Goal: Task Accomplishment & Management: Use online tool/utility

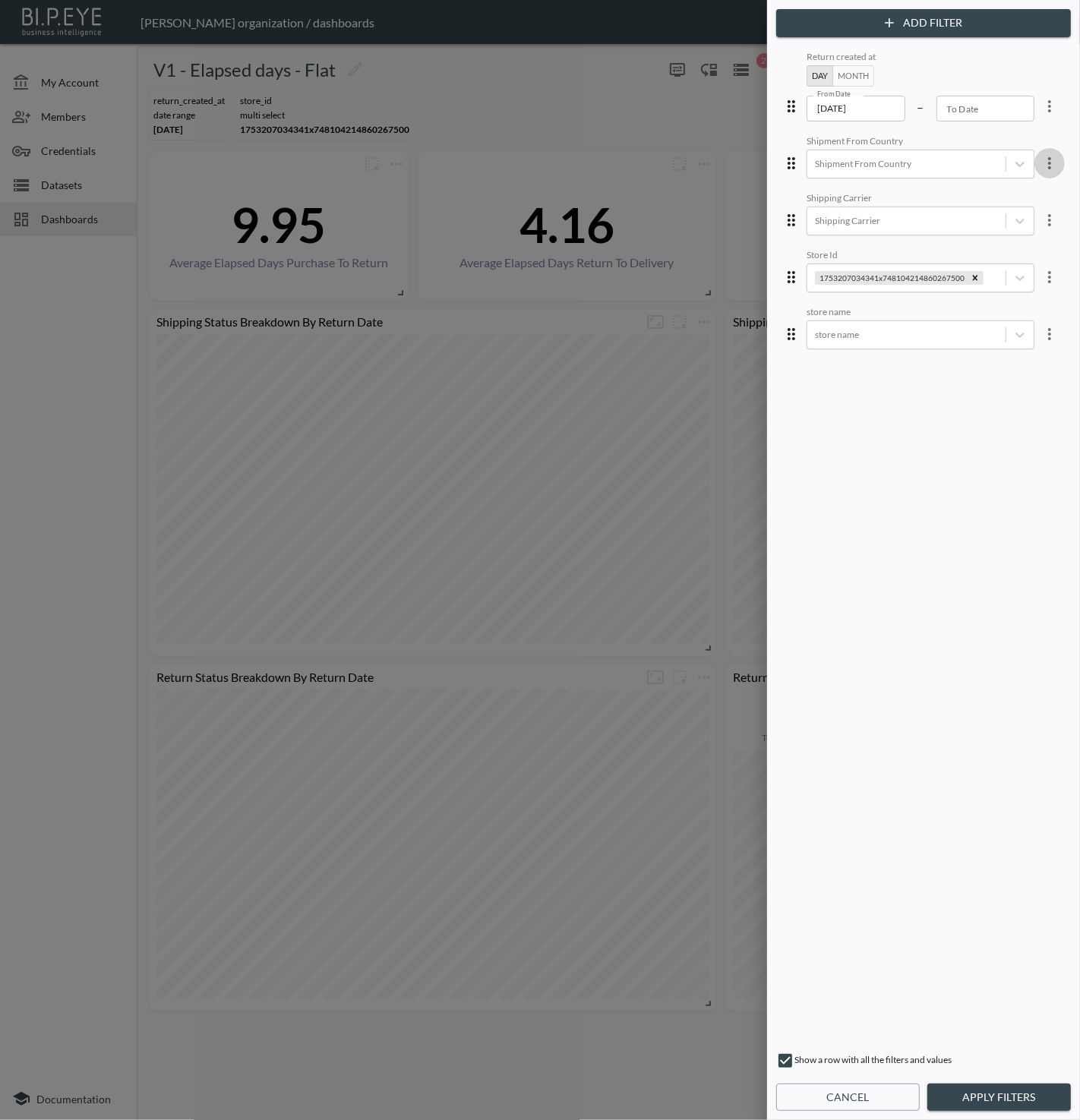
drag, startPoint x: 1042, startPoint y: 166, endPoint x: 1028, endPoint y: 180, distance: 19.8
click at [1048, 166] on icon "more" at bounding box center [1050, 163] width 3 height 12
click at [999, 186] on li "Edit" at bounding box center [994, 197] width 137 height 28
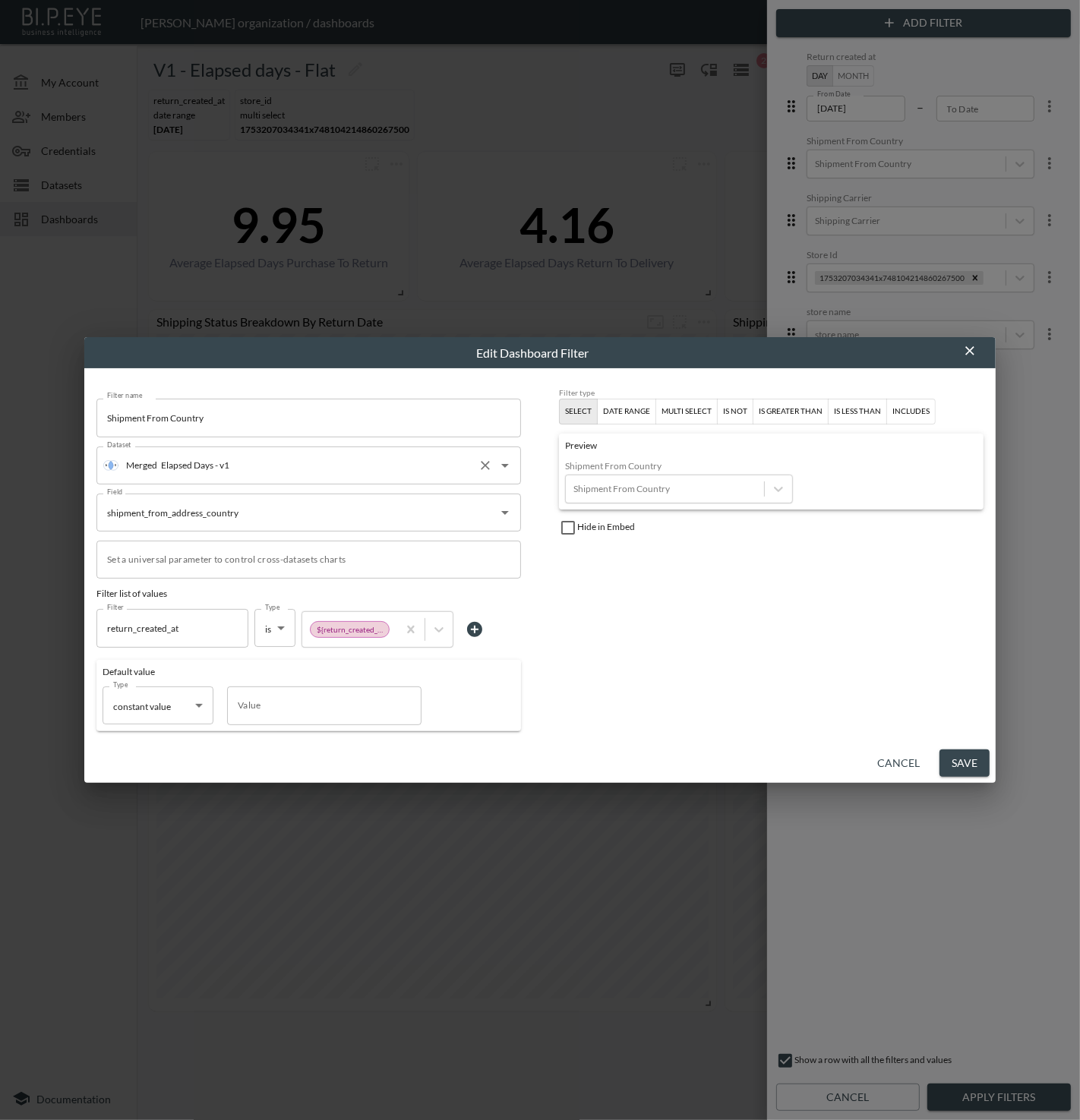
click at [278, 465] on input "Elapsed Days - v1" at bounding box center [314, 465] width 314 height 24
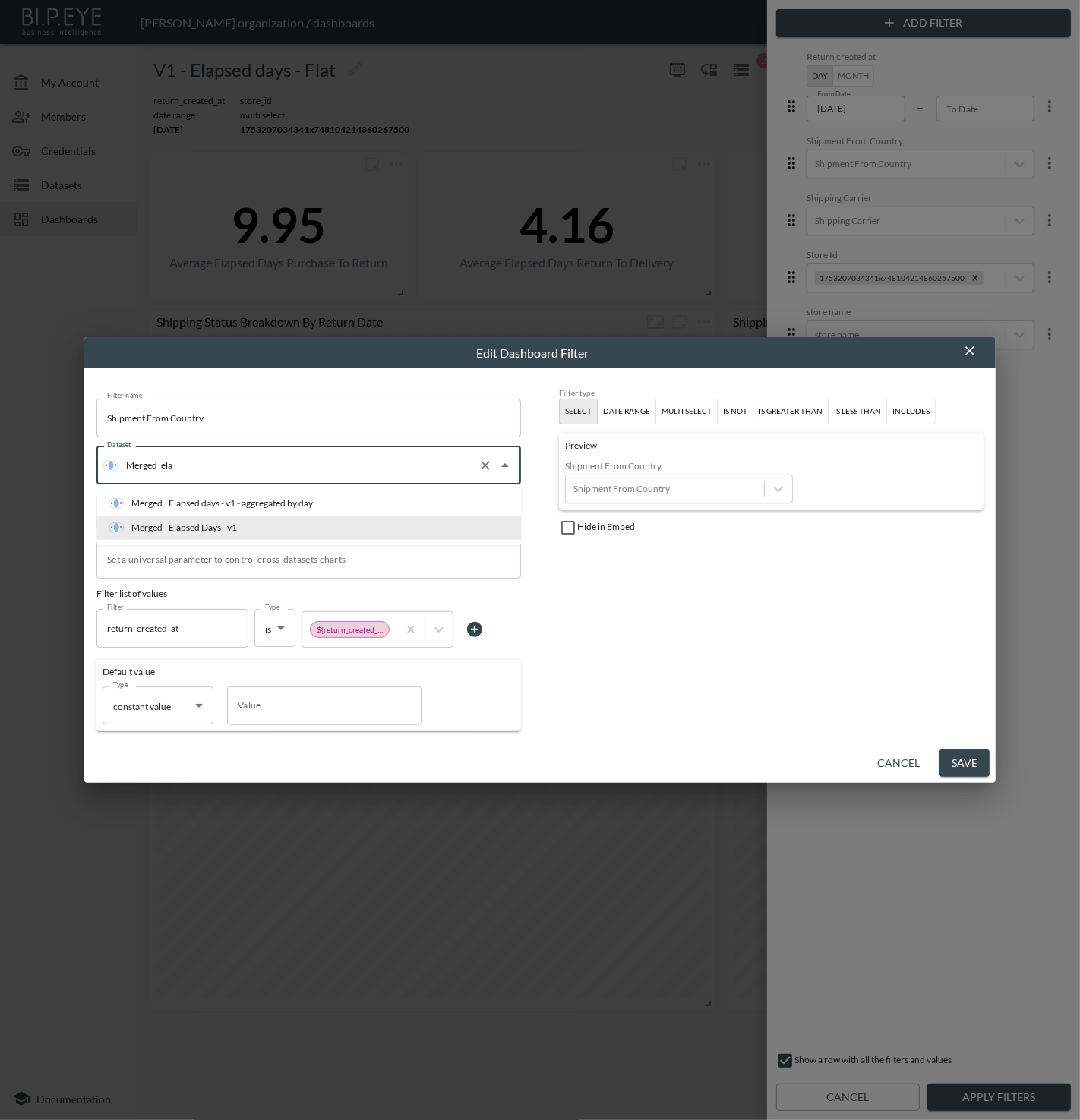
type input "elap"
click at [259, 492] on li "Merged Elapsed days - v1 - aggregated by day" at bounding box center [309, 503] width 424 height 24
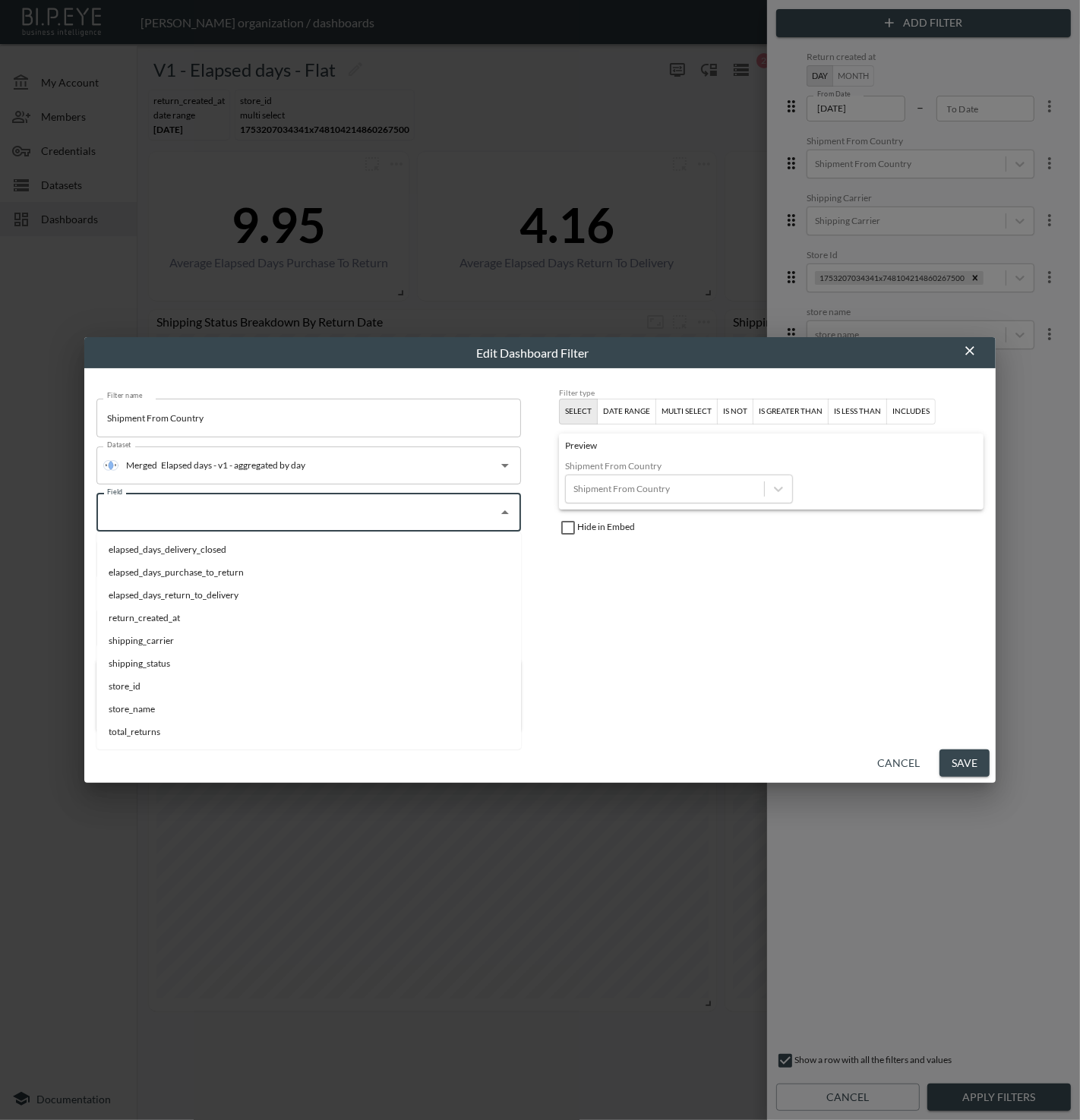
click at [379, 512] on input "Field" at bounding box center [297, 512] width 388 height 24
click at [758, 568] on div "Filter type Select date range multi select is not is greater than is less than …" at bounding box center [771, 559] width 424 height 343
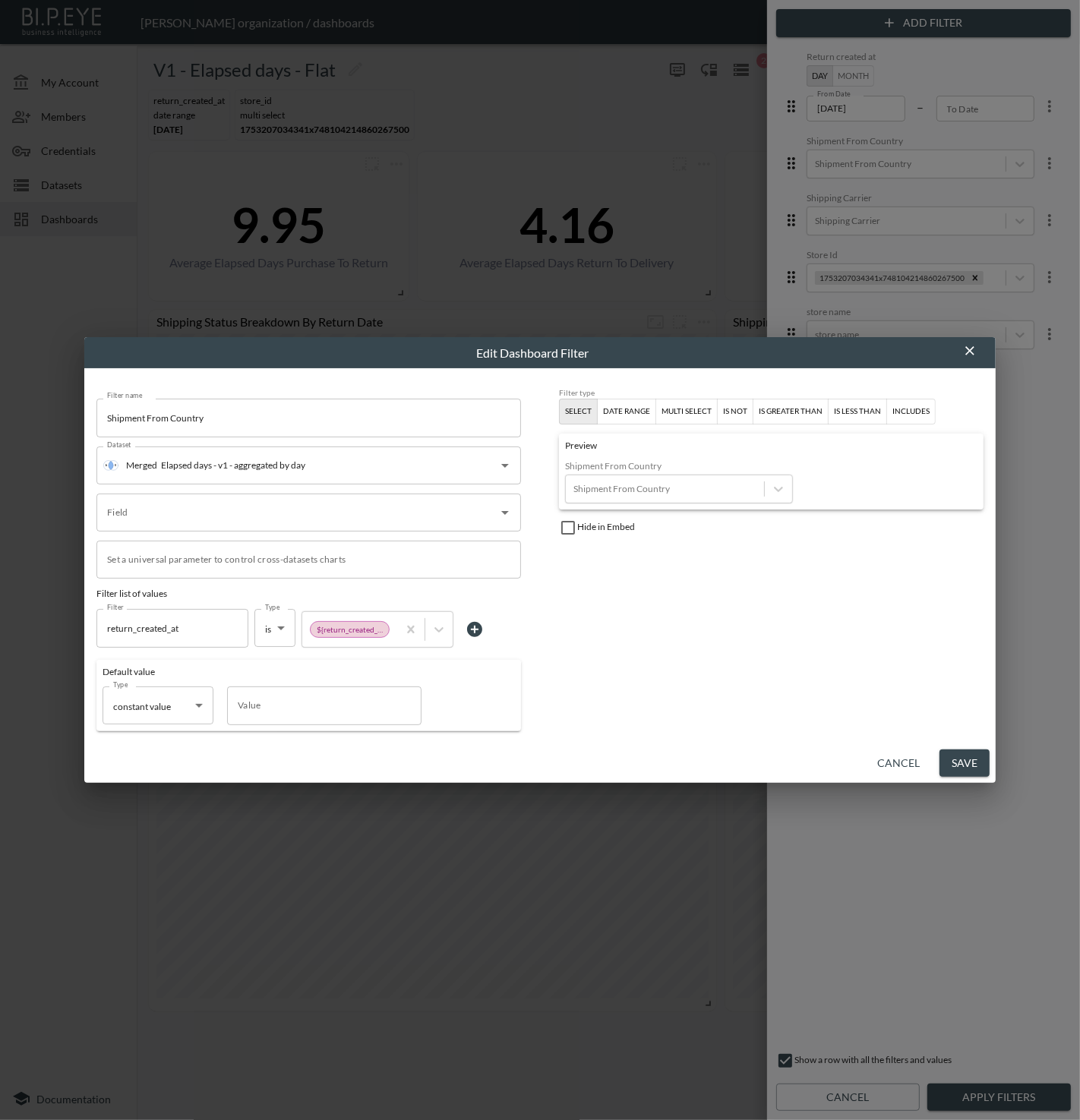
drag, startPoint x: 974, startPoint y: 354, endPoint x: 967, endPoint y: 355, distance: 7.1
click at [974, 354] on icon "button" at bounding box center [970, 350] width 15 height 15
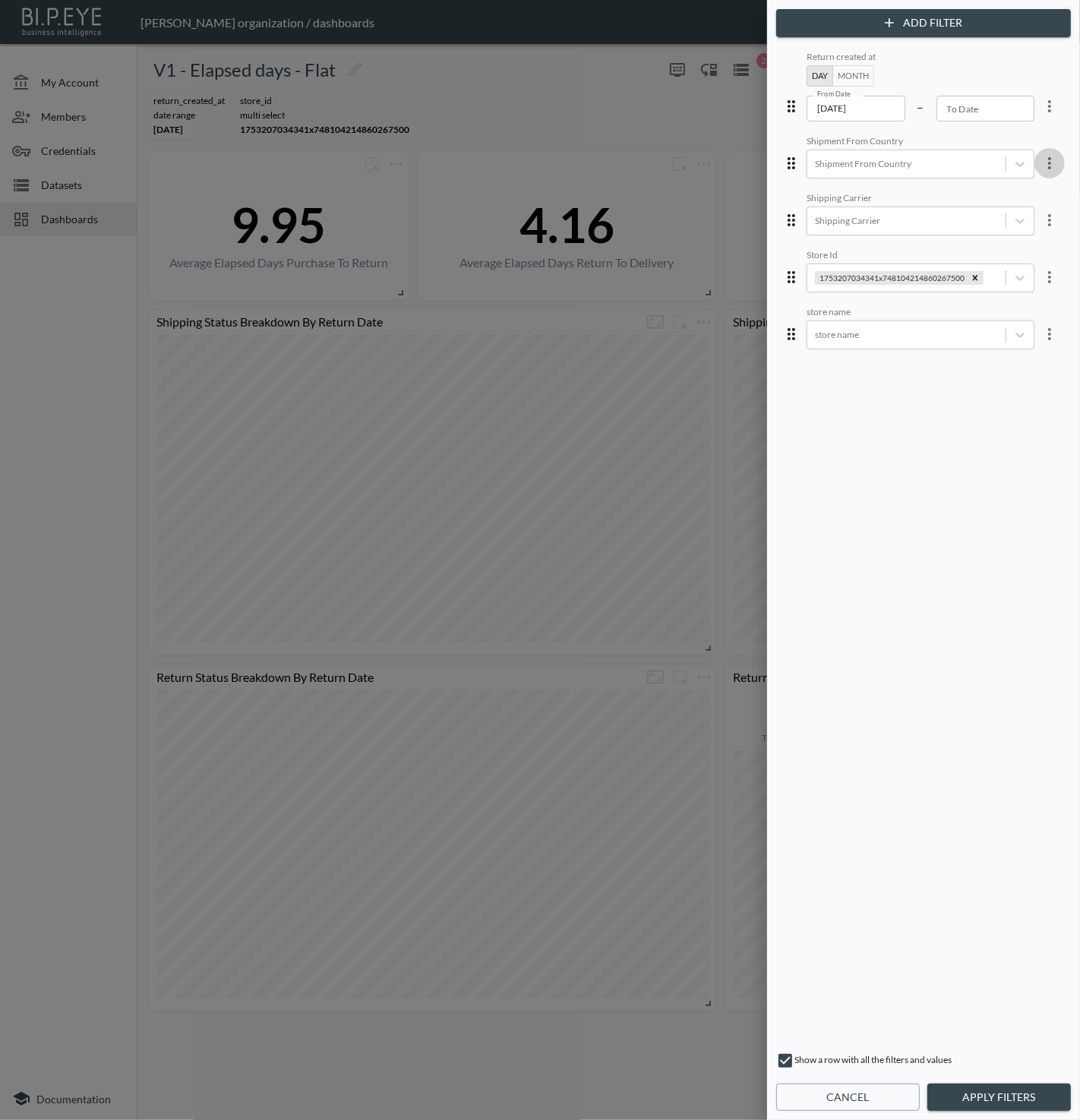
click at [1044, 161] on icon "more" at bounding box center [1050, 163] width 18 height 18
click at [1004, 227] on li "Delete" at bounding box center [994, 225] width 137 height 28
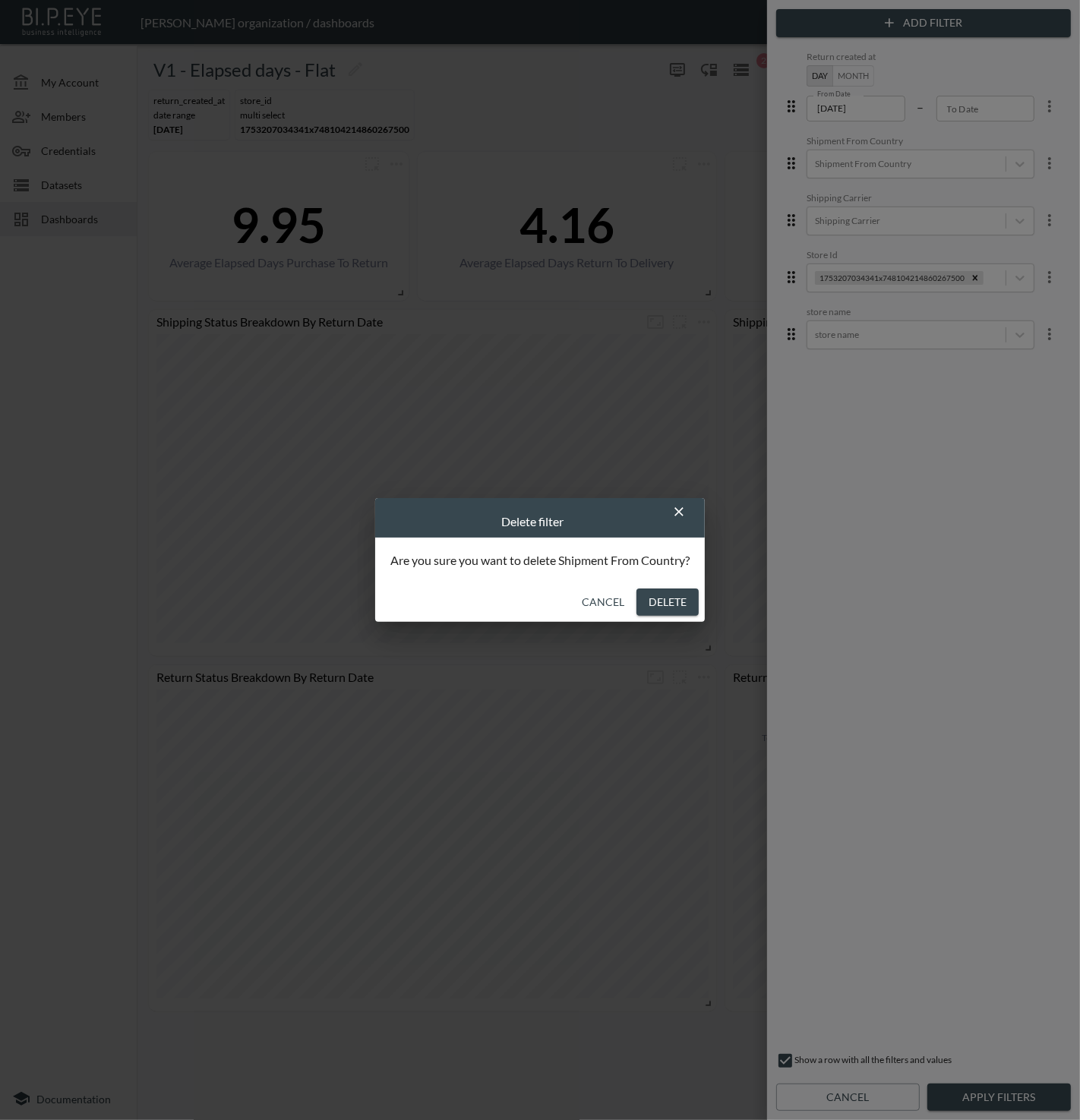
click at [662, 599] on button "Delete" at bounding box center [667, 603] width 62 height 29
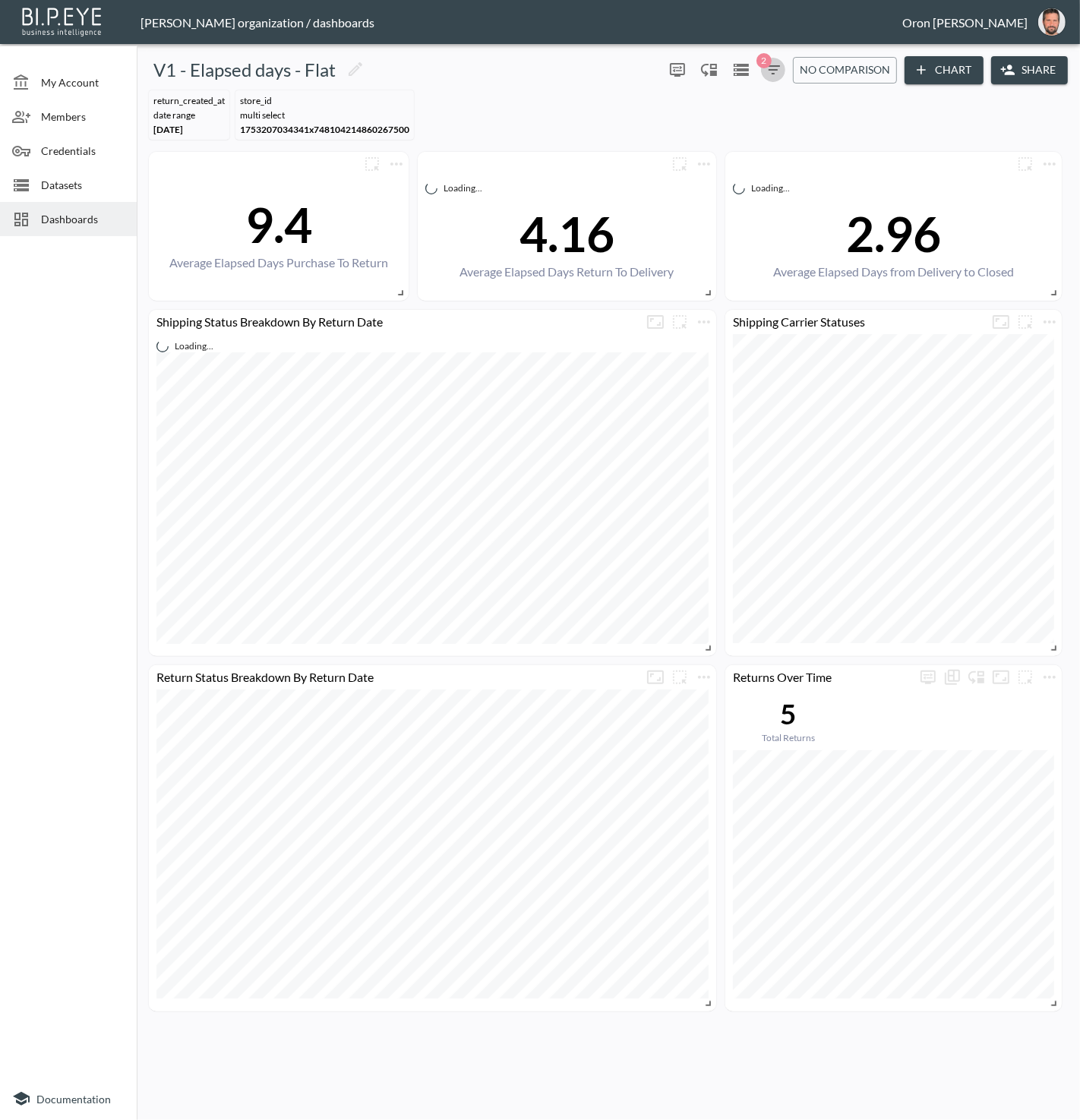
click at [778, 66] on icon "button" at bounding box center [773, 70] width 13 height 9
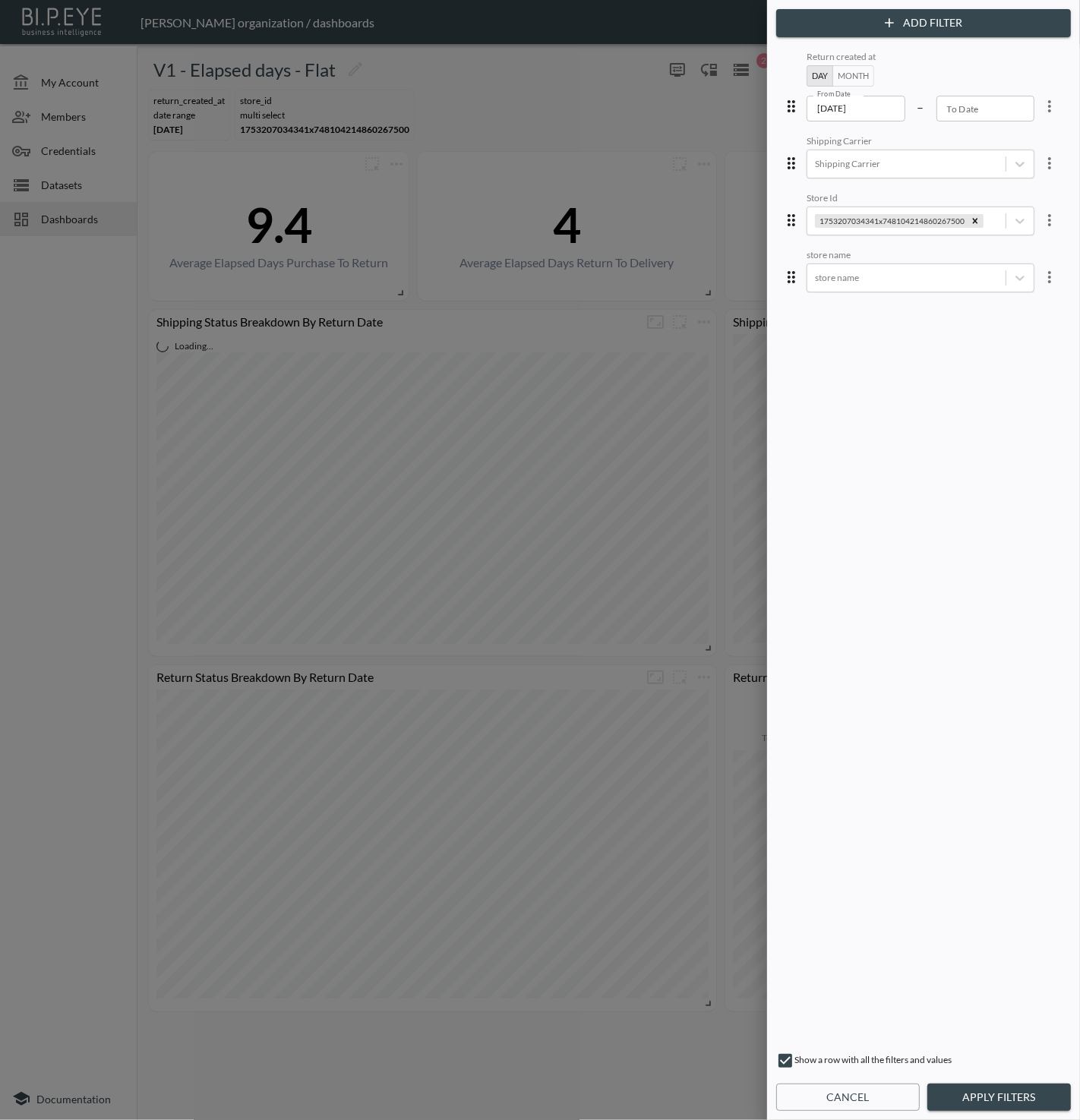
click at [1041, 106] on icon "more" at bounding box center [1050, 106] width 18 height 18
click at [1003, 133] on li "Edit" at bounding box center [994, 140] width 137 height 28
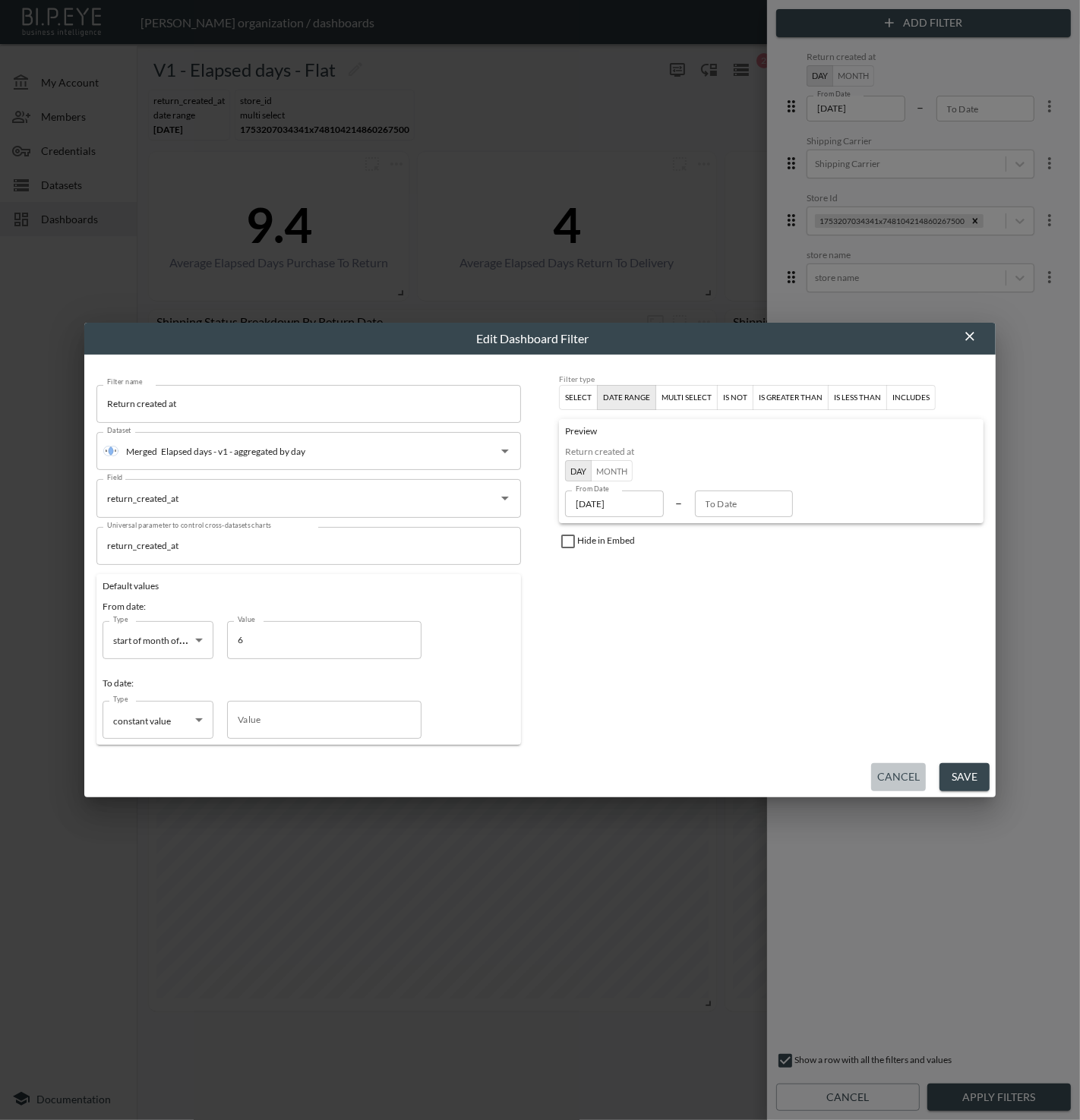
drag, startPoint x: 888, startPoint y: 772, endPoint x: 977, endPoint y: 453, distance: 331.2
click at [890, 771] on button "Cancel" at bounding box center [898, 777] width 55 height 29
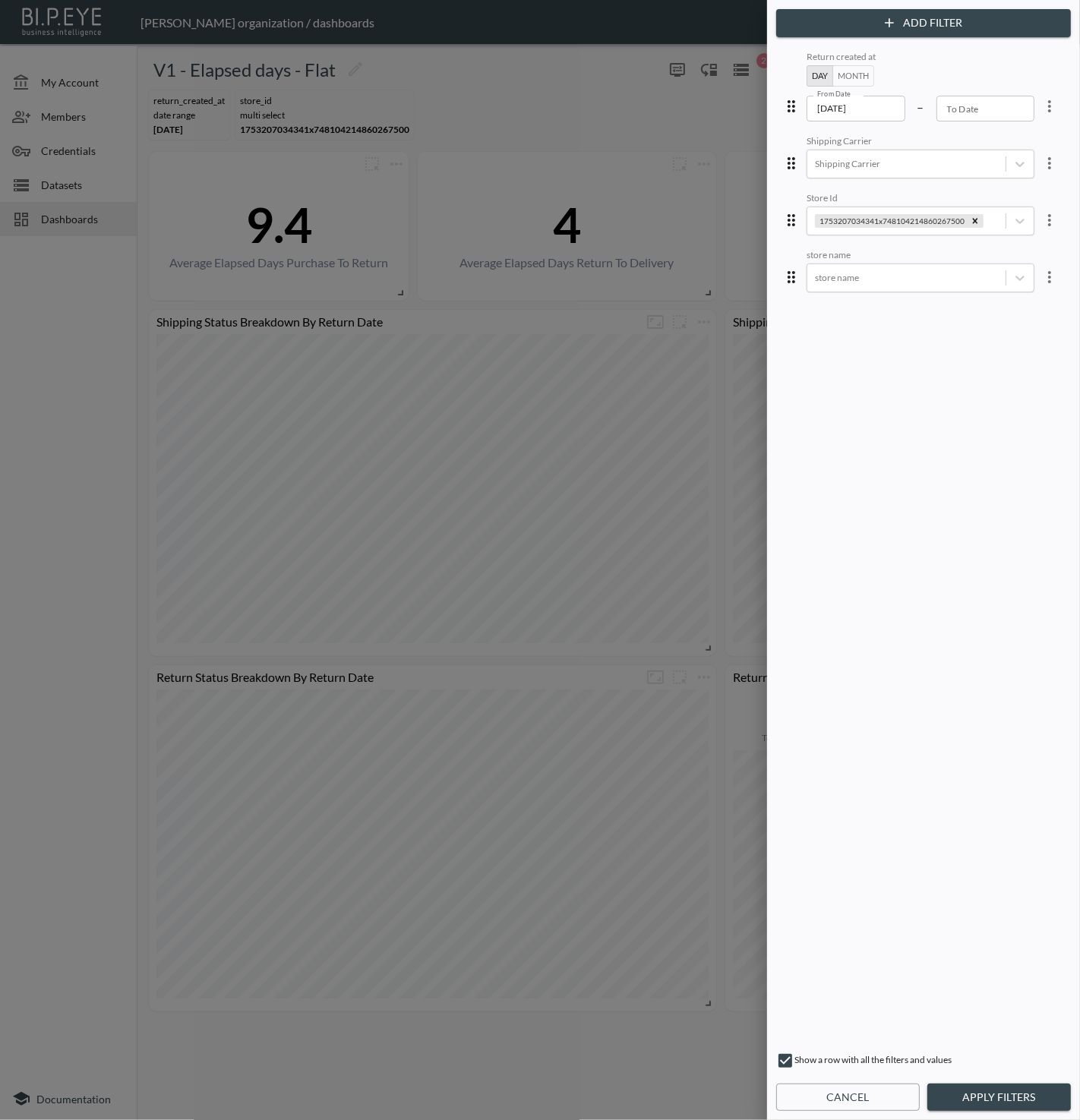
click at [1041, 216] on icon "more" at bounding box center [1050, 220] width 18 height 18
click at [1000, 241] on li "Edit" at bounding box center [994, 253] width 137 height 28
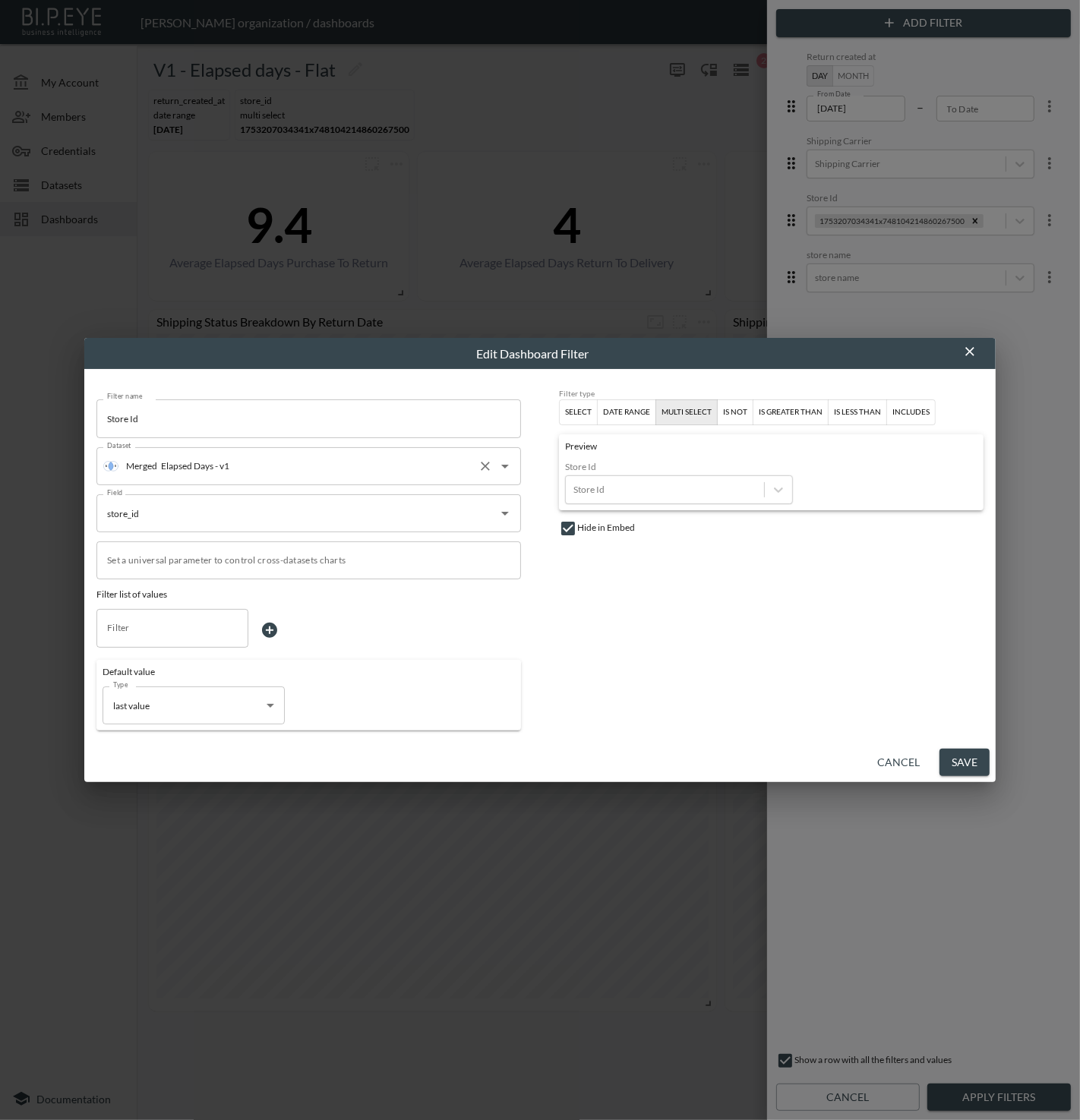
click at [263, 461] on input "Elapsed Days - v1" at bounding box center [314, 466] width 314 height 24
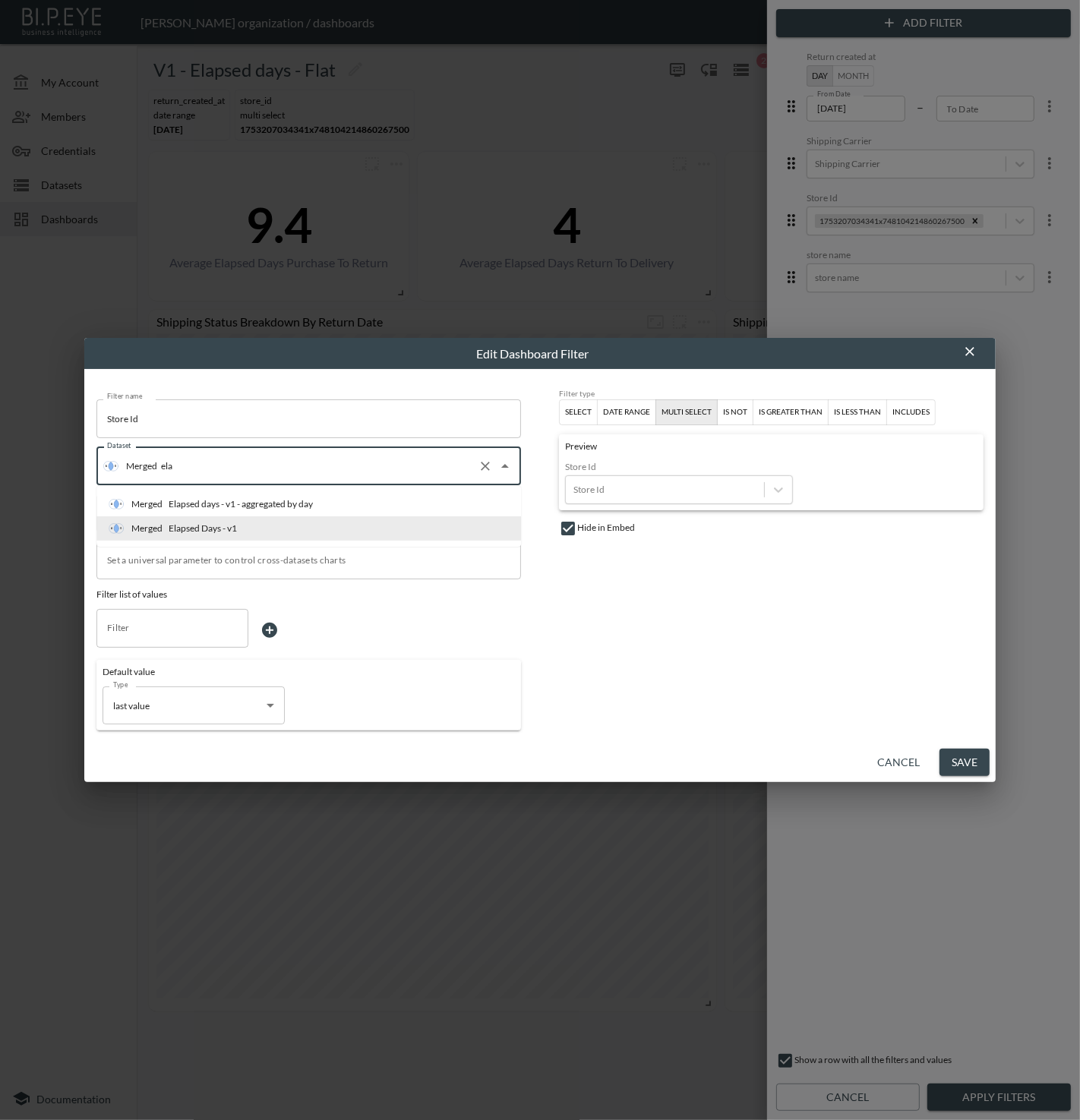
type input "elap"
click at [257, 500] on div "Elapsed days - v1 - aggregated by day" at bounding box center [241, 504] width 144 height 13
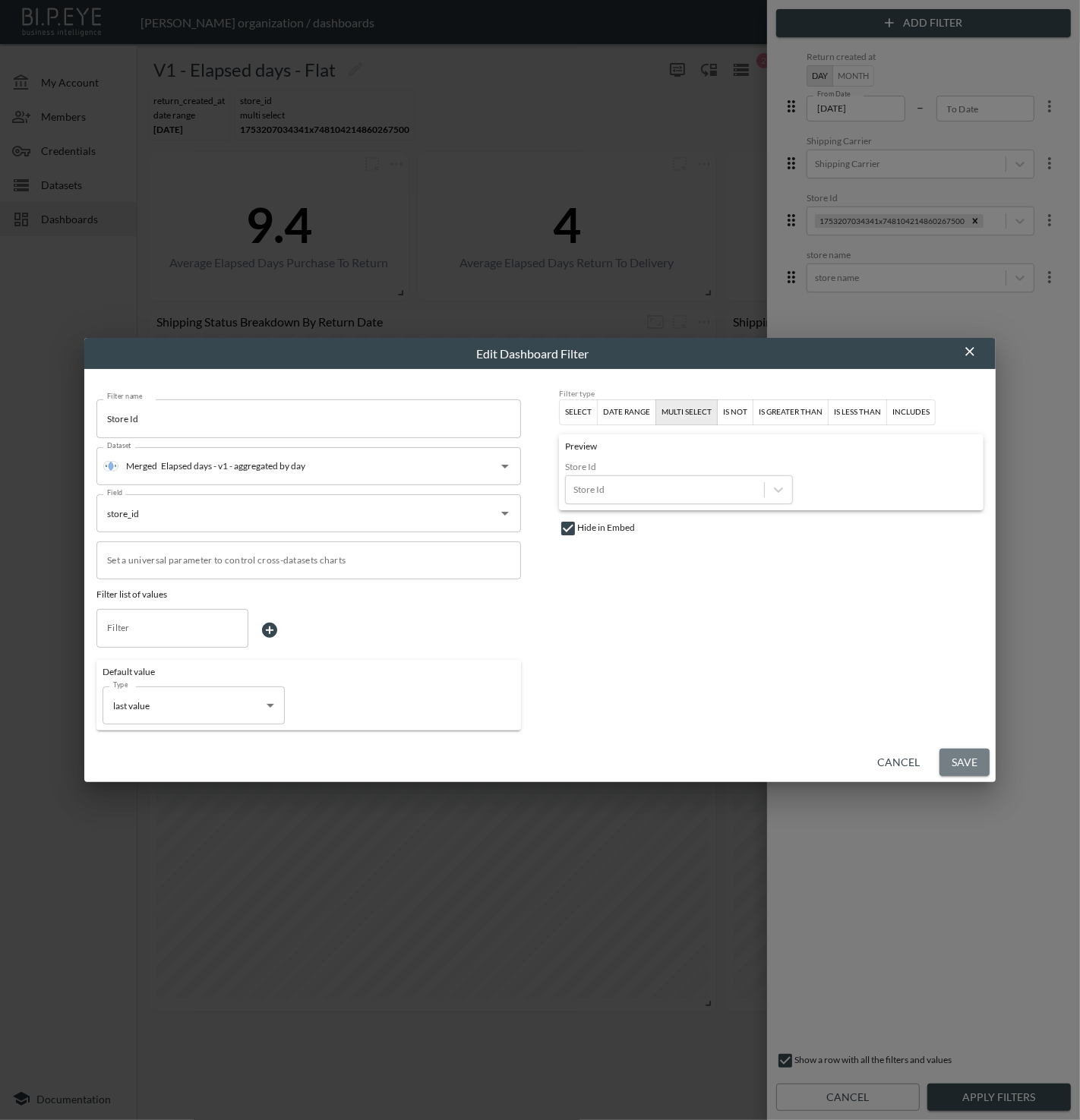
click at [953, 755] on button "Save" at bounding box center [964, 763] width 50 height 29
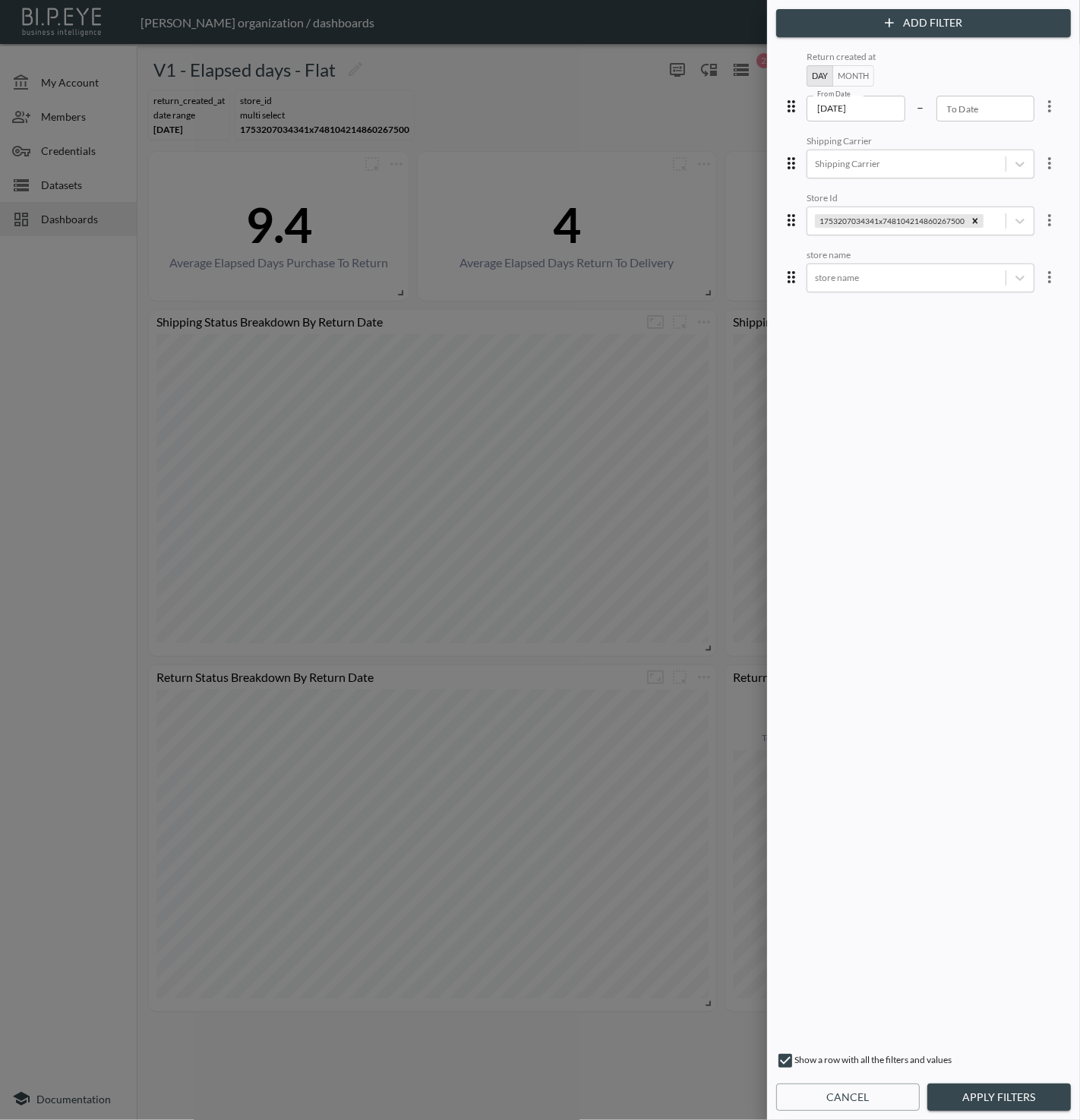
drag, startPoint x: 1036, startPoint y: 267, endPoint x: 1029, endPoint y: 272, distance: 8.6
click at [1041, 268] on icon "more" at bounding box center [1050, 277] width 18 height 18
click at [987, 301] on span "Edit" at bounding box center [972, 310] width 30 height 18
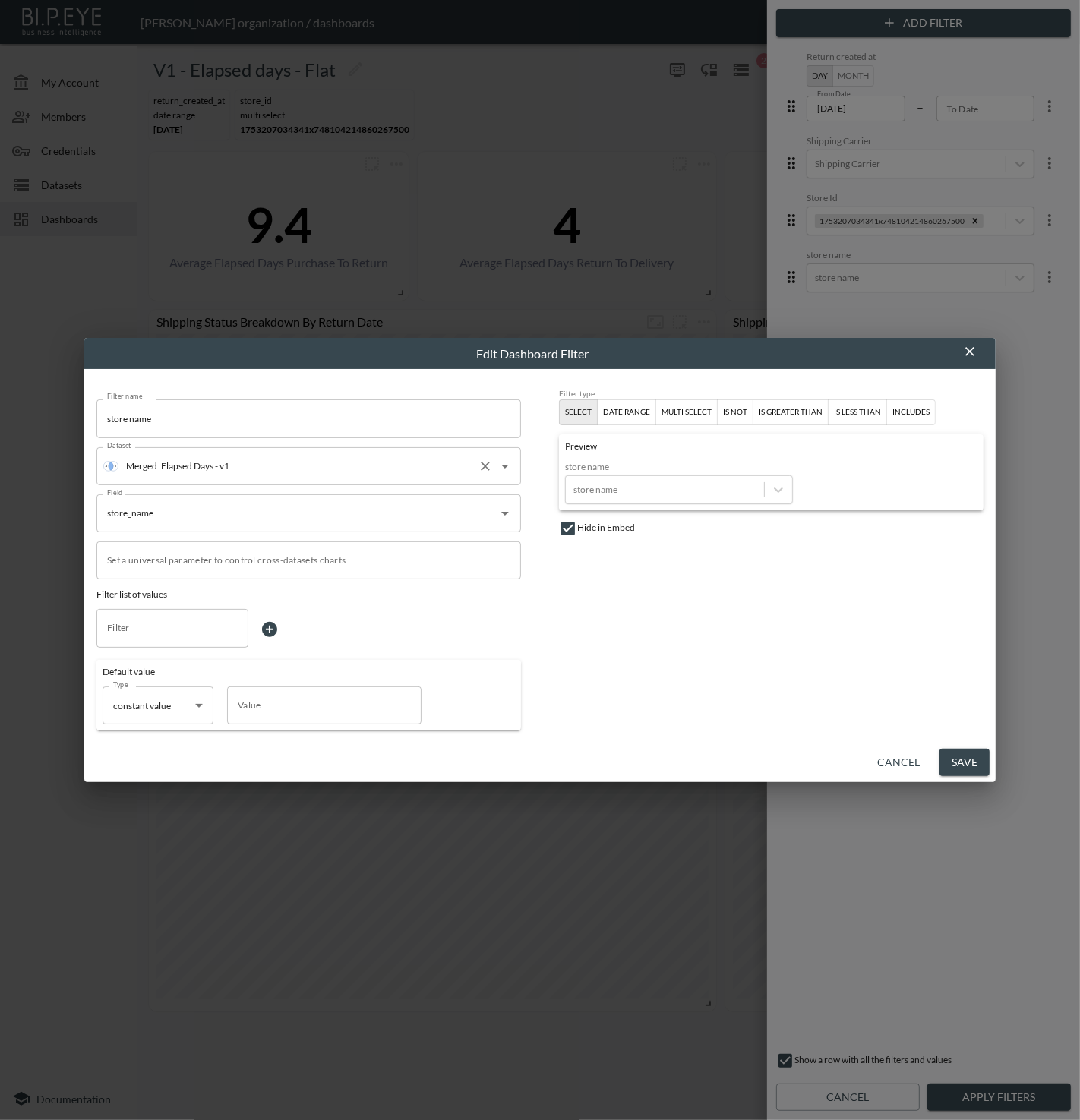
click at [273, 467] on input "Elapsed Days - v1" at bounding box center [314, 466] width 314 height 24
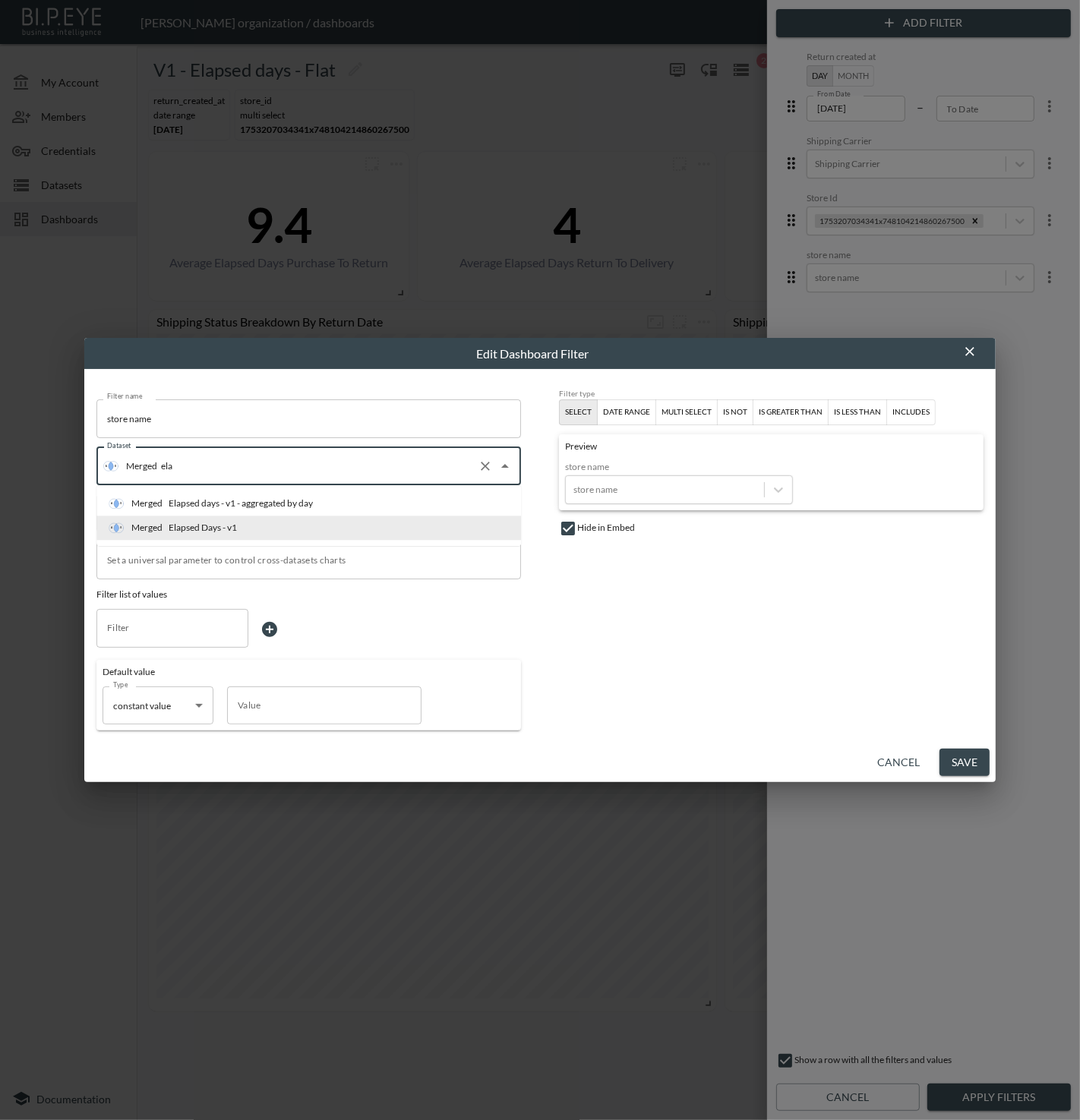
type input "elap"
click at [254, 494] on li "Merged Elapsed days - v1 - aggregated by day" at bounding box center [309, 503] width 424 height 24
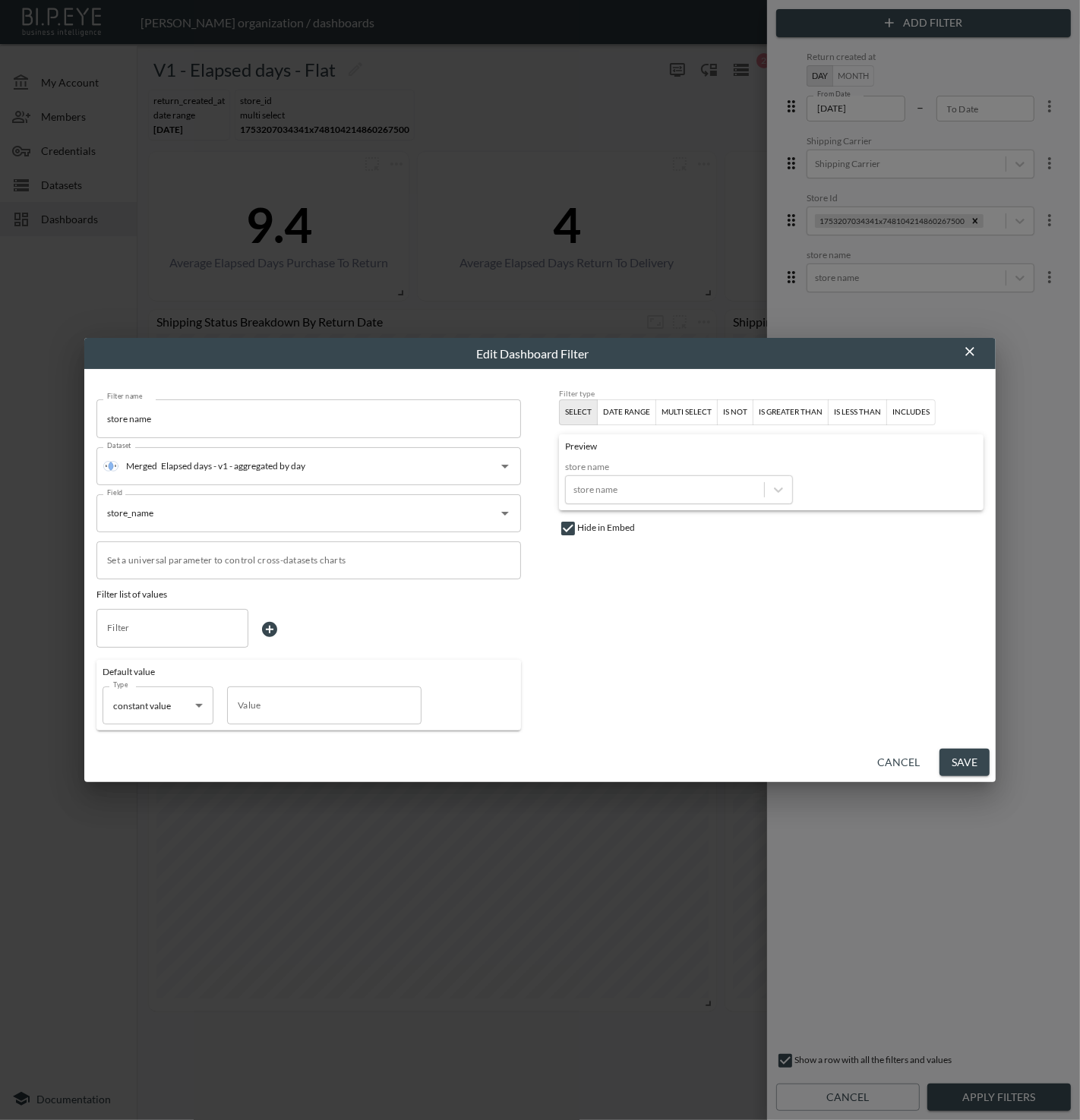
click at [979, 761] on button "Save" at bounding box center [964, 763] width 50 height 29
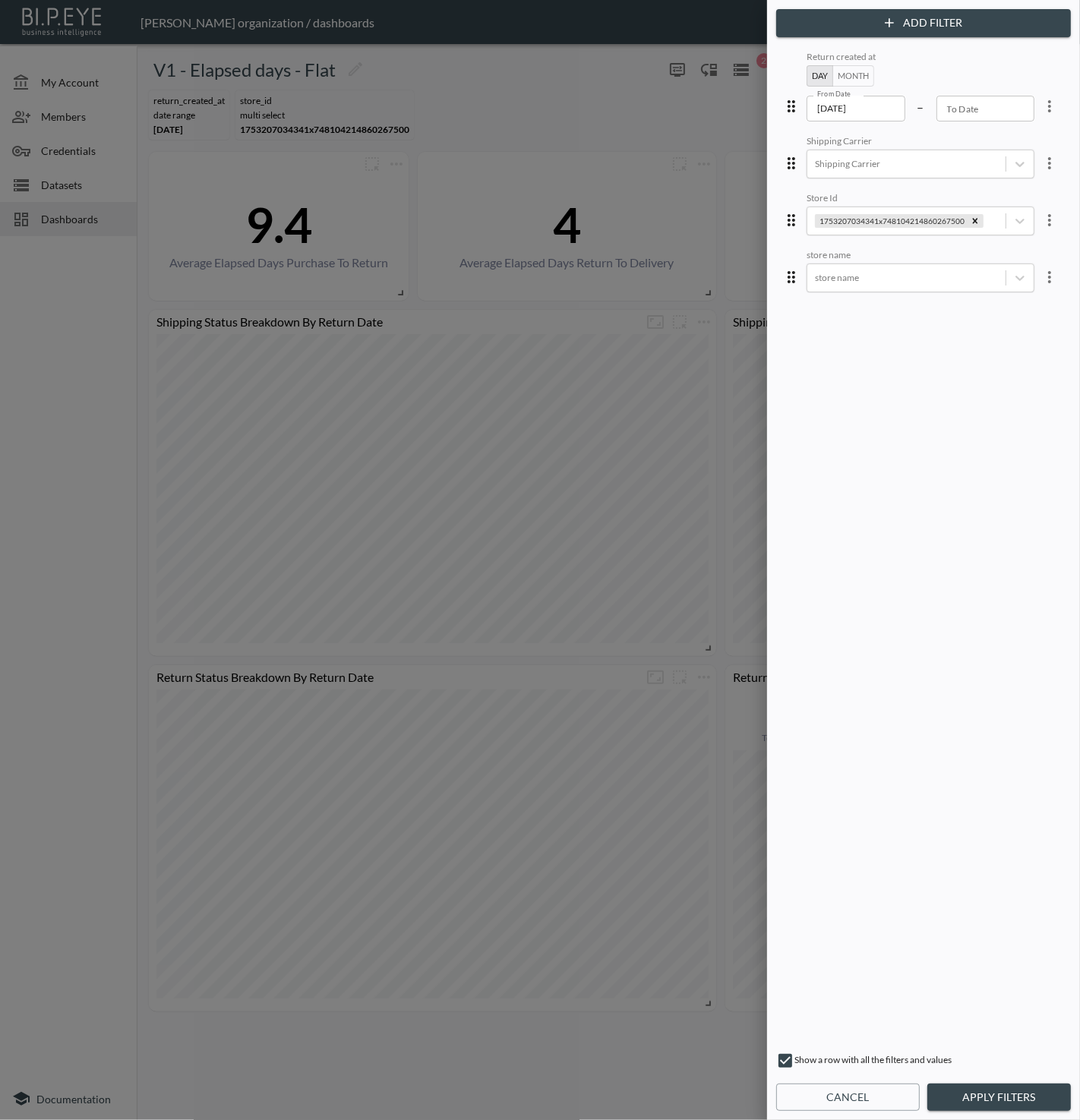
drag, startPoint x: 999, startPoint y: 1091, endPoint x: 1000, endPoint y: 1081, distance: 10.0
click at [999, 1091] on button "Apply Filters" at bounding box center [999, 1098] width 143 height 29
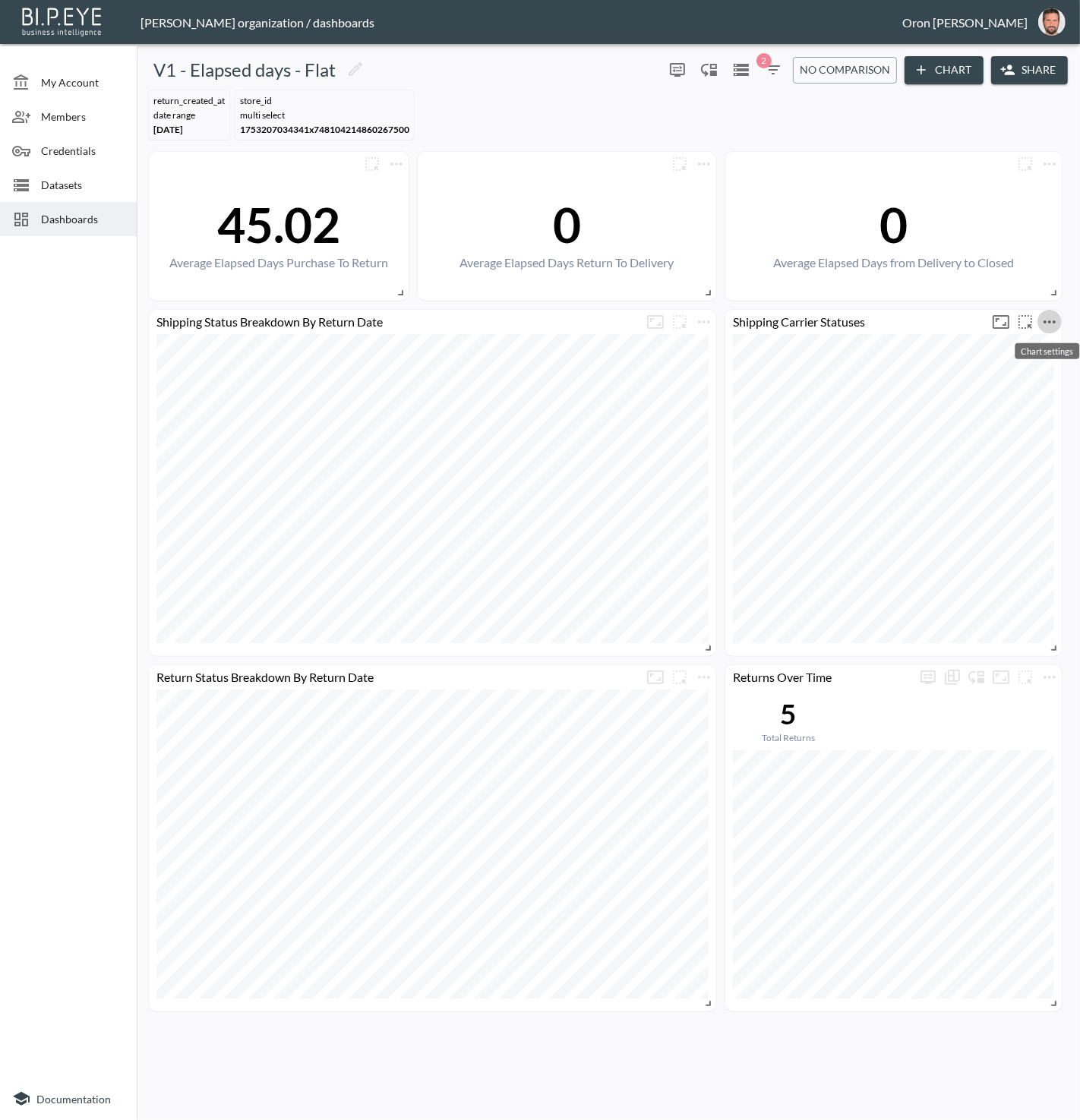
click at [1044, 317] on icon "more" at bounding box center [1050, 322] width 18 height 18
click at [1020, 344] on li "Edit" at bounding box center [1004, 350] width 118 height 28
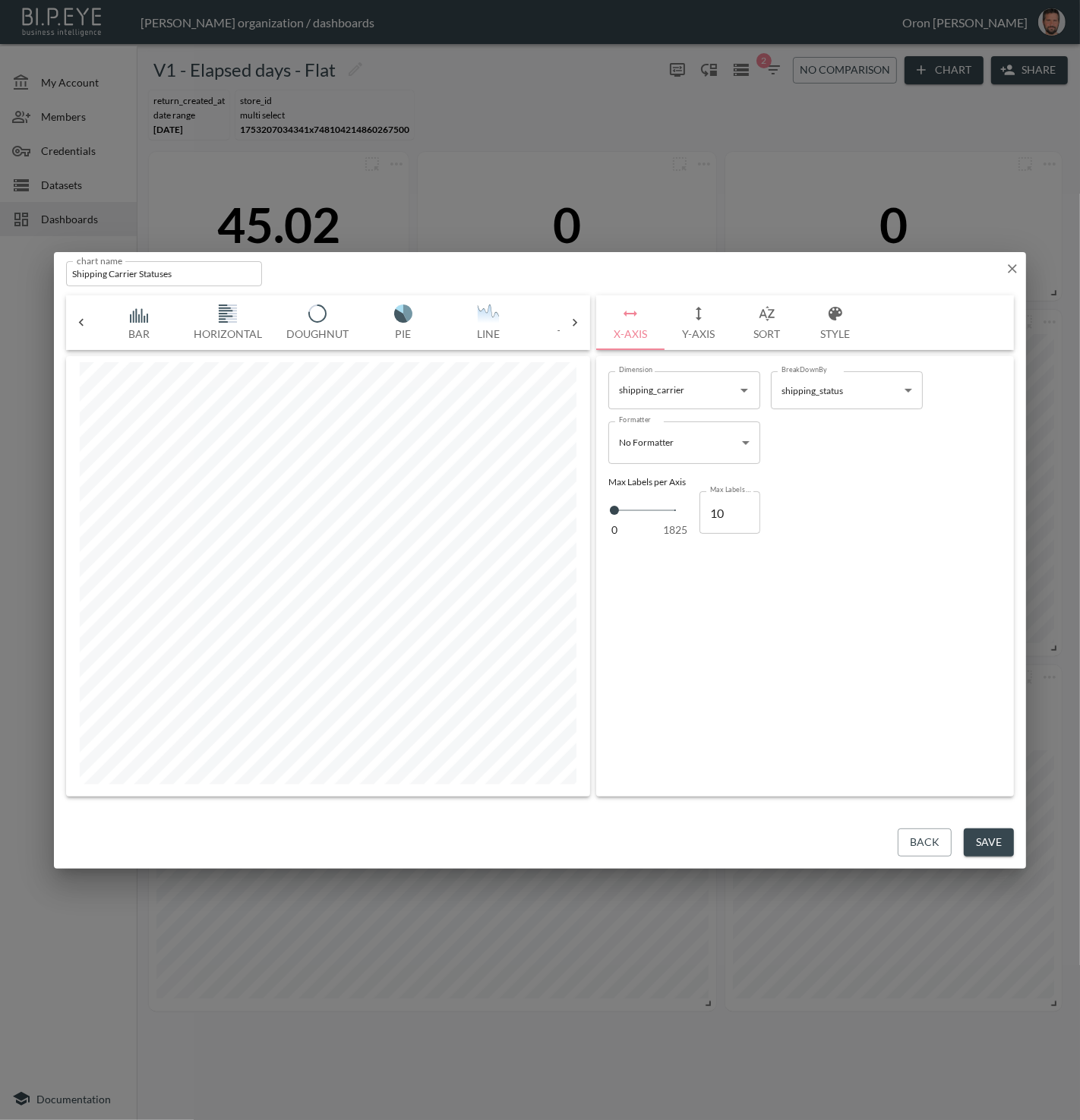
scroll to position [0, 335]
drag, startPoint x: 826, startPoint y: 843, endPoint x: 835, endPoint y: 843, distance: 9.0
click at [826, 843] on button "Stop" at bounding box center [814, 843] width 49 height 29
click at [906, 841] on button "Back" at bounding box center [925, 843] width 54 height 29
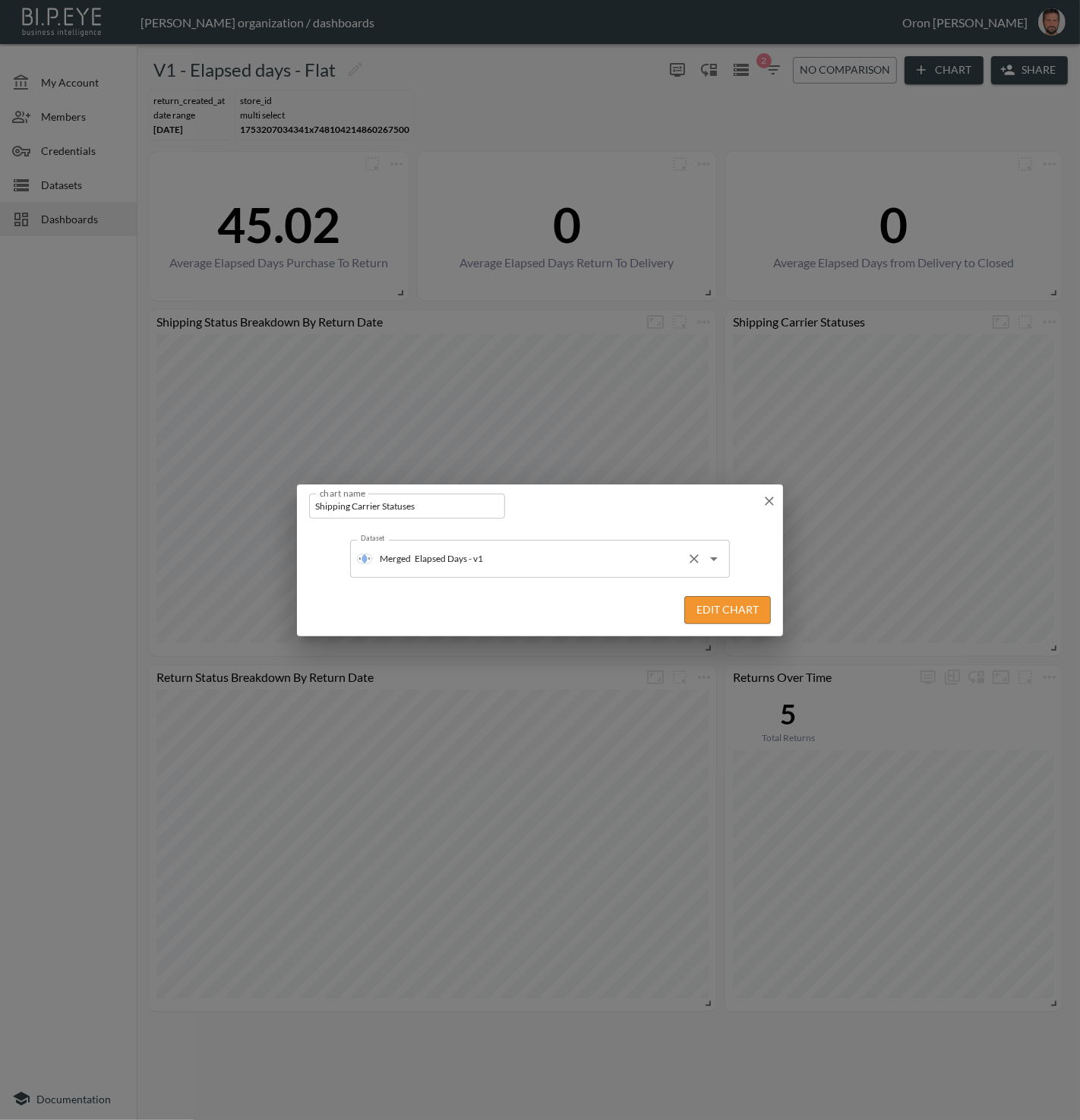
click at [545, 560] on input "Elapsed Days - v1" at bounding box center [546, 558] width 270 height 24
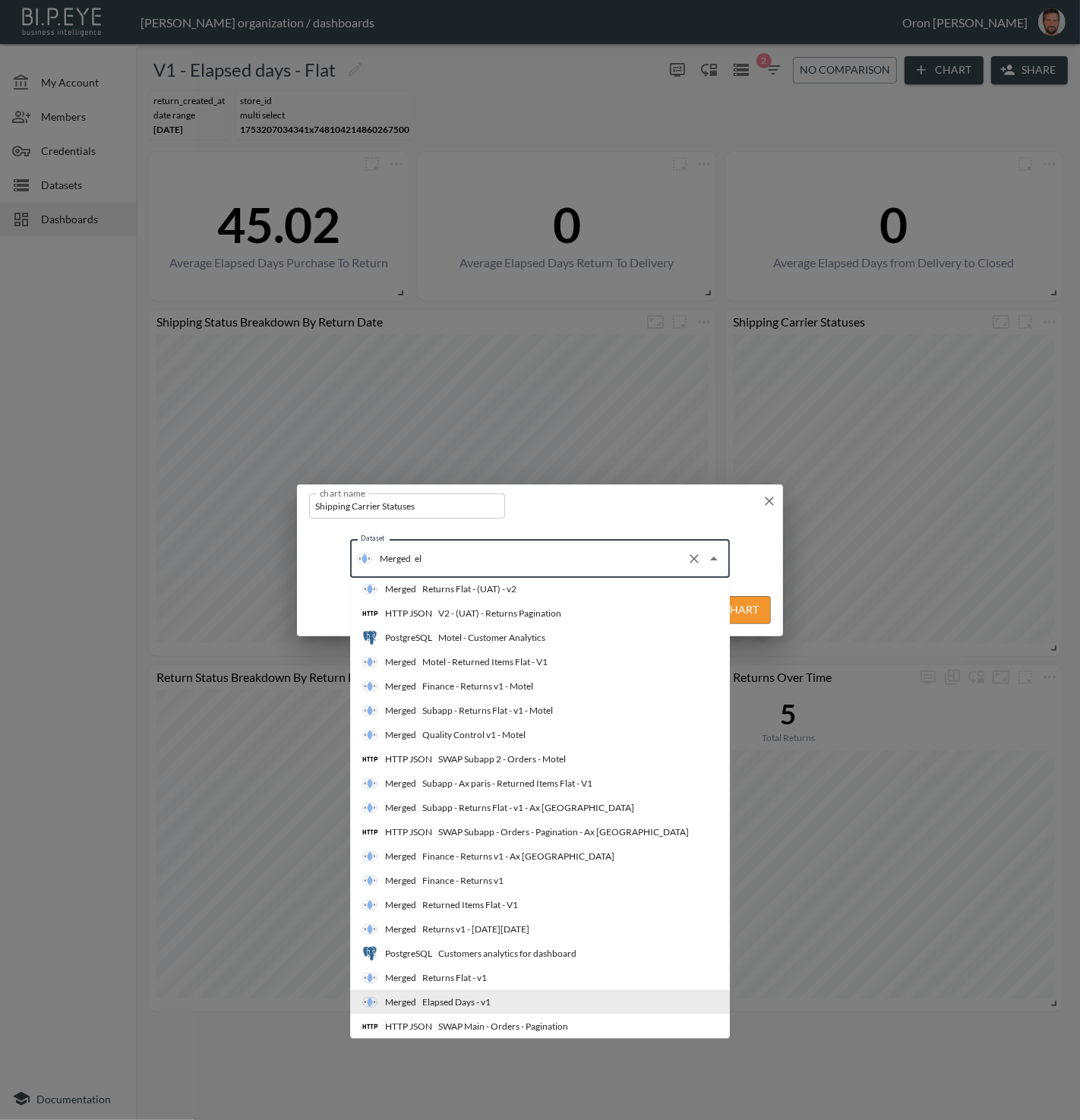
scroll to position [0, 0]
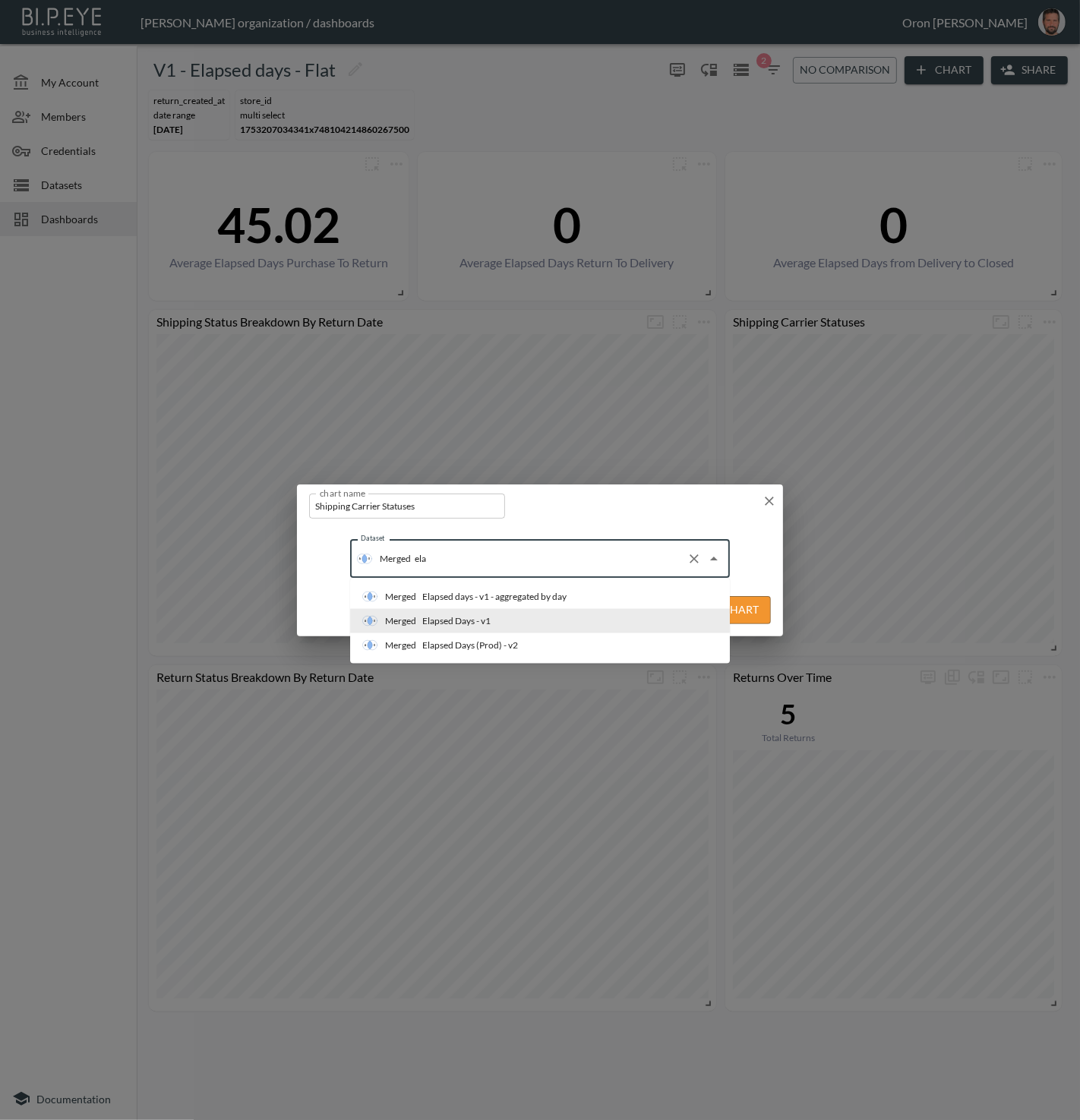
type input "elap"
drag, startPoint x: 537, startPoint y: 591, endPoint x: 545, endPoint y: 589, distance: 8.2
click at [541, 590] on div "Elapsed days - v1 - aggregated by day" at bounding box center [495, 597] width 144 height 13
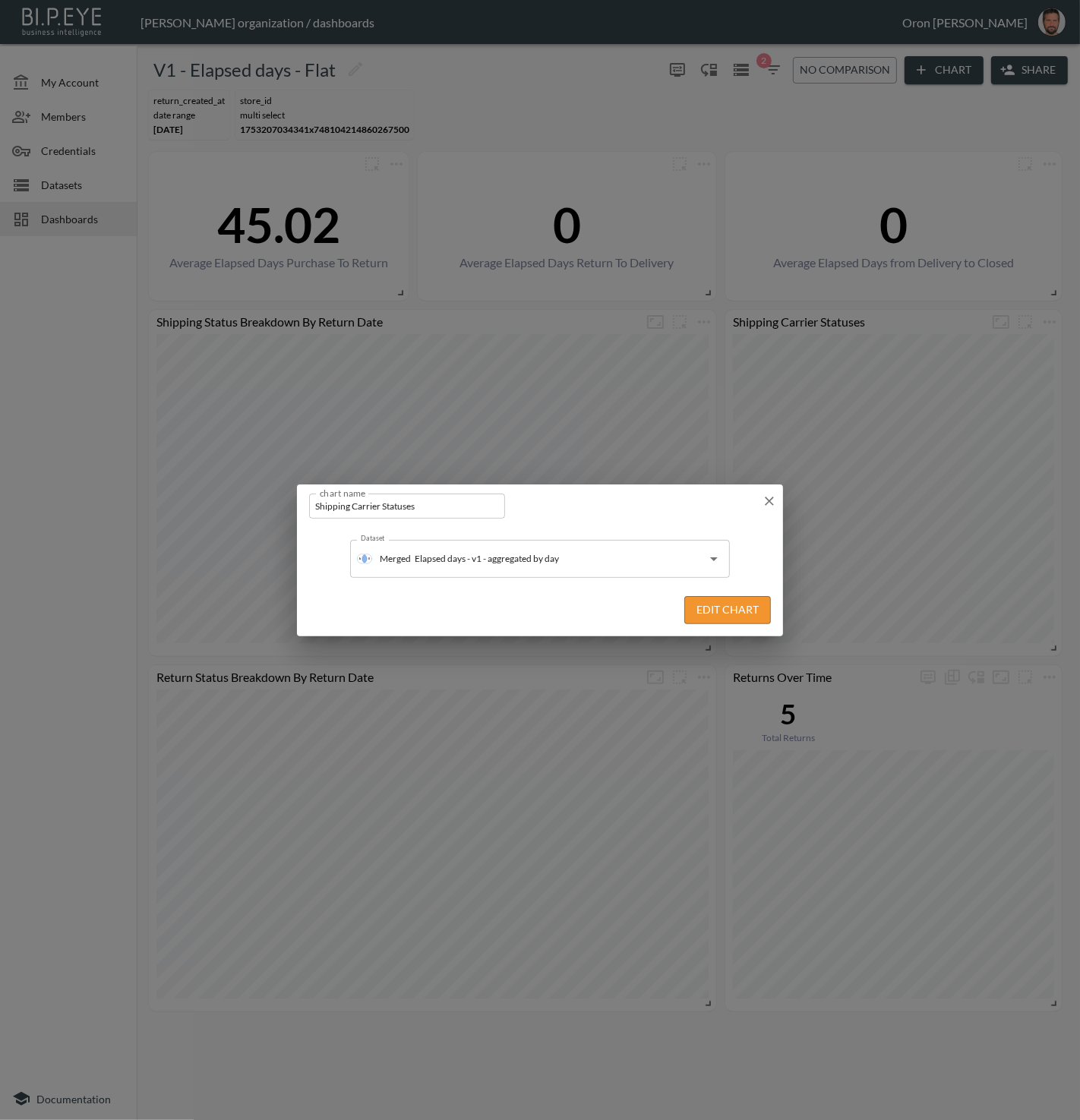
click at [758, 609] on button "Edit Chart" at bounding box center [727, 610] width 86 height 29
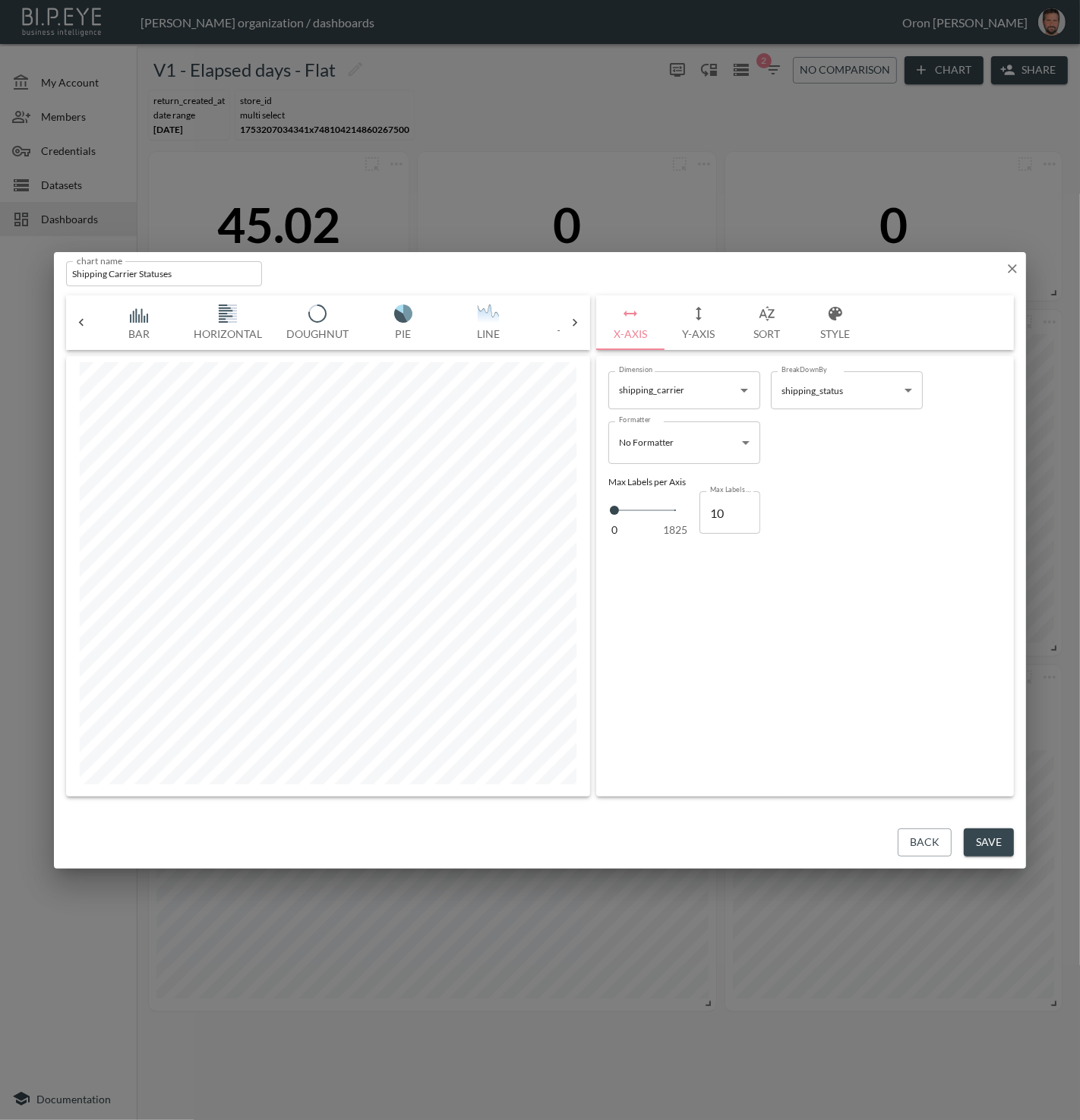
scroll to position [0, 335]
click at [689, 317] on icon "button" at bounding box center [698, 314] width 18 height 18
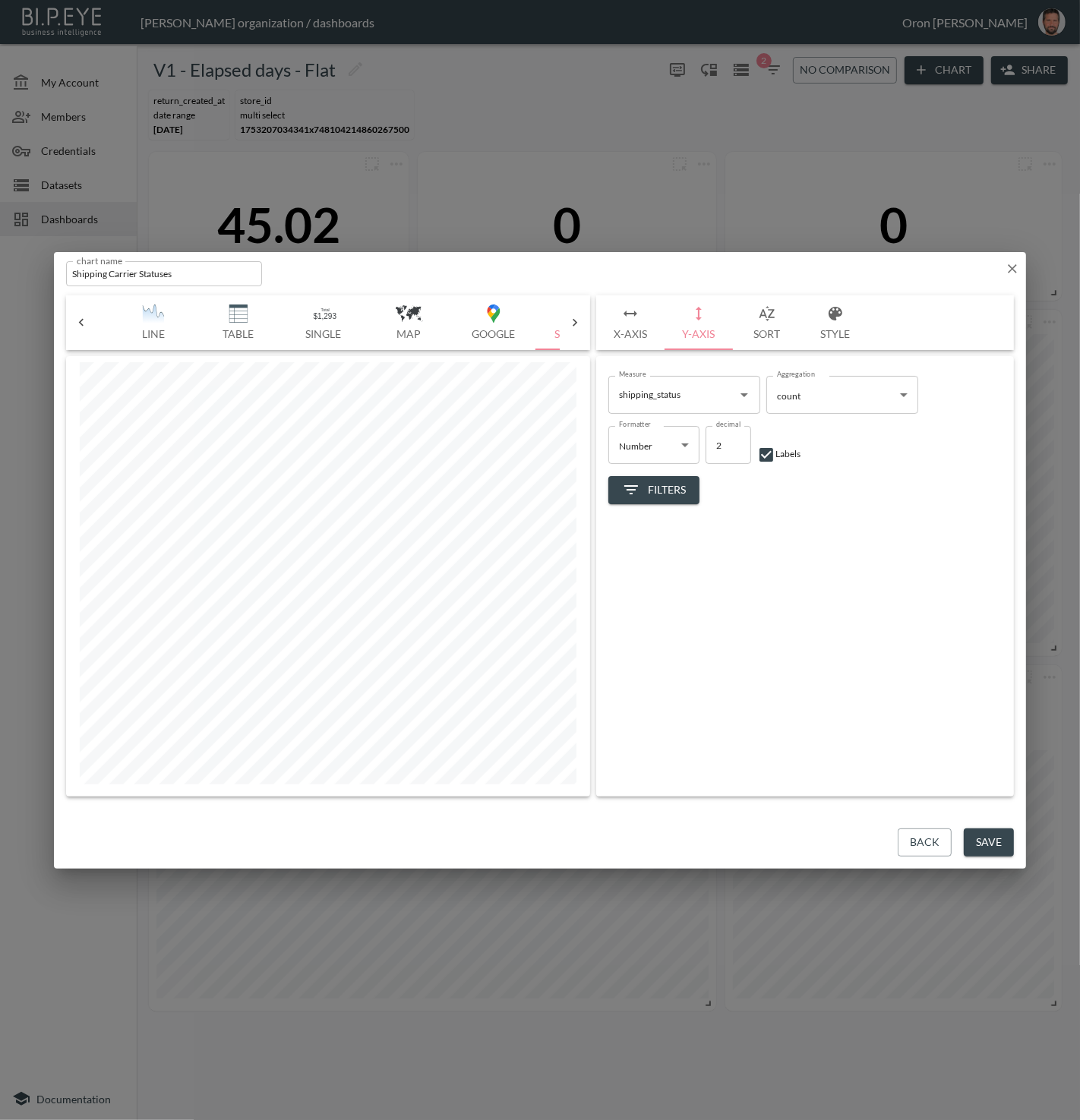
click at [699, 393] on input "shipping_status" at bounding box center [673, 395] width 116 height 24
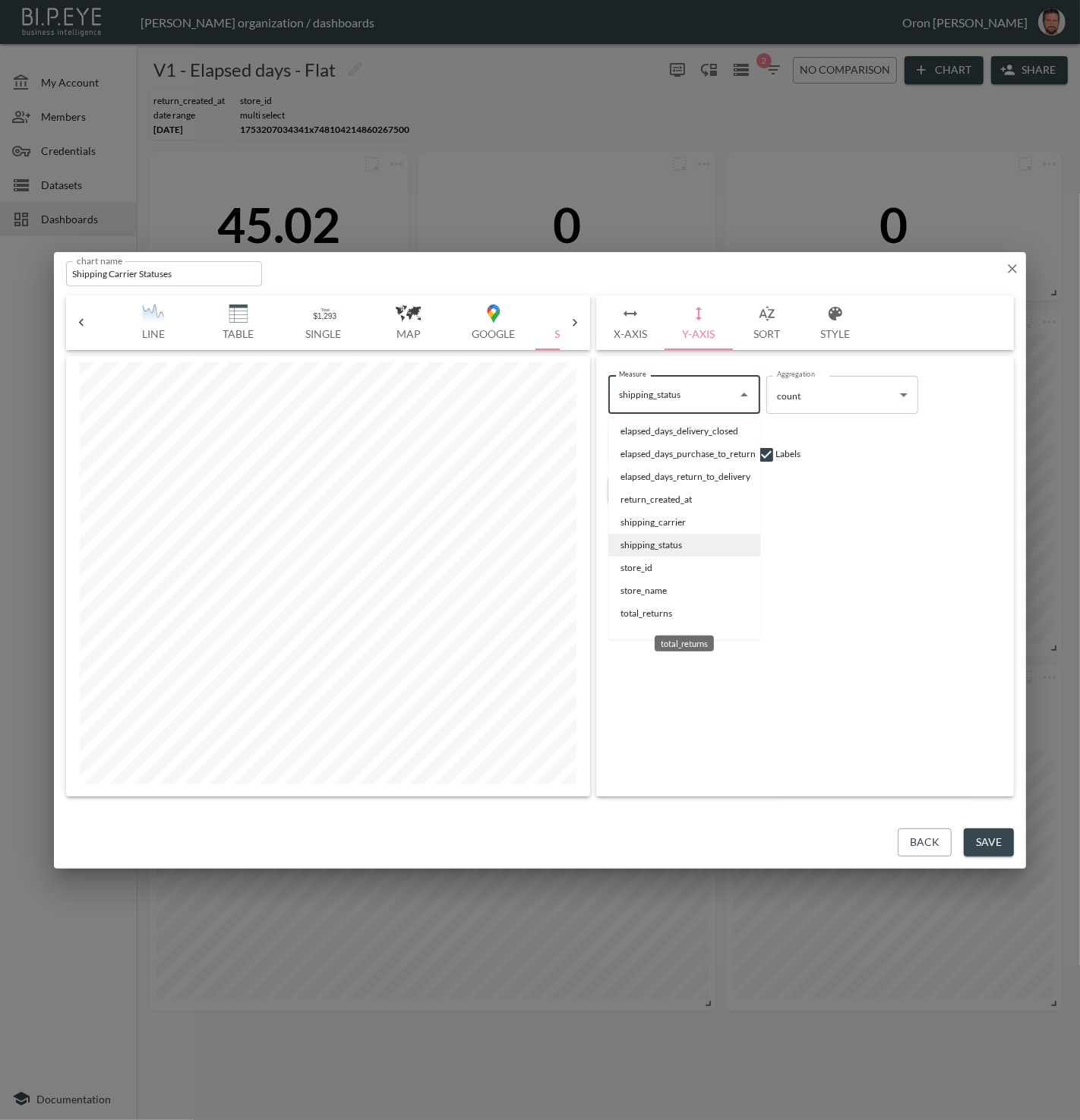
drag, startPoint x: 645, startPoint y: 616, endPoint x: 704, endPoint y: 573, distance: 73.0
click at [646, 615] on li "total_returns" at bounding box center [684, 613] width 152 height 23
type input "total_returns"
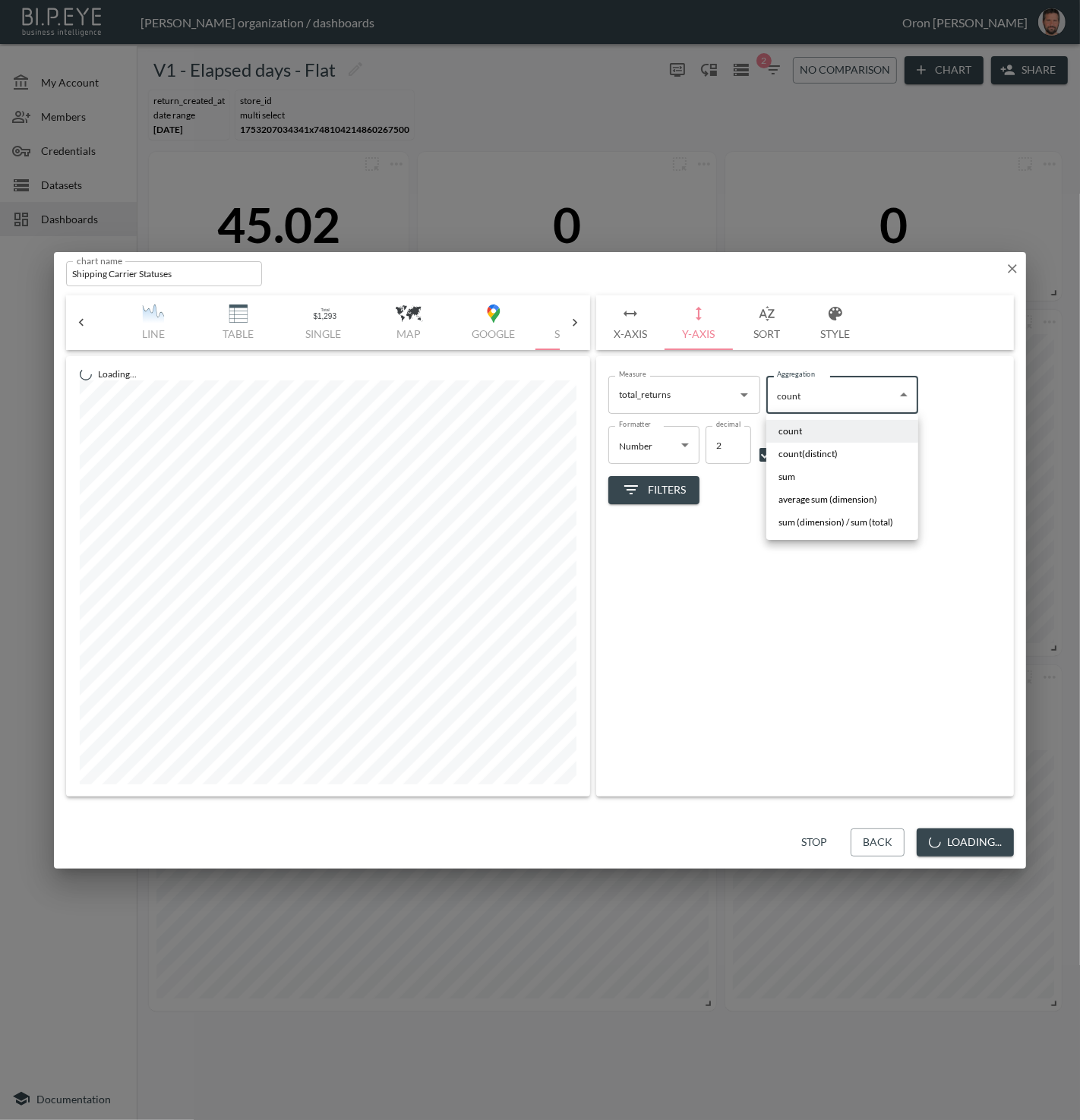
click at [789, 403] on body "BI.P.EYE, Interactive Analytics Dashboards - app Zach Bailet organization / das…" at bounding box center [540, 560] width 1080 height 1120
click at [792, 476] on span "sum" at bounding box center [787, 477] width 17 height 13
type input "sum"
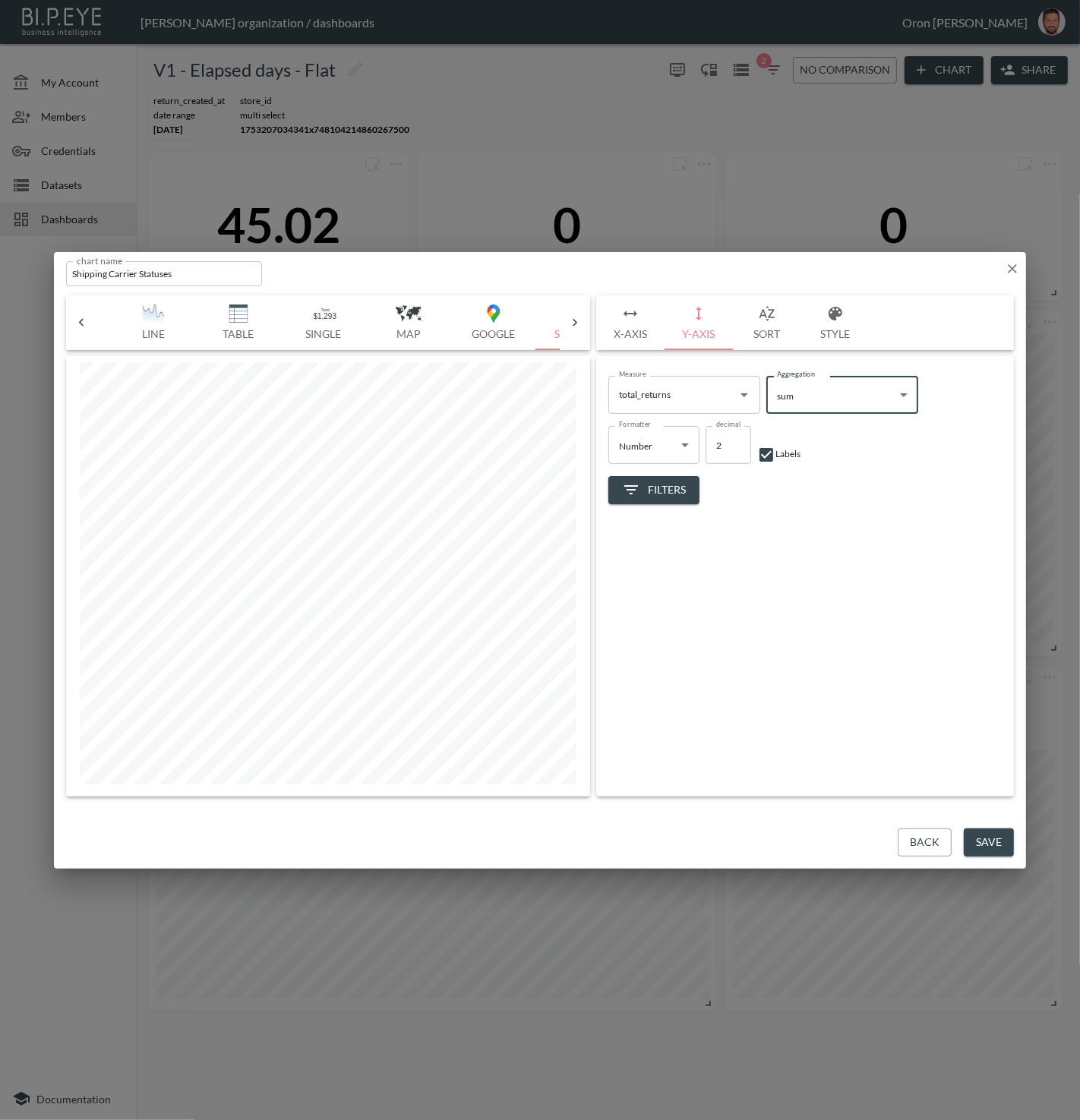
click at [994, 837] on button "Save" at bounding box center [989, 843] width 50 height 29
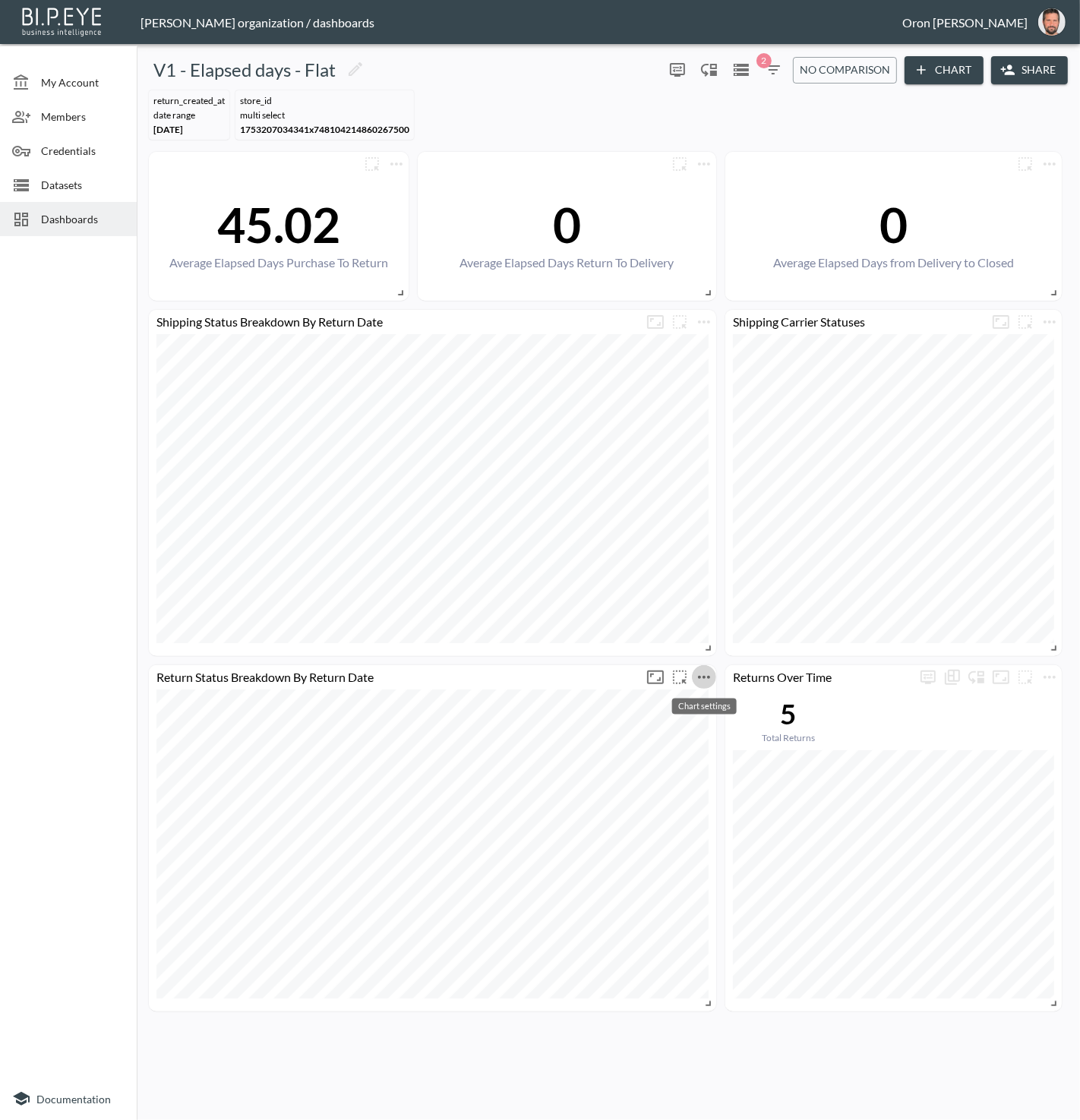
click at [704, 676] on icon "more" at bounding box center [704, 677] width 12 height 3
click at [694, 697] on p "Edit" at bounding box center [686, 706] width 21 height 18
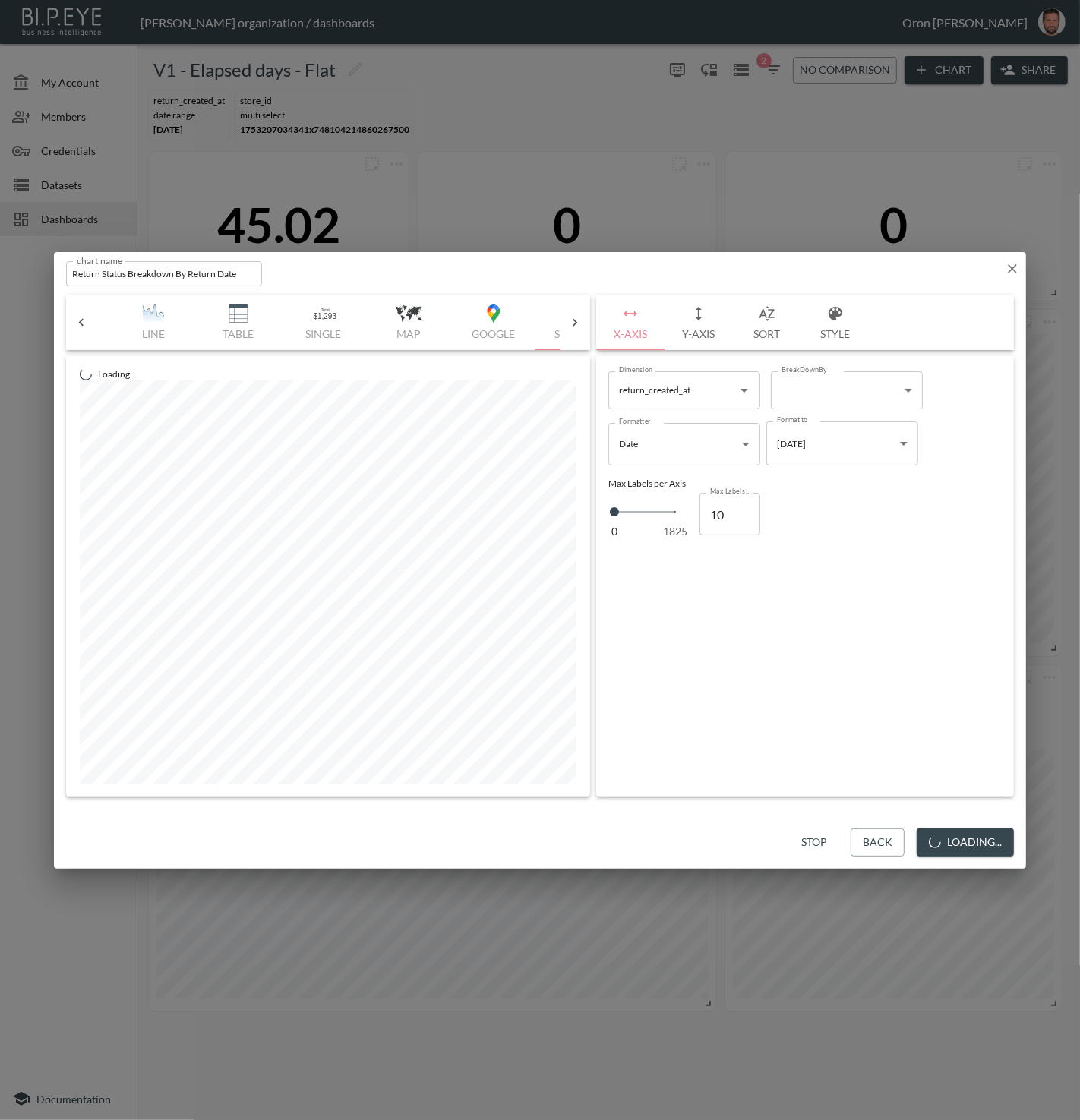
click at [826, 842] on button "Stop" at bounding box center [814, 843] width 49 height 29
click at [915, 838] on button "Back" at bounding box center [925, 843] width 54 height 29
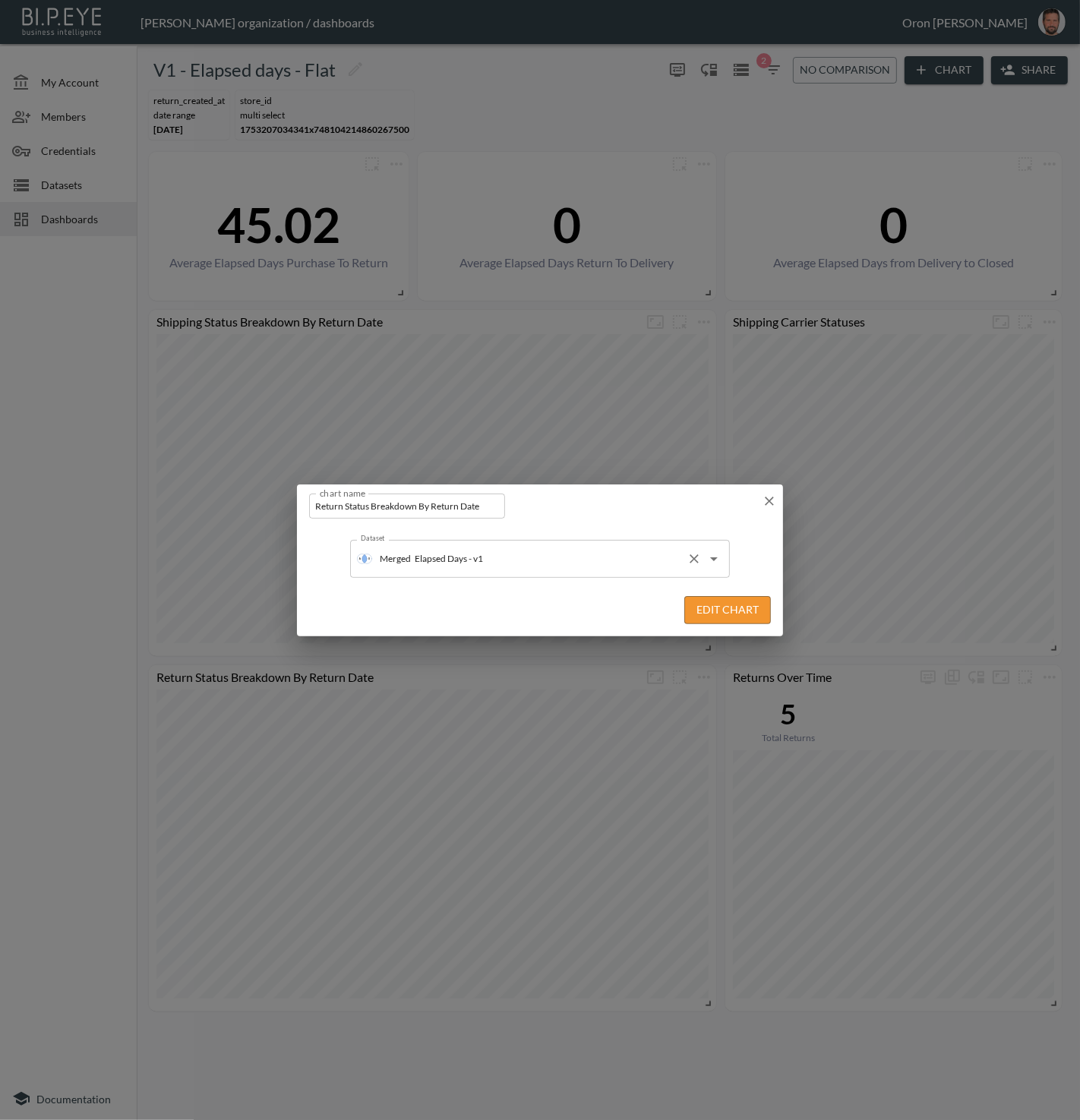
click at [579, 563] on input "Elapsed Days - v1" at bounding box center [546, 558] width 270 height 24
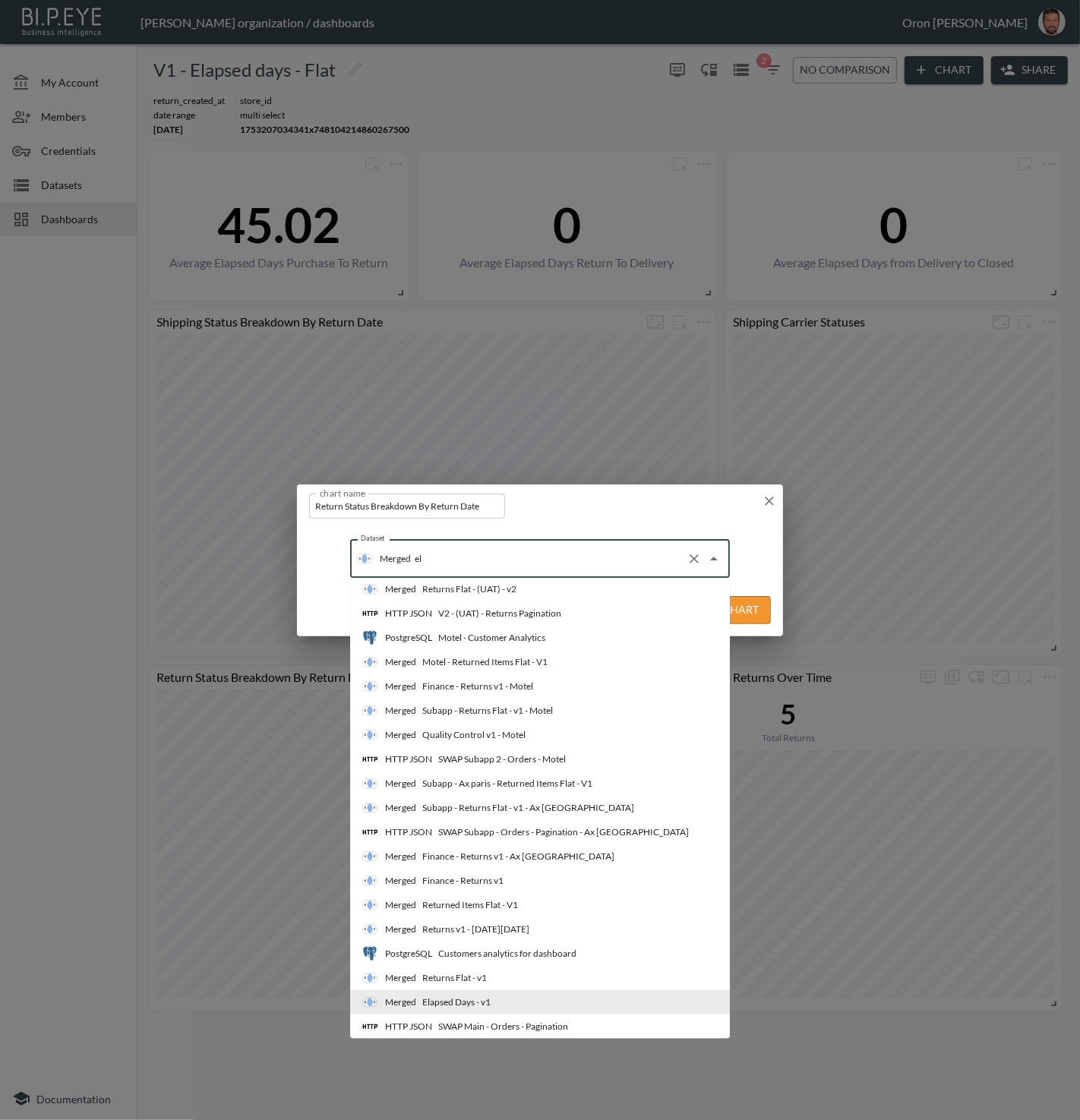
scroll to position [0, 0]
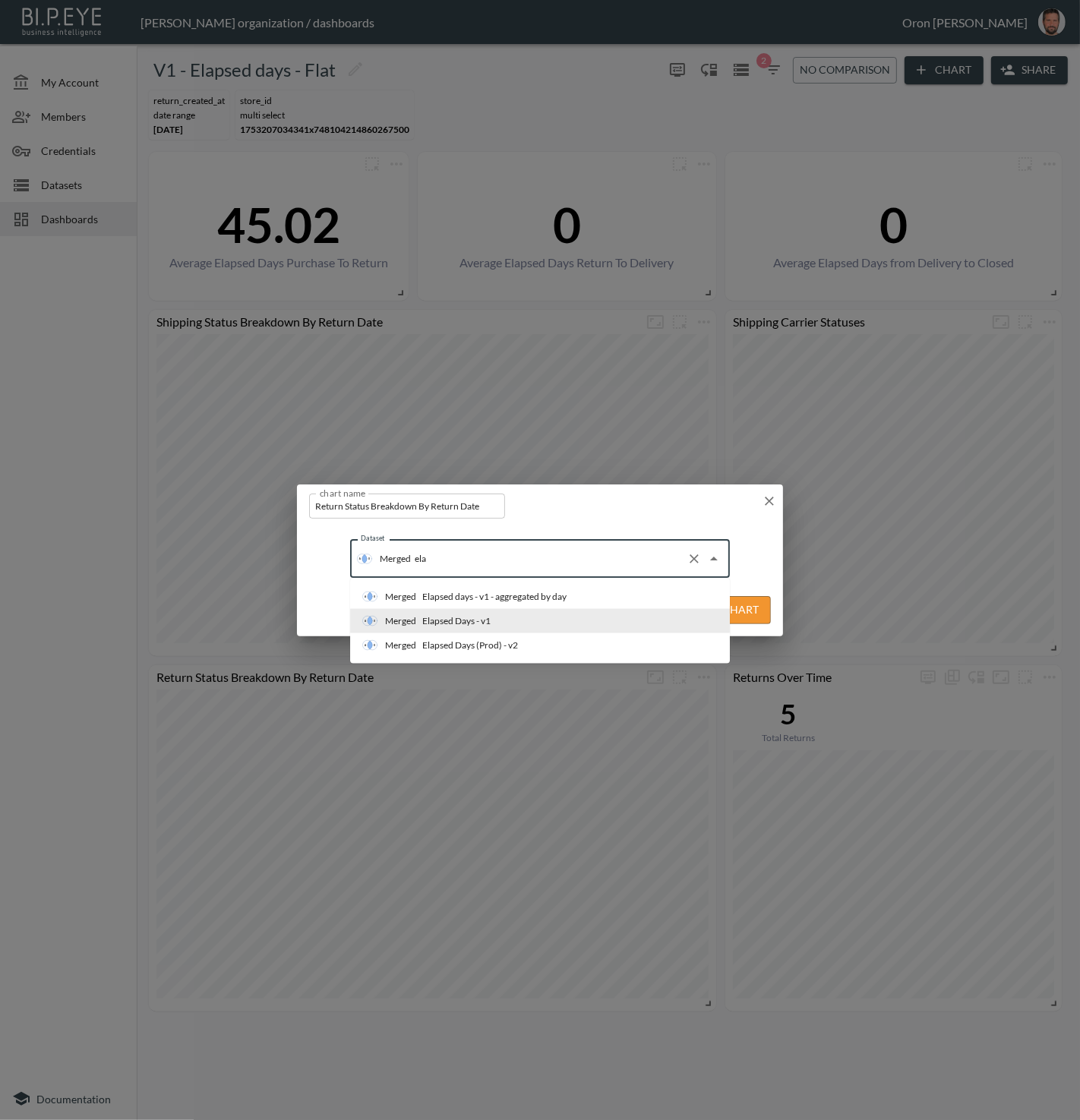
type input "elap"
click at [537, 595] on div "Elapsed days - v1 - aggregated by day" at bounding box center [495, 597] width 144 height 13
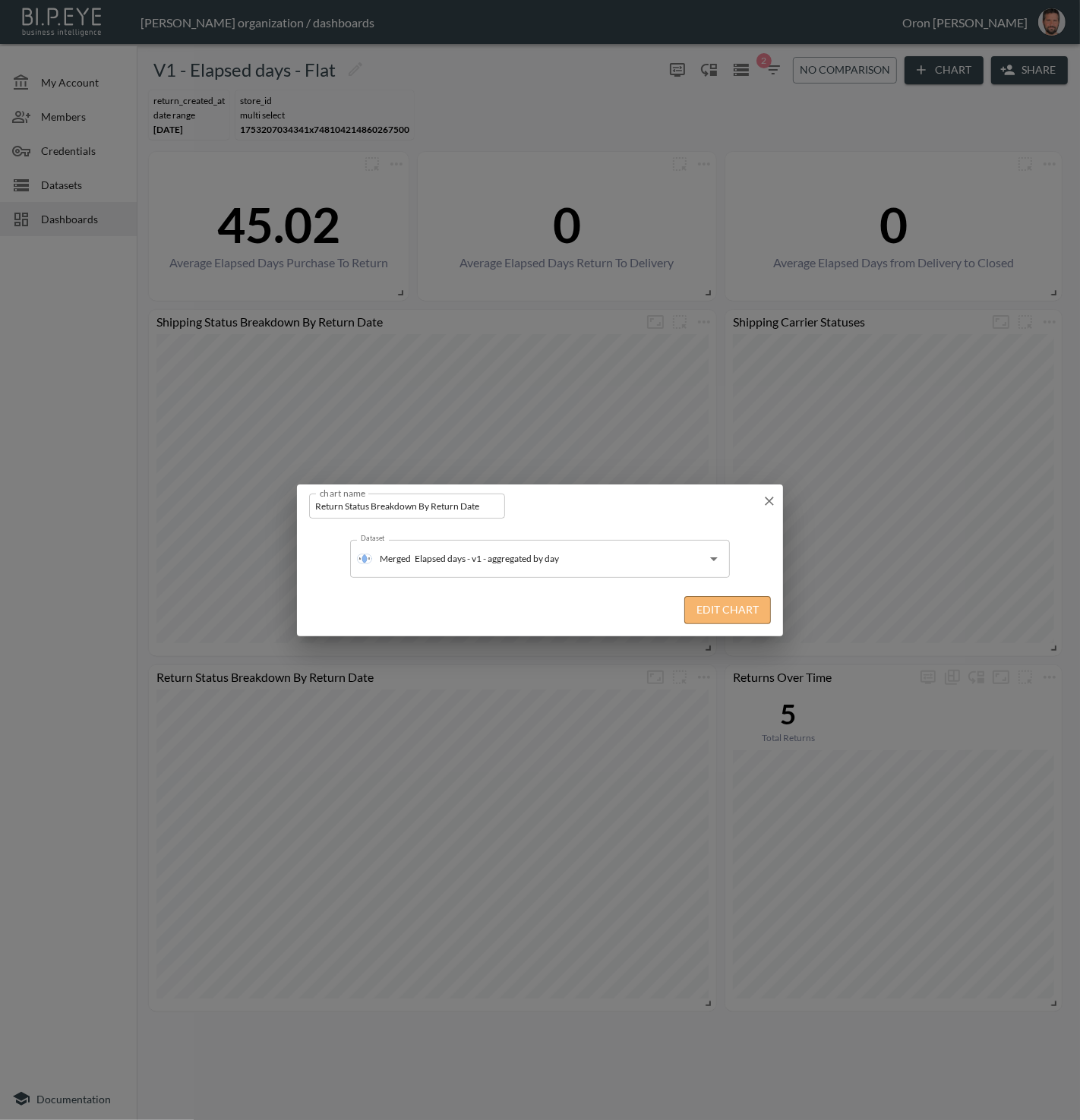
click at [709, 609] on button "Edit Chart" at bounding box center [727, 610] width 86 height 29
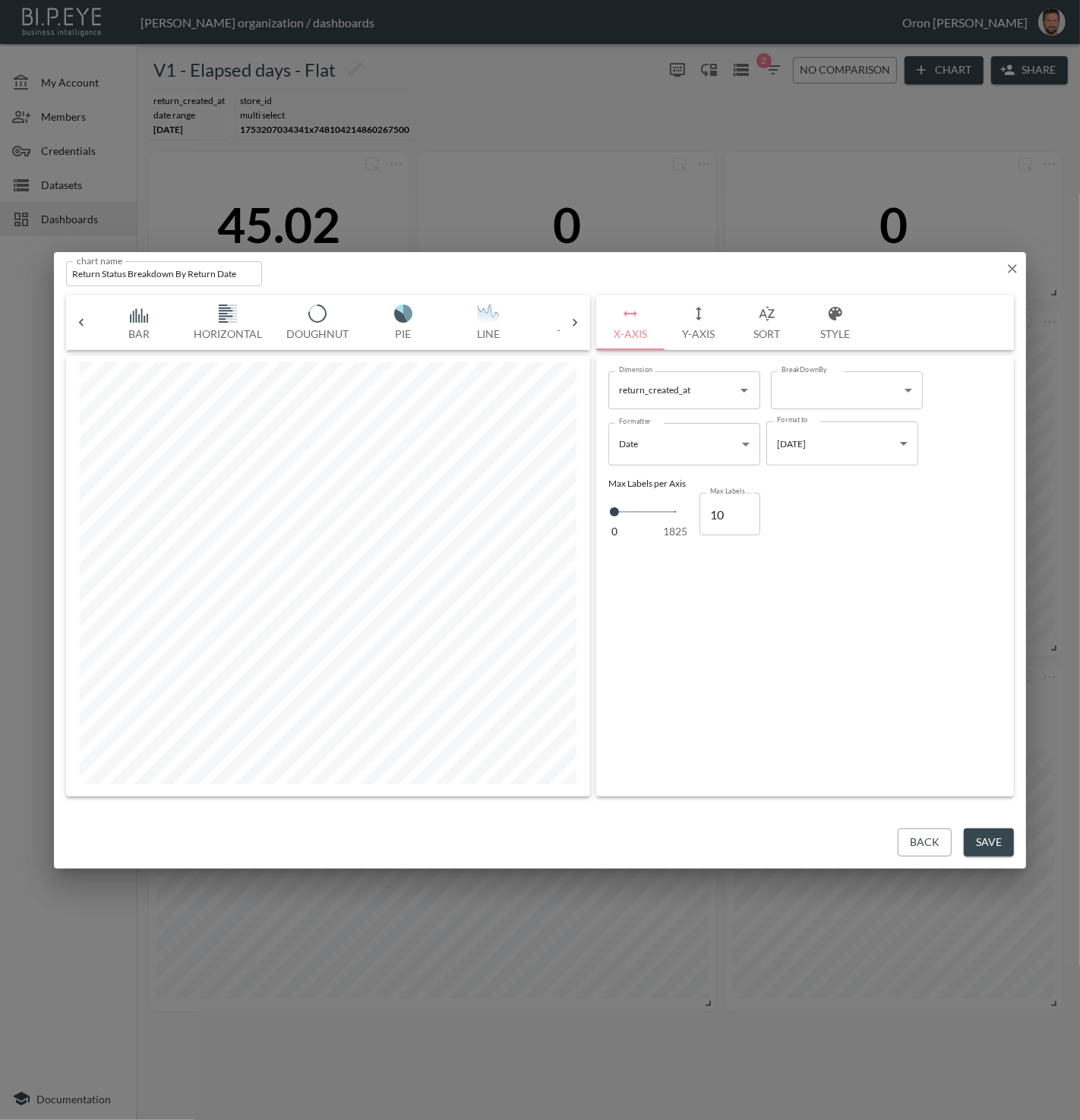
scroll to position [0, 335]
click at [830, 390] on body "BI.P.EYE, Interactive Analytics Dashboards - app Zach Bailet organization / das…" at bounding box center [540, 560] width 1080 height 1120
click at [1007, 263] on icon "button" at bounding box center [1012, 269] width 15 height 15
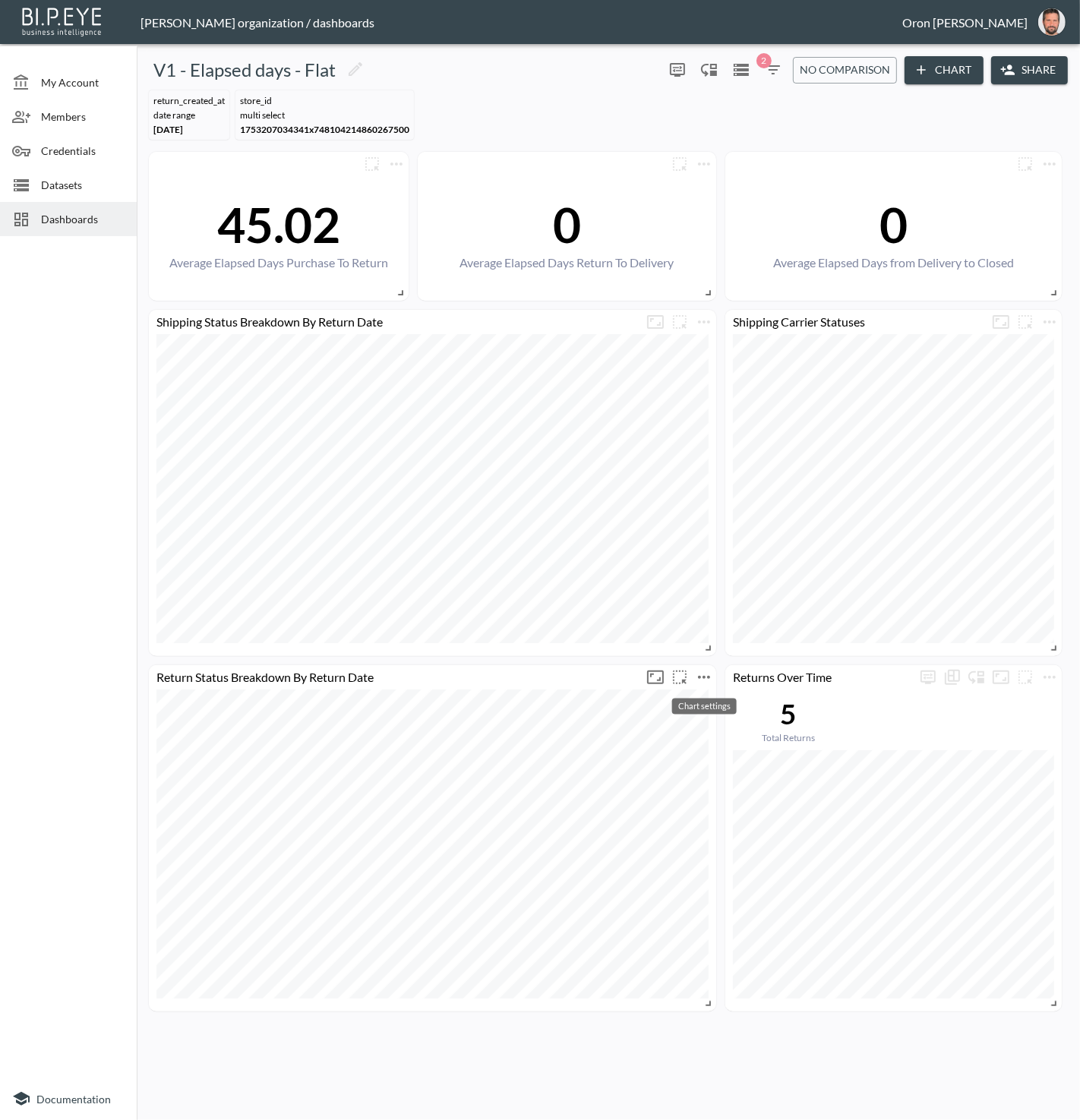
click at [713, 674] on icon "more" at bounding box center [704, 677] width 18 height 18
click at [688, 743] on p "Delete" at bounding box center [693, 740] width 35 height 18
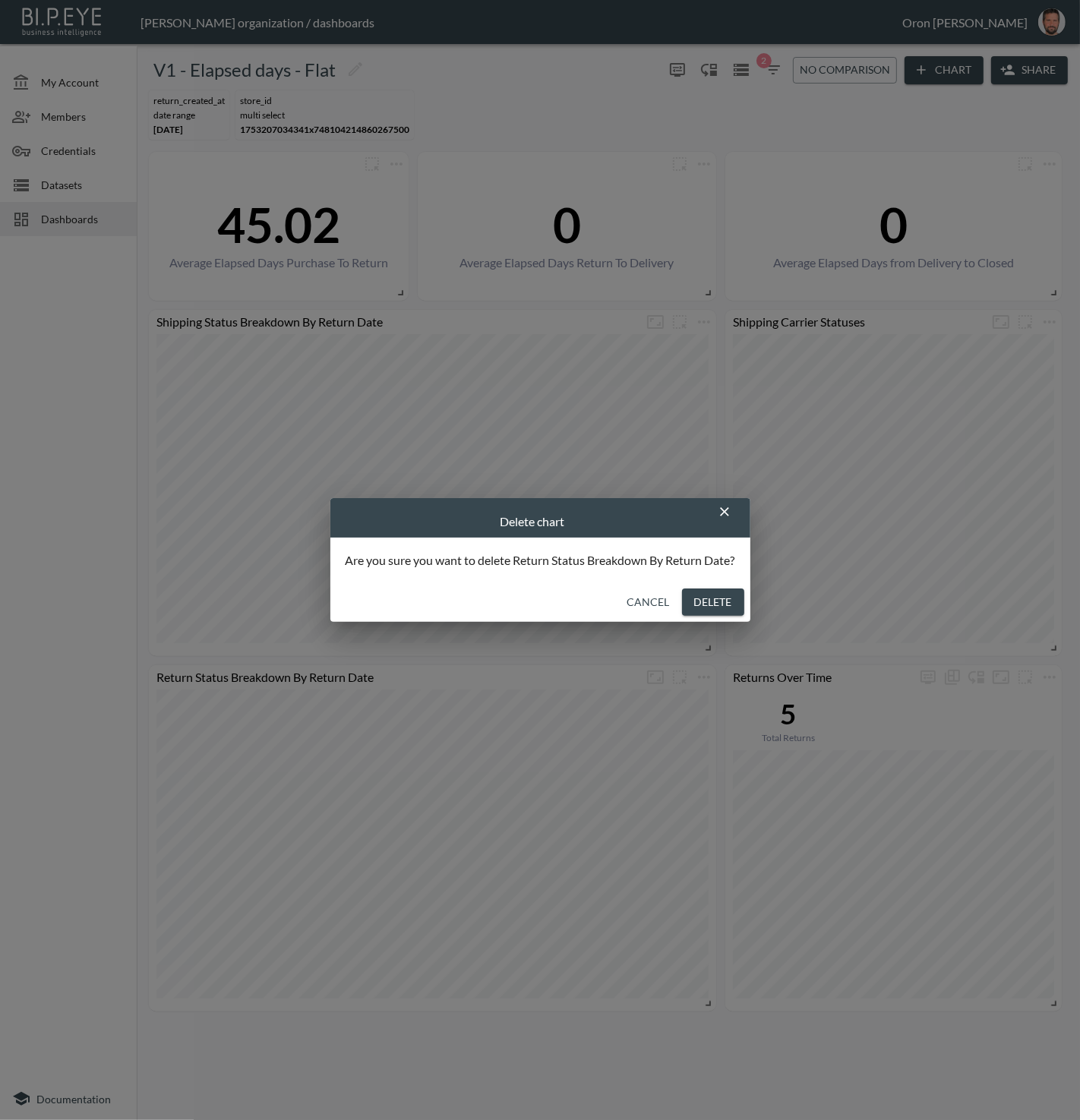
drag, startPoint x: 725, startPoint y: 604, endPoint x: 717, endPoint y: 604, distance: 8.0
click at [724, 604] on button "Delete" at bounding box center [713, 603] width 62 height 29
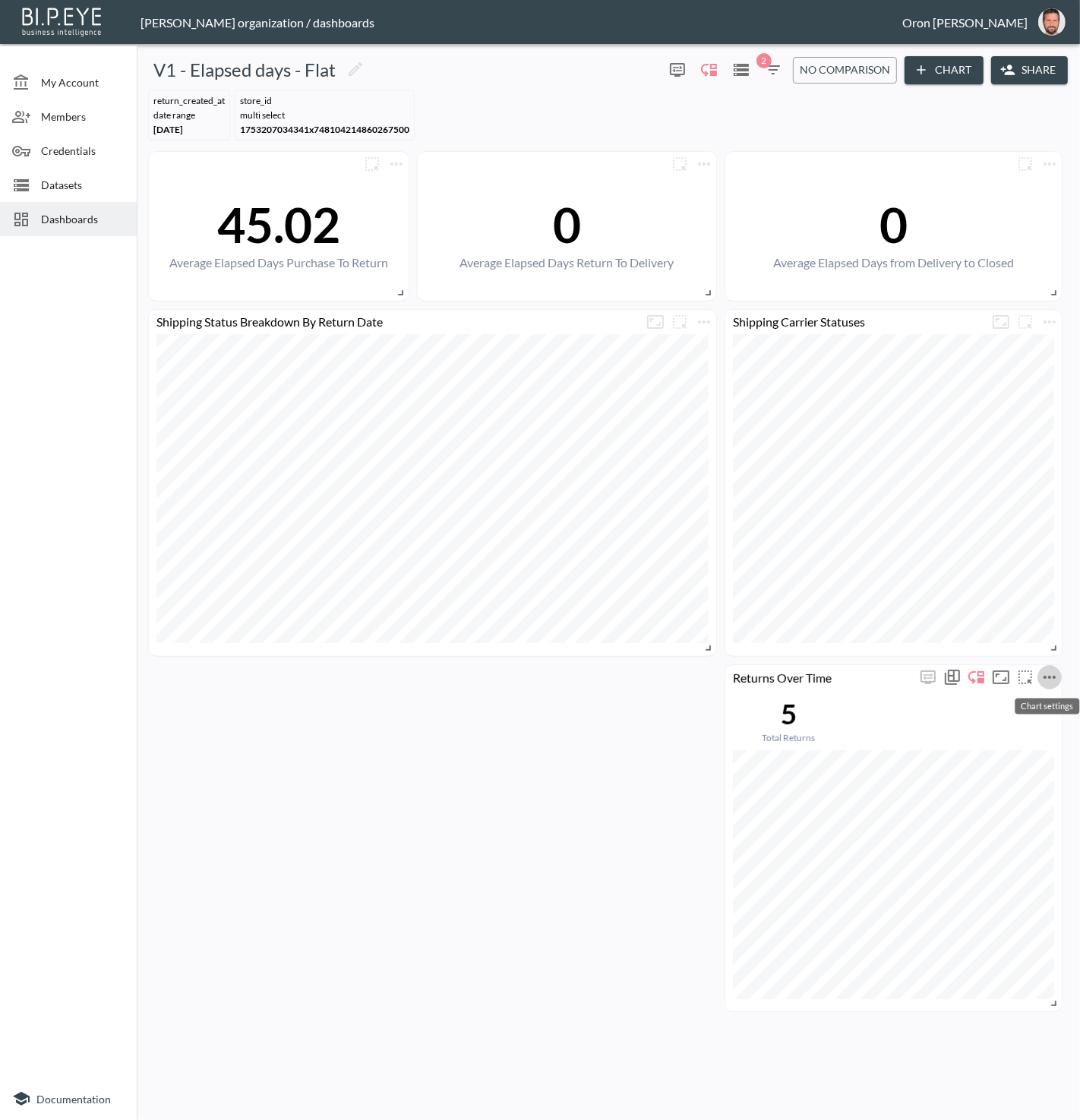
click at [1051, 677] on icon "more" at bounding box center [1050, 677] width 18 height 18
click at [1001, 697] on li "Edit" at bounding box center [1004, 705] width 118 height 28
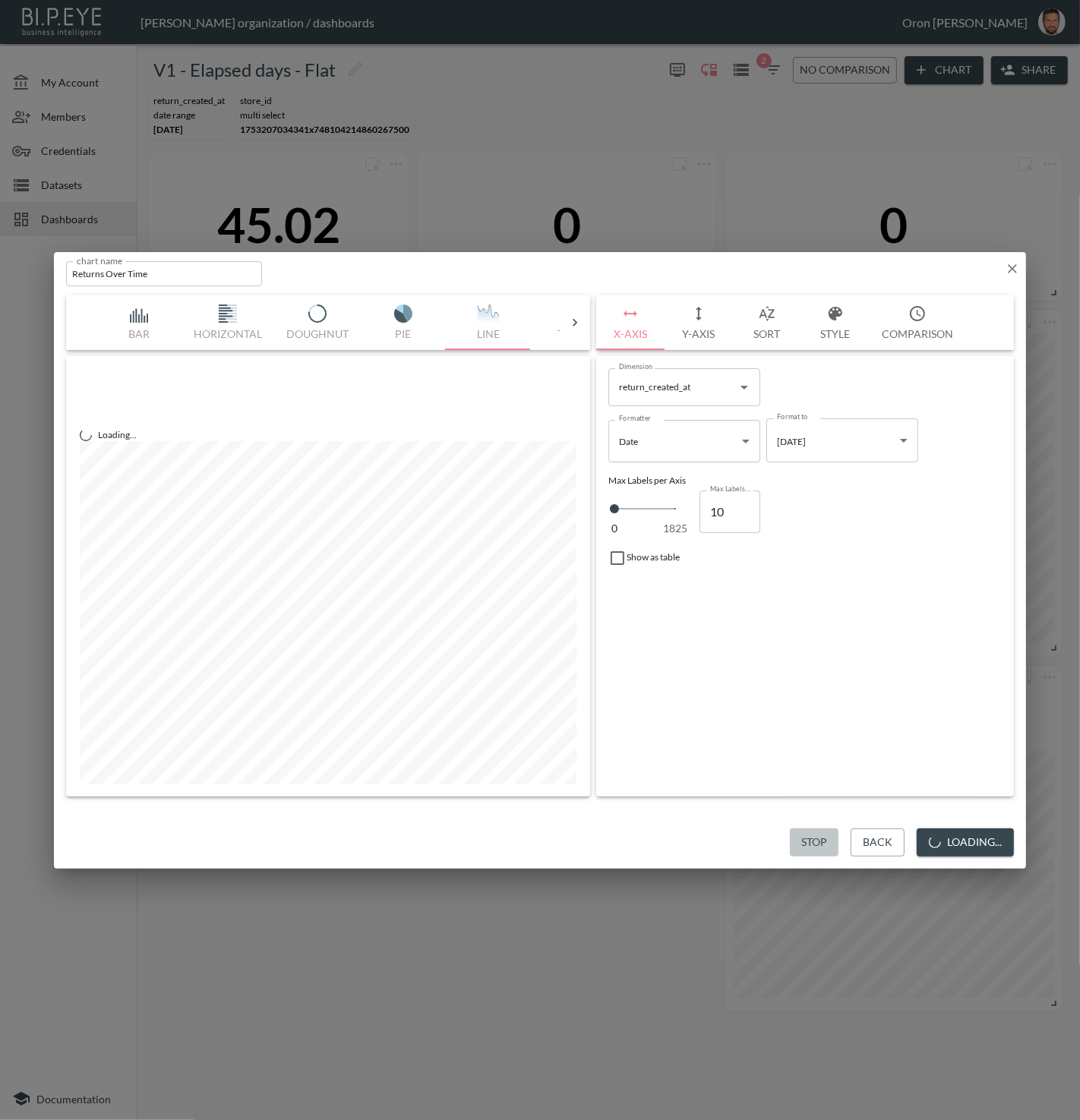
click at [817, 843] on button "Stop" at bounding box center [814, 843] width 49 height 29
drag, startPoint x: 909, startPoint y: 841, endPoint x: 834, endPoint y: 798, distance: 86.5
click at [909, 840] on button "Back" at bounding box center [925, 843] width 54 height 29
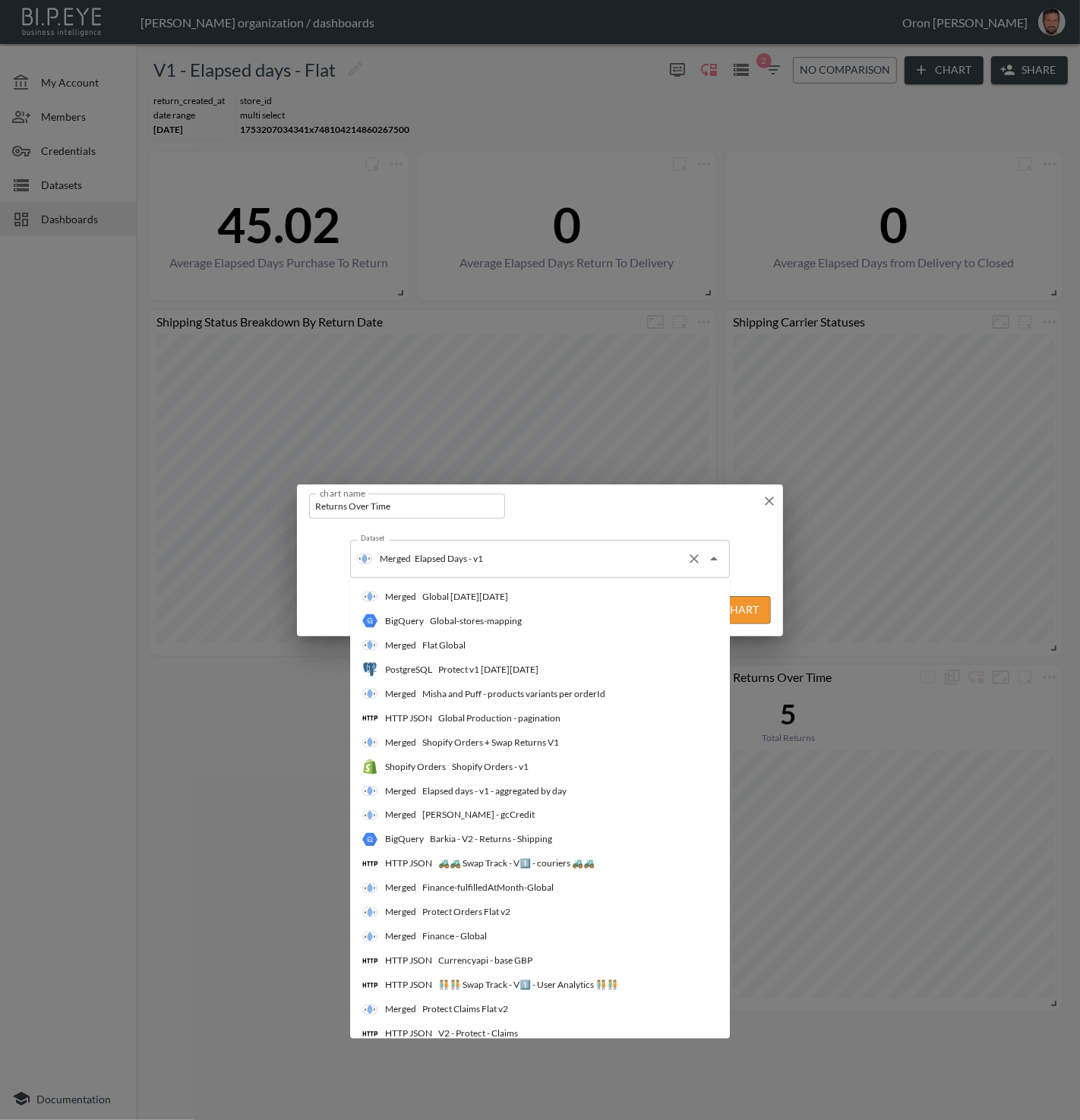
click at [610, 573] on div "Merged Elapsed Days - v1 Dataset" at bounding box center [540, 558] width 380 height 38
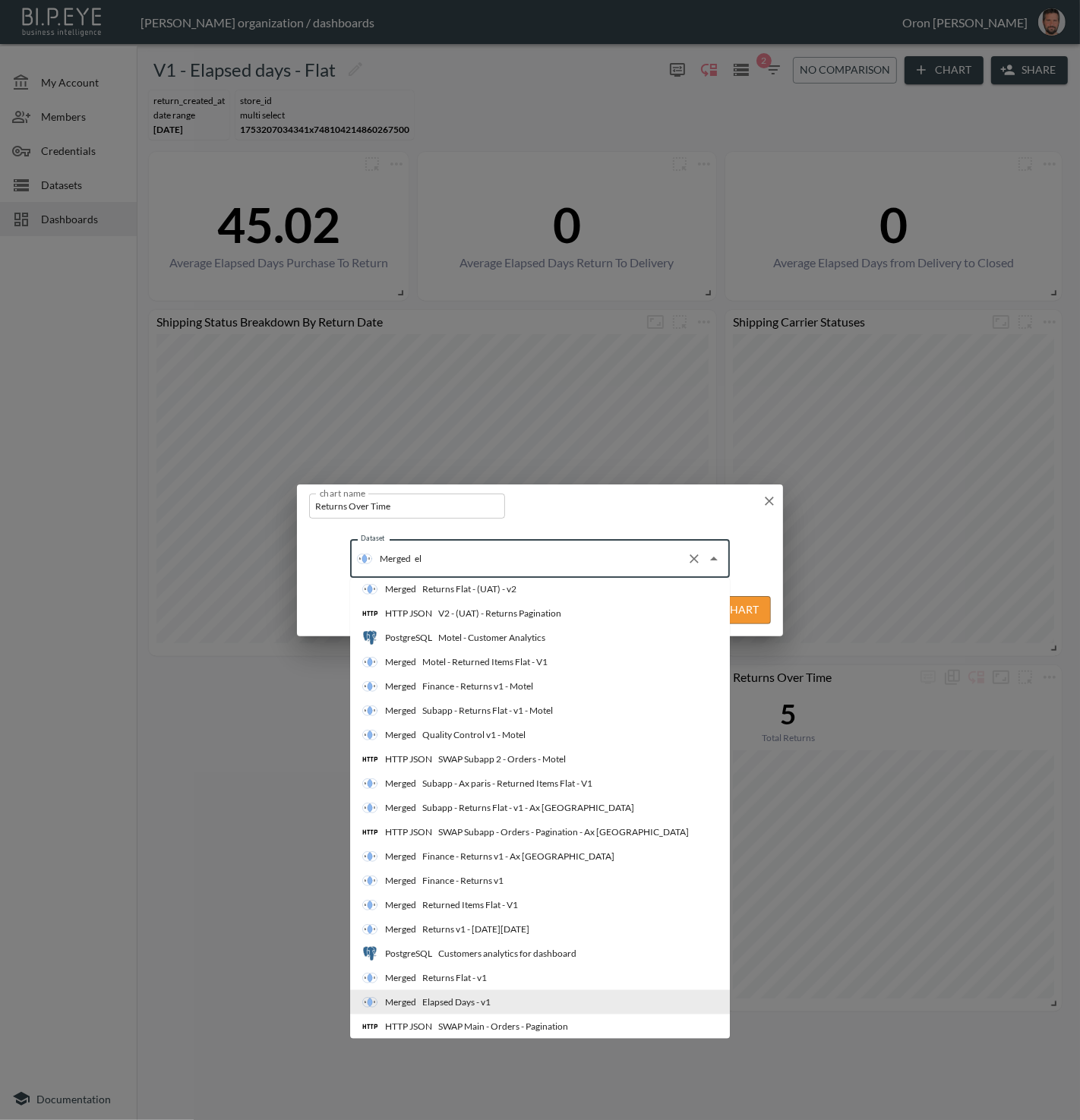
scroll to position [0, 0]
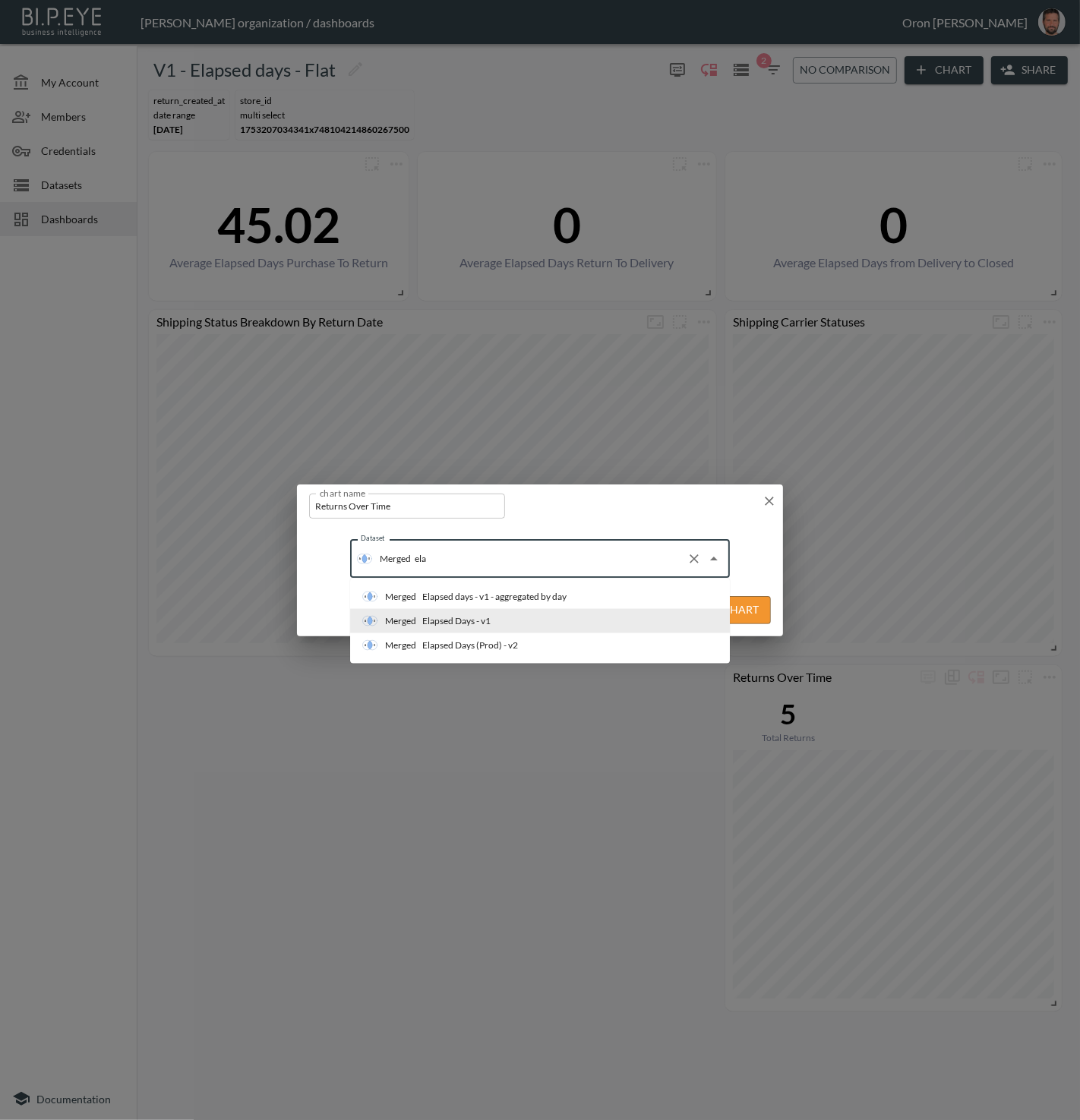
type input "elap"
click at [554, 592] on div "Elapsed days - v1 - aggregated by day" at bounding box center [495, 597] width 144 height 13
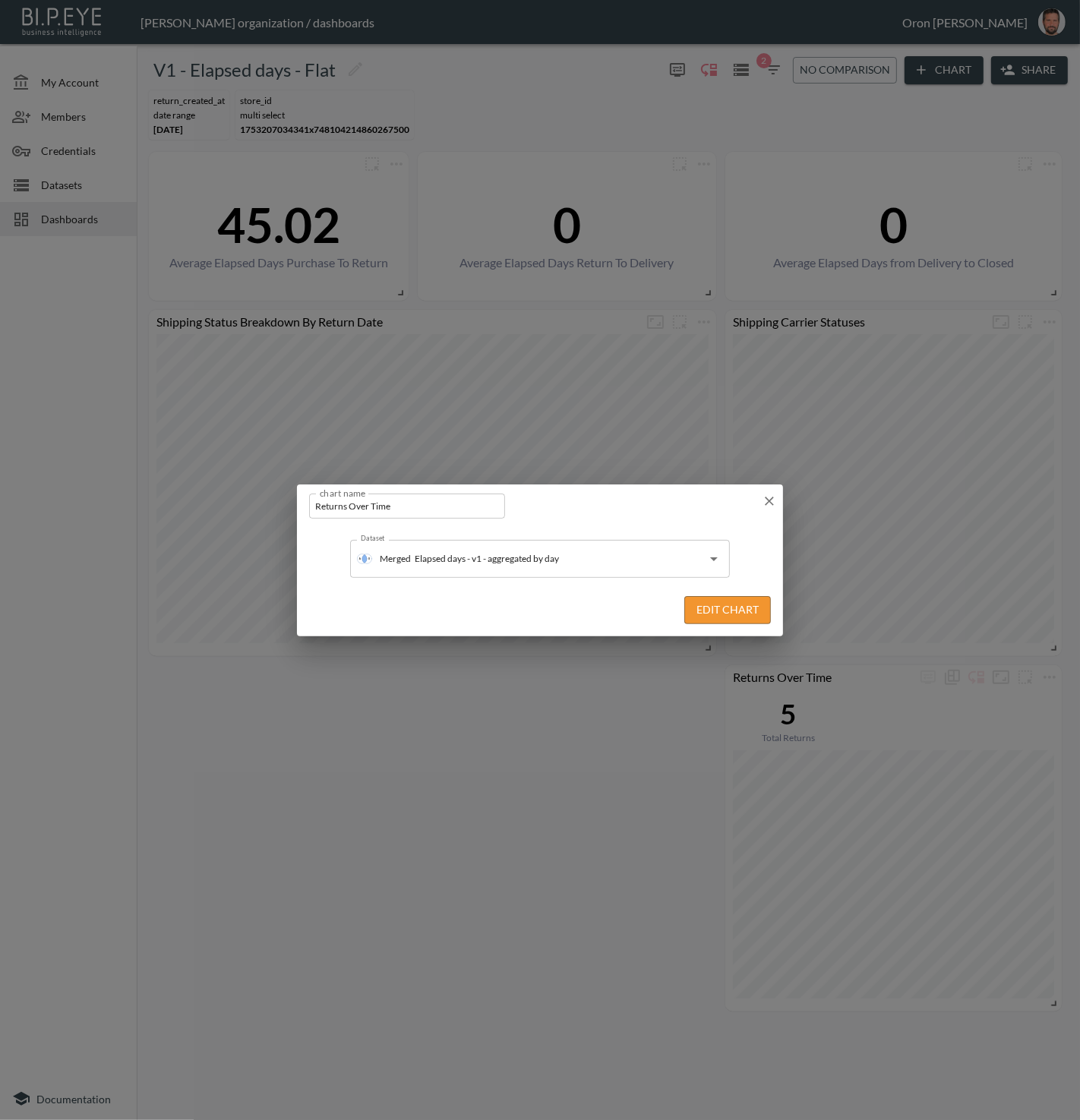
click at [719, 602] on button "Edit Chart" at bounding box center [727, 610] width 86 height 29
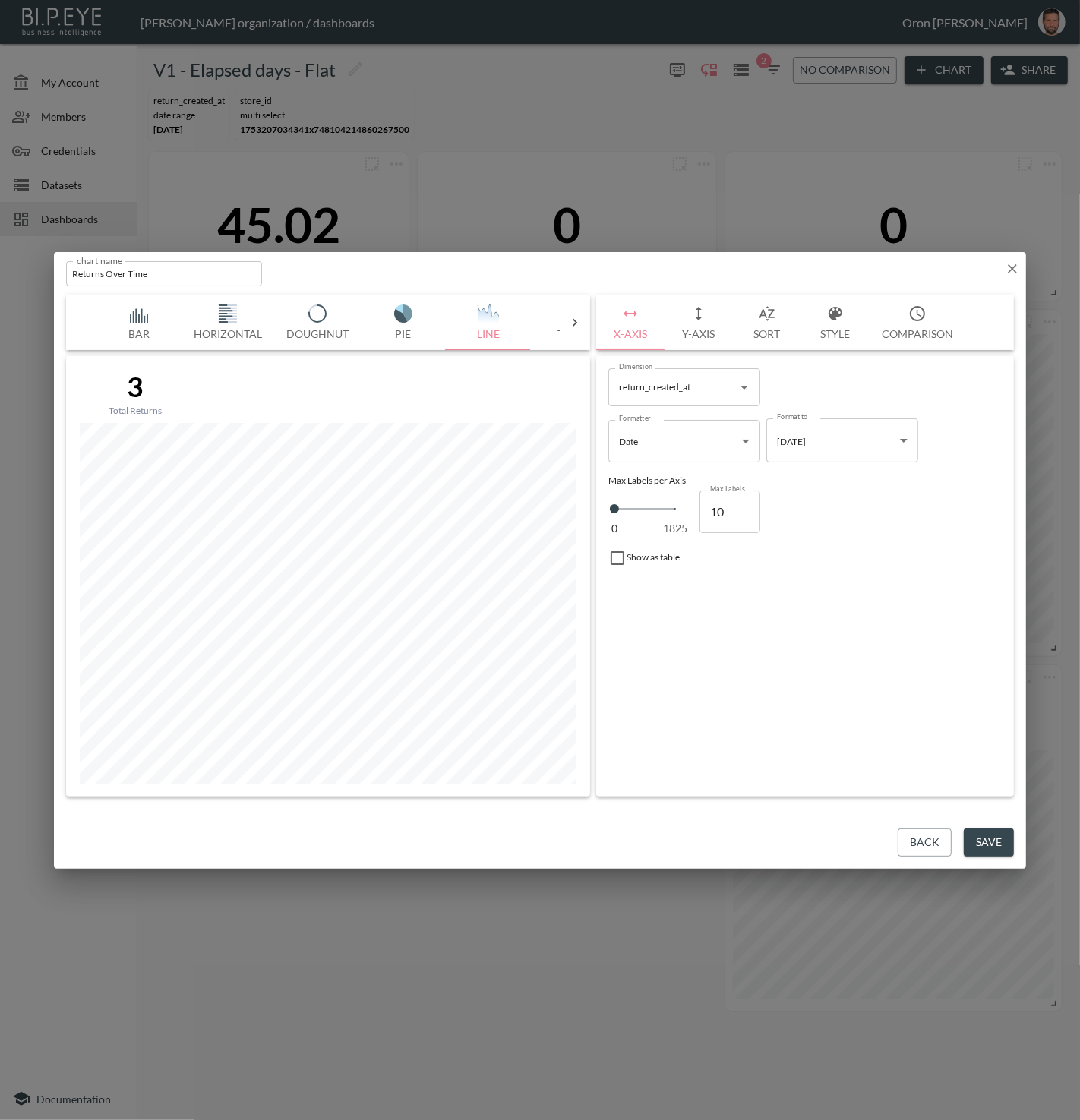
click at [697, 329] on button "Y-Axis" at bounding box center [699, 322] width 69 height 54
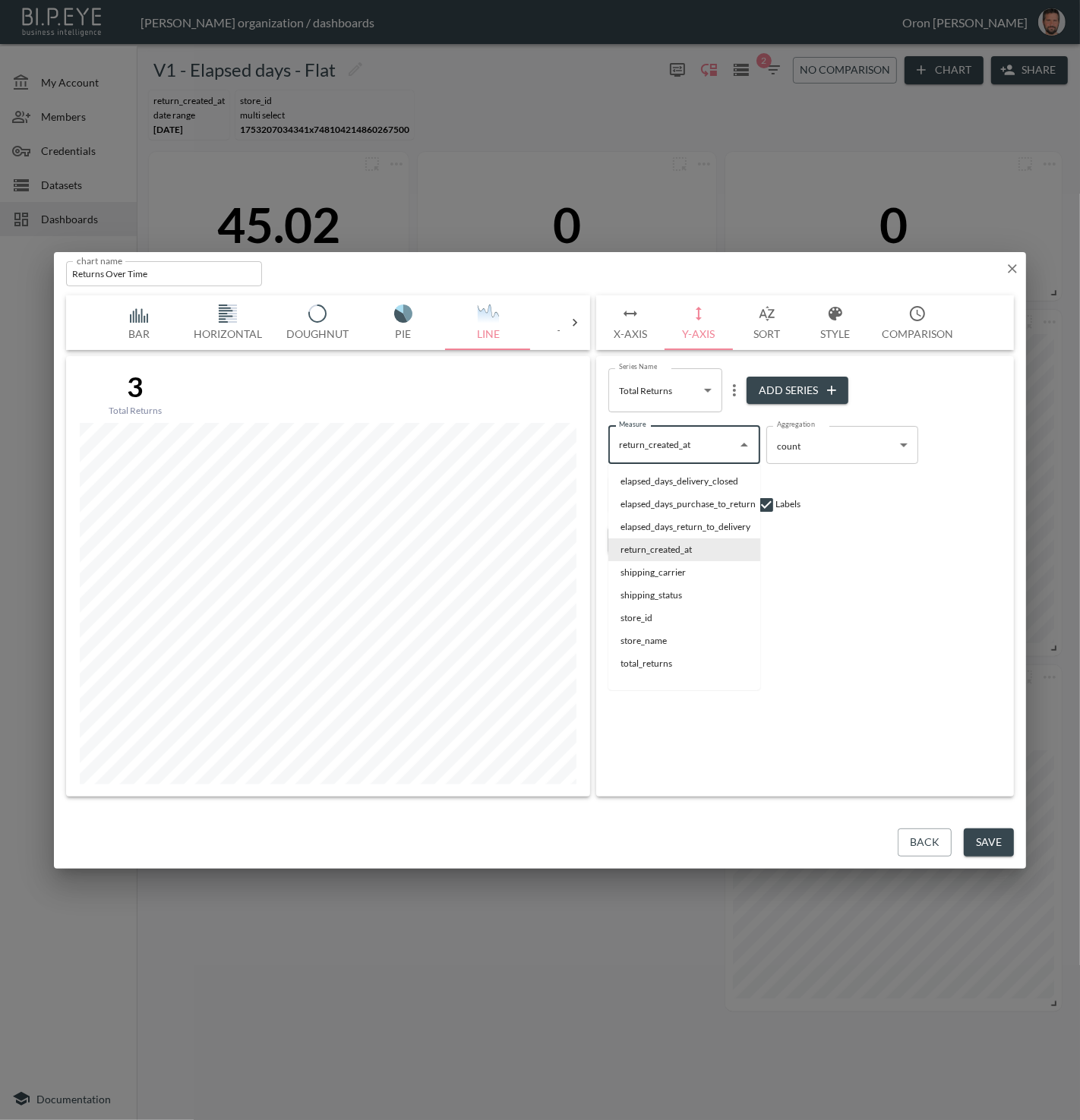
click at [688, 453] on input "return_created_at" at bounding box center [673, 444] width 116 height 24
drag, startPoint x: 666, startPoint y: 669, endPoint x: 802, endPoint y: 545, distance: 184.0
click at [671, 666] on li "total_returns" at bounding box center [684, 663] width 152 height 23
type input "total_returns"
click at [811, 452] on body "BI.P.EYE, Interactive Analytics Dashboards - app Zach Bailet organization / das…" at bounding box center [540, 560] width 1080 height 1120
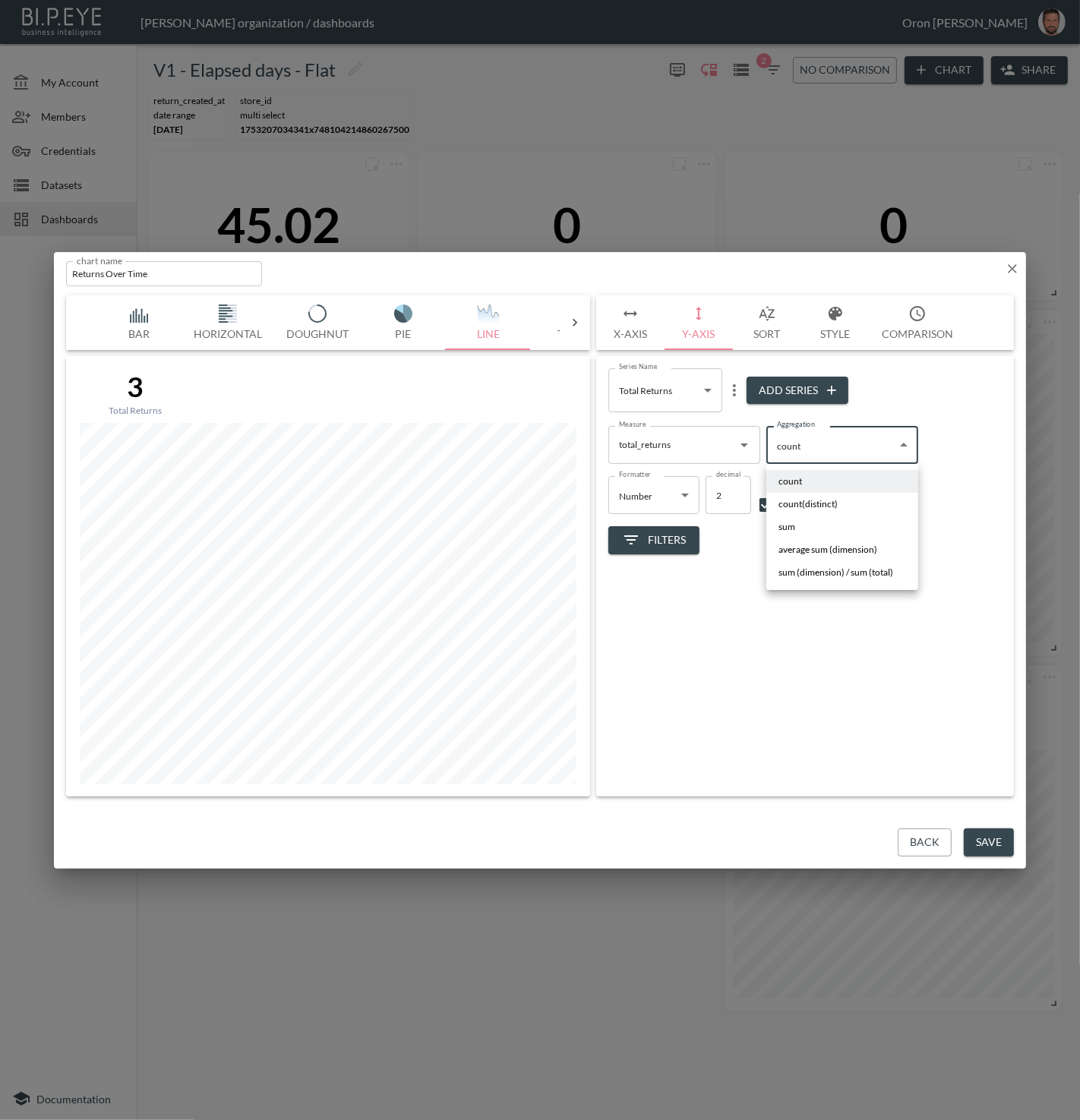
click at [797, 528] on li "sum" at bounding box center [842, 526] width 152 height 23
type input "sum"
click at [683, 556] on div "Series Name Total Returns fa2fcd10-7c0a-43d3-8fd7-0abbab90875b Series Name Add …" at bounding box center [805, 576] width 418 height 440
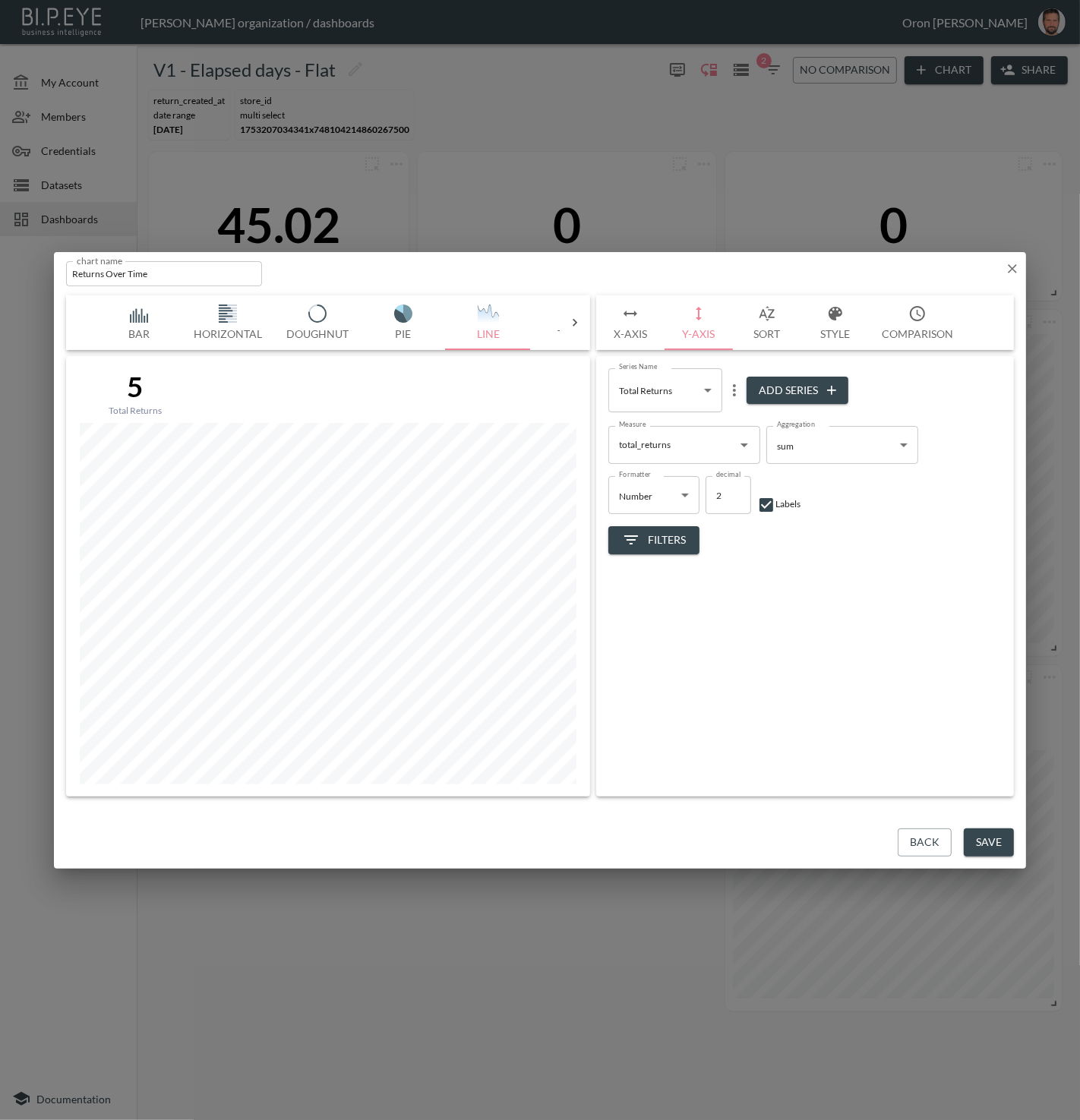
click at [683, 544] on span "Filters" at bounding box center [654, 540] width 64 height 19
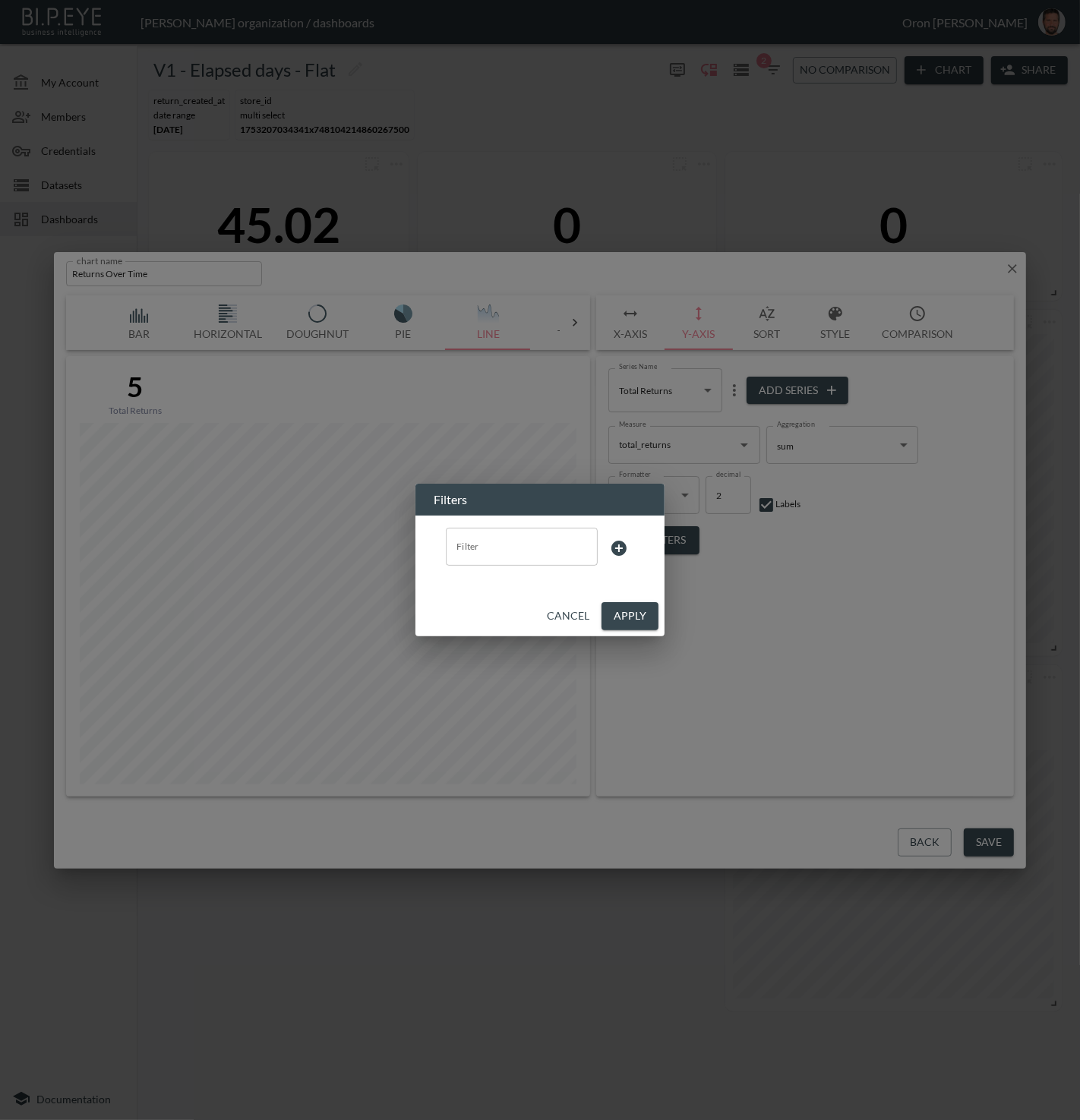
click at [567, 615] on button "Cancel" at bounding box center [568, 616] width 55 height 29
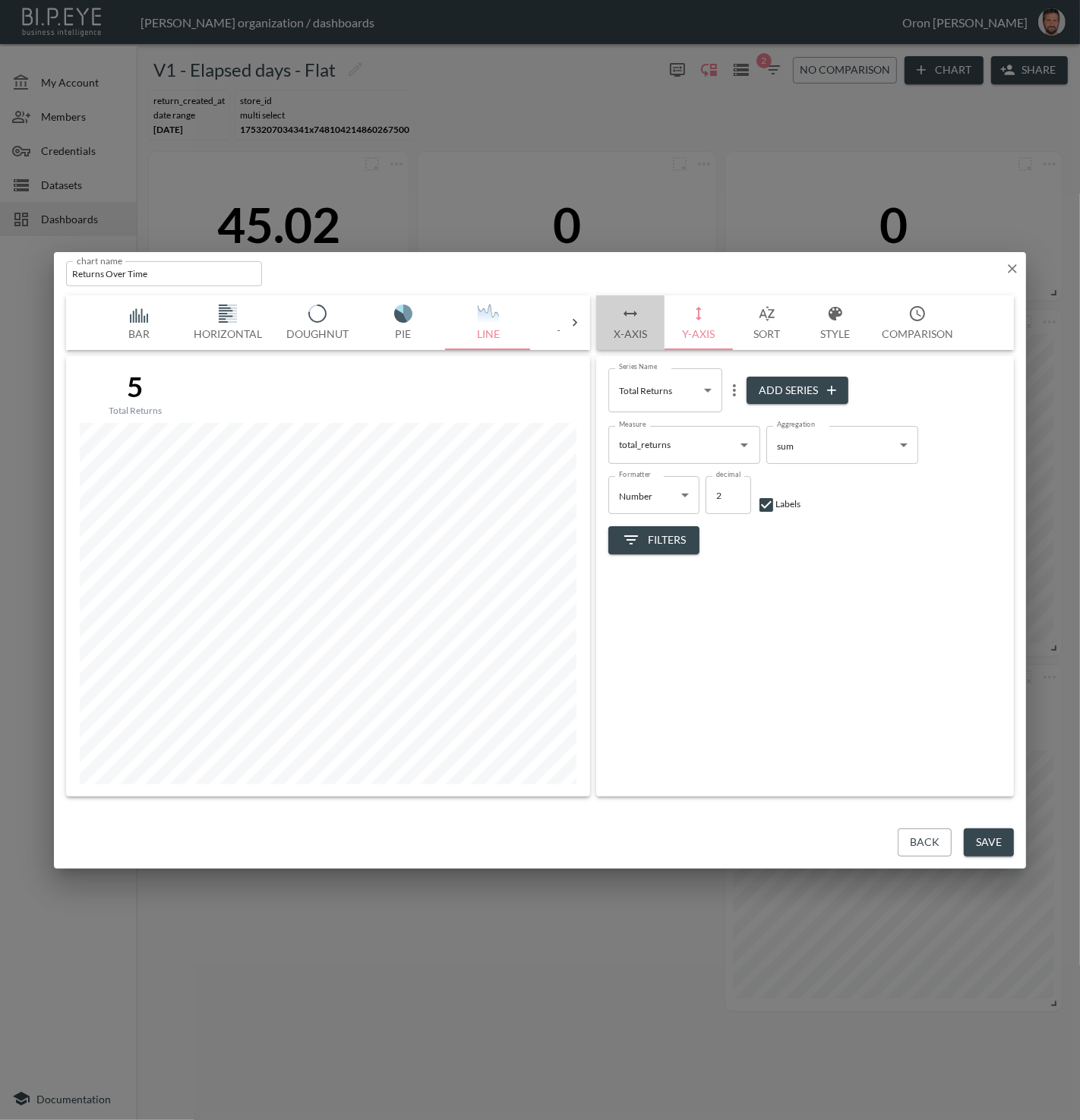
click at [640, 316] on button "X-Axis" at bounding box center [631, 322] width 69 height 54
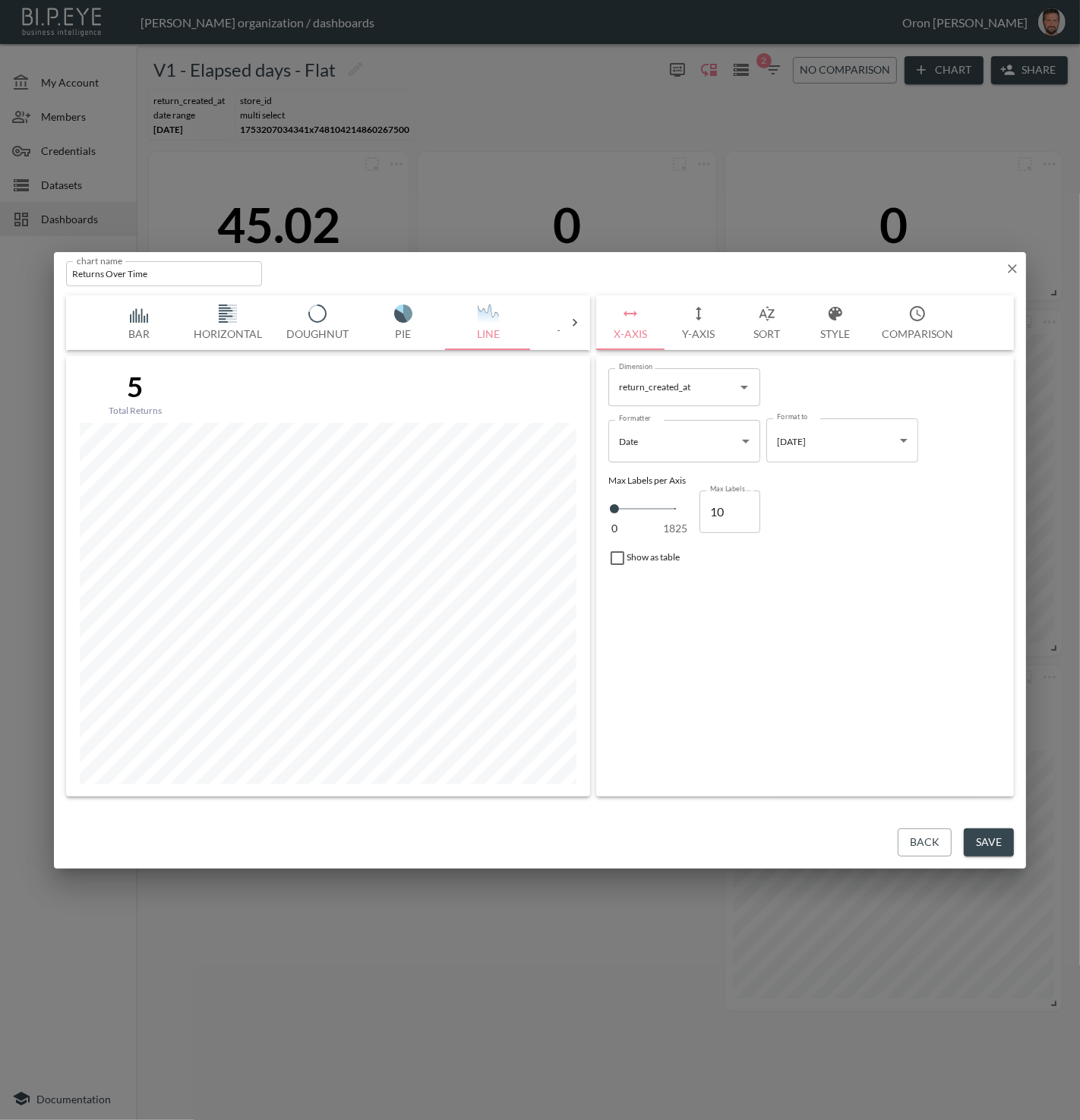
click at [826, 436] on body "BI.P.EYE, Interactive Analytics Dashboards - app Zach Bailet organization / das…" at bounding box center [540, 560] width 1080 height 1120
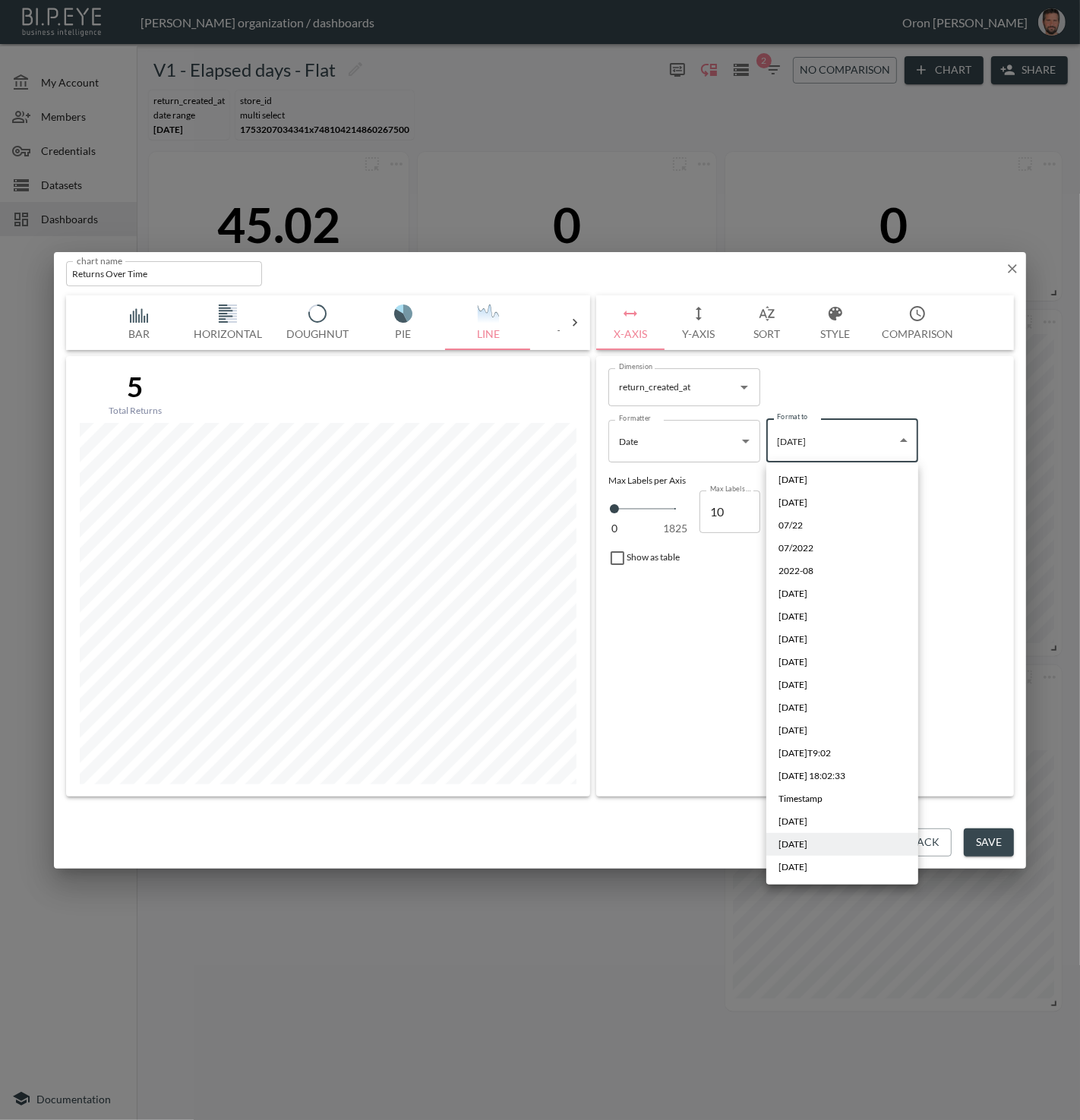
click at [948, 526] on div at bounding box center [540, 560] width 1080 height 1120
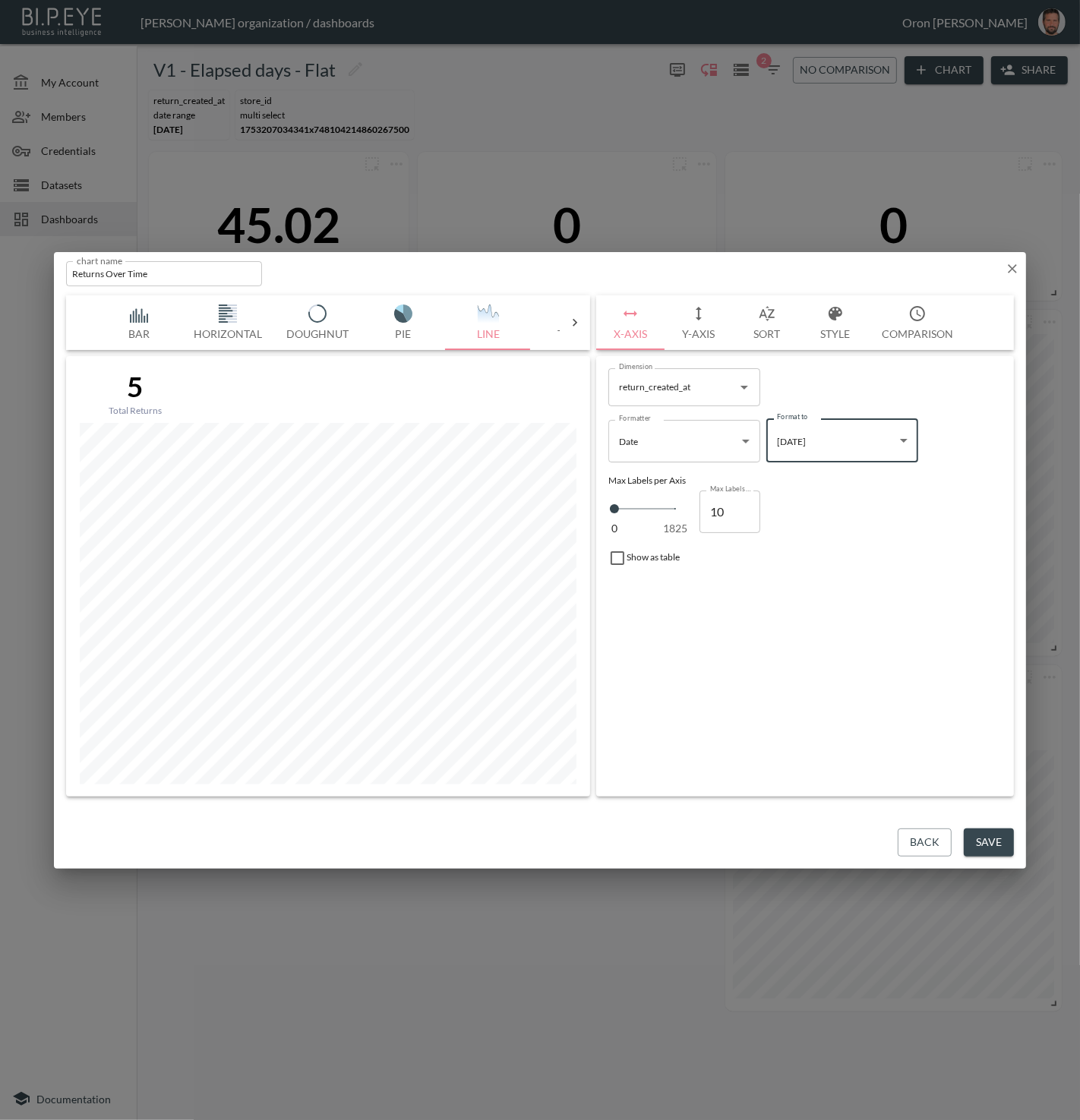
click at [988, 838] on button "Save" at bounding box center [989, 843] width 50 height 29
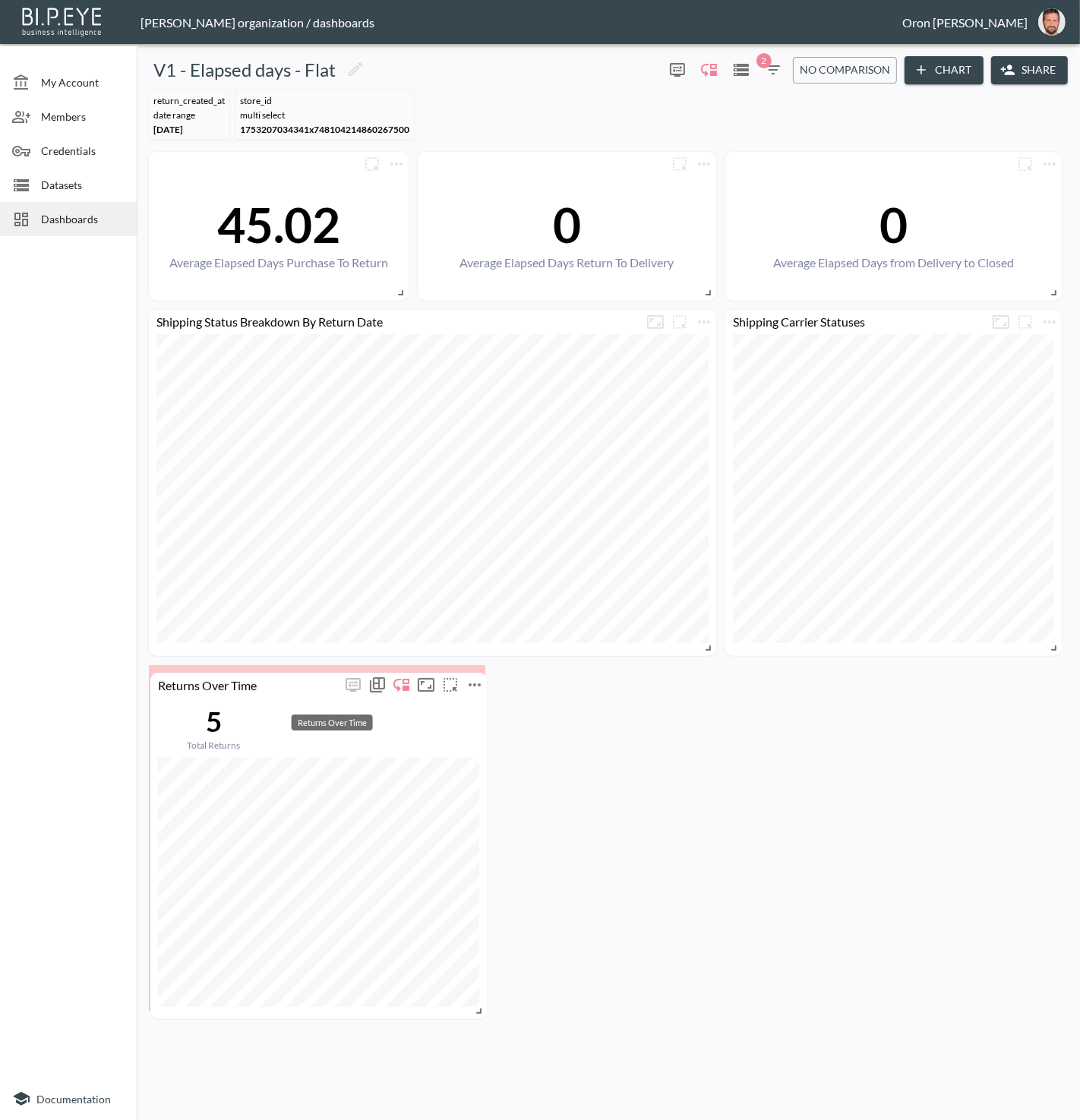
drag, startPoint x: 859, startPoint y: 681, endPoint x: 284, endPoint y: 688, distance: 575.0
click at [283, 689] on div "Returns Over Time" at bounding box center [245, 684] width 190 height 14
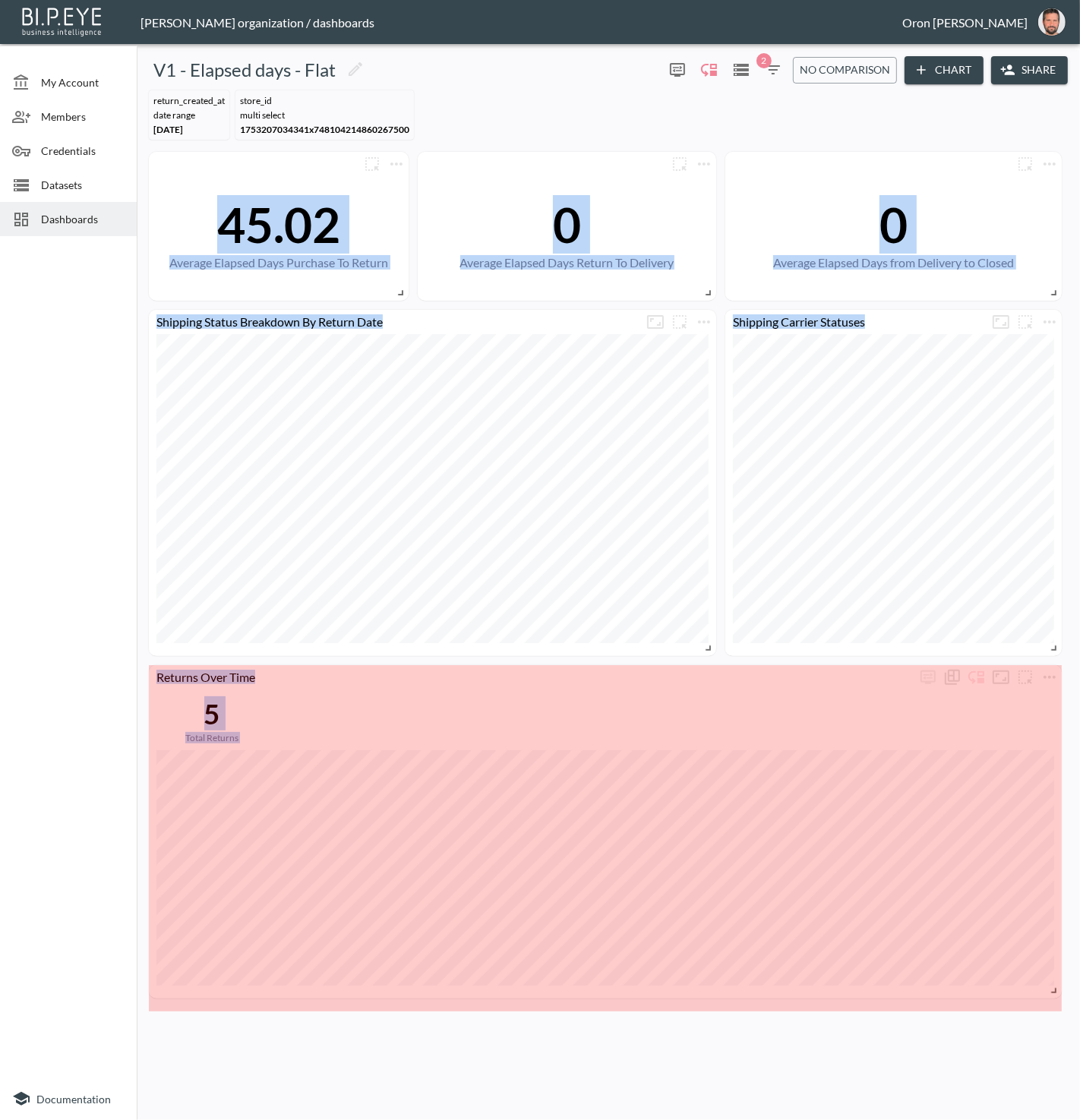
drag, startPoint x: 483, startPoint y: 998, endPoint x: 1071, endPoint y: 986, distance: 588.1
click at [1073, 986] on div "45.02 Average Elapsed Days Purchase To Return 0 Average Elapsed Days from Deliv…" at bounding box center [608, 582] width 931 height 872
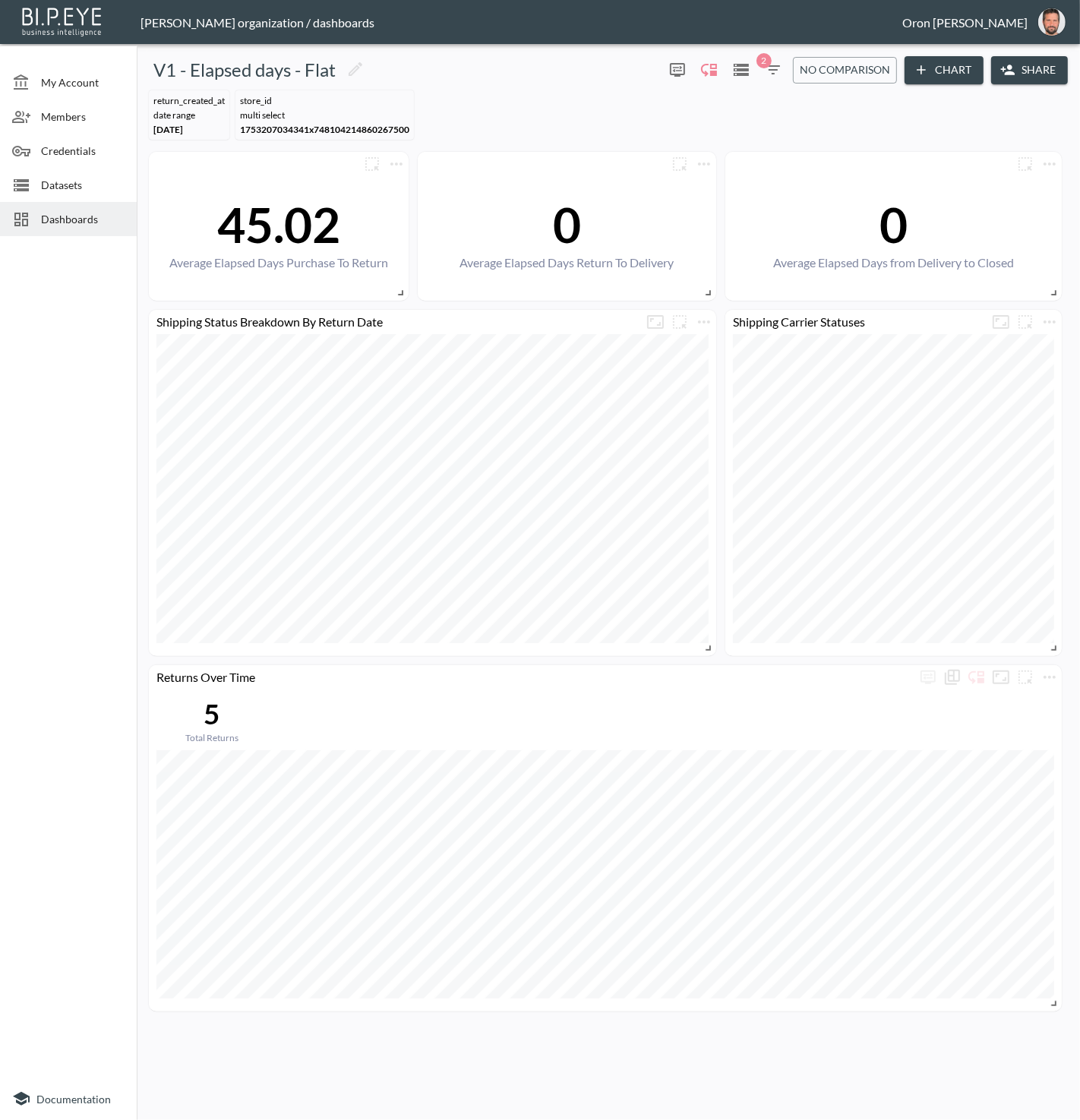
drag, startPoint x: 797, startPoint y: 82, endPoint x: 778, endPoint y: 70, distance: 22.5
click at [792, 80] on div "V1 - Elapsed days - Flat 0 2 No comparison Chart Share" at bounding box center [608, 70] width 931 height 29
click at [775, 66] on icon "button" at bounding box center [773, 70] width 13 height 9
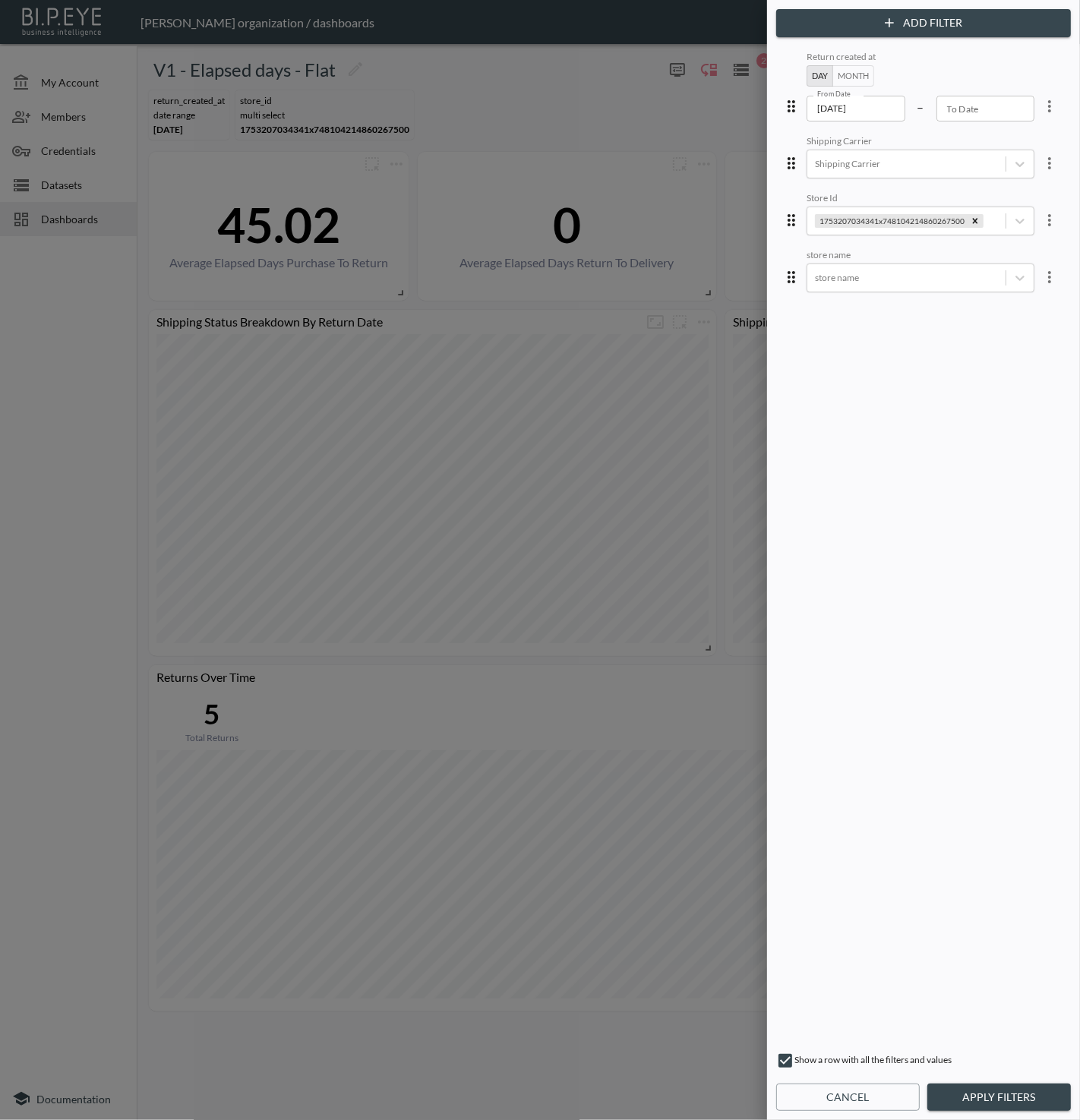
click at [741, 96] on div at bounding box center [540, 560] width 1080 height 1120
drag, startPoint x: 854, startPoint y: 1096, endPoint x: 844, endPoint y: 905, distance: 191.3
click at [854, 1092] on button "Cancel" at bounding box center [848, 1098] width 143 height 29
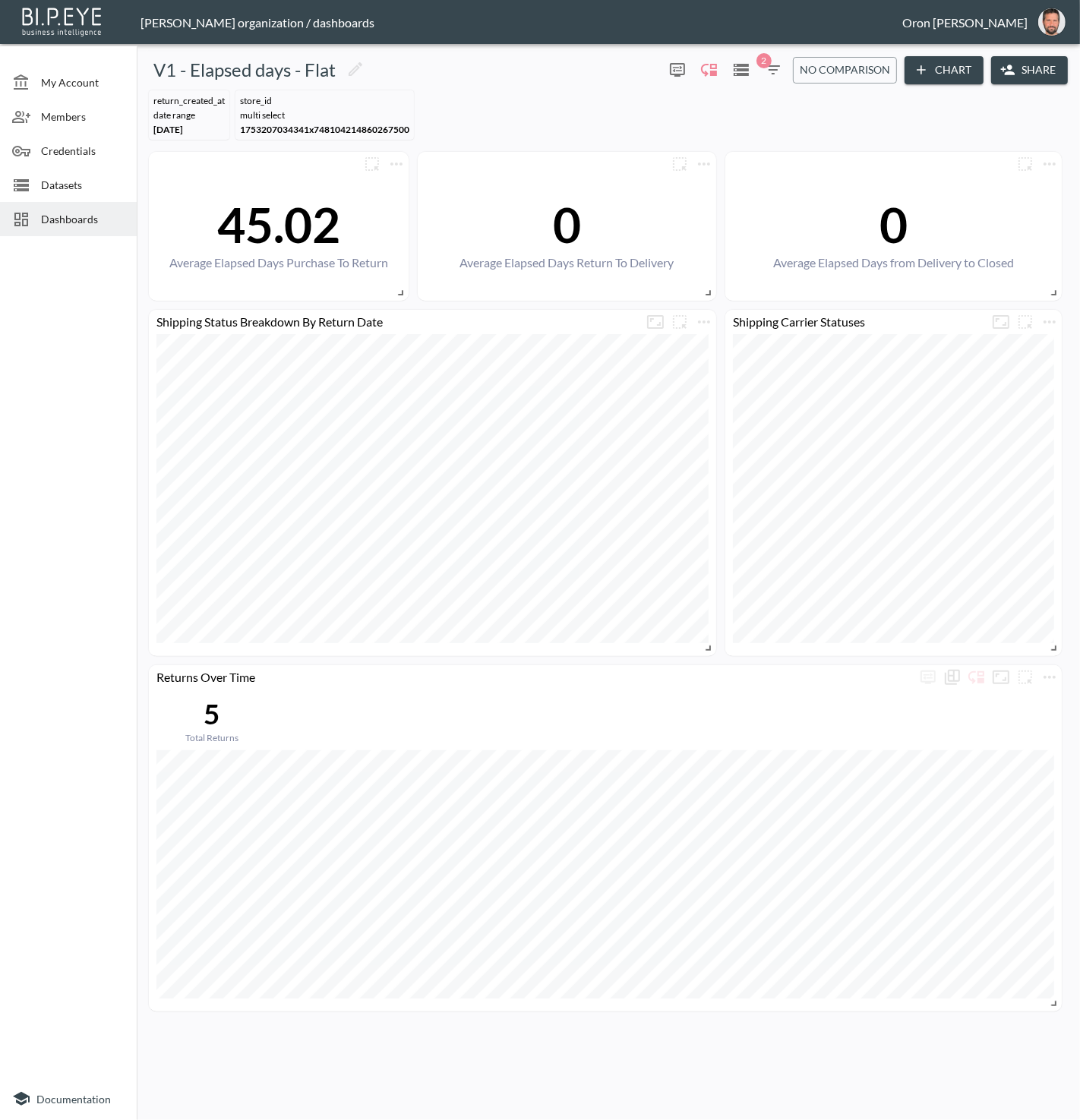
click at [750, 76] on icon "Datasets" at bounding box center [741, 70] width 18 height 18
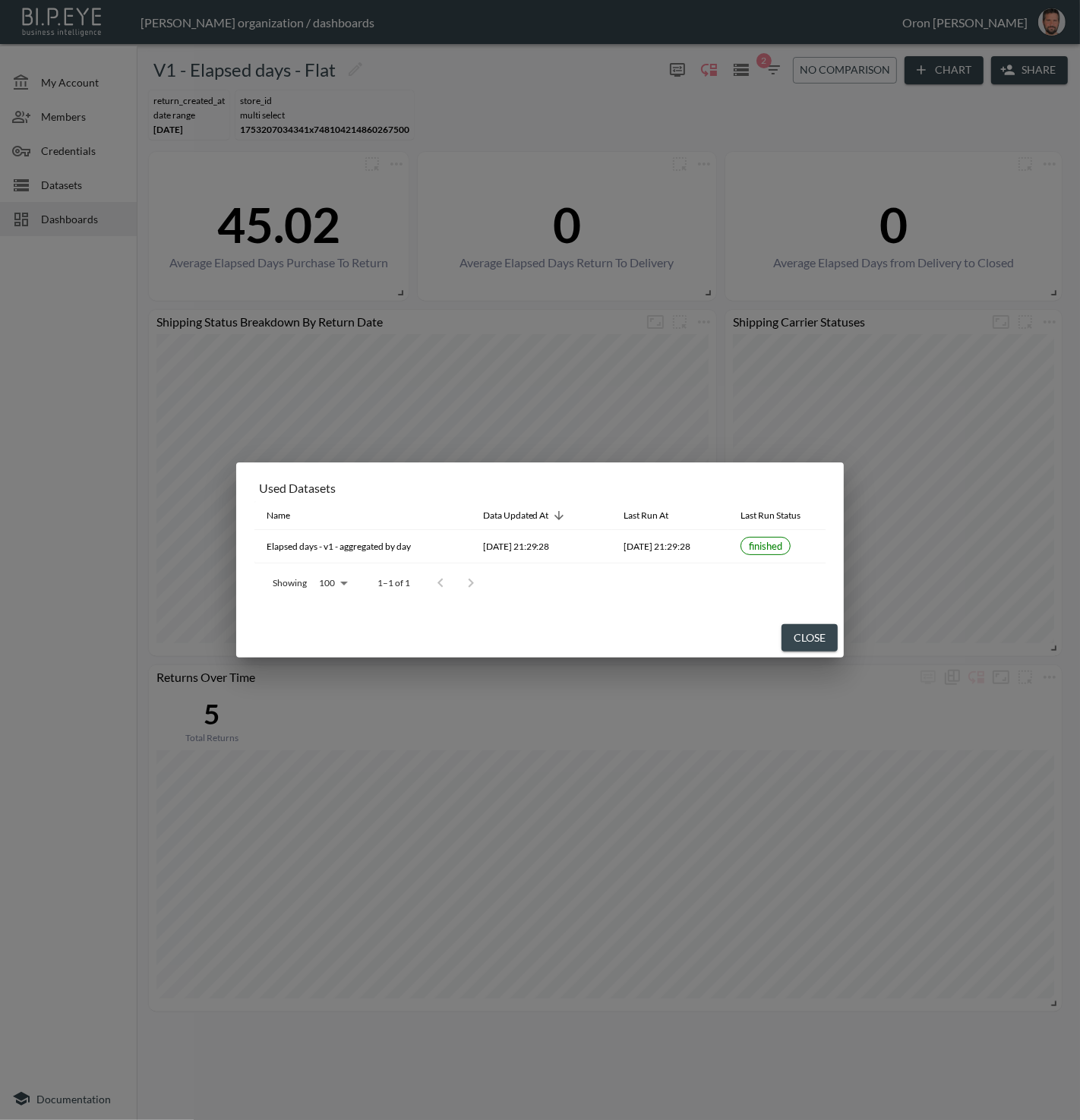
click at [808, 636] on button "Close" at bounding box center [809, 639] width 56 height 29
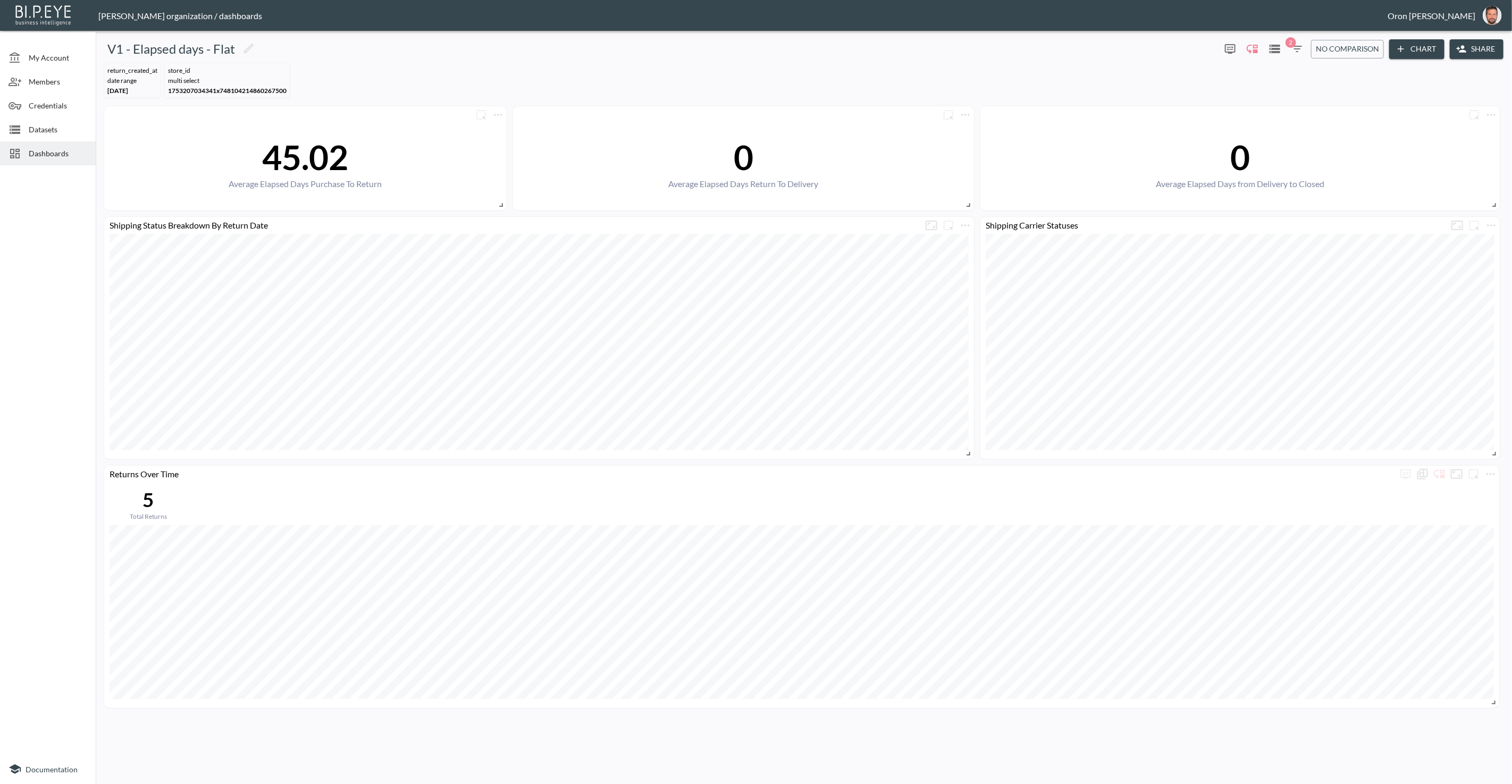
click at [755, 52] on icon "button" at bounding box center [1297, 49] width 13 height 13
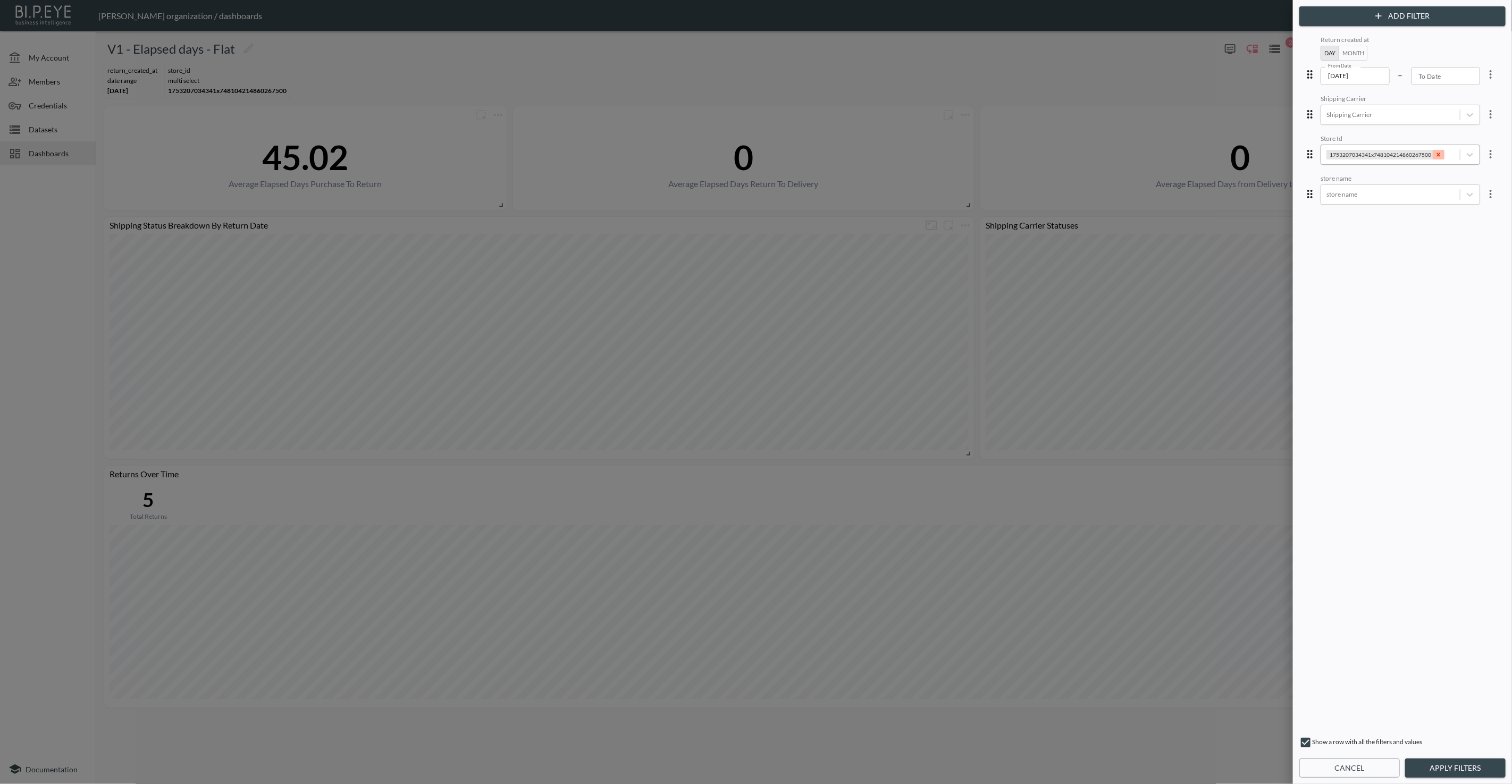
click at [755, 157] on div "Remove 1753207034341x748104214860267500" at bounding box center [1439, 154] width 12 height 9
click at [755, 193] on div at bounding box center [1391, 194] width 128 height 10
type input "lond"
click at [755, 251] on div "Closure London" at bounding box center [1408, 252] width 186 height 16
click at [755, 759] on button "Apply Filters" at bounding box center [1455, 769] width 100 height 20
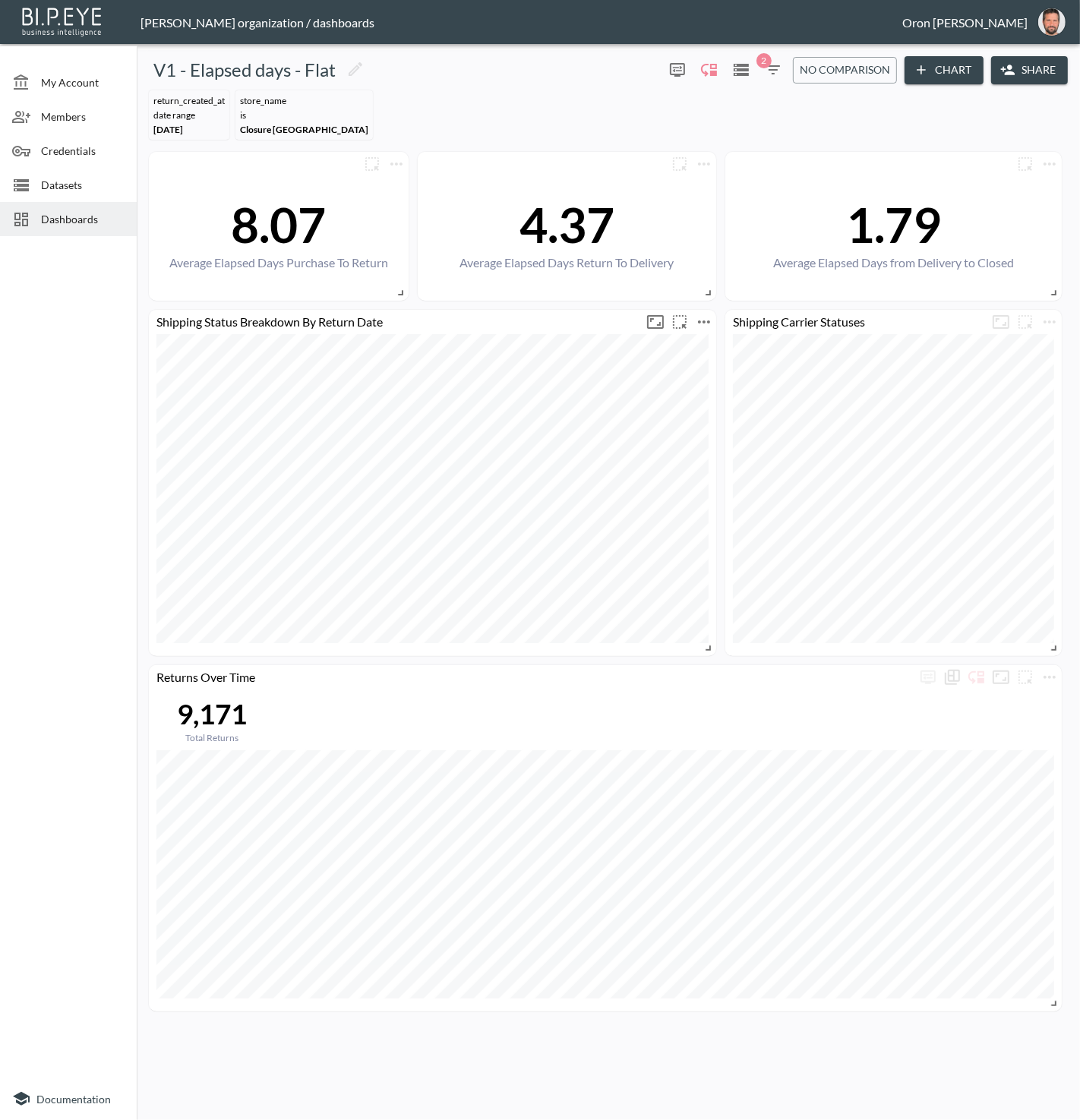
click at [699, 320] on icon "more" at bounding box center [704, 322] width 12 height 3
click at [683, 344] on p "Edit" at bounding box center [686, 350] width 21 height 18
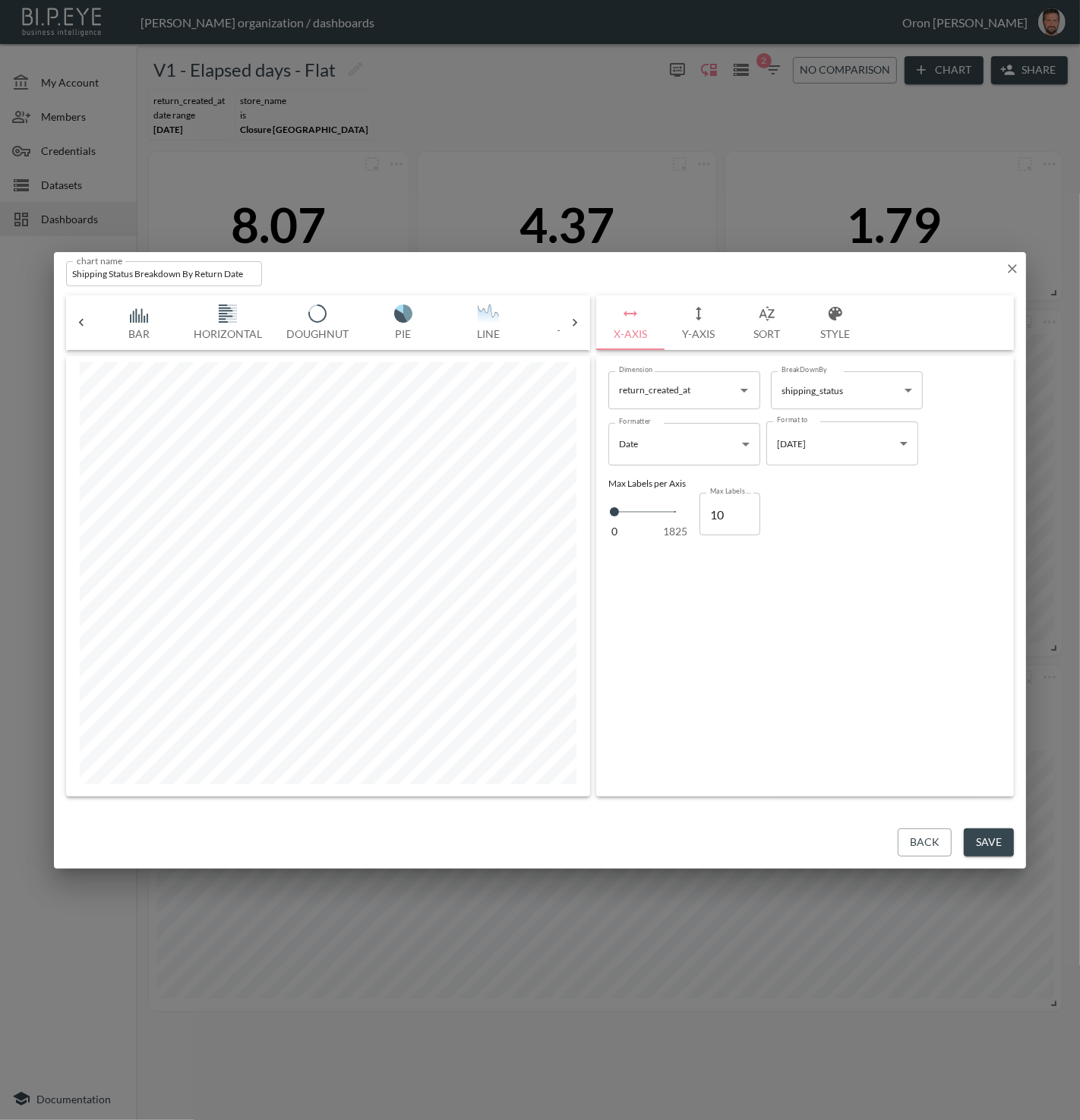
scroll to position [0, 335]
click at [842, 319] on icon "button" at bounding box center [835, 314] width 18 height 18
click at [769, 441] on input "checkbox" at bounding box center [774, 444] width 18 height 18
checkbox input "true"
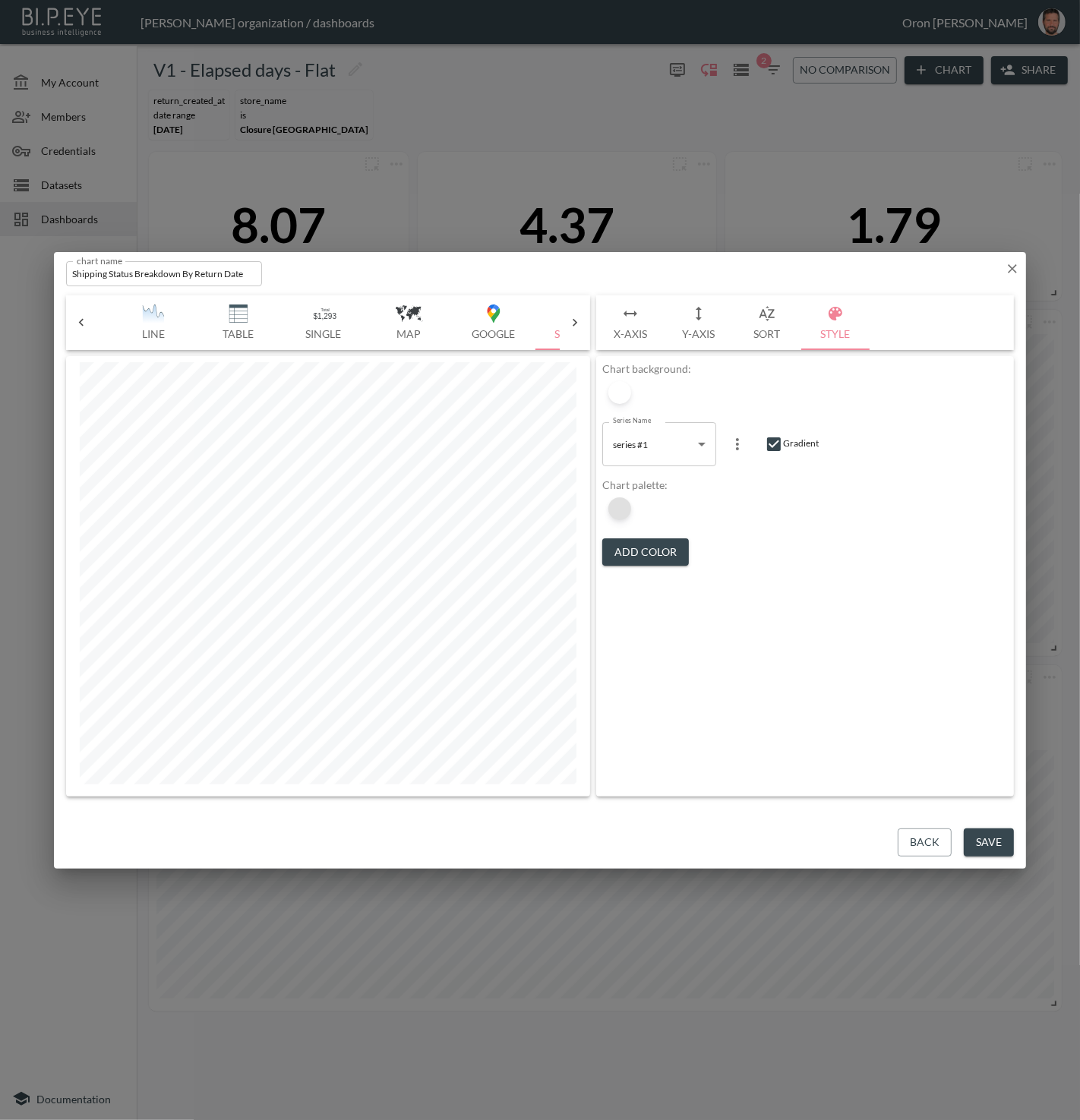
click at [620, 511] on div at bounding box center [620, 508] width 23 height 23
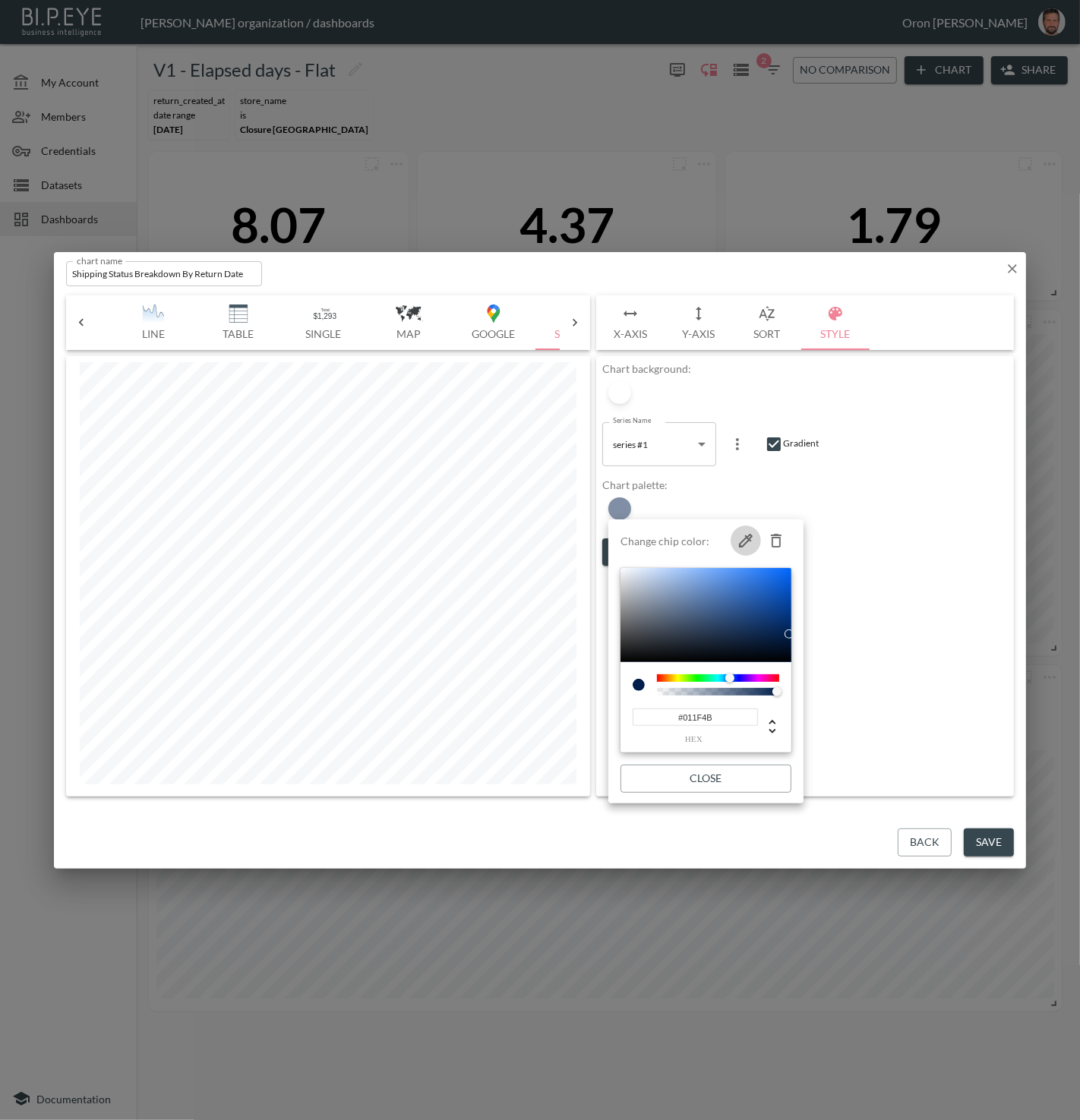
click at [745, 542] on icon "button" at bounding box center [746, 541] width 18 height 18
type input "#5215EC"
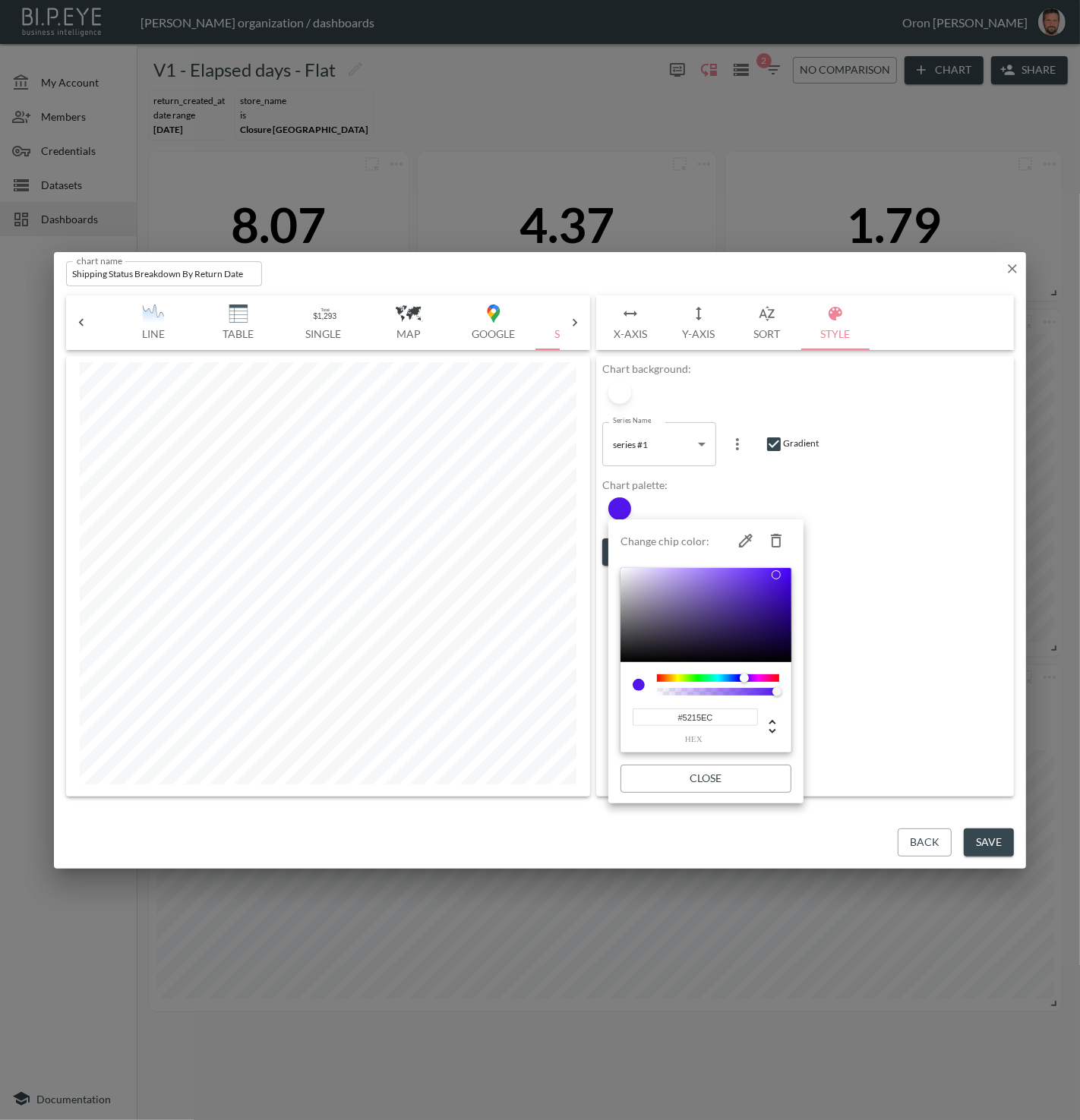
click at [883, 574] on div at bounding box center [540, 560] width 1080 height 1120
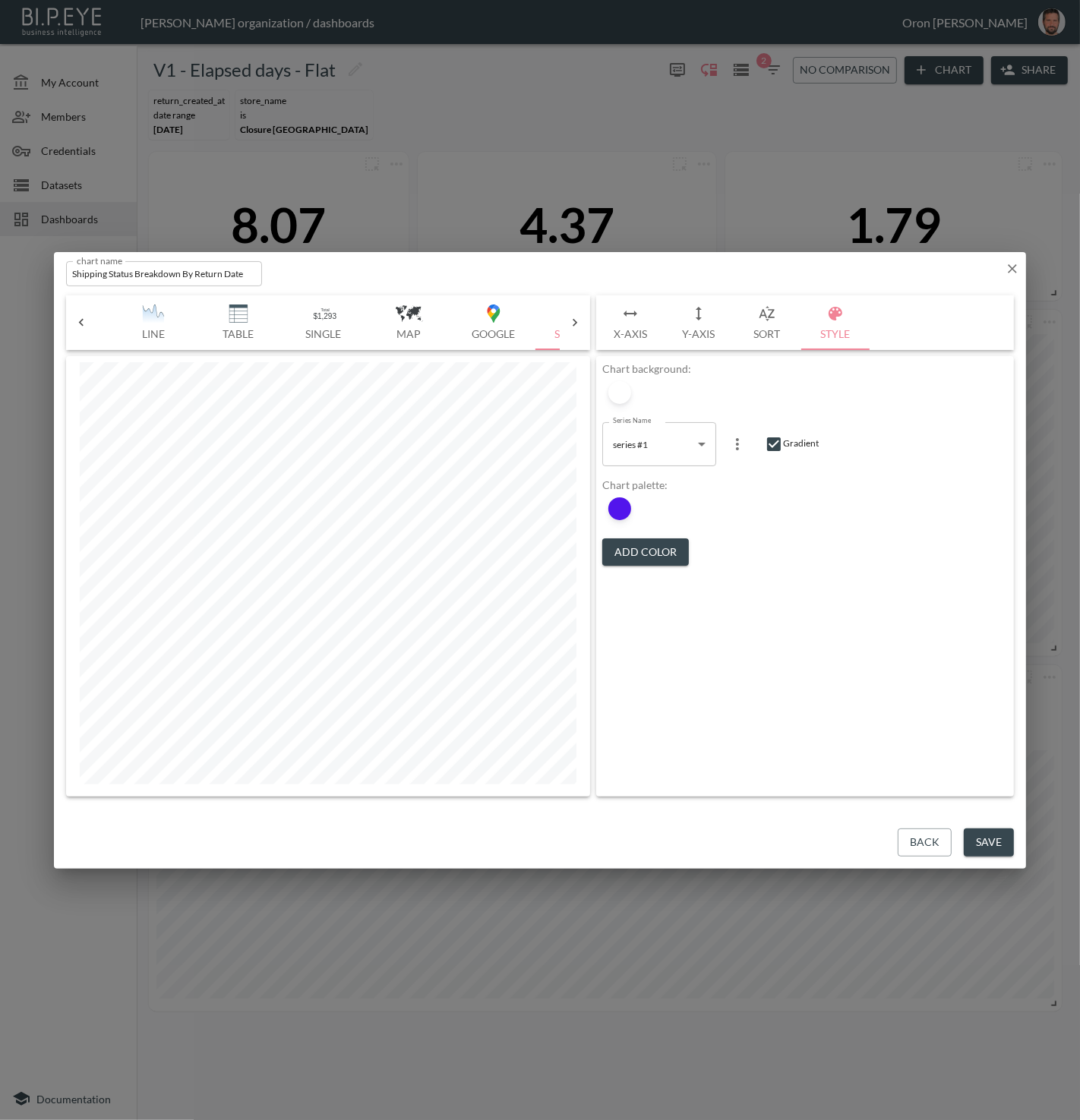
click at [758, 324] on button "Sort" at bounding box center [767, 322] width 69 height 54
click at [974, 849] on button "Save" at bounding box center [989, 843] width 50 height 29
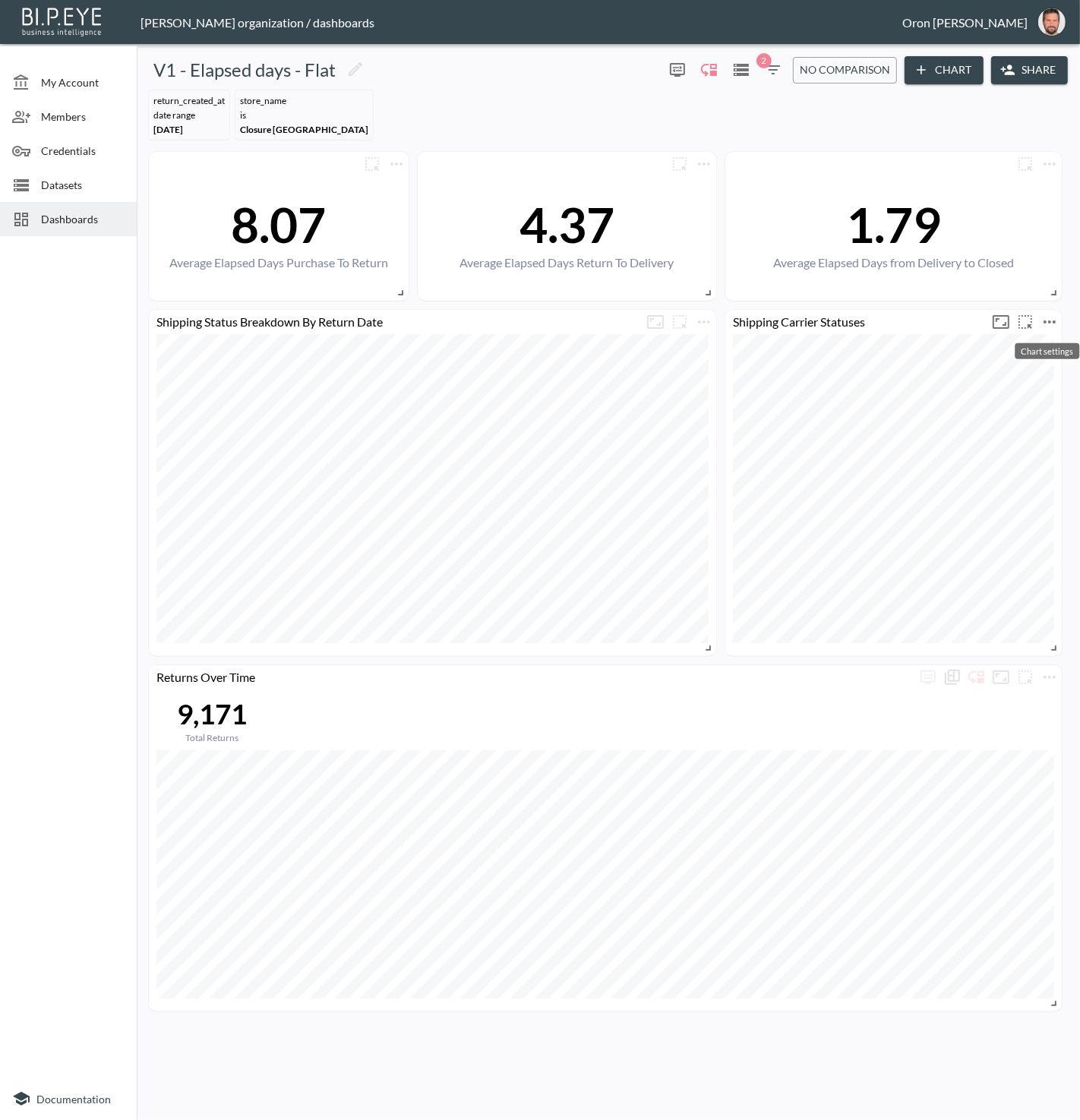
click at [1045, 319] on icon "more" at bounding box center [1050, 322] width 18 height 18
click at [1025, 343] on li "Edit" at bounding box center [1004, 350] width 118 height 28
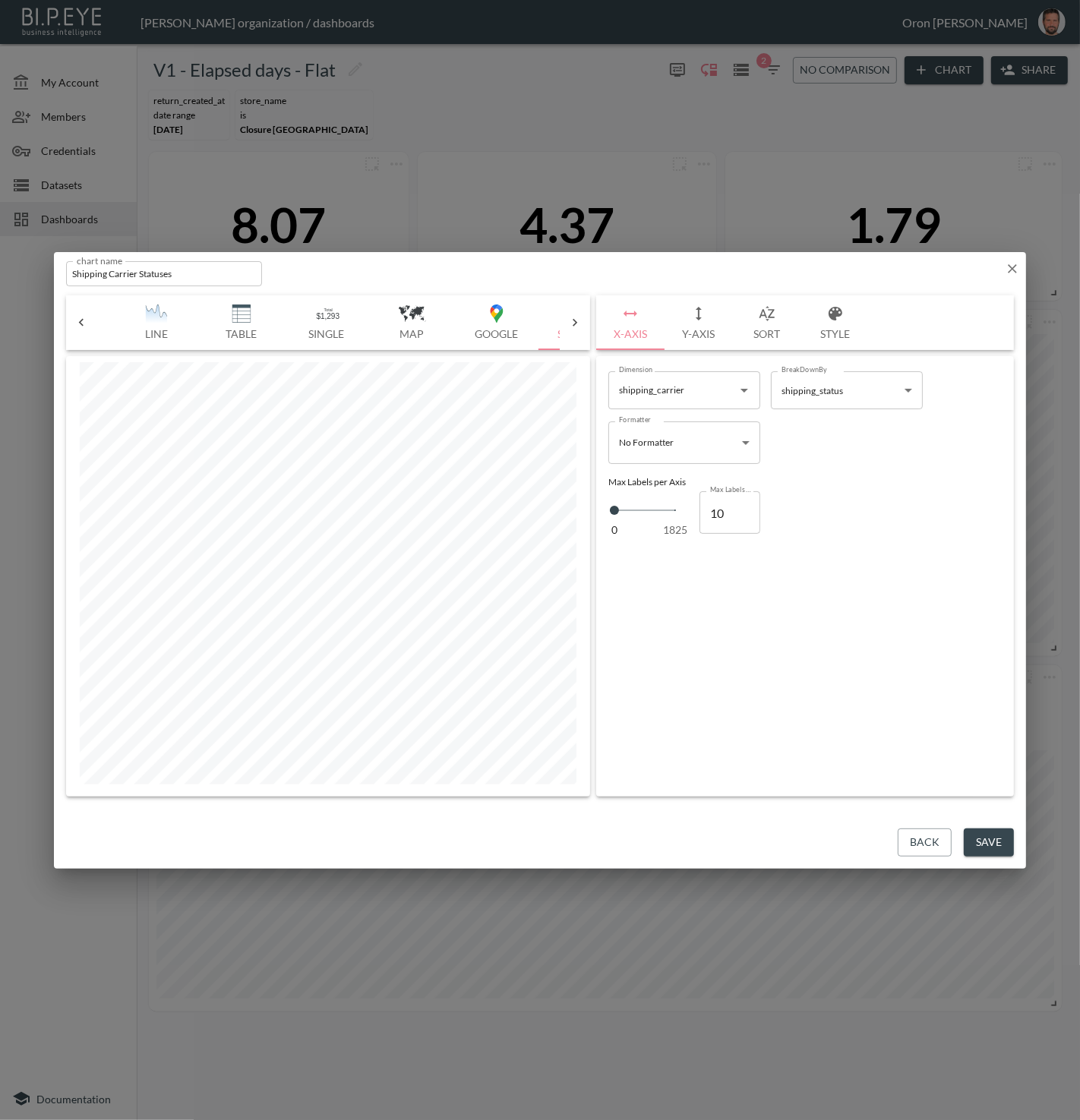
scroll to position [0, 331]
click at [236, 313] on img "button" at bounding box center [242, 314] width 60 height 18
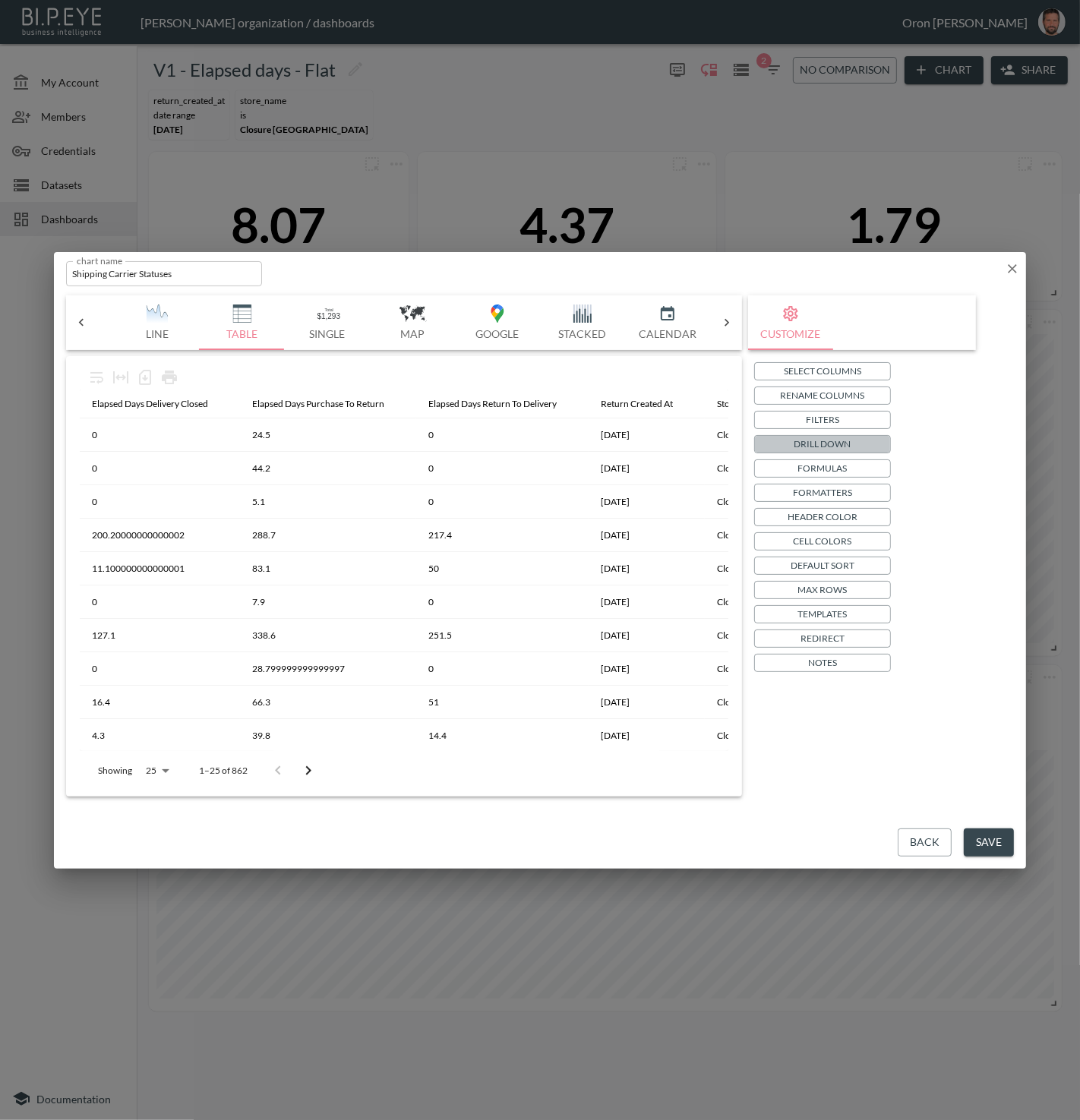
click at [796, 440] on p "Drill Down" at bounding box center [823, 443] width 57 height 16
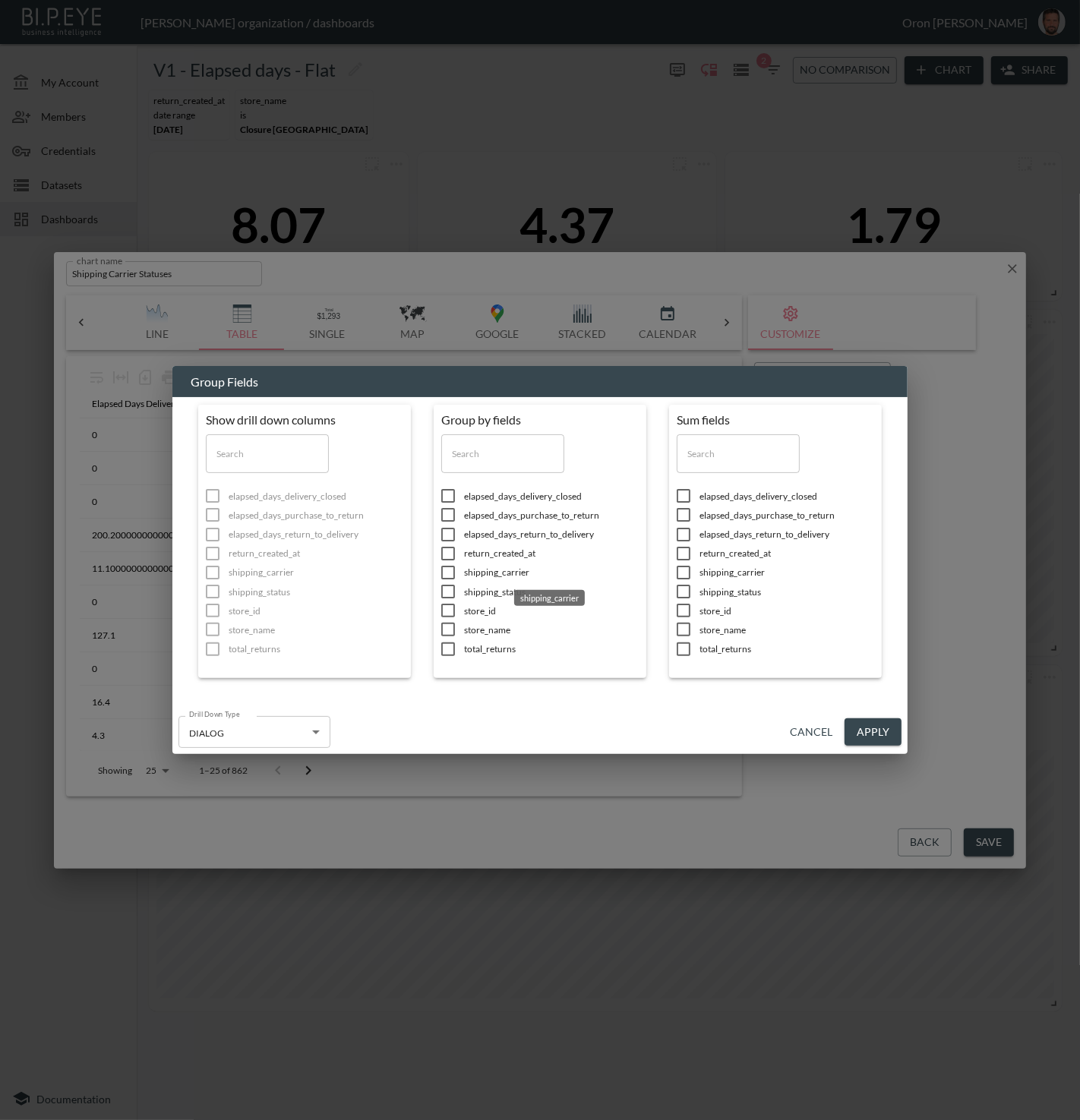
click at [485, 573] on span "shipping_carrier" at bounding box center [551, 572] width 174 height 13
checkbox input "true"
click at [403, 592] on span "shipping_status" at bounding box center [316, 591] width 174 height 13
checkbox input "true"
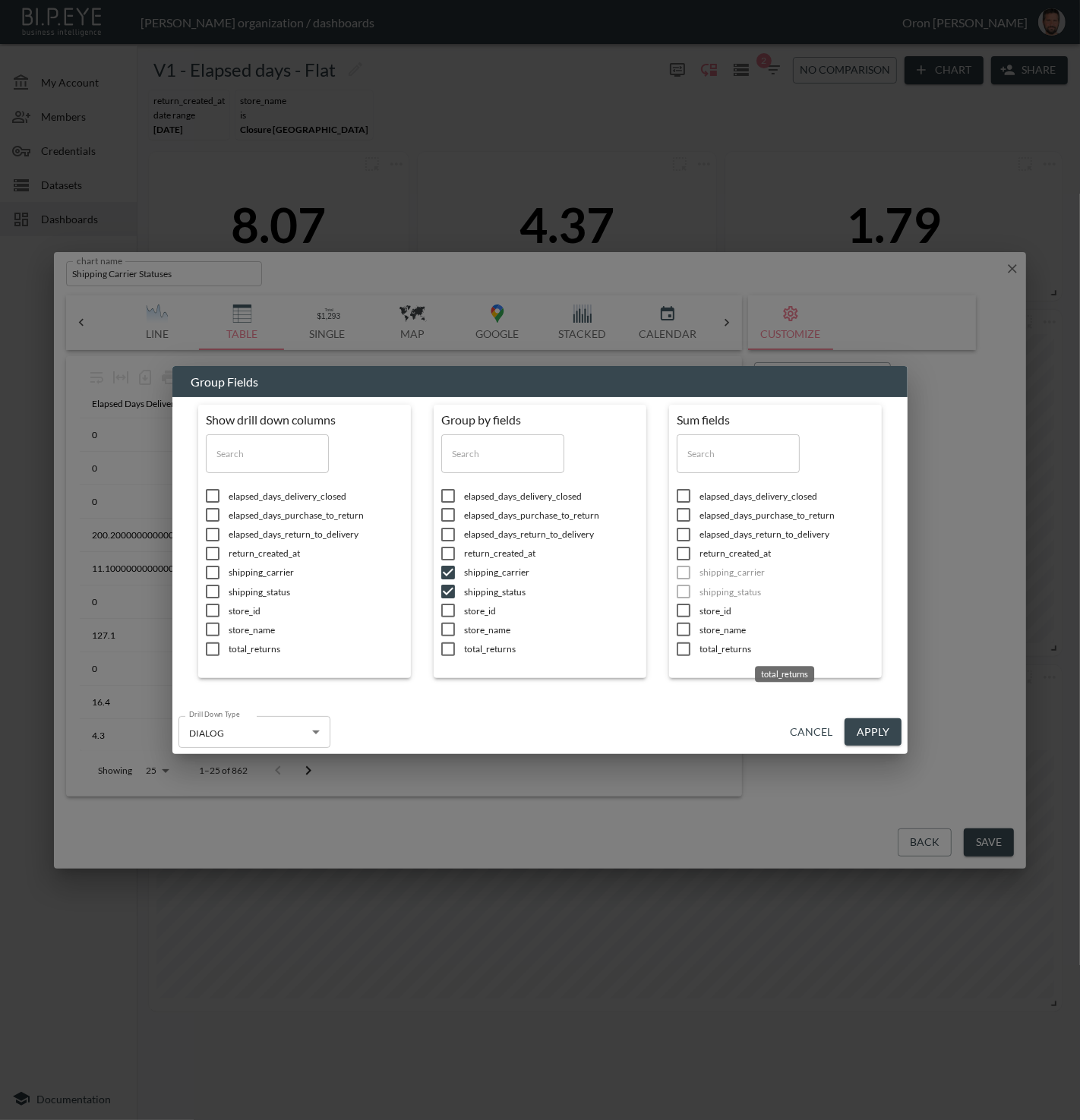
click at [403, 643] on span "total_returns" at bounding box center [316, 648] width 174 height 13
checkbox input "true"
click at [879, 733] on button "Apply" at bounding box center [873, 733] width 57 height 29
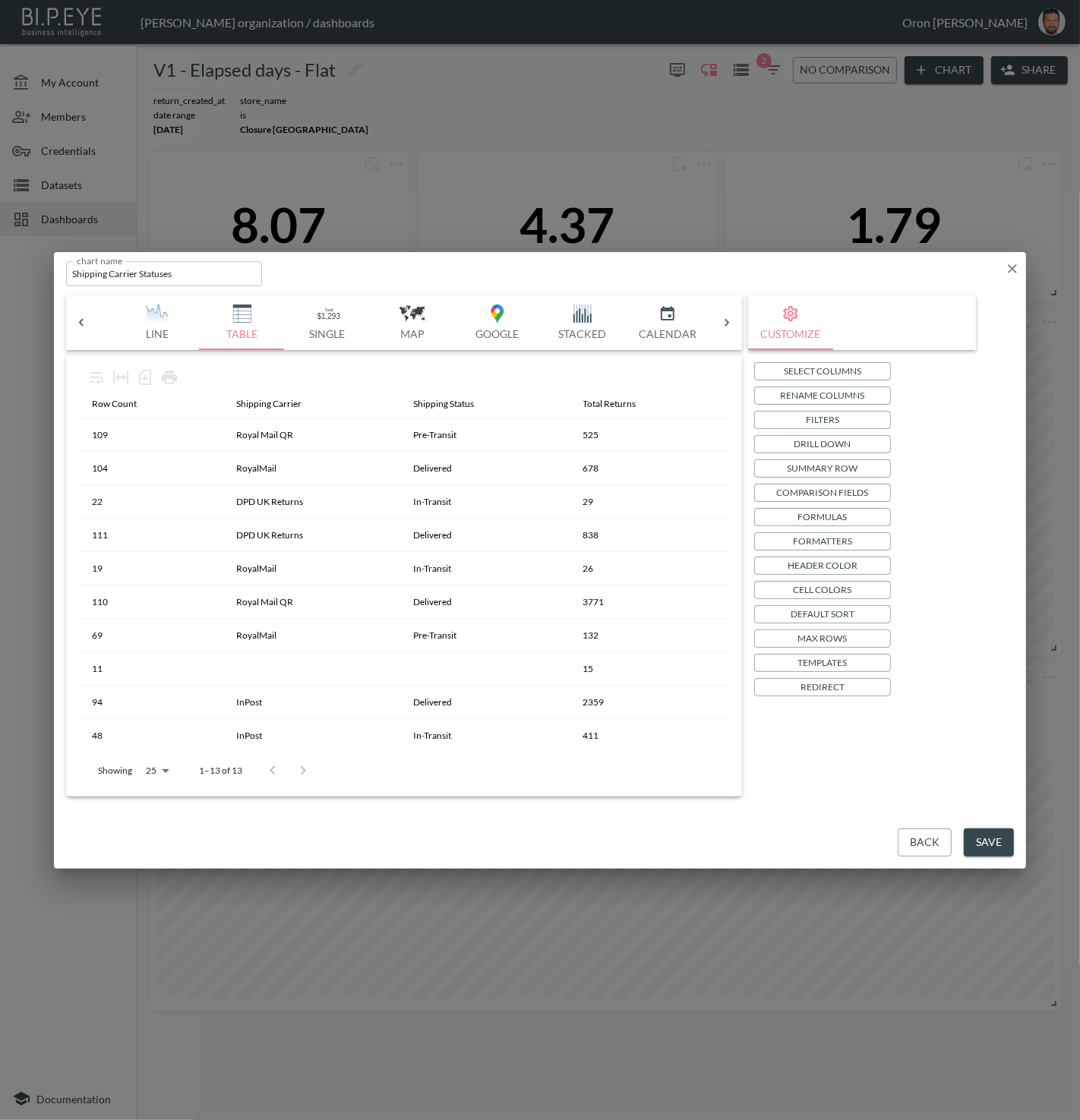
click at [796, 366] on p "Select Columns" at bounding box center [823, 371] width 77 height 16
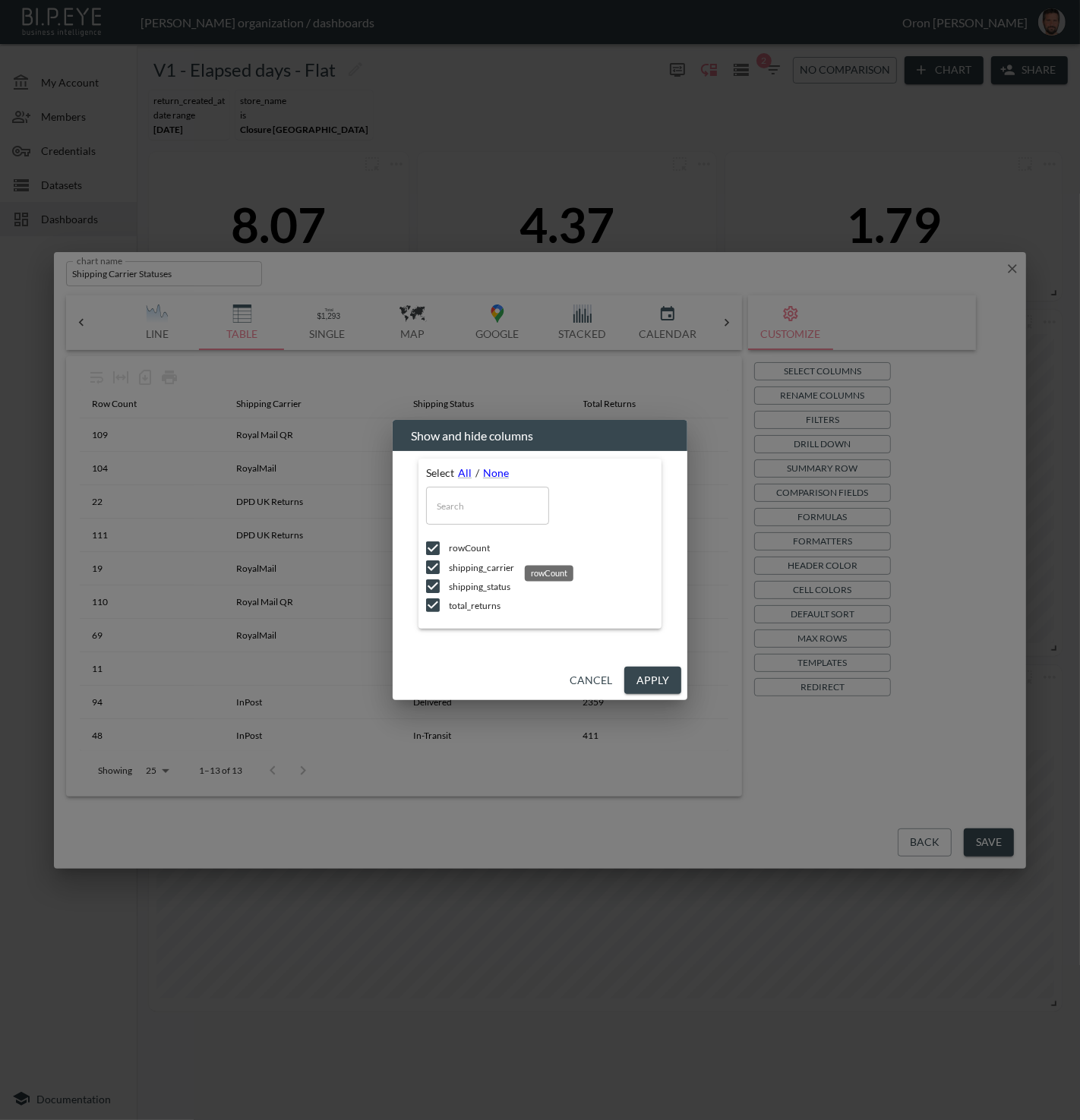
drag, startPoint x: 474, startPoint y: 547, endPoint x: 587, endPoint y: 625, distance: 137.3
click at [475, 547] on span "rowCount" at bounding box center [551, 547] width 205 height 13
checkbox input "false"
drag, startPoint x: 672, startPoint y: 680, endPoint x: 609, endPoint y: 665, distance: 64.8
click at [672, 680] on button "Apply" at bounding box center [653, 681] width 57 height 29
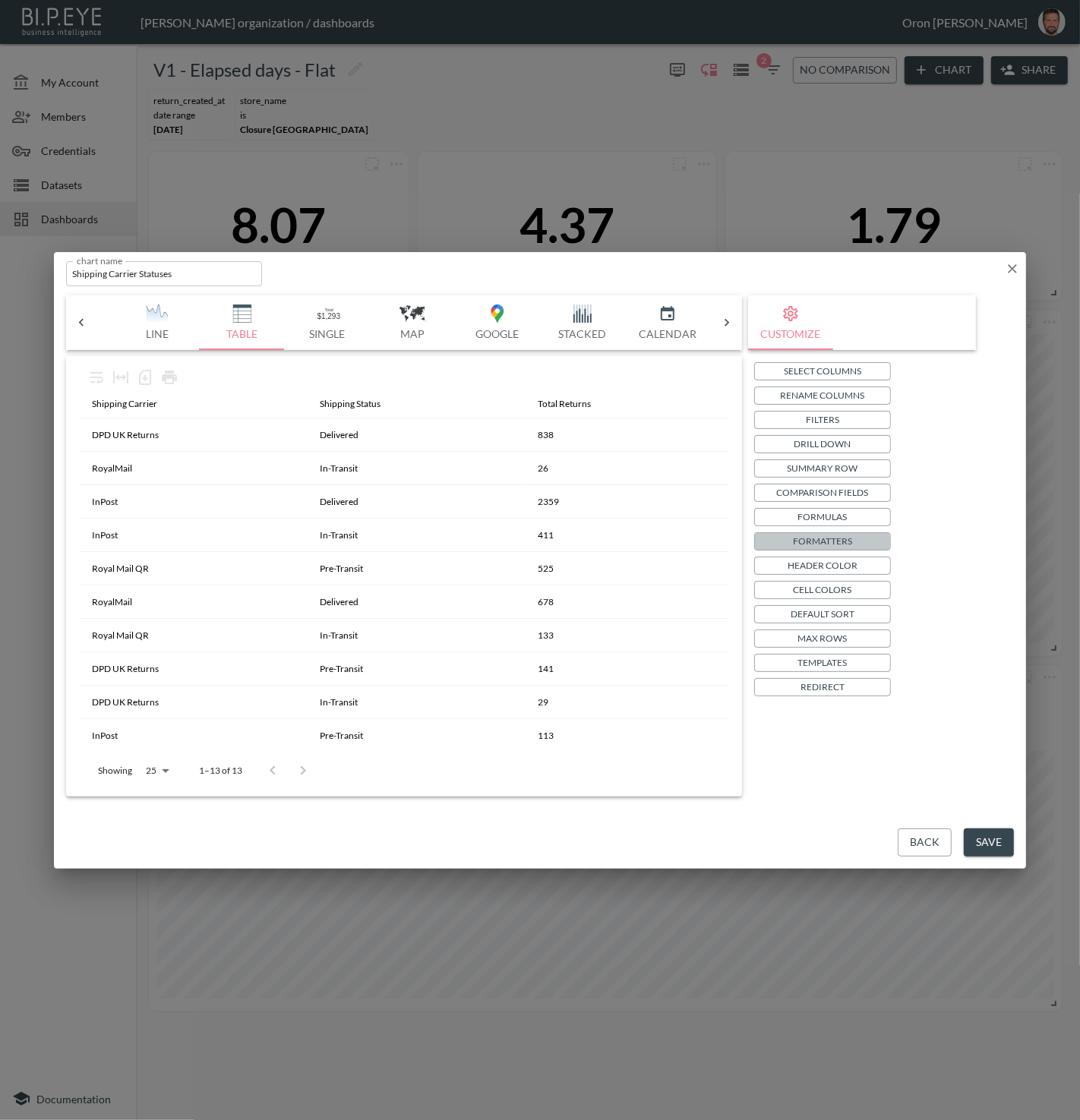
click at [851, 546] on button "Formatters" at bounding box center [822, 542] width 137 height 18
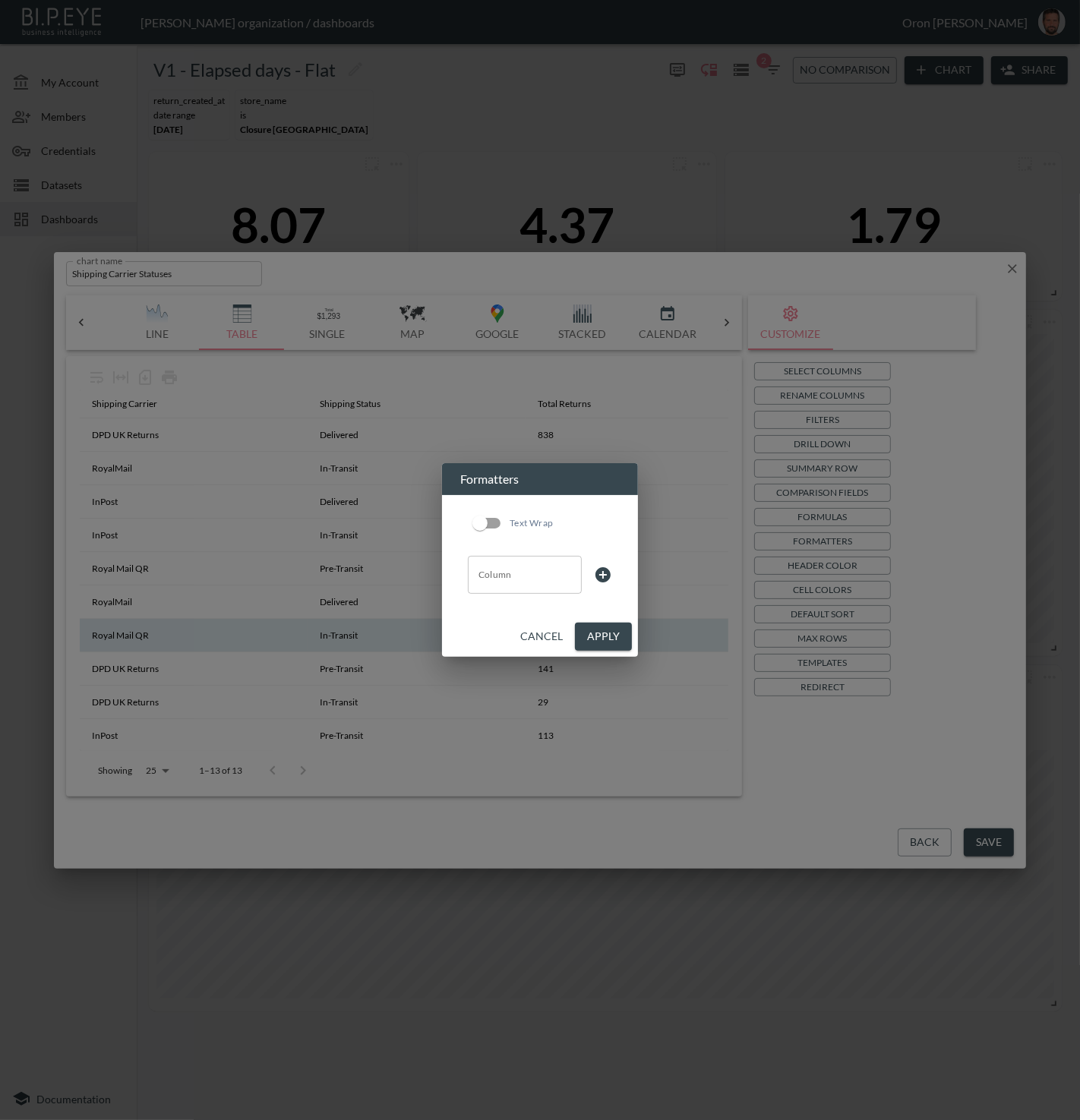
drag, startPoint x: 548, startPoint y: 634, endPoint x: 617, endPoint y: 637, distance: 69.1
click at [556, 635] on button "Cancel" at bounding box center [541, 637] width 55 height 29
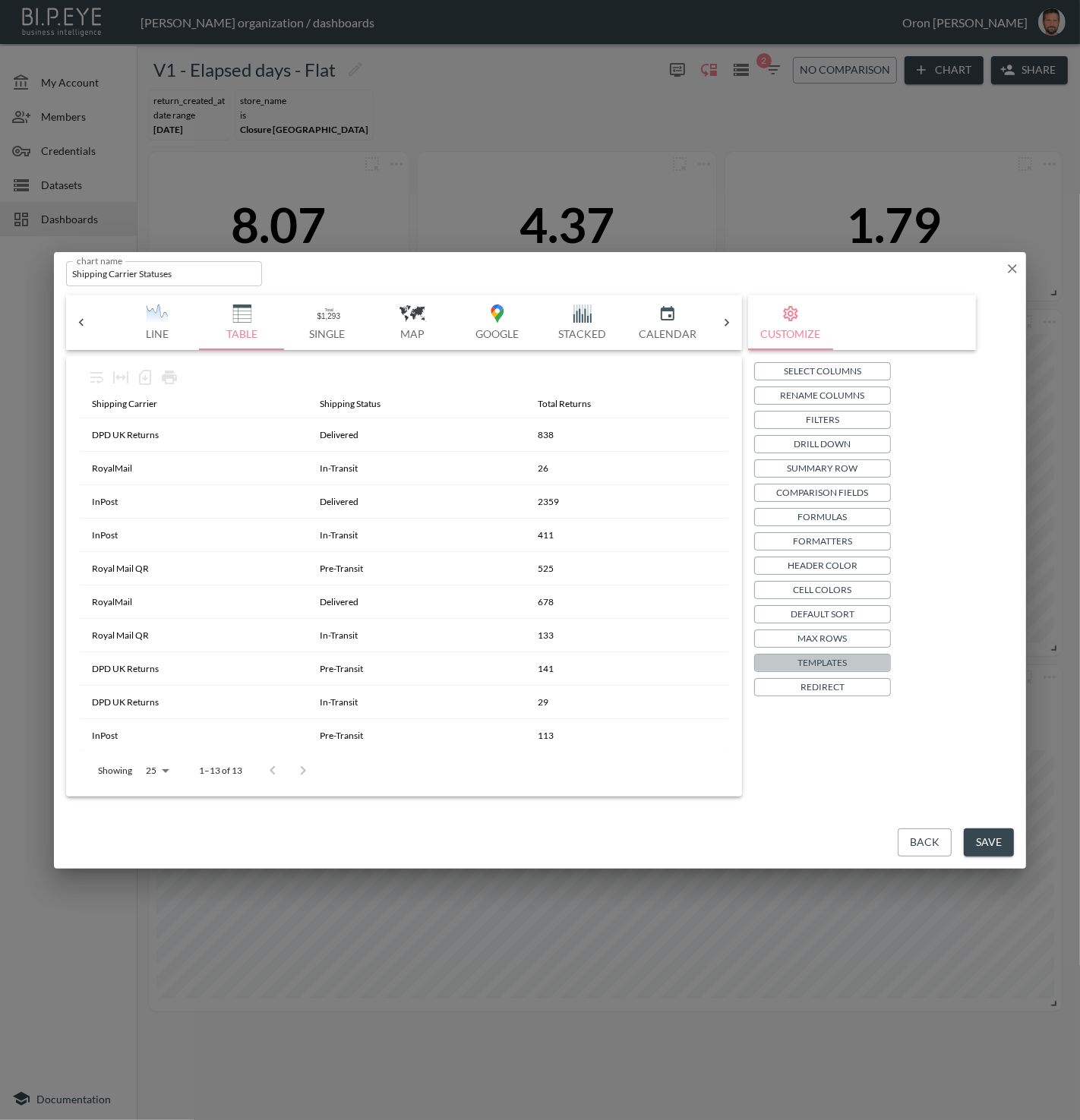
click at [831, 663] on p "Templates" at bounding box center [823, 662] width 49 height 16
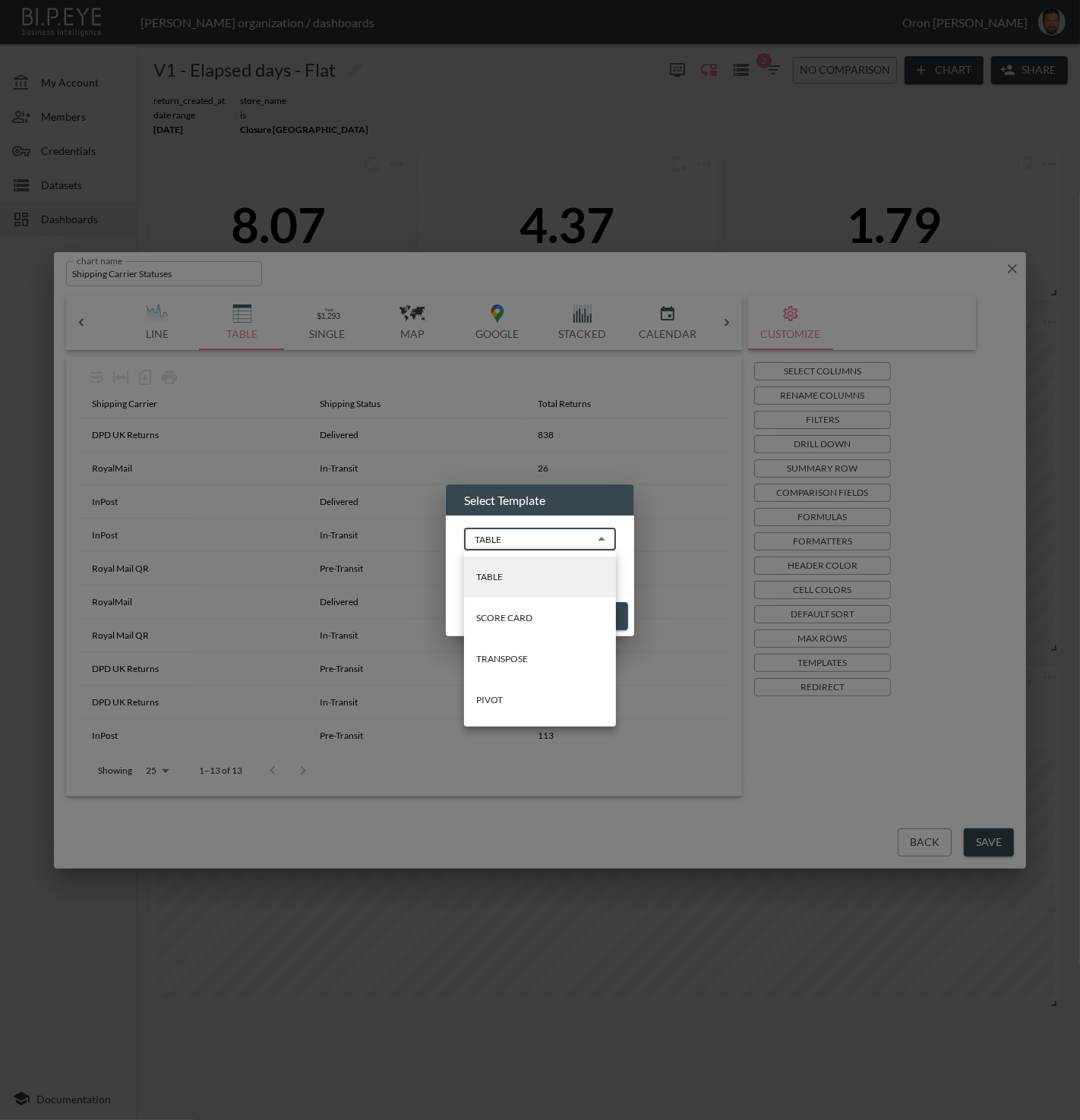
click at [535, 543] on body "BI.P.EYE, Interactive Analytics Dashboards - app Zach Bailet organization / das…" at bounding box center [540, 560] width 1080 height 1120
click at [516, 687] on li "PIVOT" at bounding box center [539, 700] width 152 height 41
type input "PIVOT"
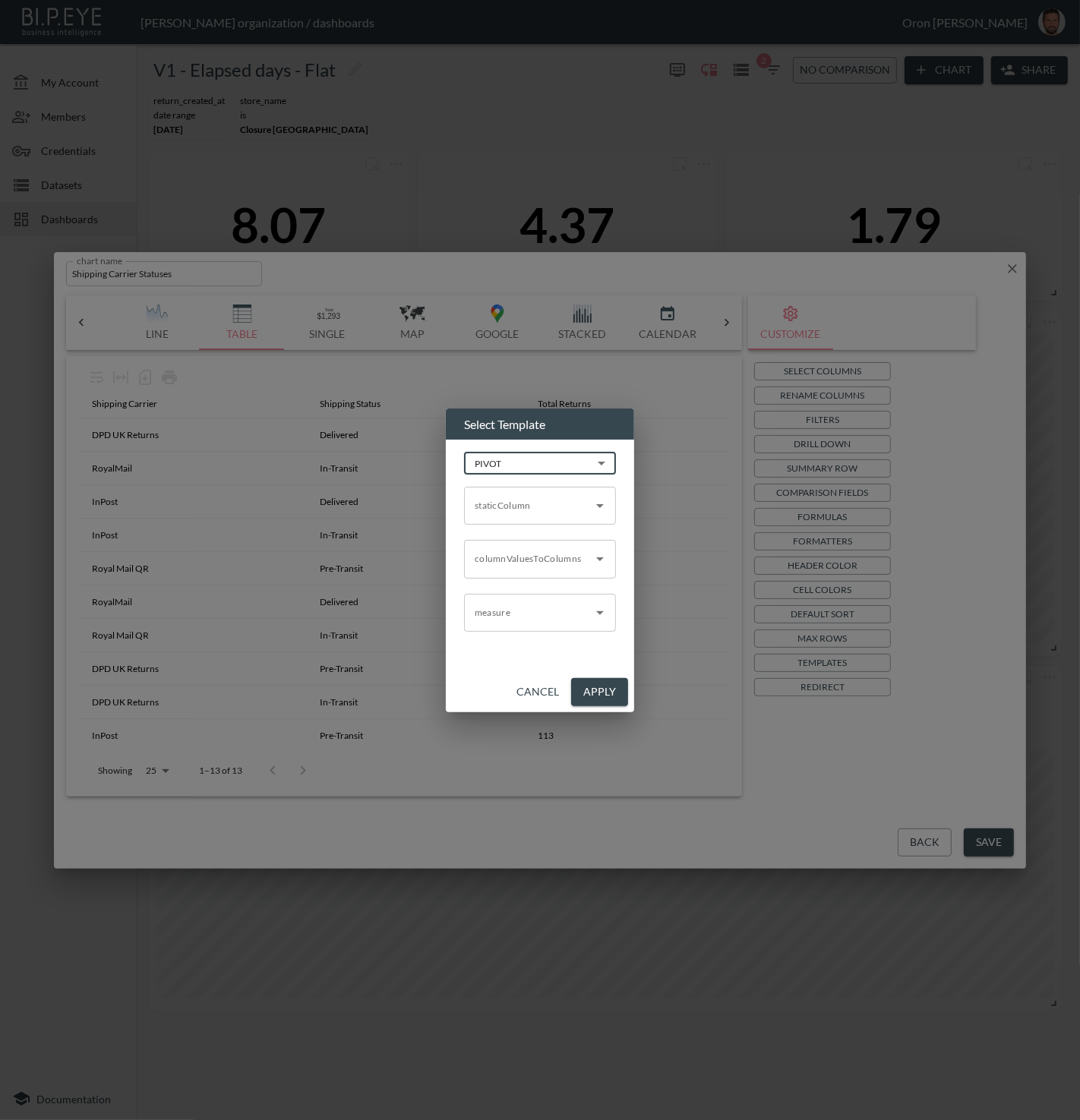
click at [525, 509] on input "staticColumn" at bounding box center [529, 506] width 116 height 24
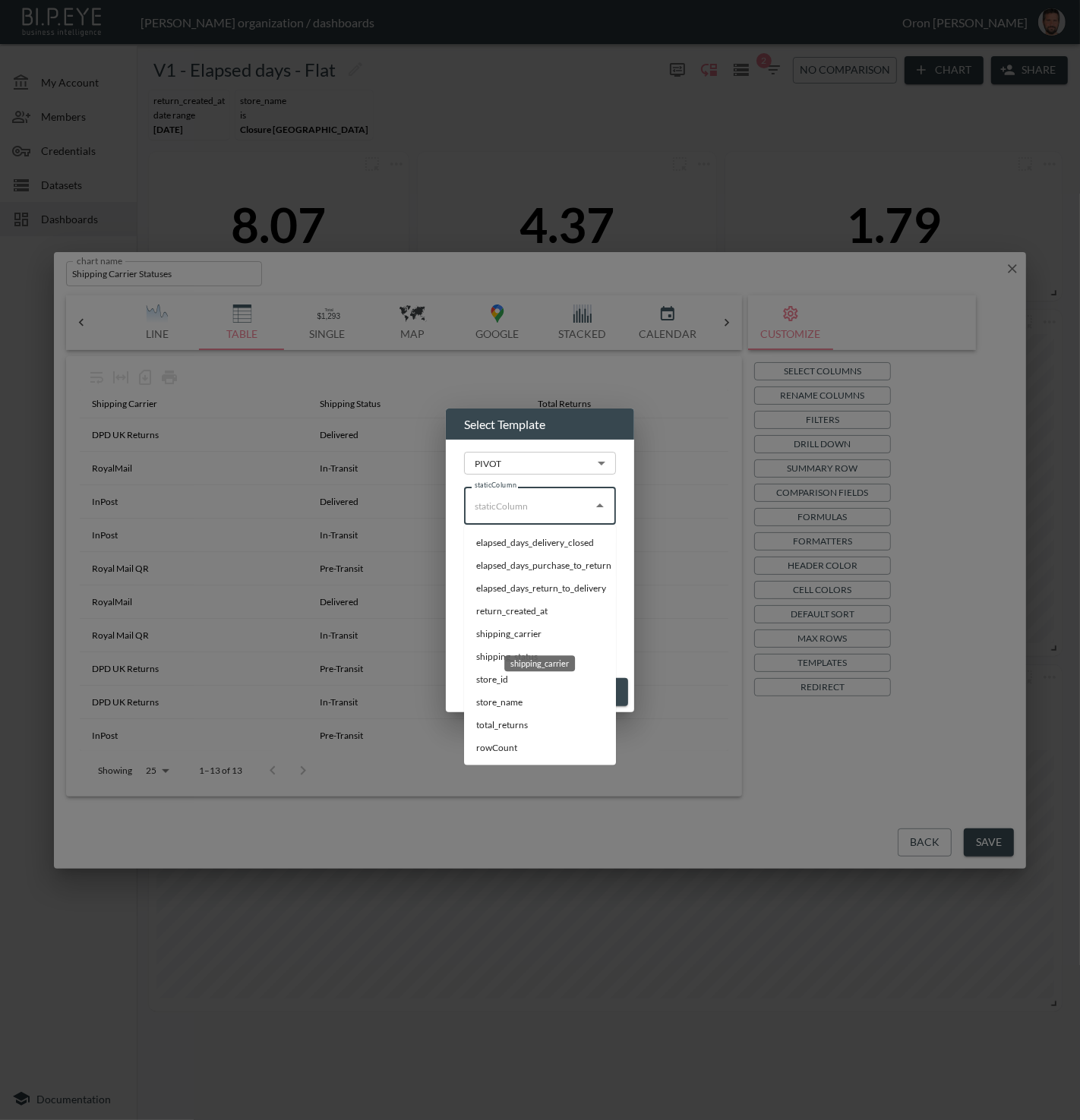
drag, startPoint x: 524, startPoint y: 630, endPoint x: 526, endPoint y: 576, distance: 54.0
click at [524, 630] on li "shipping_carrier" at bounding box center [539, 634] width 152 height 23
type input "shipping_carrier"
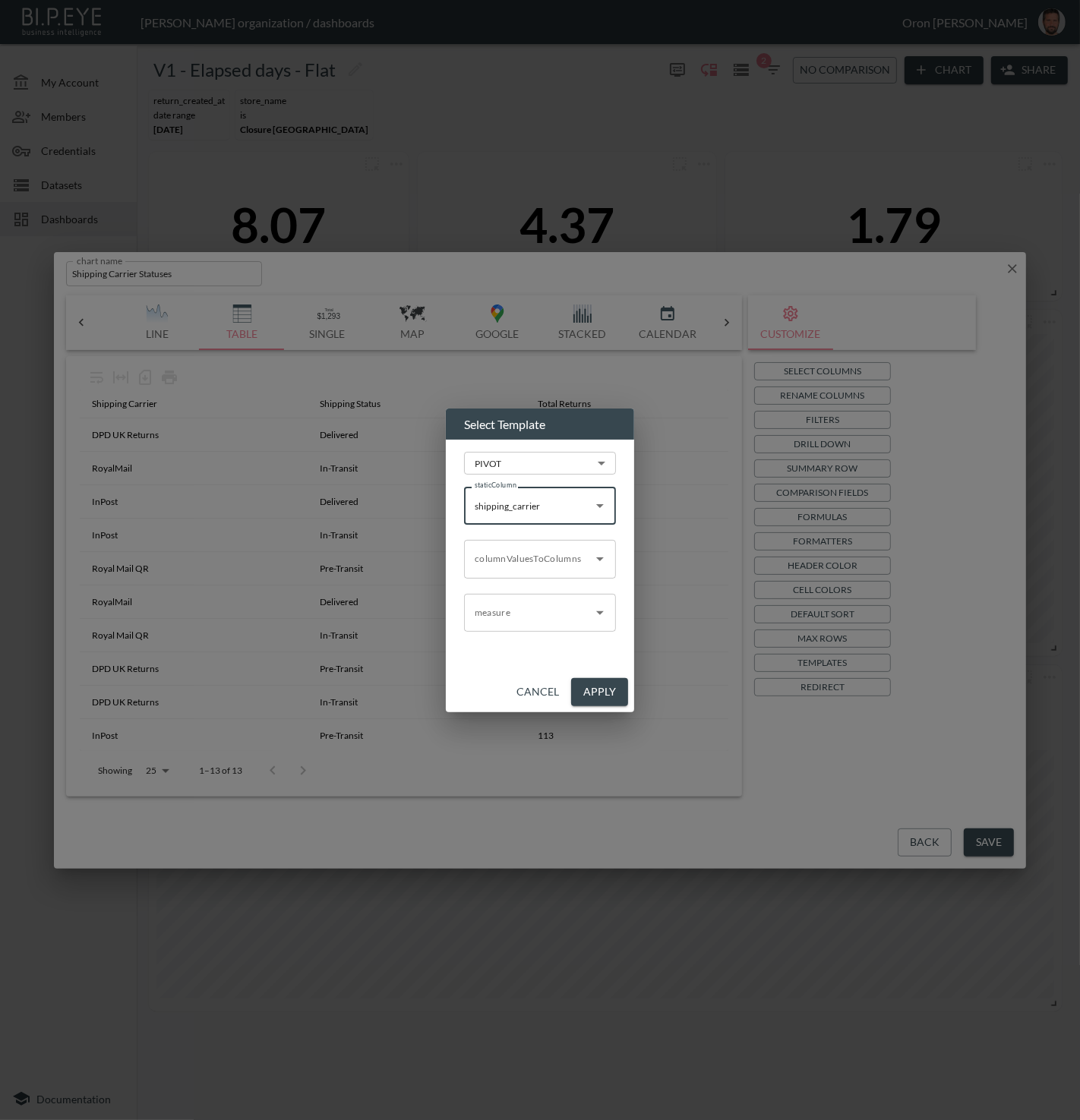
click at [526, 555] on input "columnValuesToColumns" at bounding box center [529, 558] width 116 height 24
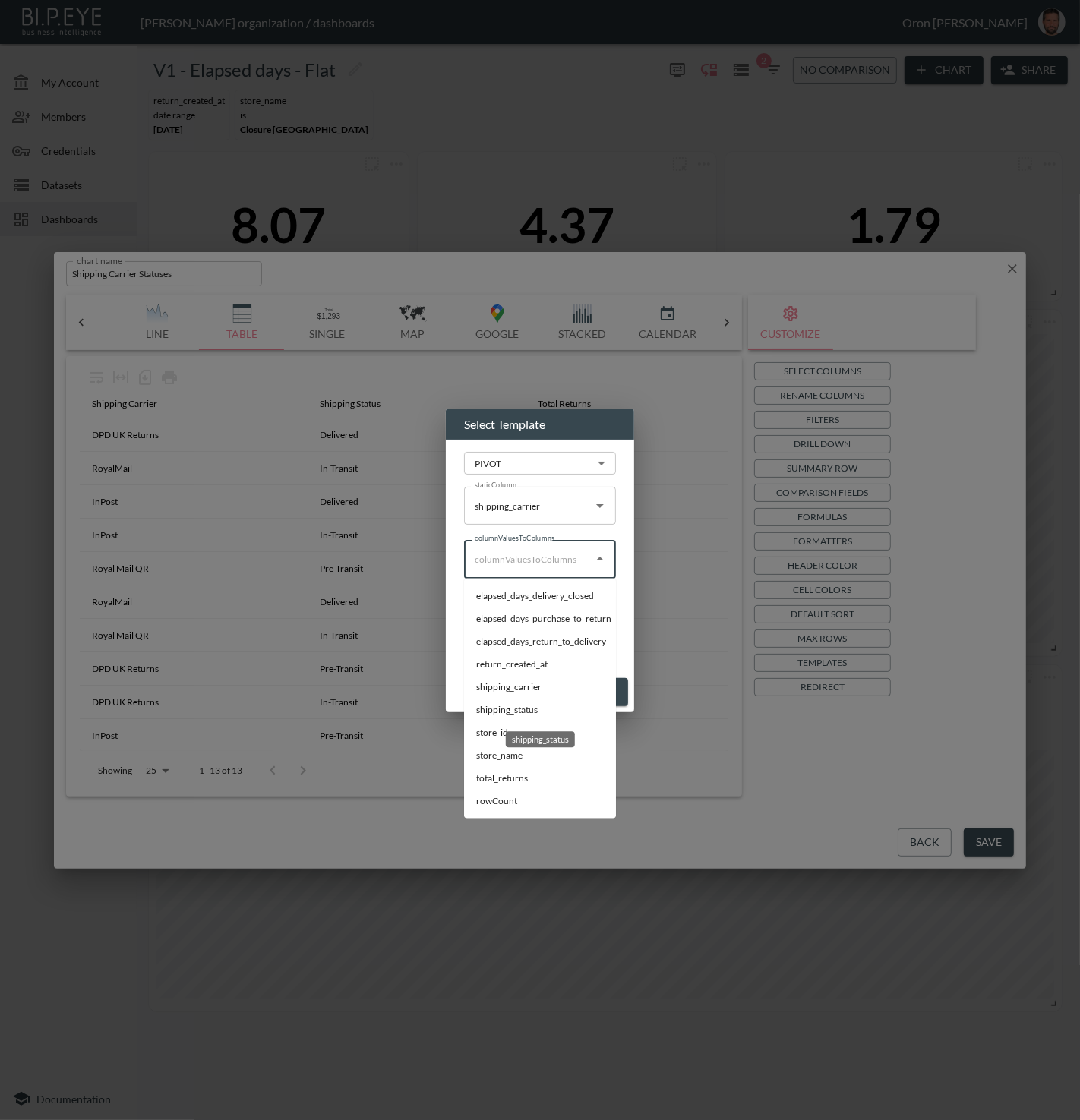
drag, startPoint x: 487, startPoint y: 708, endPoint x: 501, endPoint y: 680, distance: 31.3
click at [487, 708] on li "shipping_status" at bounding box center [539, 709] width 152 height 23
type input "shipping_status"
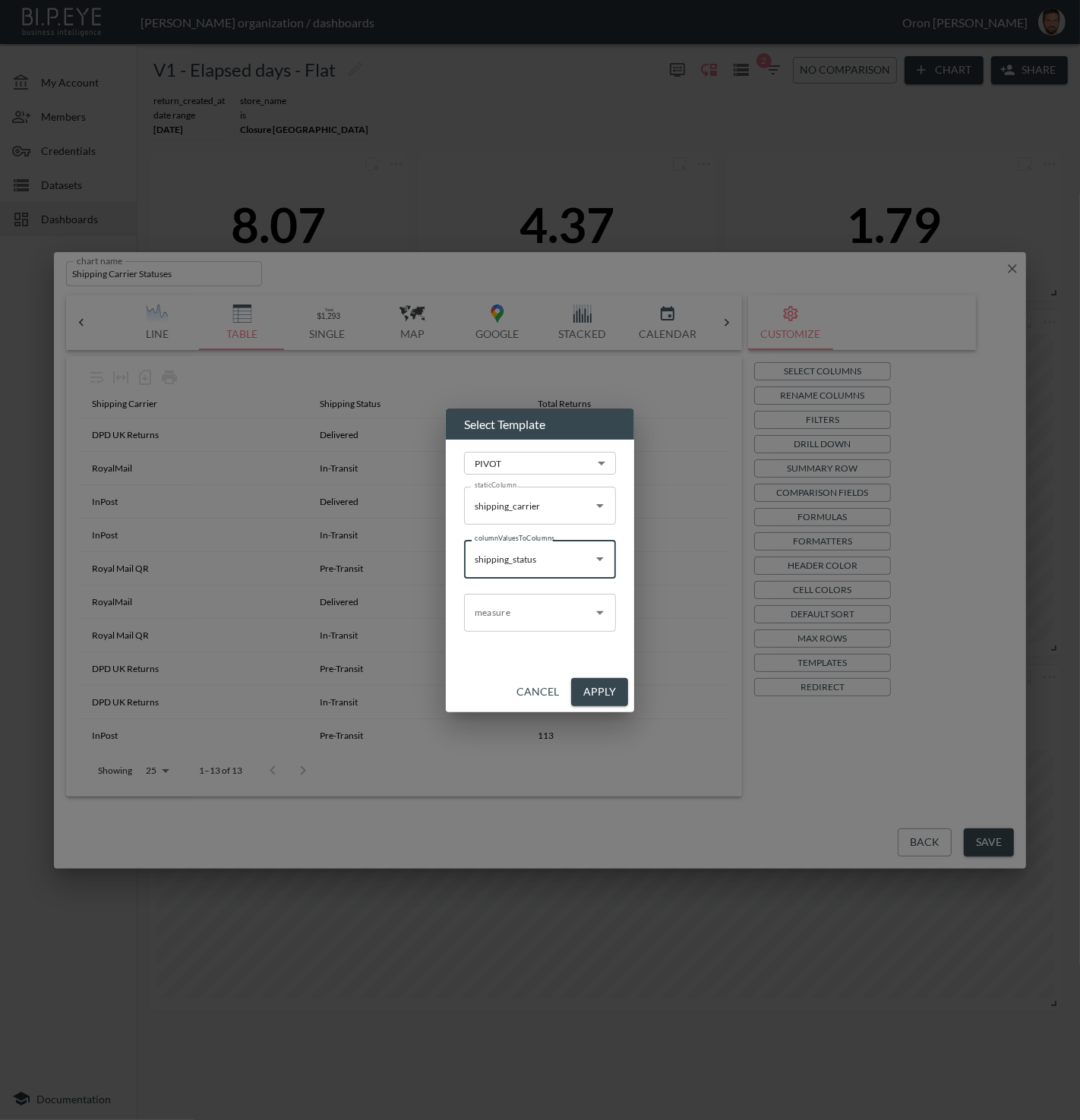
click at [520, 609] on input "measure" at bounding box center [529, 612] width 116 height 24
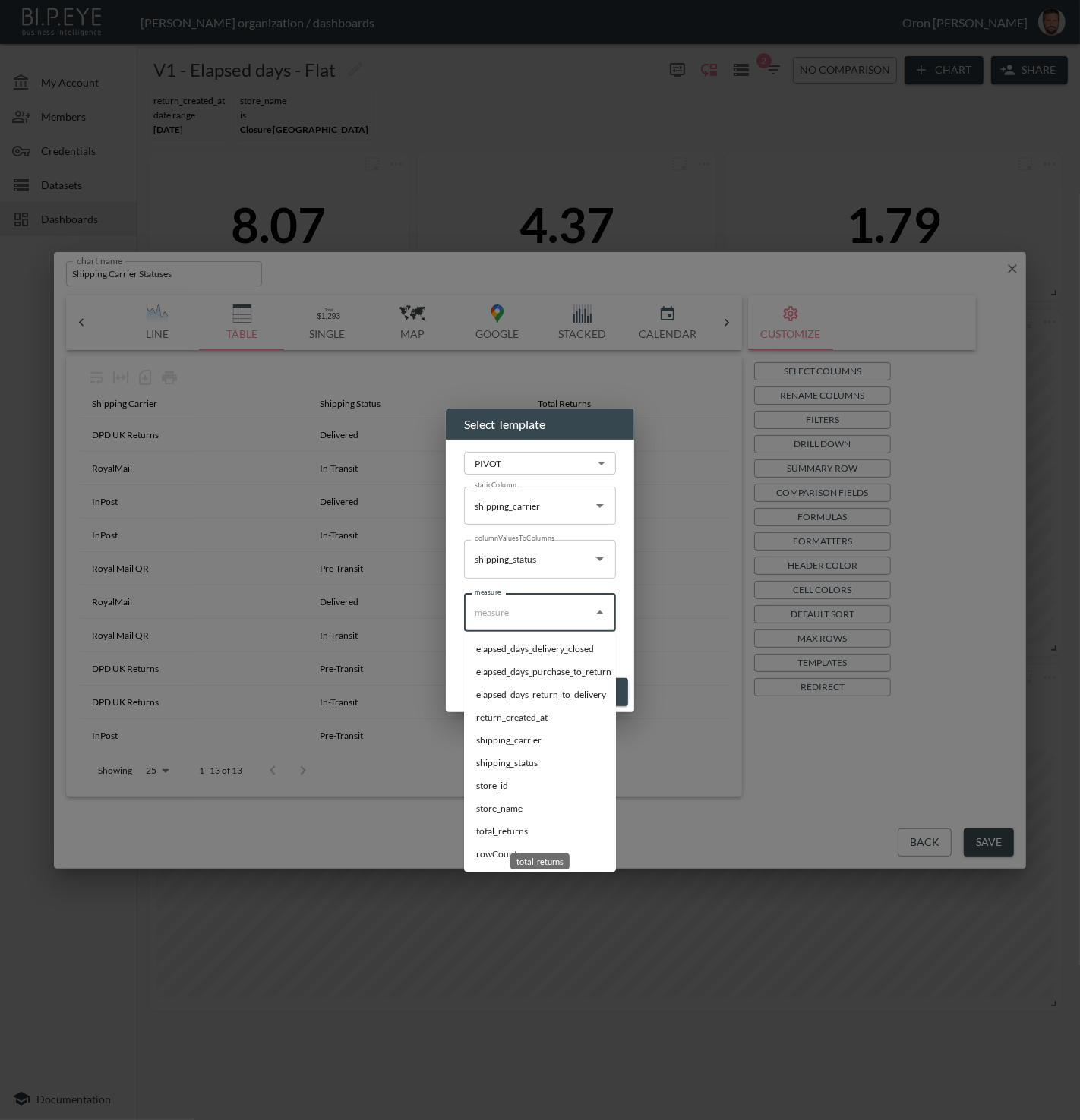
click at [494, 835] on li "total_returns" at bounding box center [539, 831] width 152 height 23
type input "total_returns"
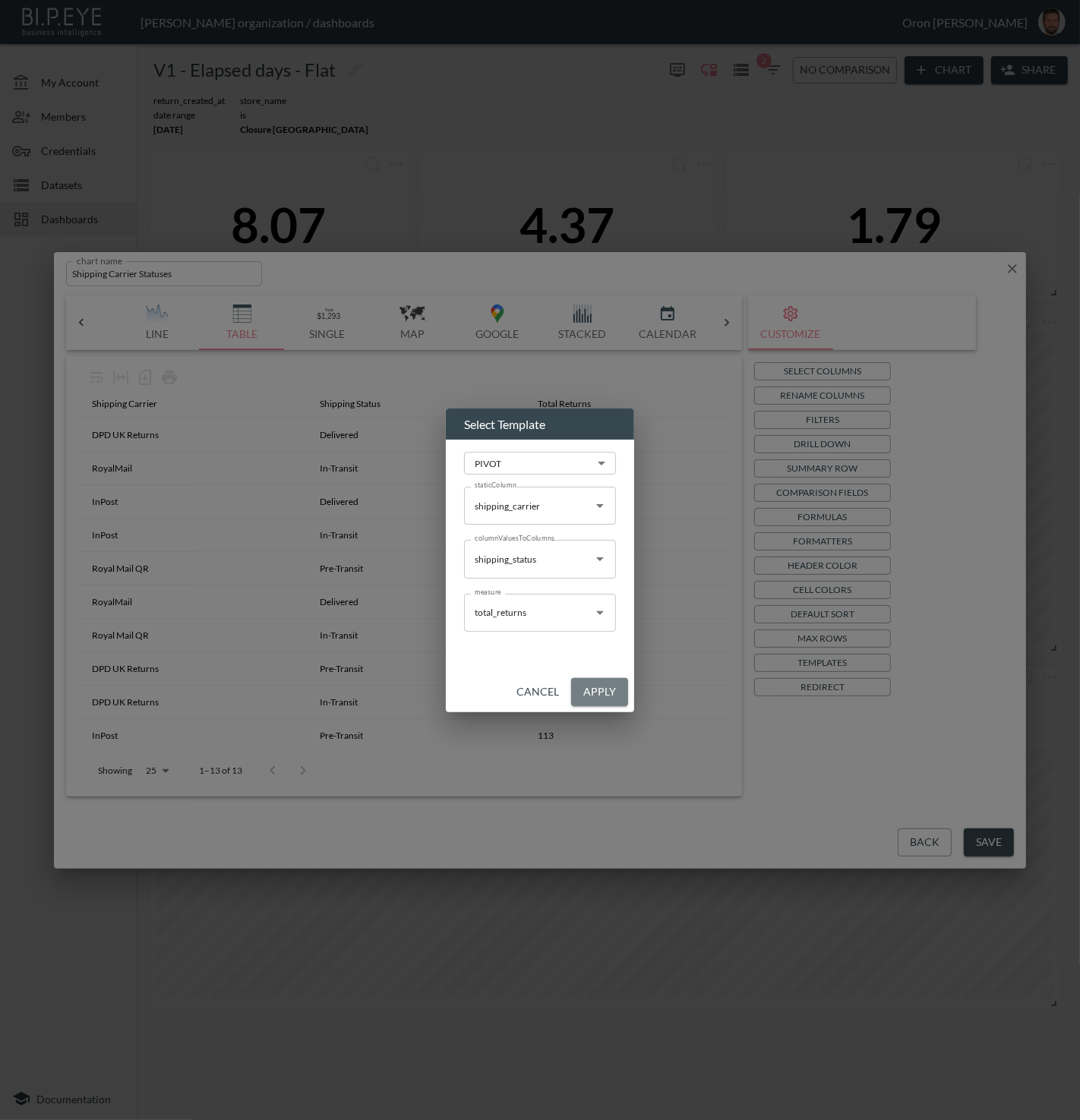
click at [600, 689] on button "Apply" at bounding box center [600, 692] width 57 height 29
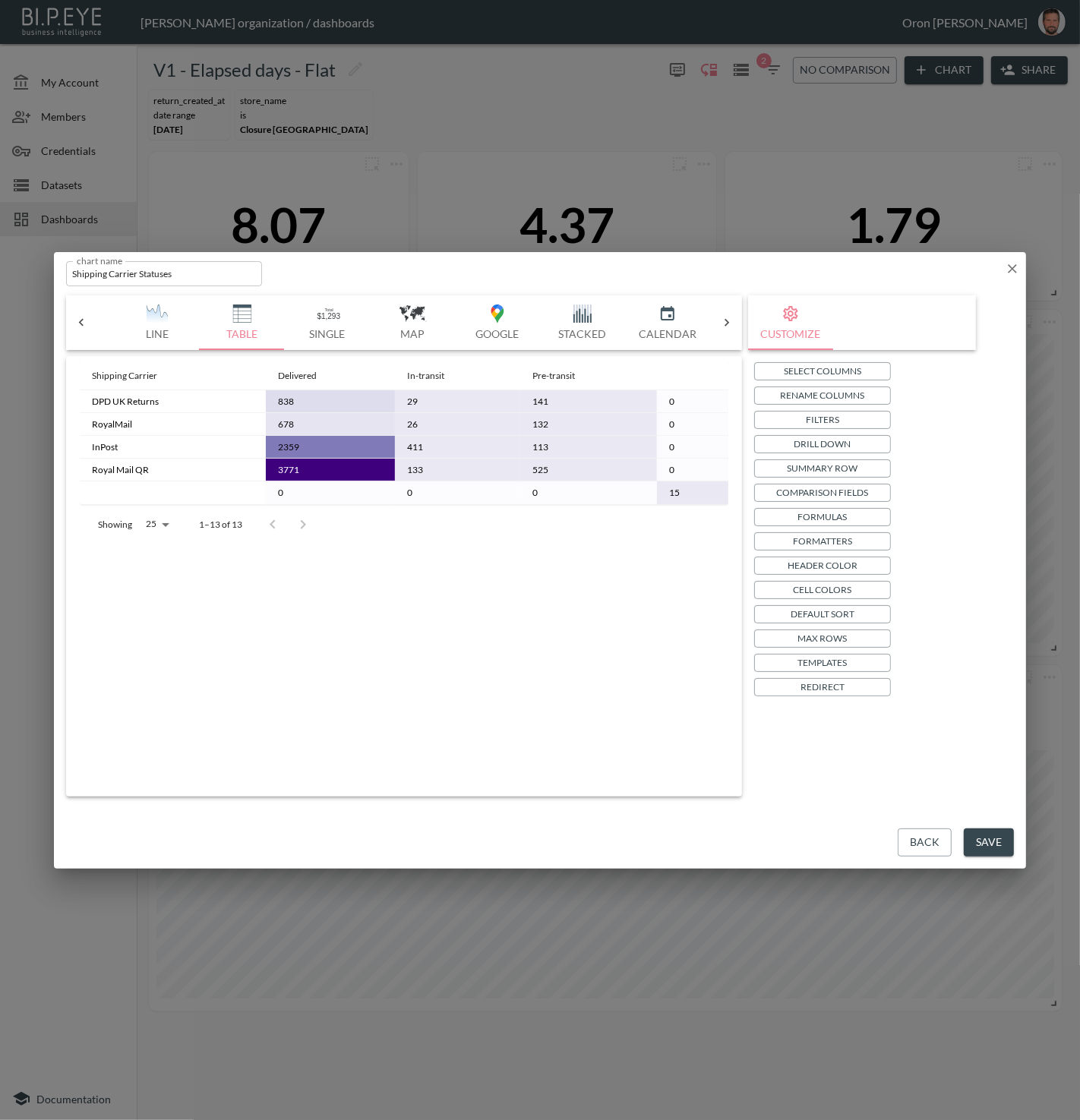
click at [1000, 843] on button "Save" at bounding box center [989, 843] width 50 height 29
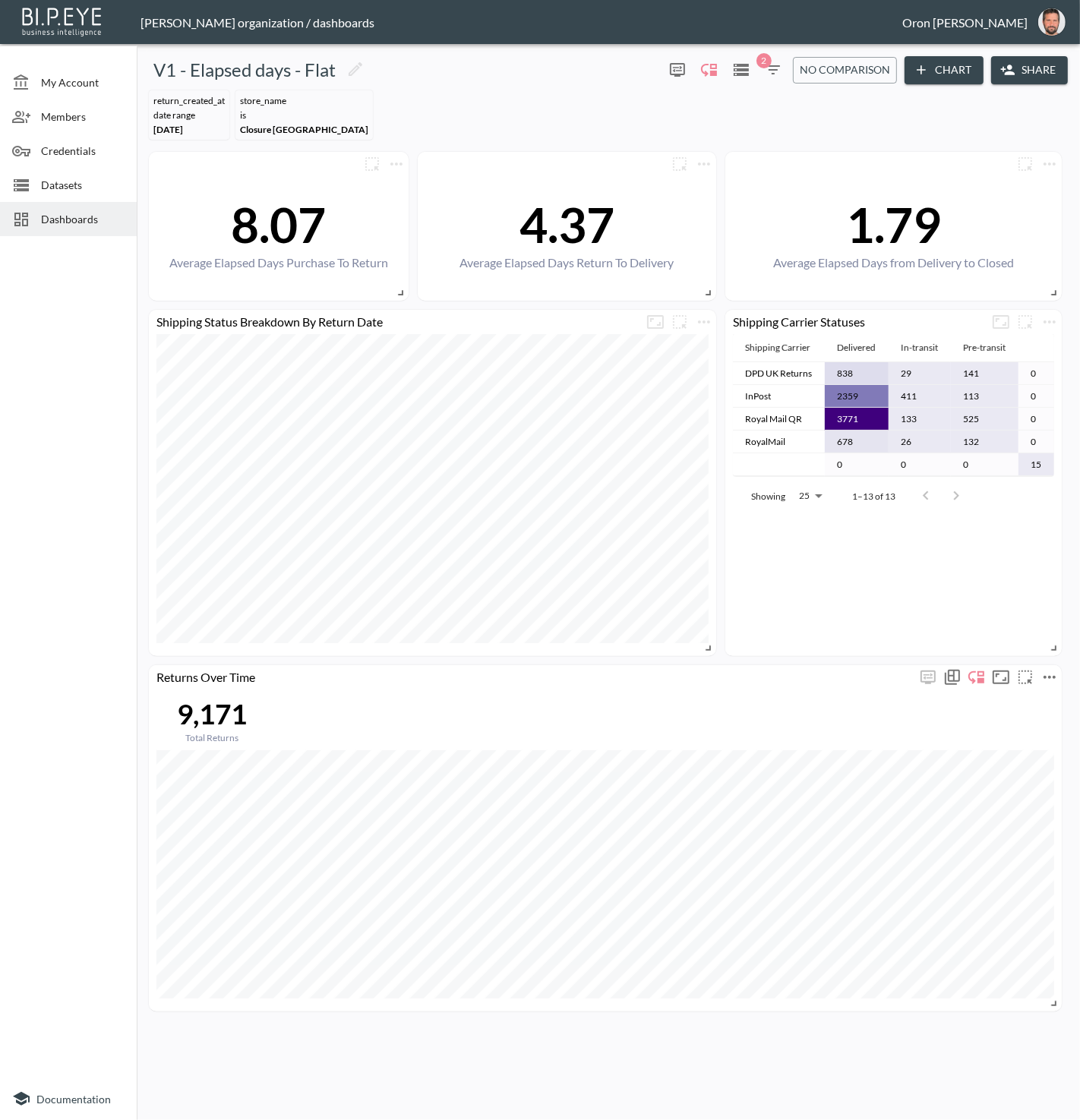
click at [1052, 673] on icon "more" at bounding box center [1050, 677] width 18 height 18
click at [1002, 699] on li "Edit" at bounding box center [1004, 705] width 118 height 28
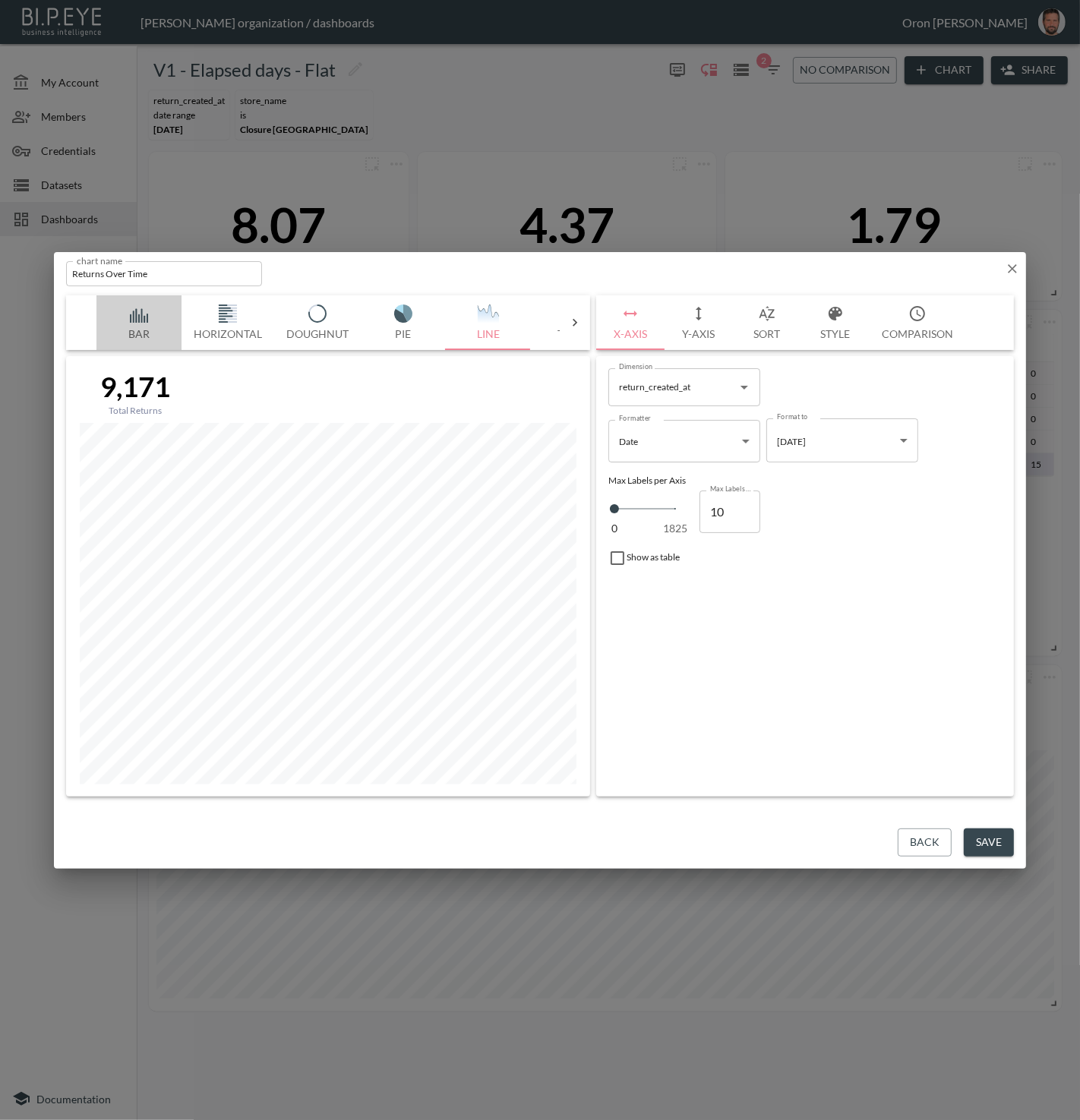
click at [134, 322] on img "button" at bounding box center [139, 314] width 60 height 18
click at [706, 310] on icon "button" at bounding box center [698, 314] width 18 height 18
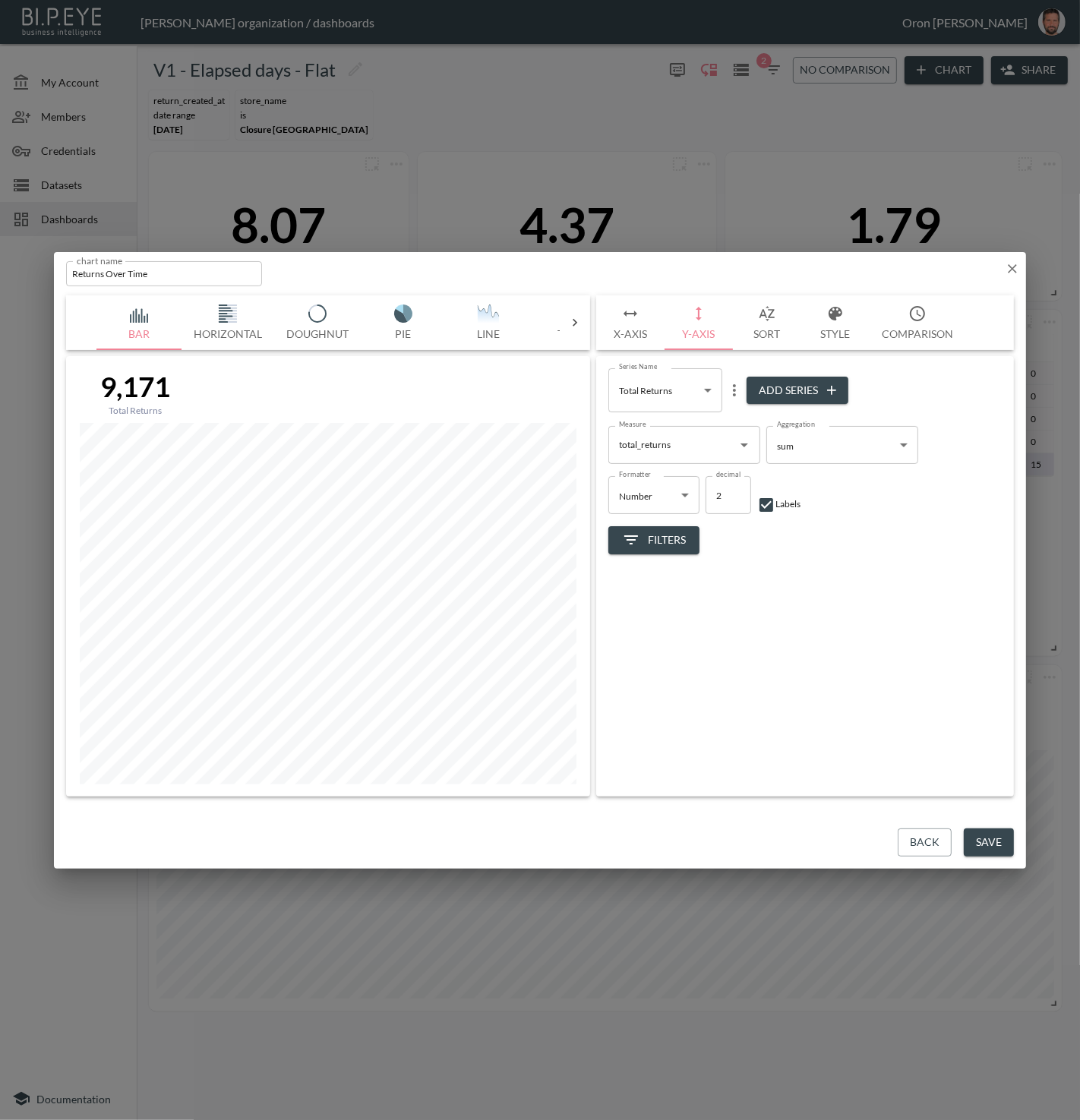
click at [775, 319] on icon "button" at bounding box center [767, 314] width 18 height 18
click at [844, 320] on icon "button" at bounding box center [835, 314] width 18 height 18
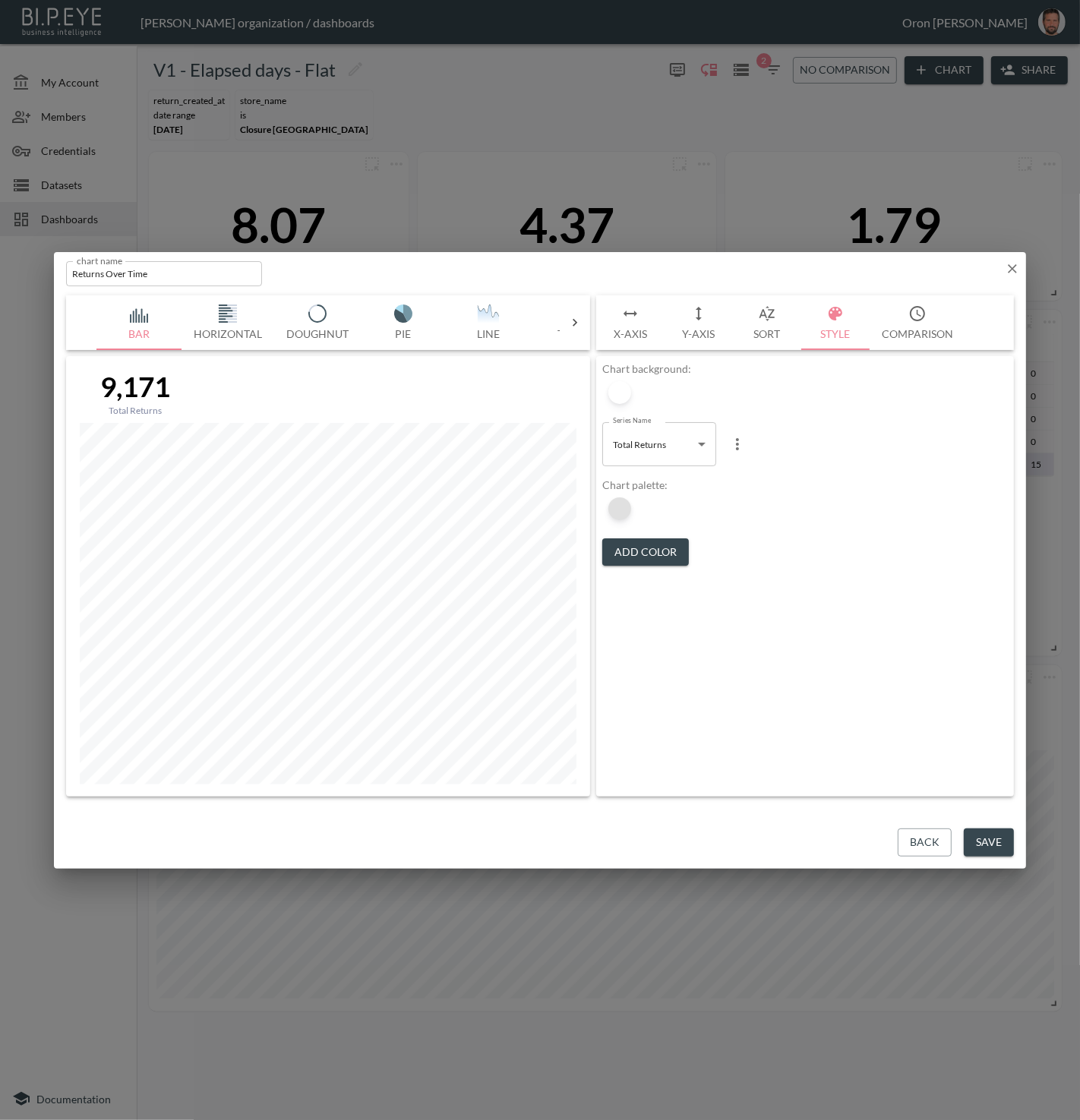
click at [628, 505] on div at bounding box center [620, 508] width 23 height 23
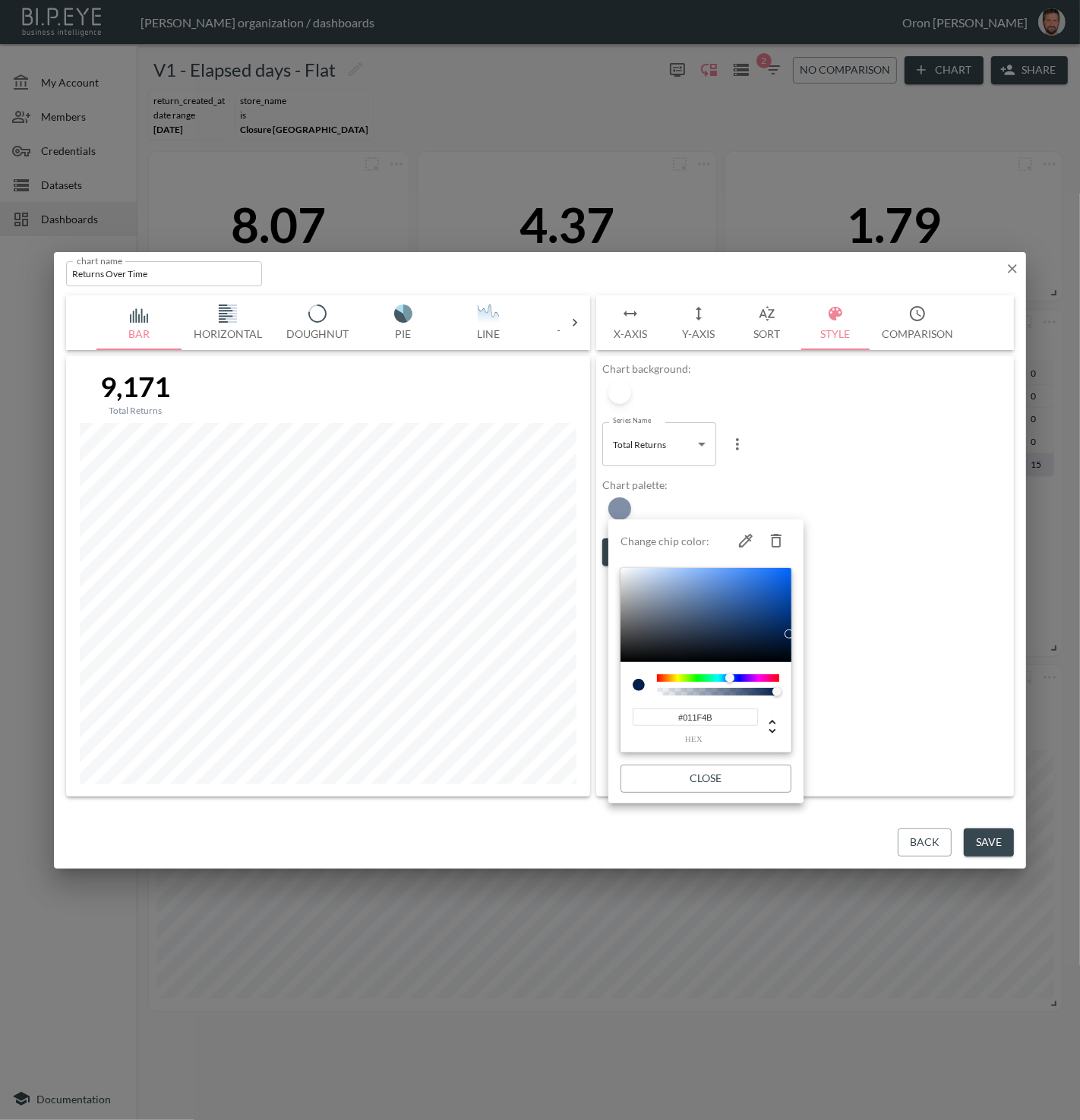
click at [748, 542] on icon "button" at bounding box center [746, 541] width 18 height 18
type input "#8D93FF"
click at [846, 709] on div at bounding box center [540, 560] width 1080 height 1120
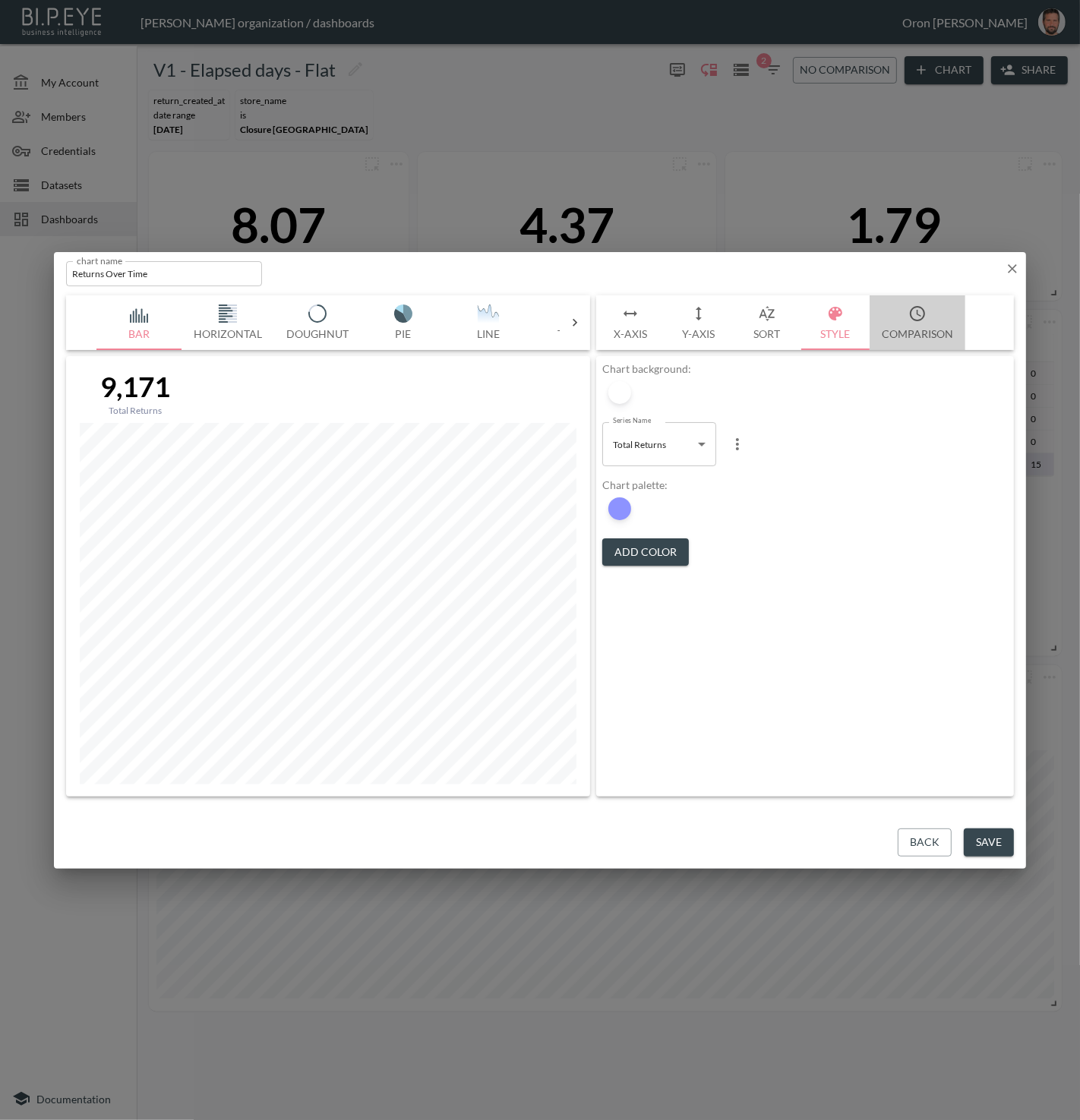
click at [916, 318] on icon "button" at bounding box center [917, 314] width 18 height 18
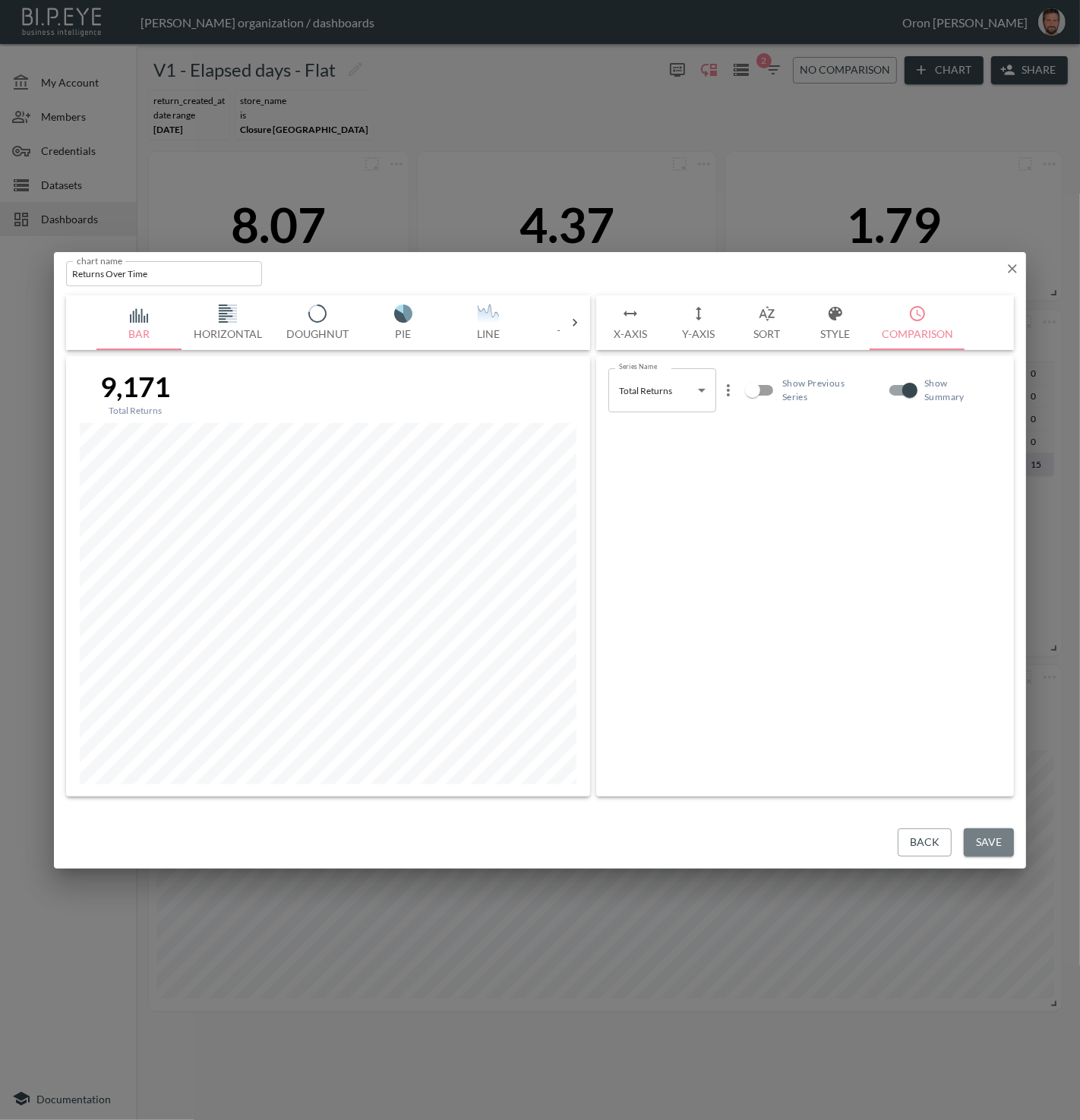
click at [995, 847] on button "Save" at bounding box center [989, 843] width 50 height 29
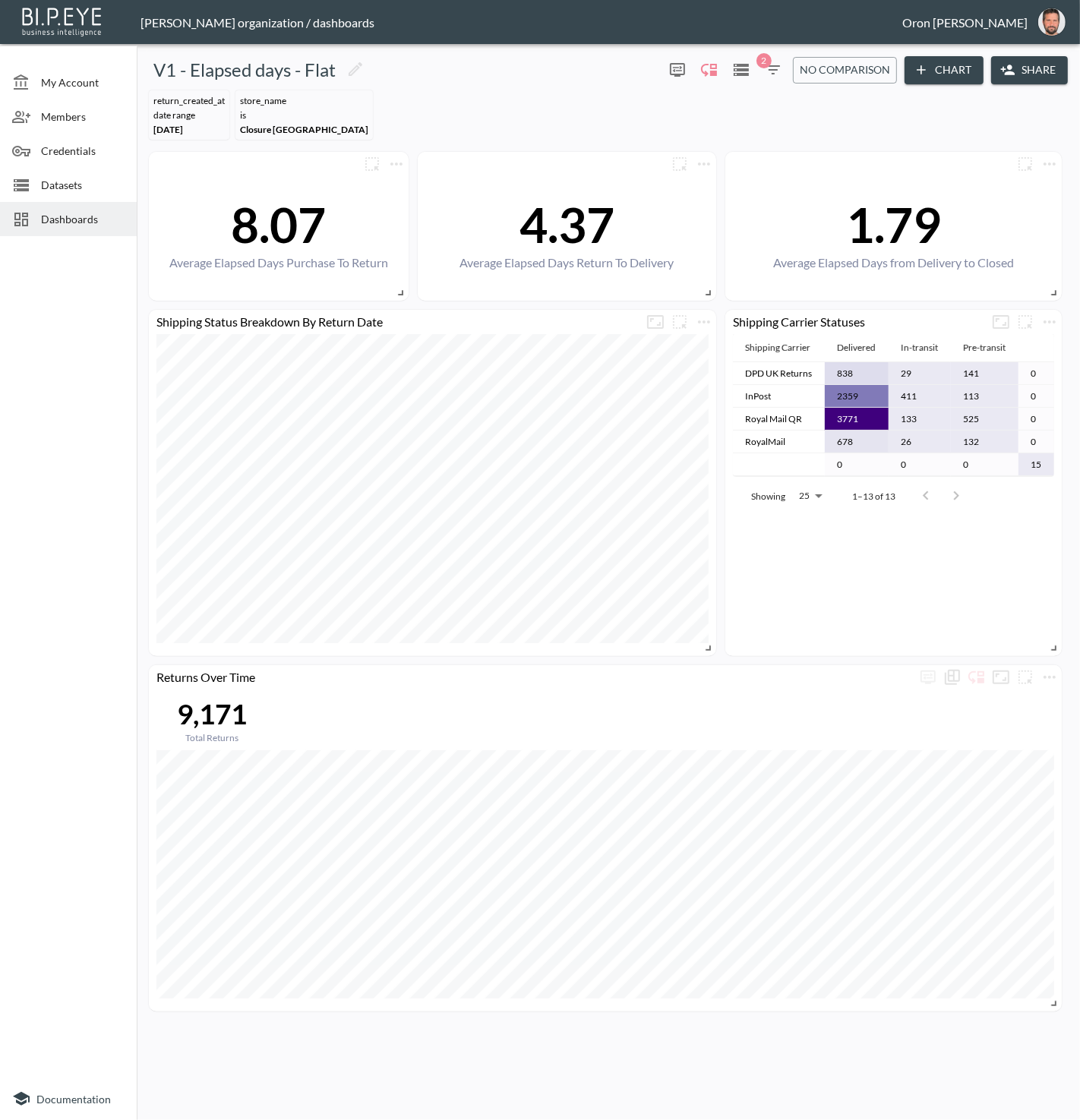
click at [865, 75] on span "No comparison" at bounding box center [845, 70] width 91 height 19
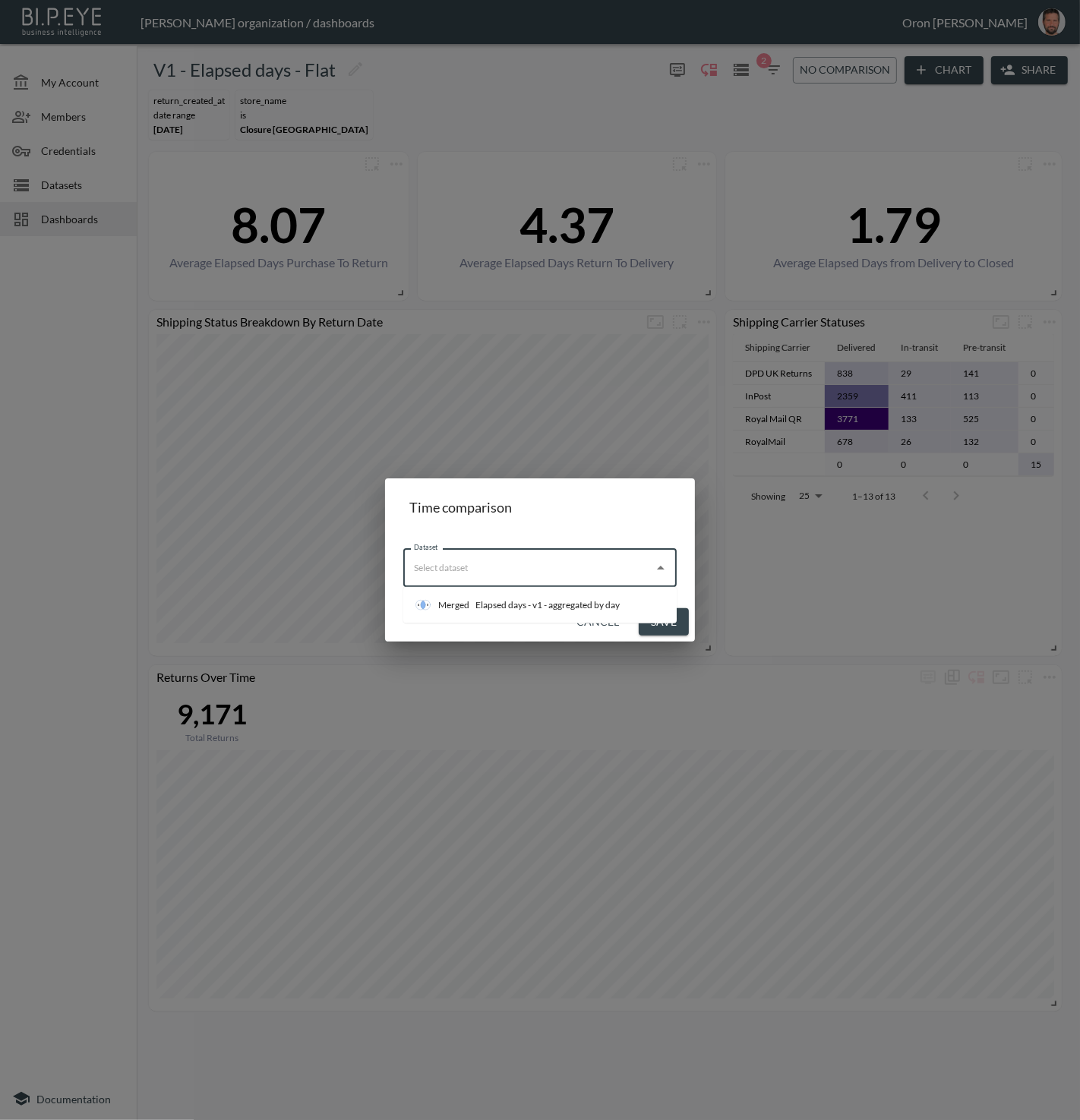
click at [518, 560] on input "Dataset" at bounding box center [528, 568] width 237 height 24
click at [506, 609] on div "Elapsed days - v1 - aggregated by day" at bounding box center [548, 605] width 144 height 13
type input "Elapsed days - v1 - aggregated by day"
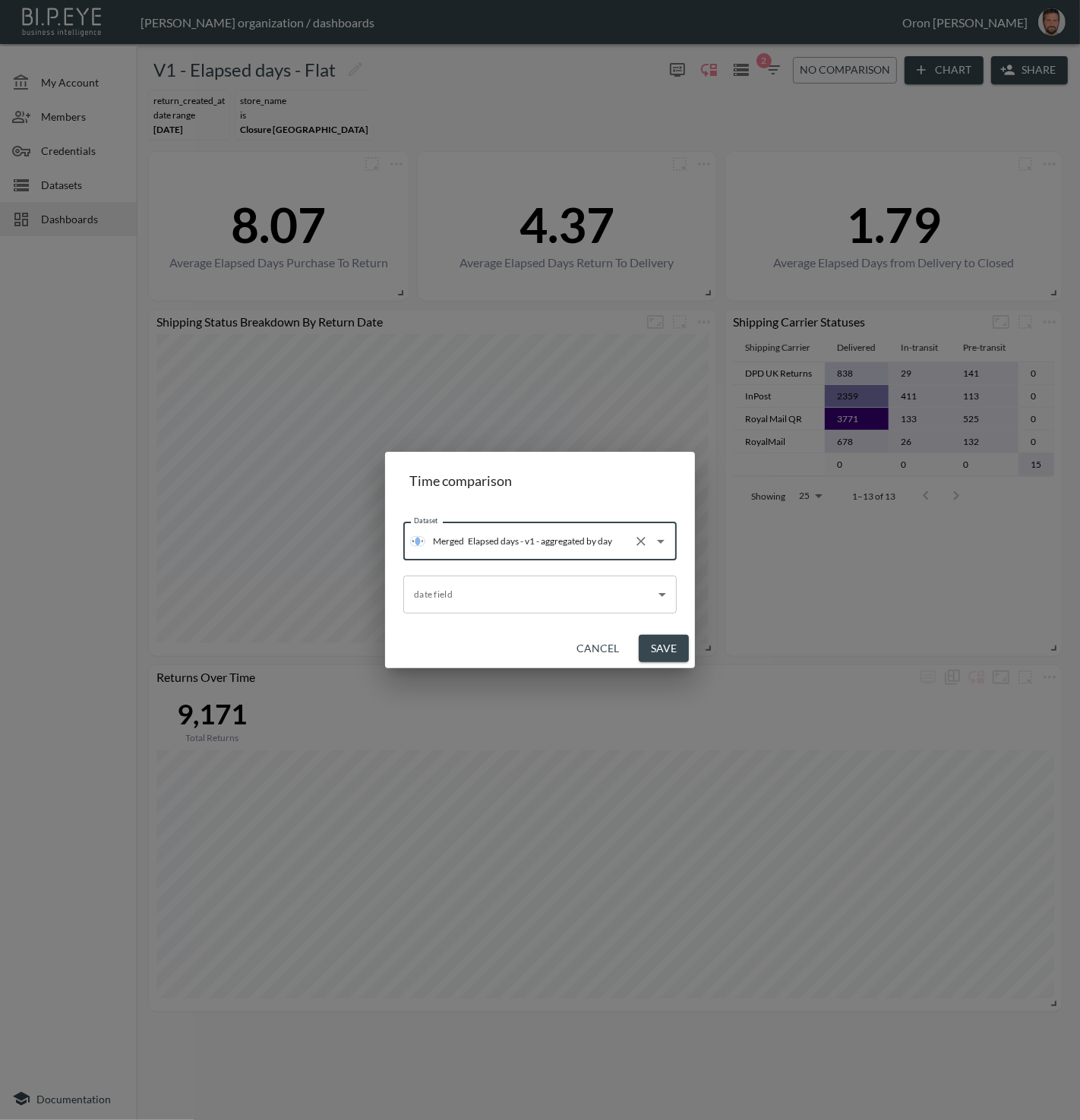
click at [506, 589] on body "BI.P.EYE, Interactive Analytics Dashboards - app Zach Bailet organization / das…" at bounding box center [540, 560] width 1080 height 1120
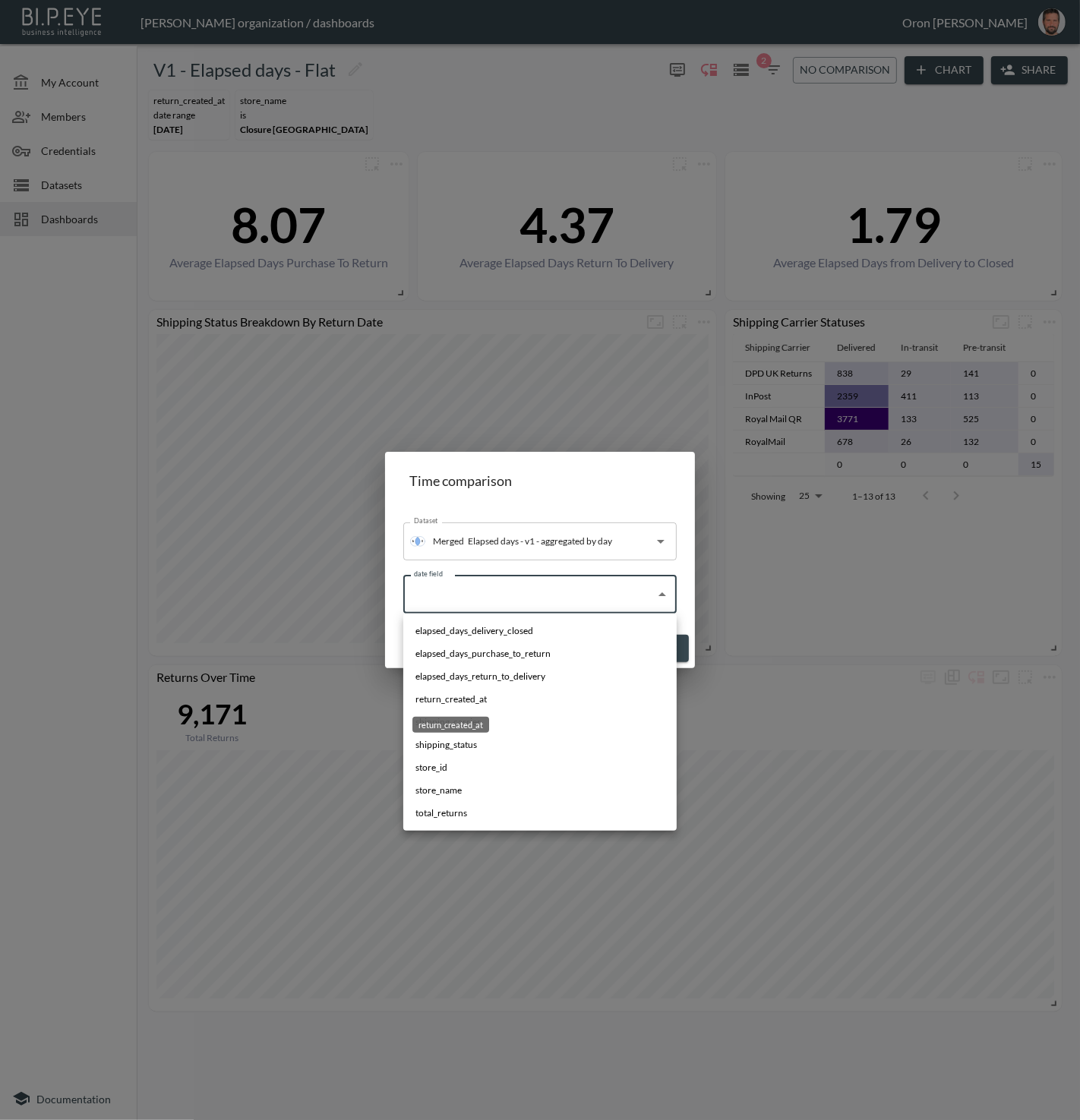
drag, startPoint x: 481, startPoint y: 704, endPoint x: 504, endPoint y: 648, distance: 60.5
click at [481, 704] on span "return_created_at" at bounding box center [450, 699] width 71 height 13
type input "$[*].return_created_at"
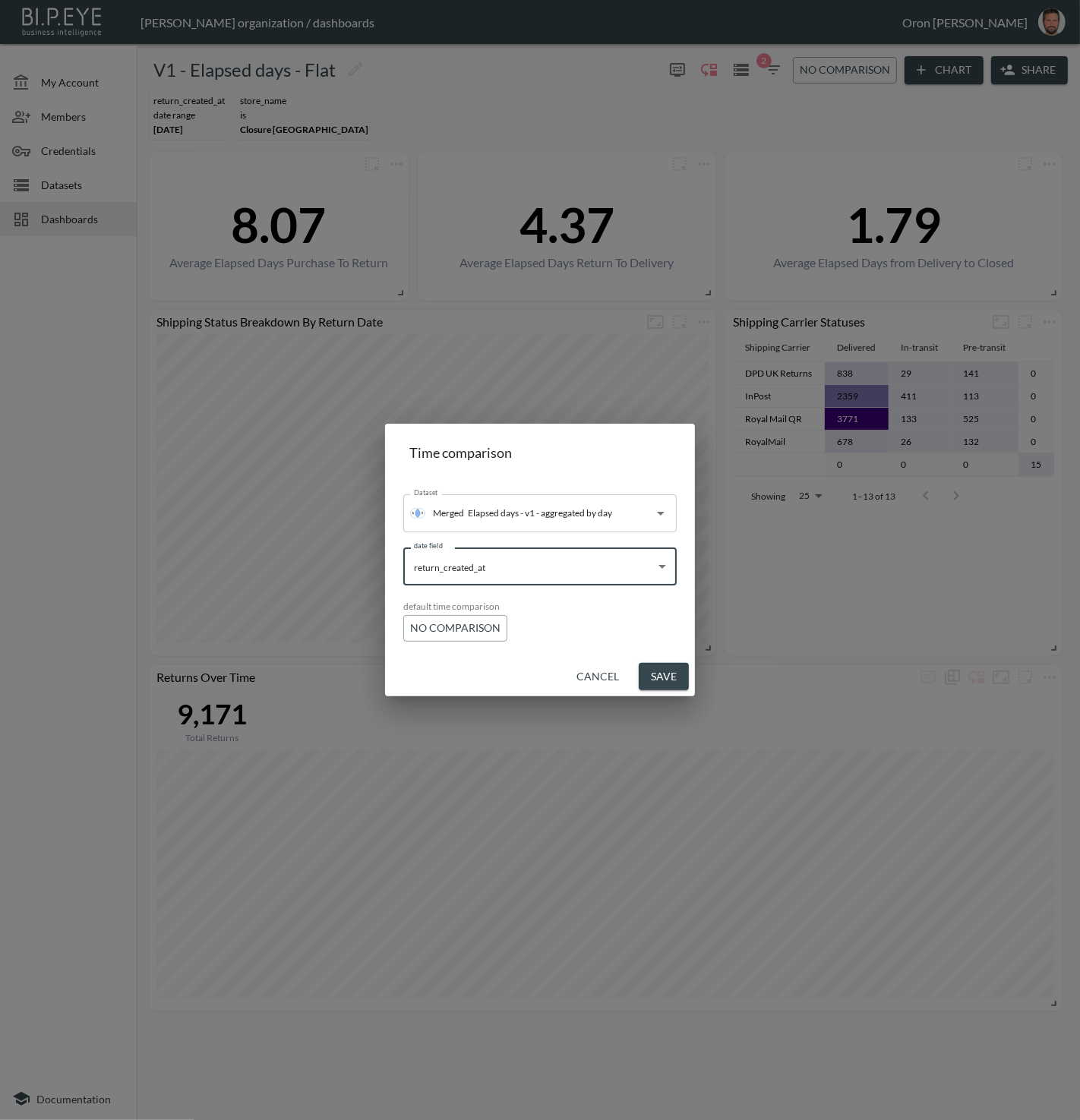
click at [471, 622] on span "No comparison" at bounding box center [455, 628] width 91 height 19
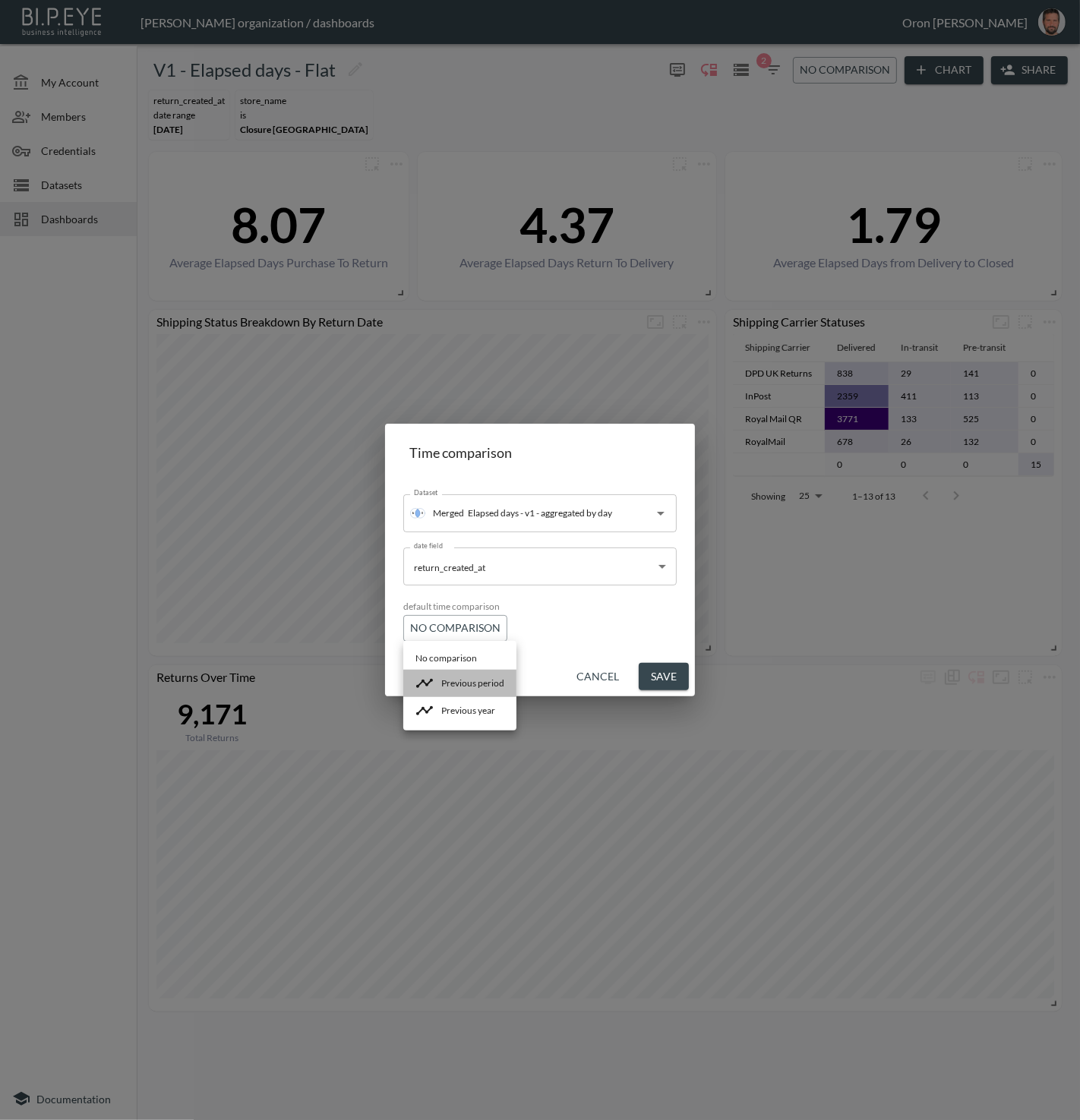
click at [471, 676] on li "Previous period" at bounding box center [460, 683] width 113 height 28
click at [647, 668] on button "Save" at bounding box center [664, 677] width 50 height 29
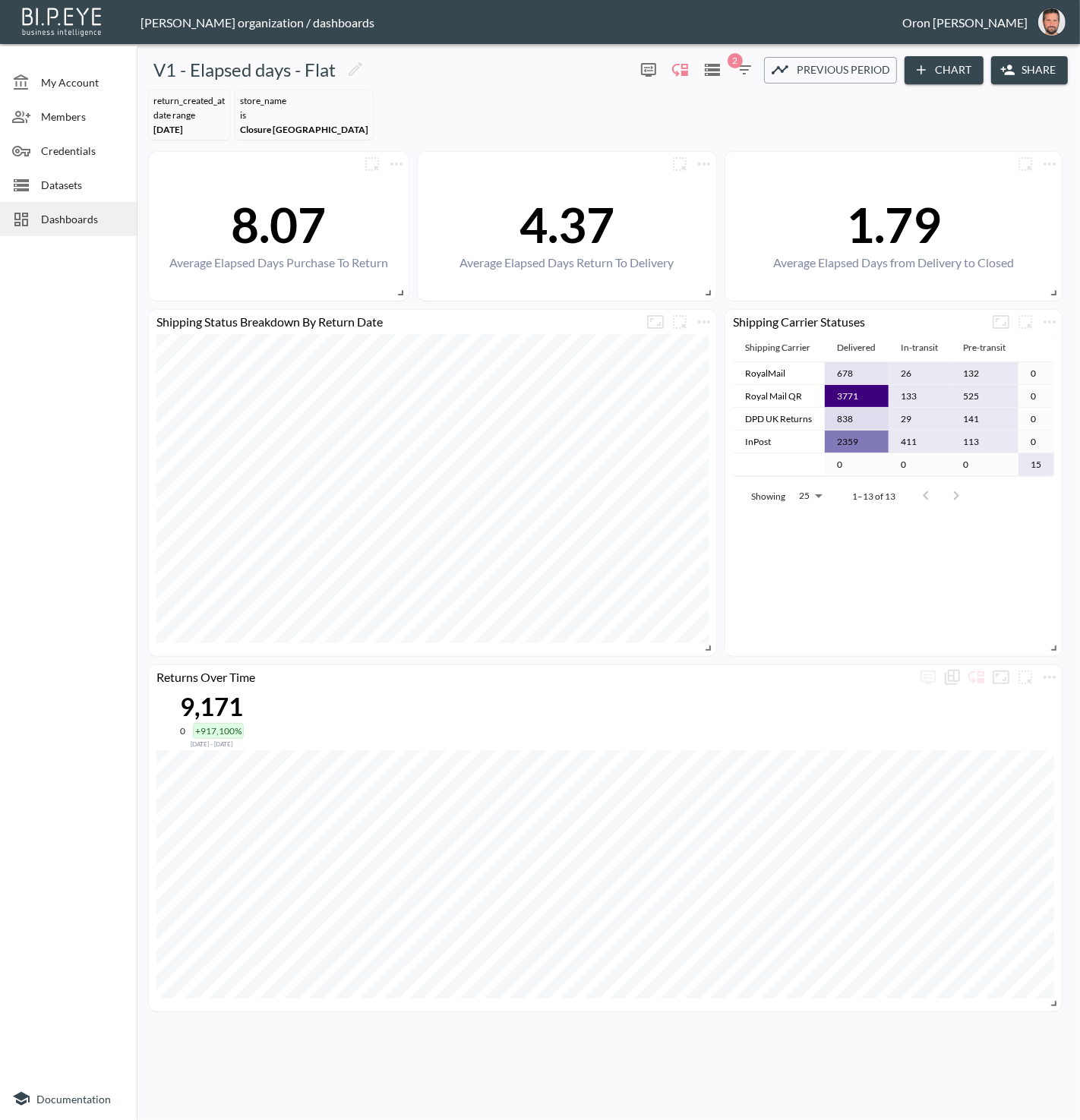
click at [735, 62] on span "2" at bounding box center [735, 60] width 15 height 15
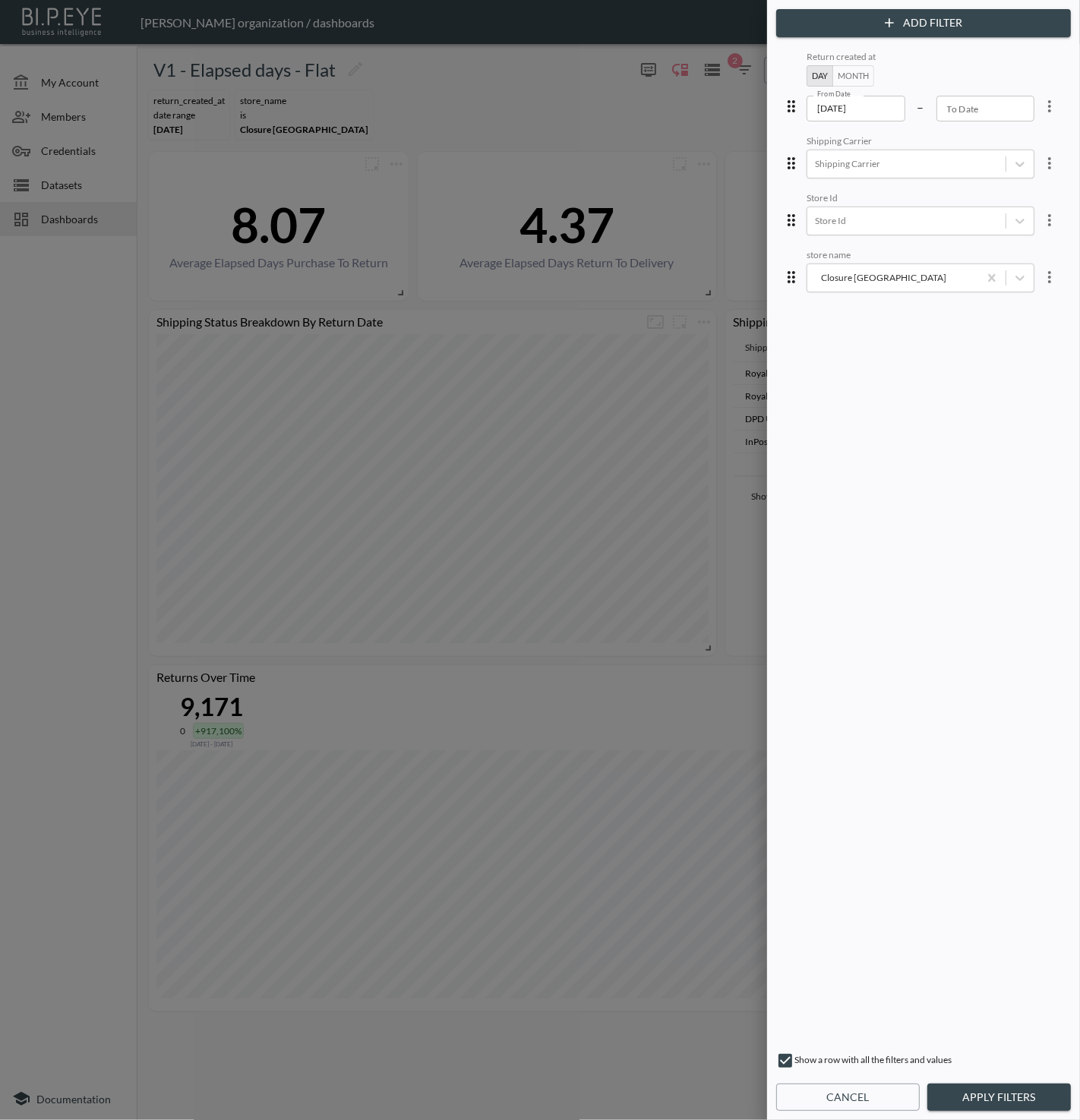
click at [839, 107] on input "2025-02-01" at bounding box center [856, 108] width 99 height 26
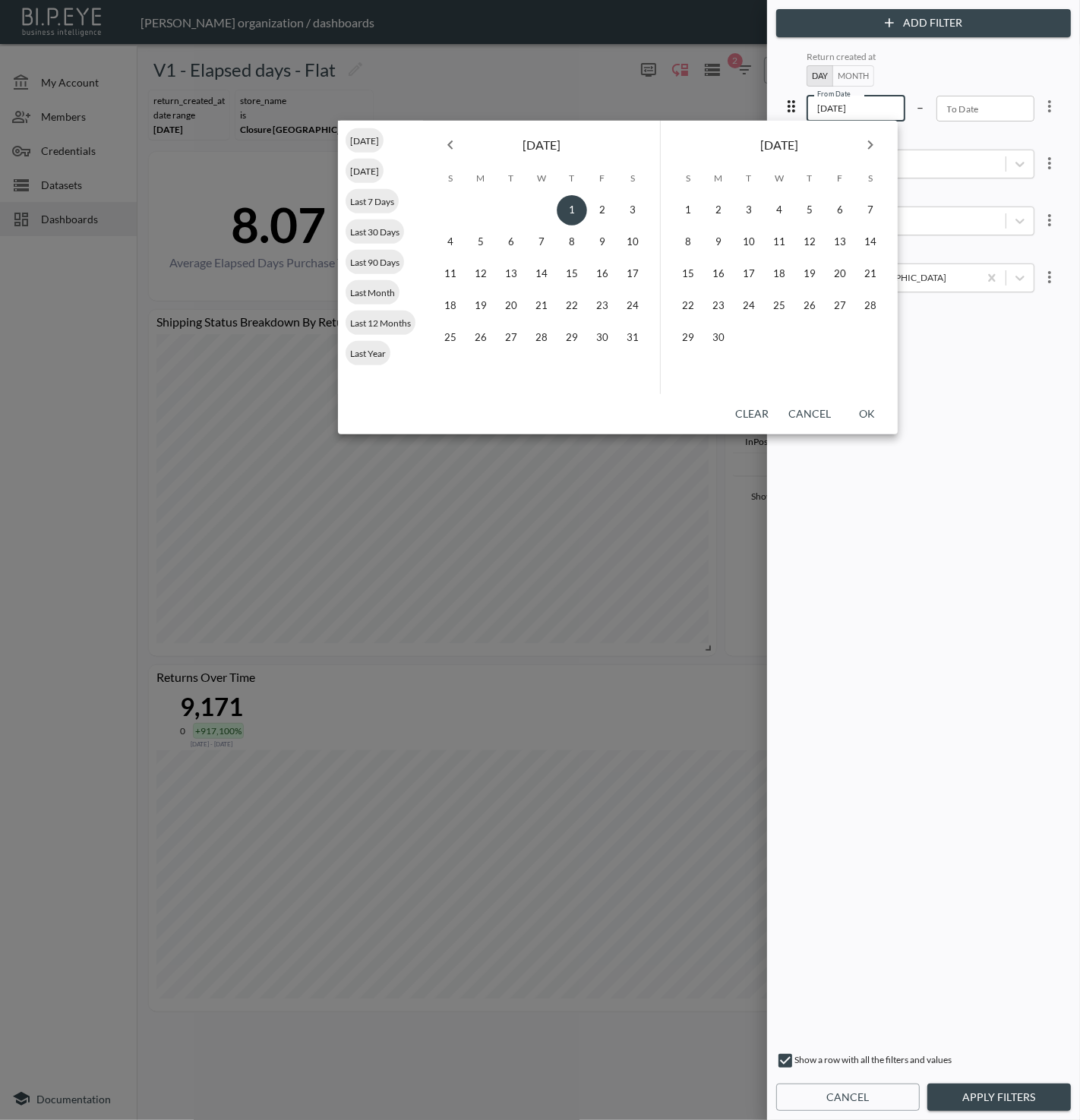
type input "2025-05-01"
click at [868, 415] on button "OK" at bounding box center [867, 414] width 49 height 29
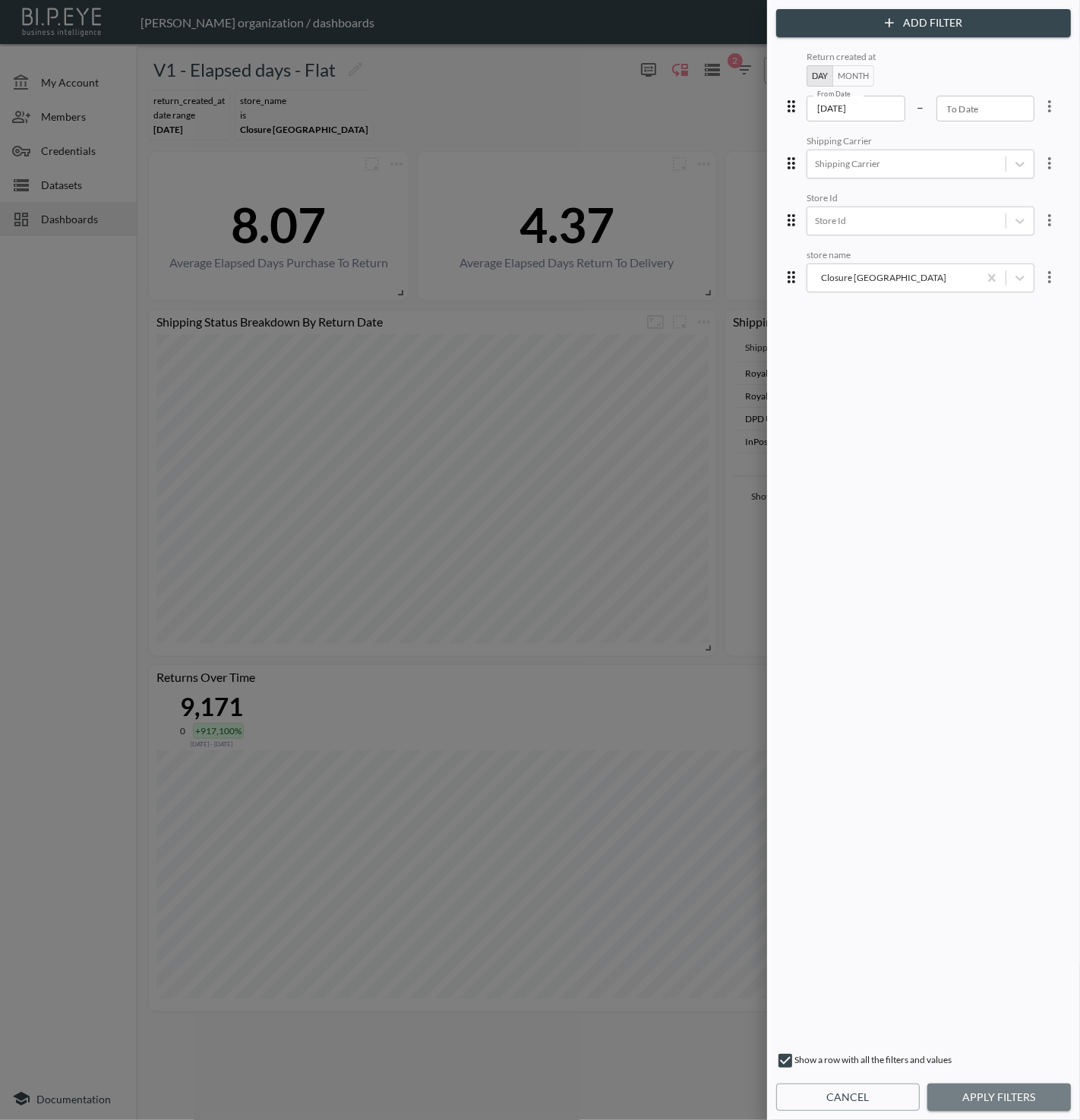
drag, startPoint x: 996, startPoint y: 1098, endPoint x: 742, endPoint y: 817, distance: 378.8
click at [995, 1097] on button "Apply Filters" at bounding box center [999, 1098] width 143 height 29
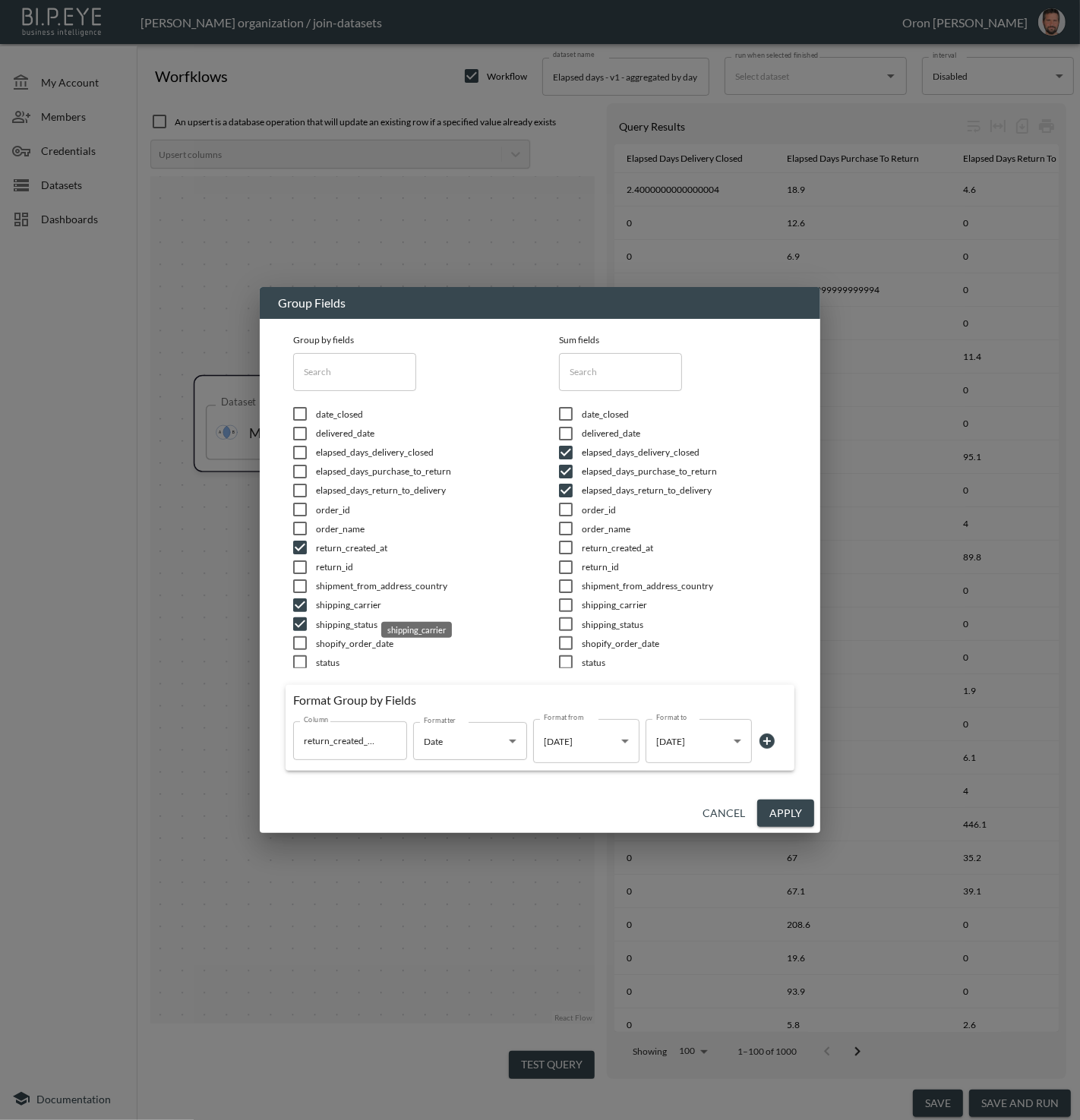
click at [335, 607] on span "shipping_carrier" at bounding box center [418, 604] width 205 height 13
checkbox input "false"
drag, startPoint x: 323, startPoint y: 661, endPoint x: 325, endPoint y: 633, distance: 28.1
click at [323, 661] on span "status" at bounding box center [418, 662] width 205 height 13
click at [320, 604] on span "shipping_carrier" at bounding box center [418, 604] width 205 height 13
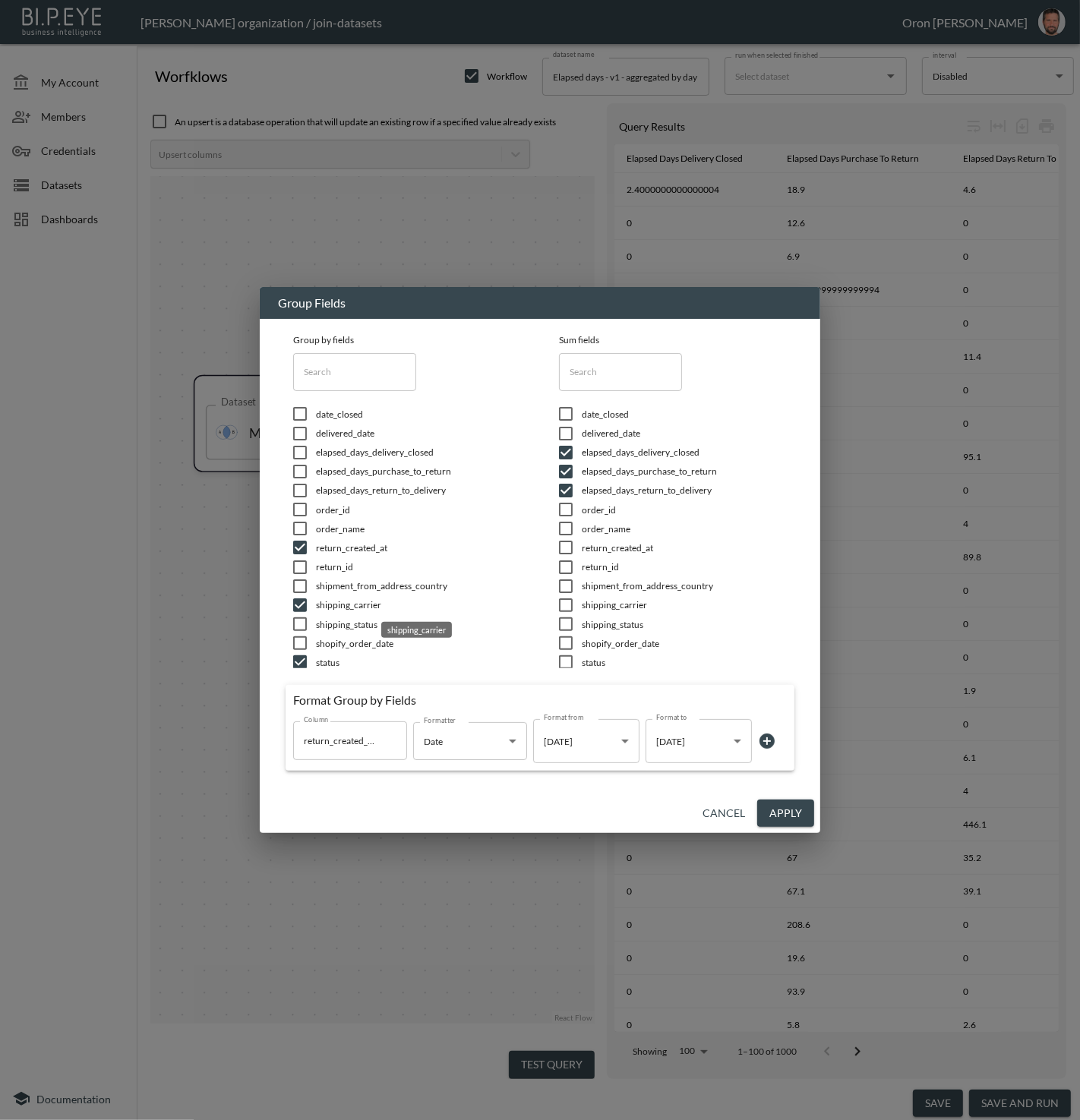
checkbox input "false"
click at [320, 604] on span "shipping_carrier" at bounding box center [418, 604] width 205 height 13
checkbox input "false"
click at [319, 658] on span "status" at bounding box center [418, 662] width 205 height 13
checkbox input "true"
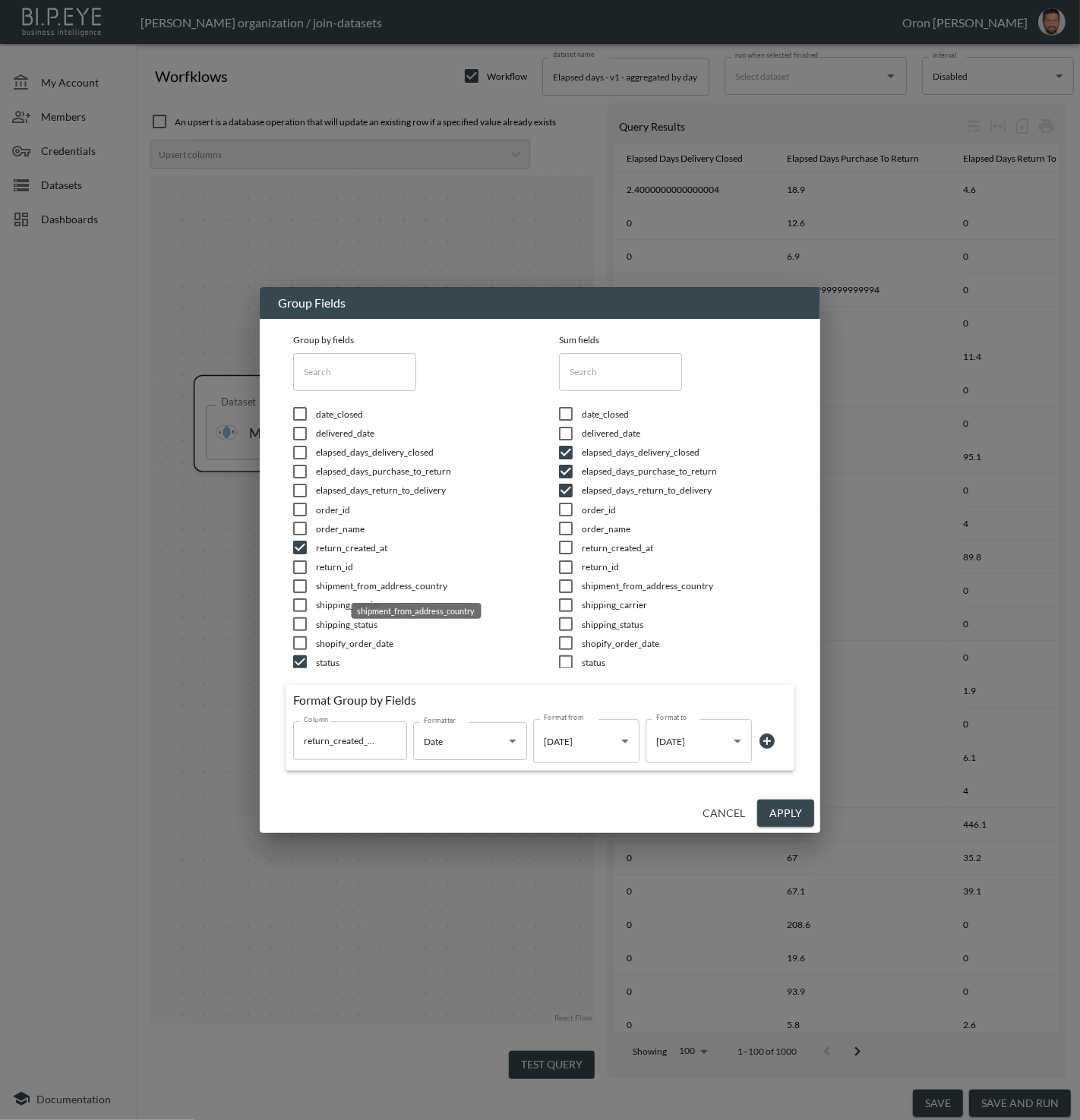
click at [337, 584] on span "shipment_from_address_country" at bounding box center [418, 585] width 205 height 13
checkbox input "false"
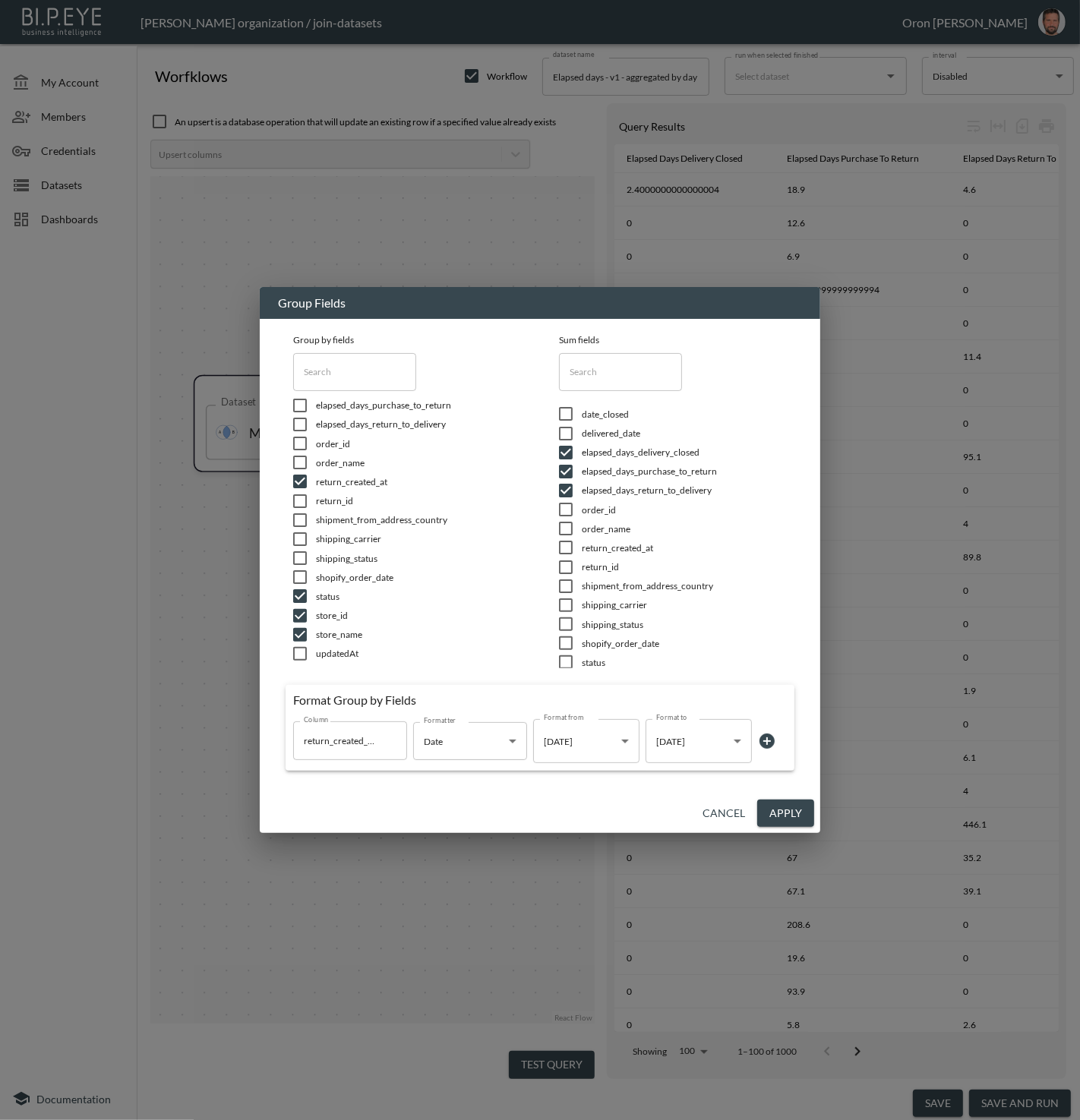
click at [338, 613] on span "store_id" at bounding box center [418, 614] width 205 height 13
checkbox input "false"
click at [336, 614] on span "store_id" at bounding box center [418, 614] width 205 height 13
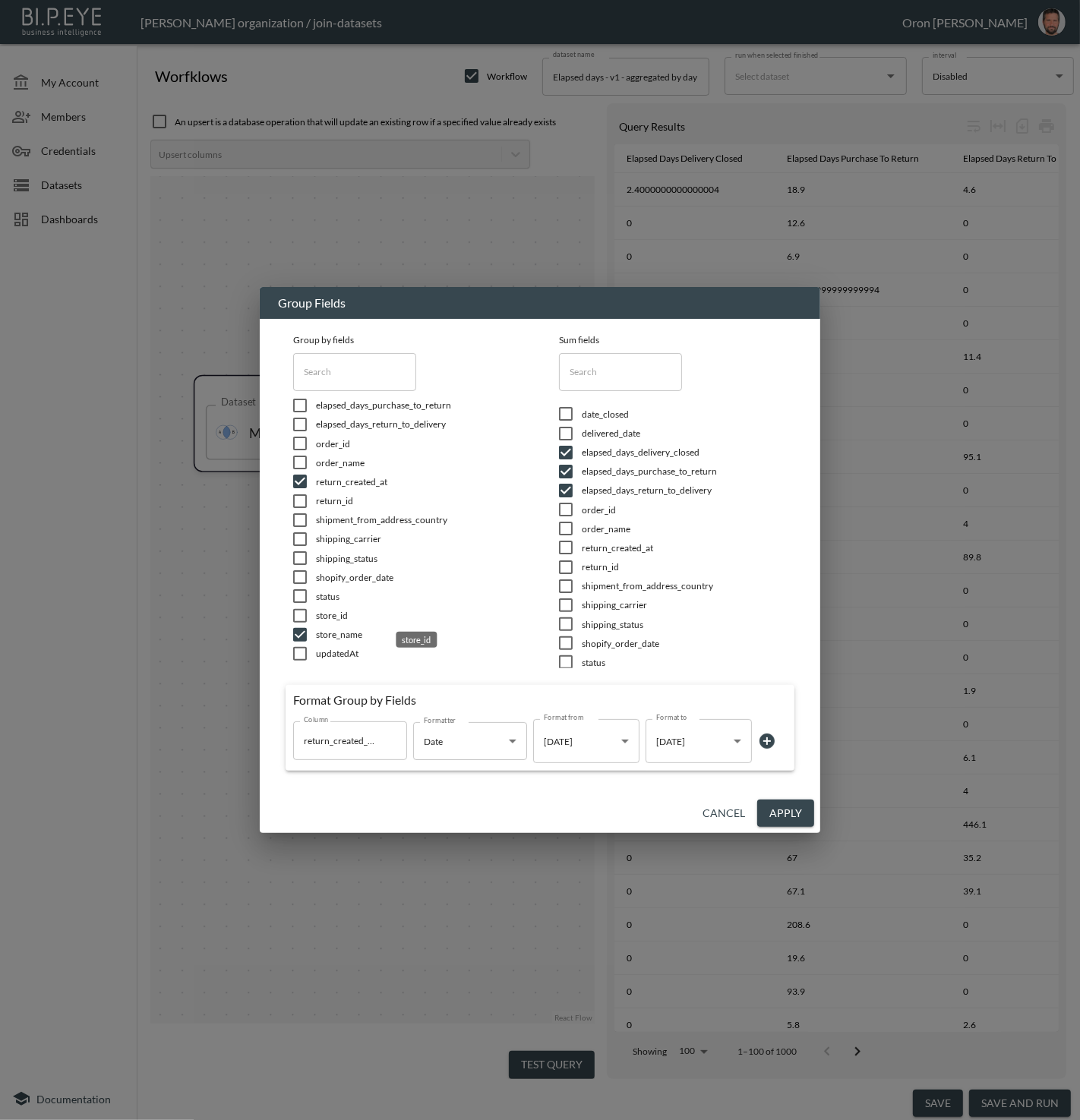
click at [336, 614] on span "store_id" at bounding box center [418, 614] width 205 height 13
checkbox input "true"
click at [335, 597] on span "status" at bounding box center [418, 596] width 205 height 13
click at [329, 616] on span "store_id" at bounding box center [418, 614] width 205 height 13
click at [331, 599] on span "status" at bounding box center [418, 596] width 205 height 13
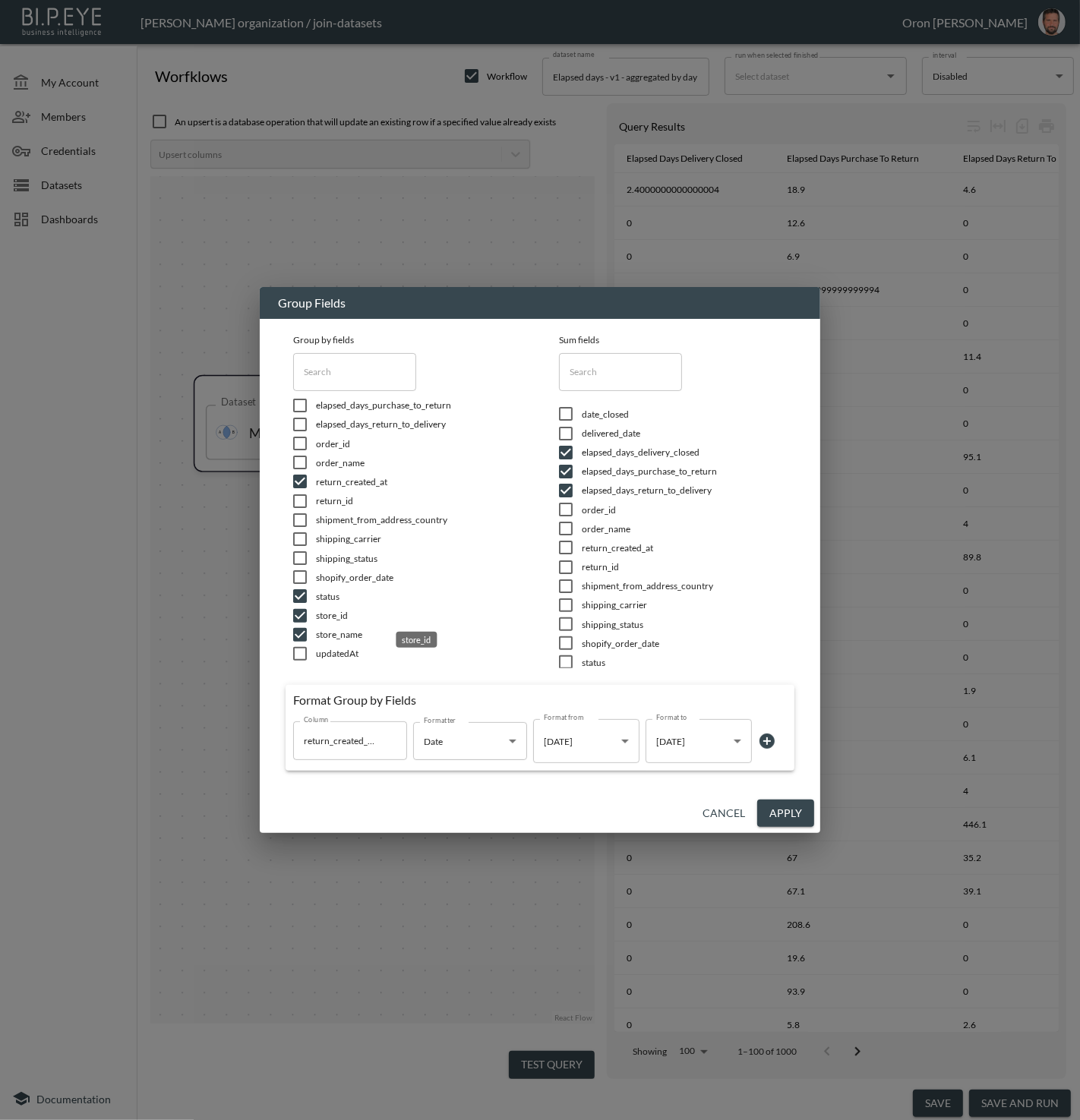
click at [329, 616] on span "store_id" at bounding box center [418, 614] width 205 height 13
click at [331, 598] on span "status" at bounding box center [418, 596] width 205 height 13
checkbox input "true"
click at [303, 614] on input "checkbox" at bounding box center [300, 616] width 32 height 15
checkbox input "true"
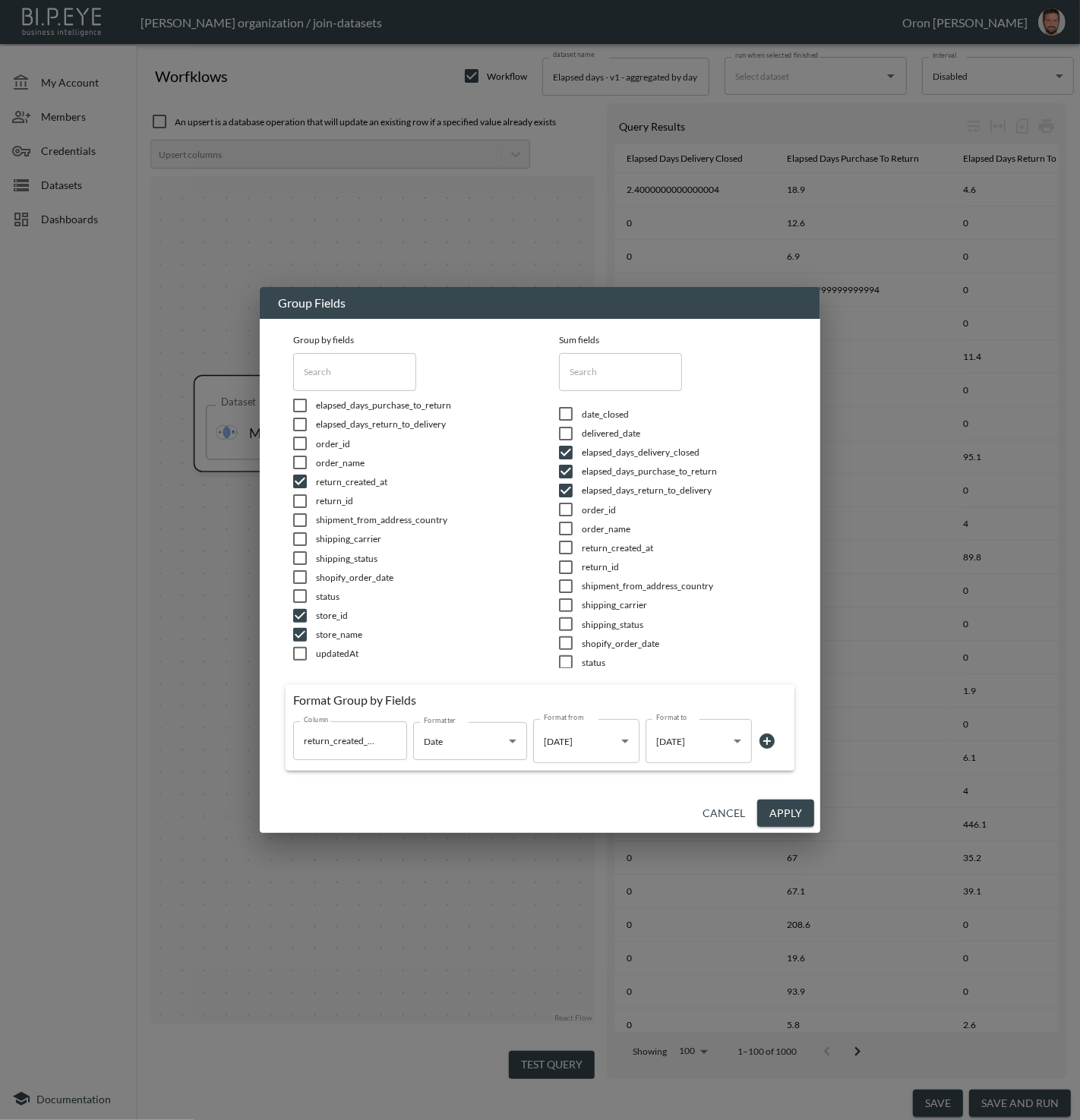
click at [309, 595] on input "checkbox" at bounding box center [300, 596] width 32 height 15
click at [326, 615] on span "store_id" at bounding box center [418, 614] width 205 height 13
click at [325, 599] on span "status" at bounding box center [418, 596] width 205 height 13
checkbox input "true"
click at [303, 622] on input "checkbox" at bounding box center [300, 616] width 32 height 15
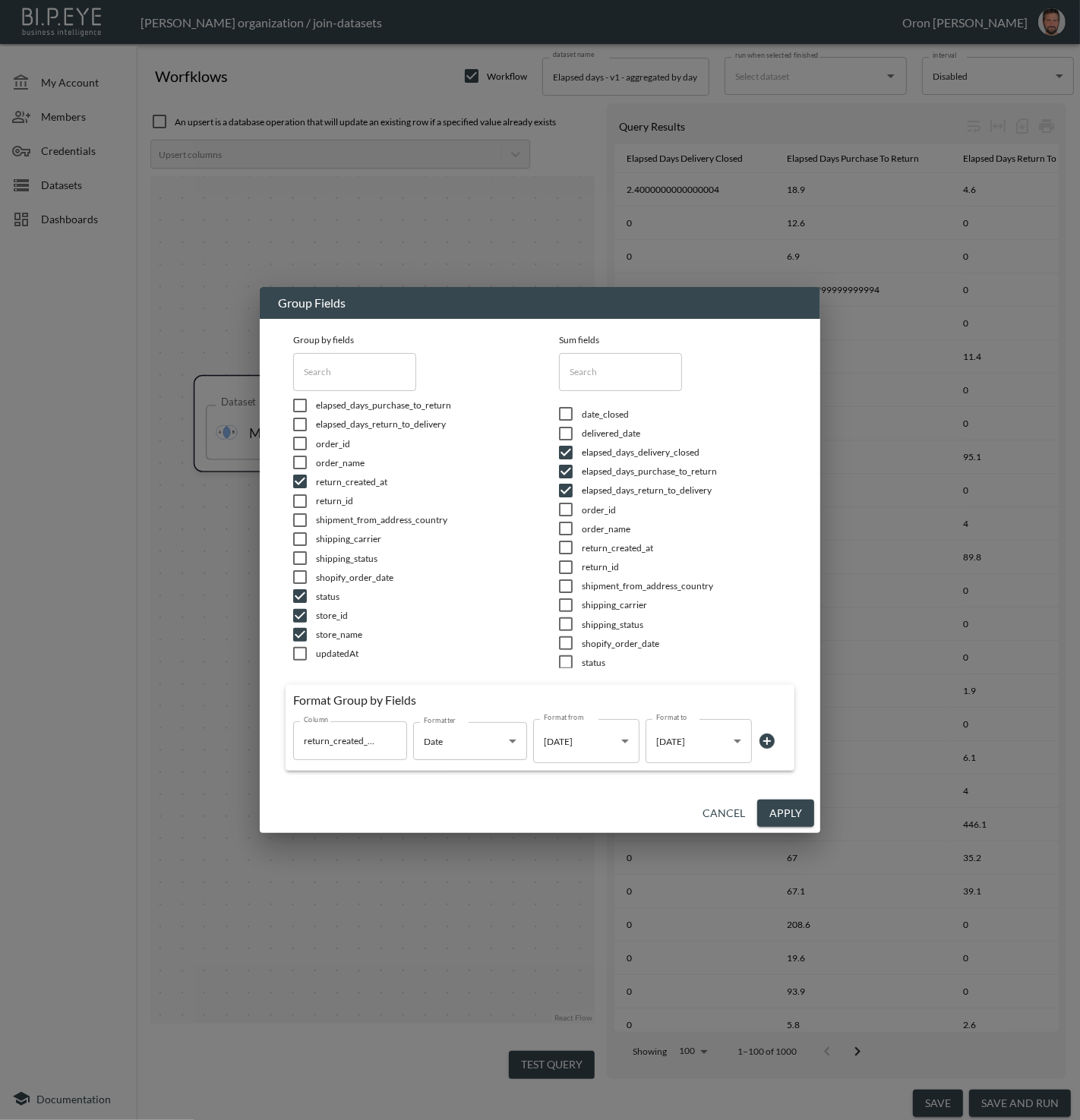
checkbox input "true"
checkbox input "false"
click at [300, 630] on input "checkbox" at bounding box center [300, 635] width 32 height 15
checkbox input "true"
checkbox input "false"
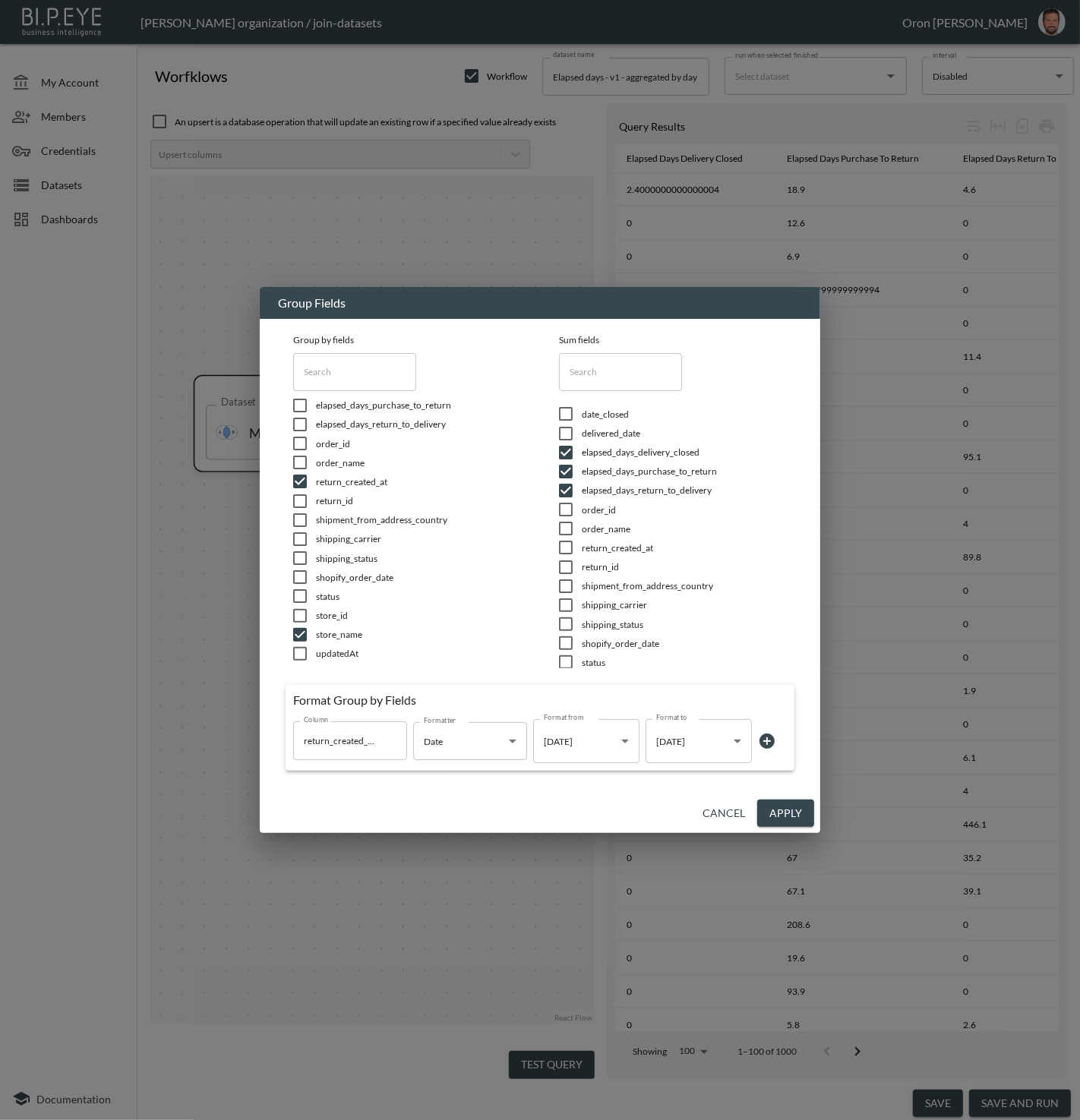
click at [304, 601] on input "checkbox" at bounding box center [300, 596] width 32 height 15
checkbox input "true"
click at [301, 636] on input "checkbox" at bounding box center [300, 635] width 32 height 15
checkbox input "true"
checkbox input "false"
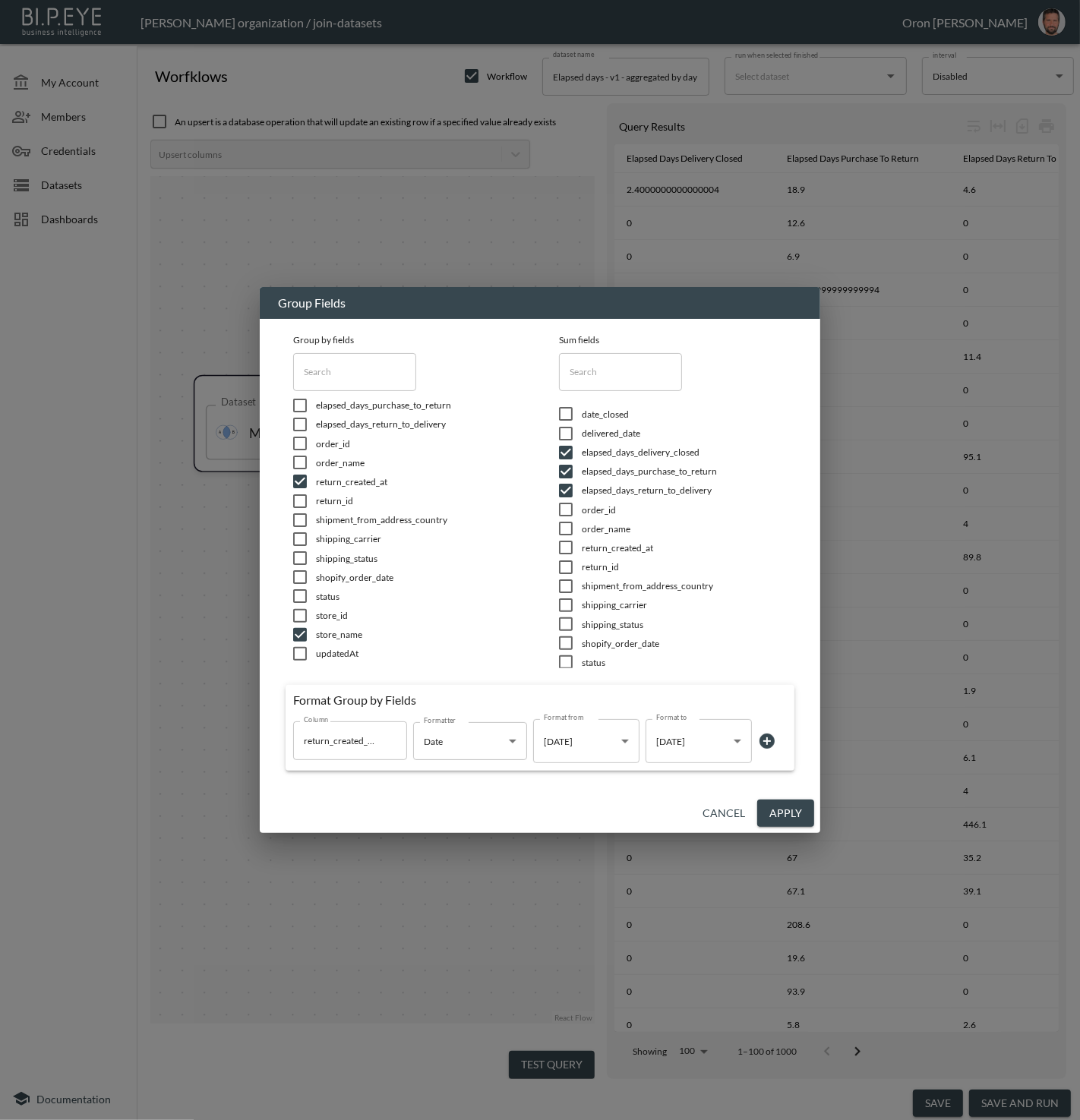
click at [301, 636] on input "checkbox" at bounding box center [300, 635] width 32 height 15
click at [300, 635] on input "checkbox" at bounding box center [300, 635] width 32 height 15
checkbox input "true"
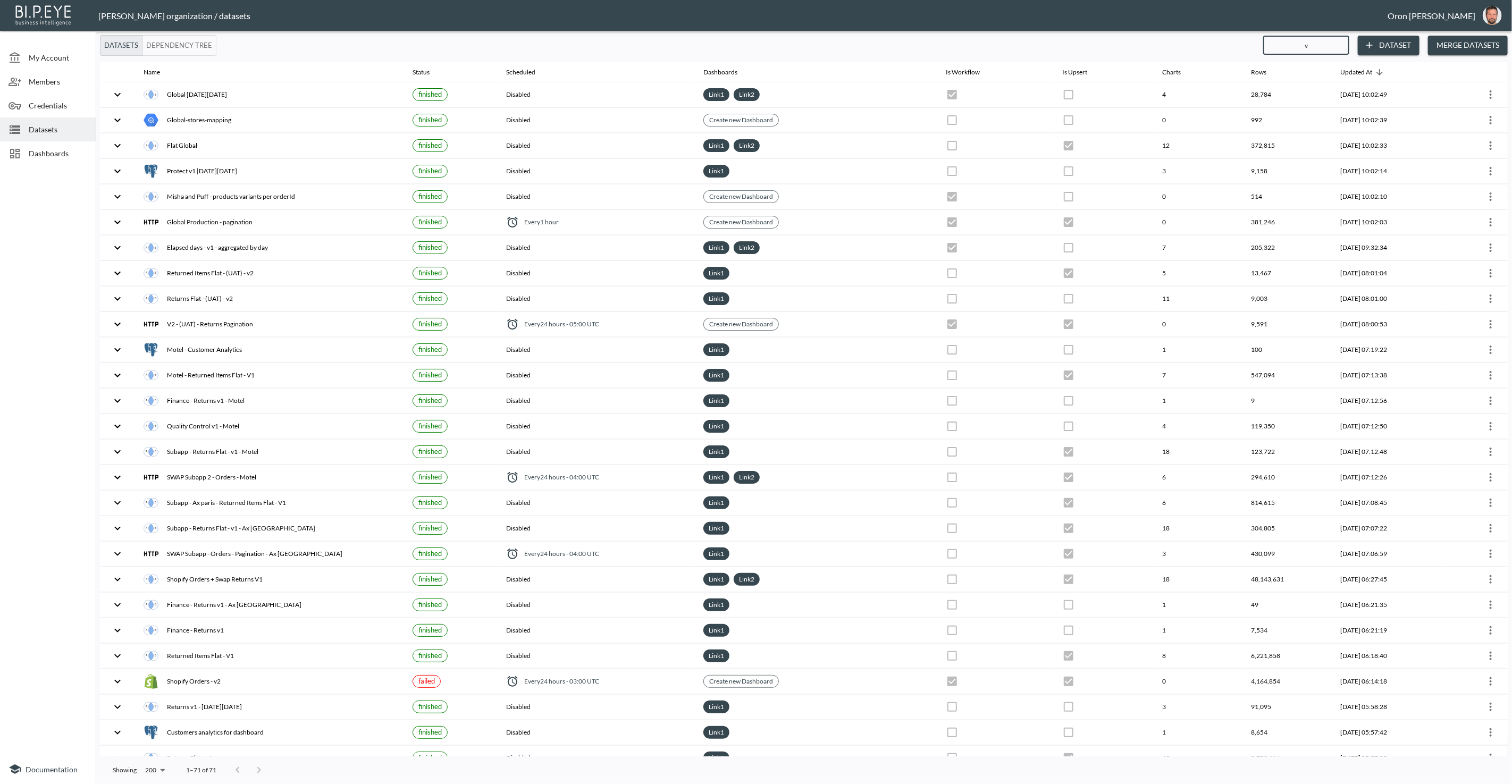
checkbox input "true"
checkbox input "false"
checkbox input "true"
checkbox input "false"
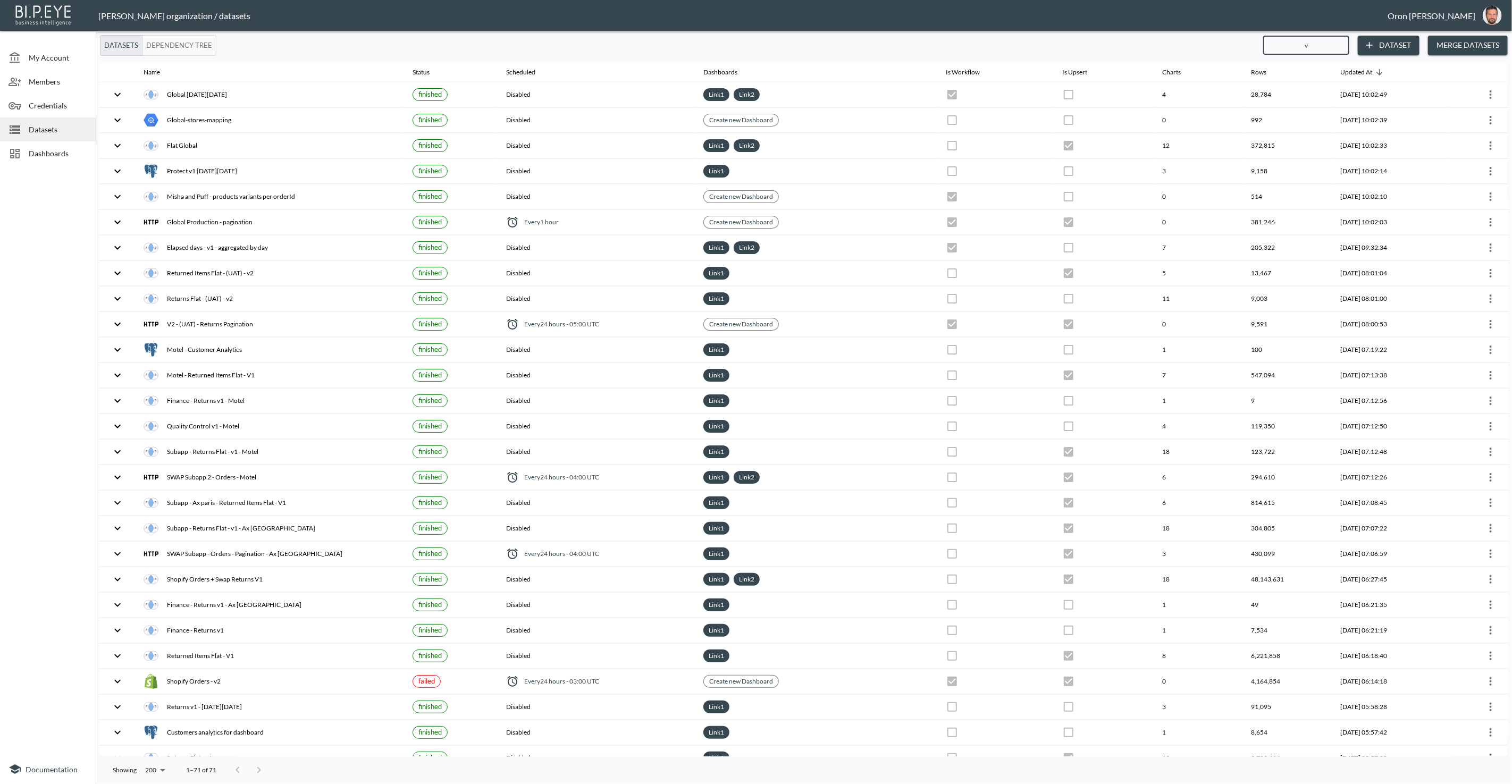
checkbox input "false"
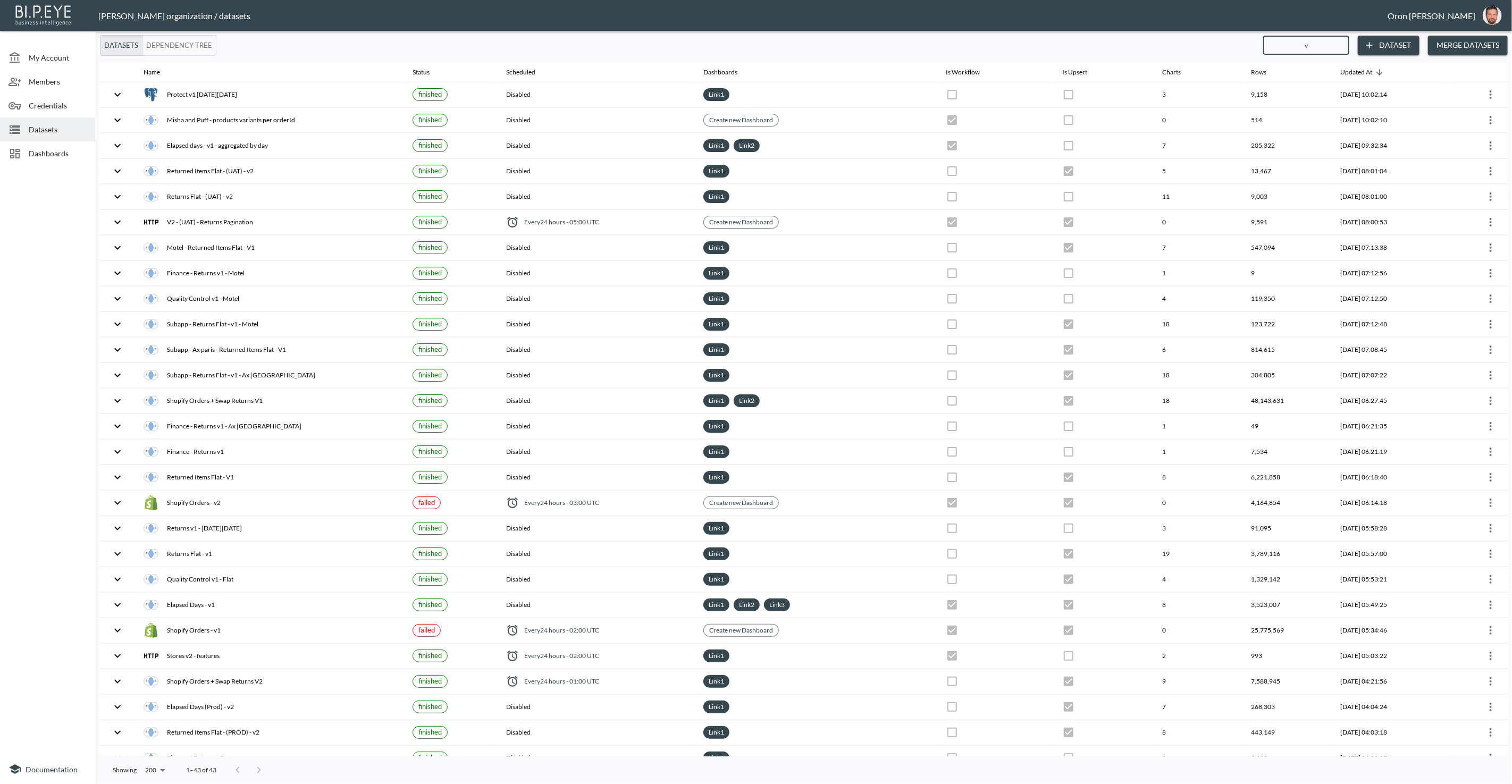
type input "v1"
checkbox input "false"
checkbox input "true"
checkbox input "false"
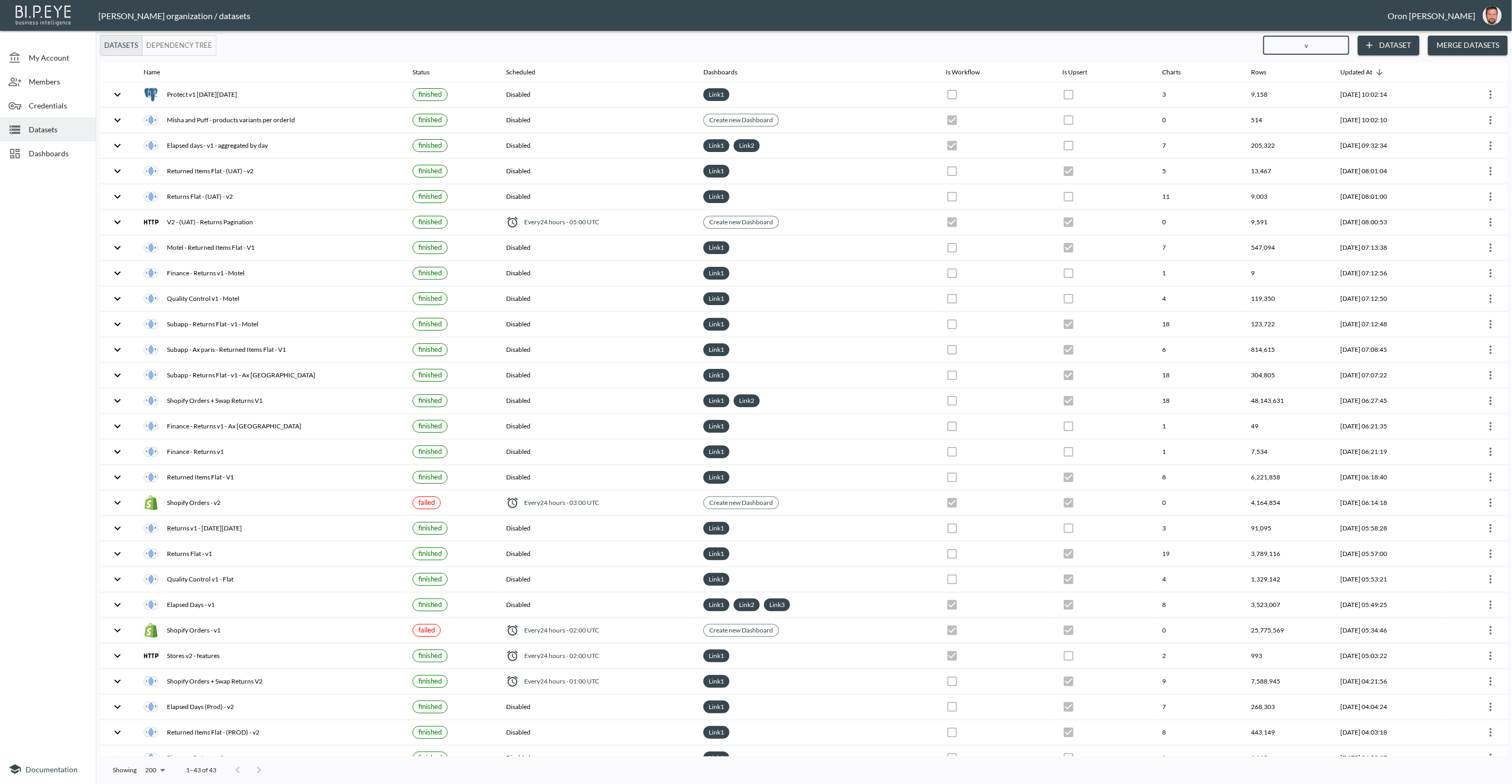
checkbox input "true"
checkbox input "false"
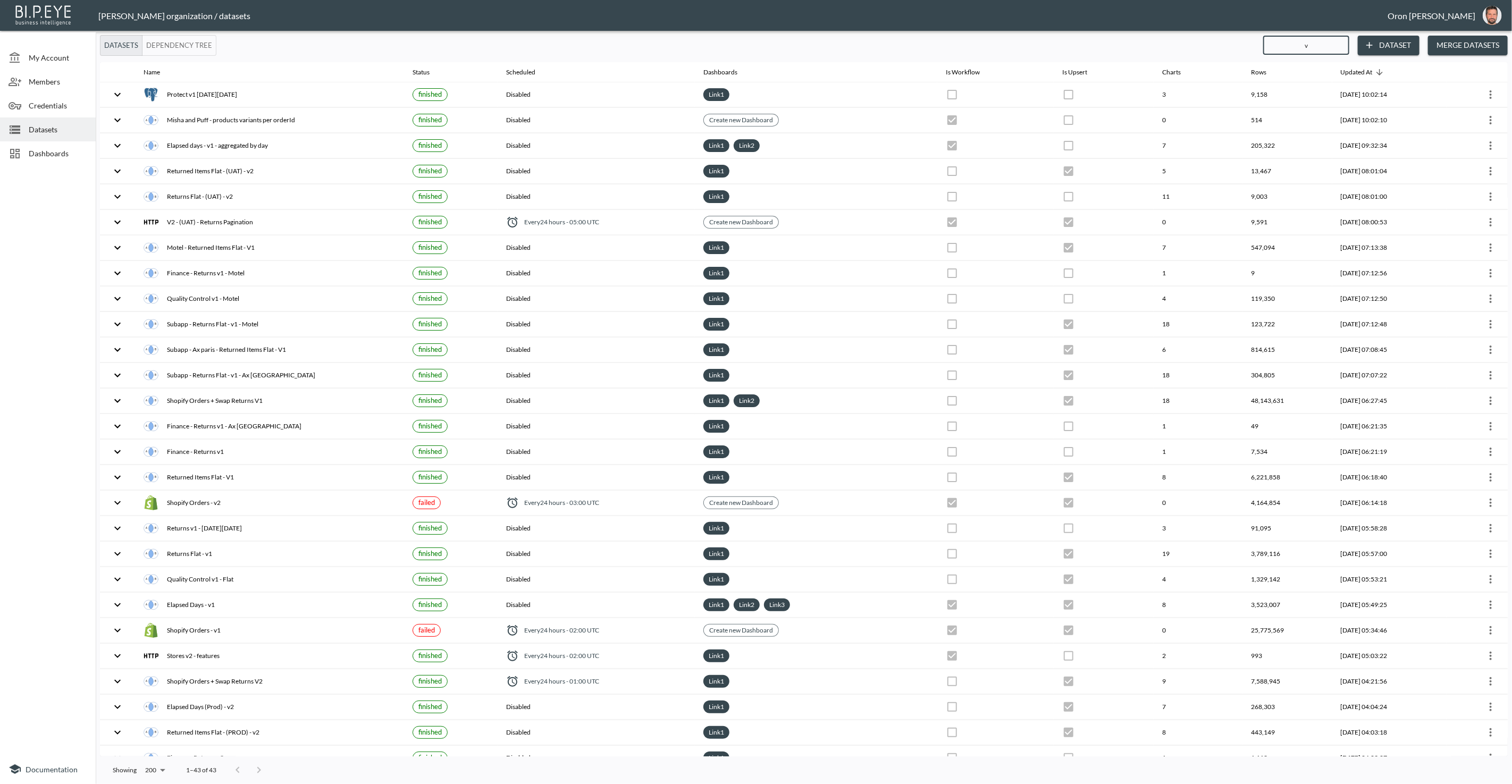
checkbox input "true"
checkbox input "false"
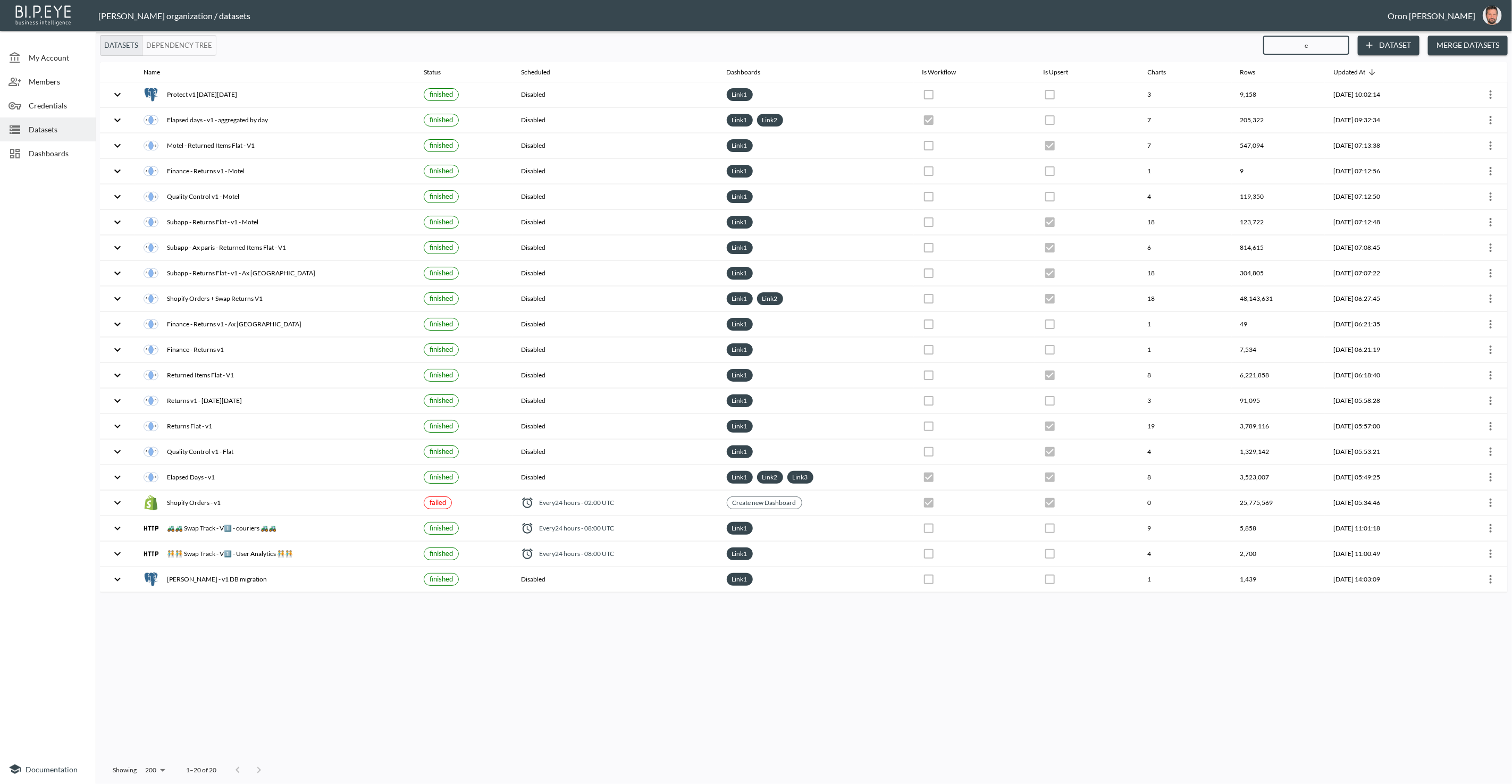
type input "el"
checkbox input "true"
checkbox input "false"
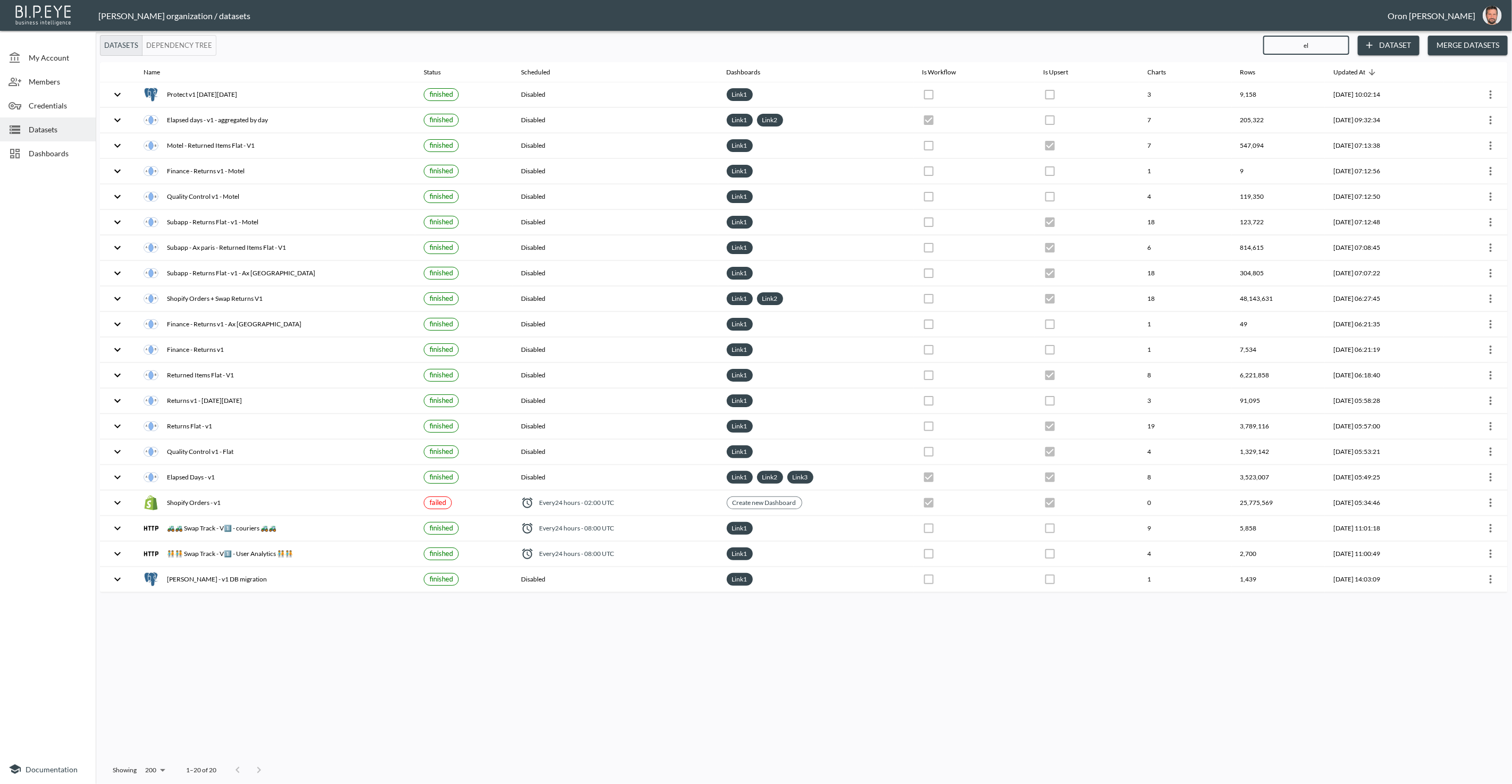
checkbox input "false"
checkbox input "true"
checkbox input "false"
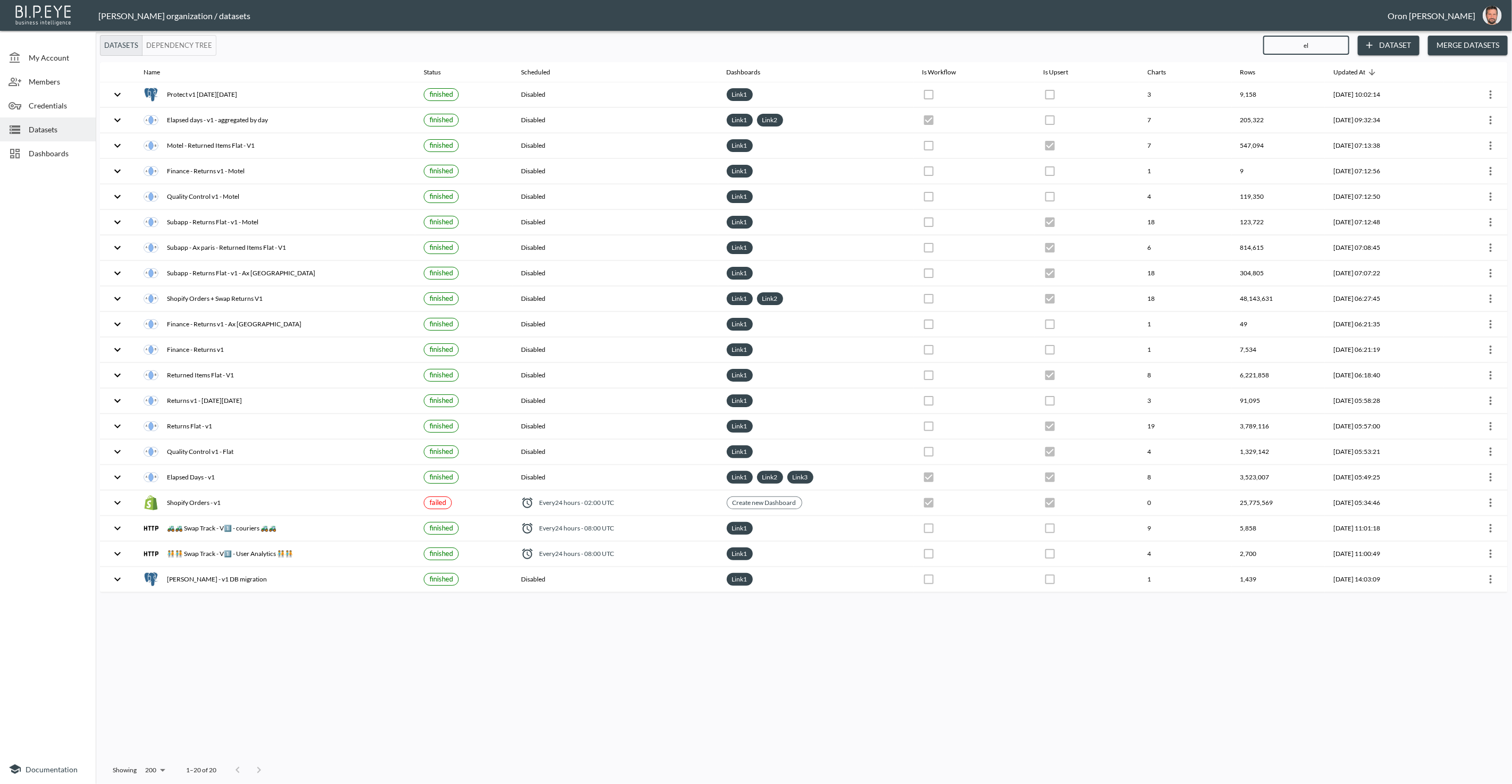
checkbox input "false"
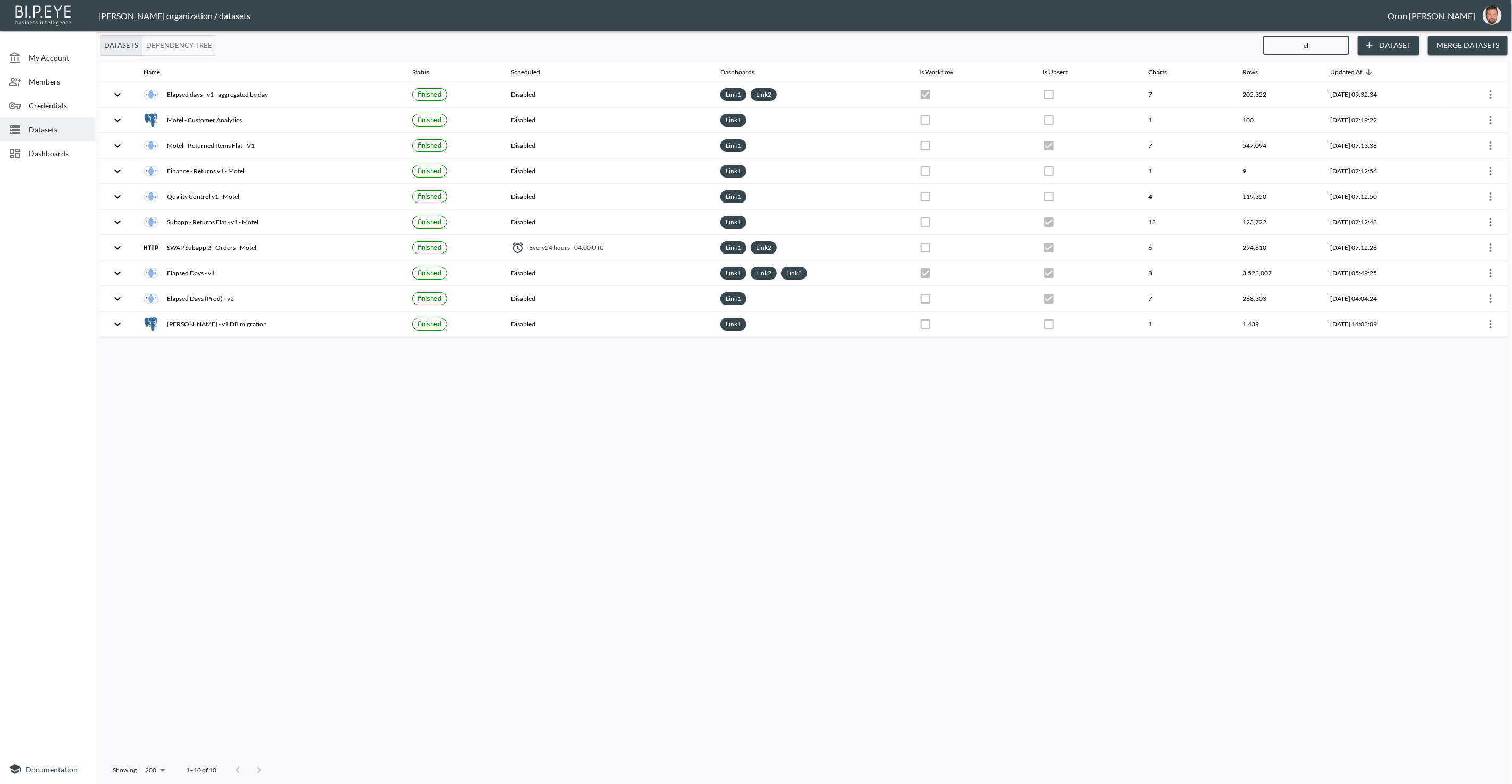
type input "ela"
checkbox input "true"
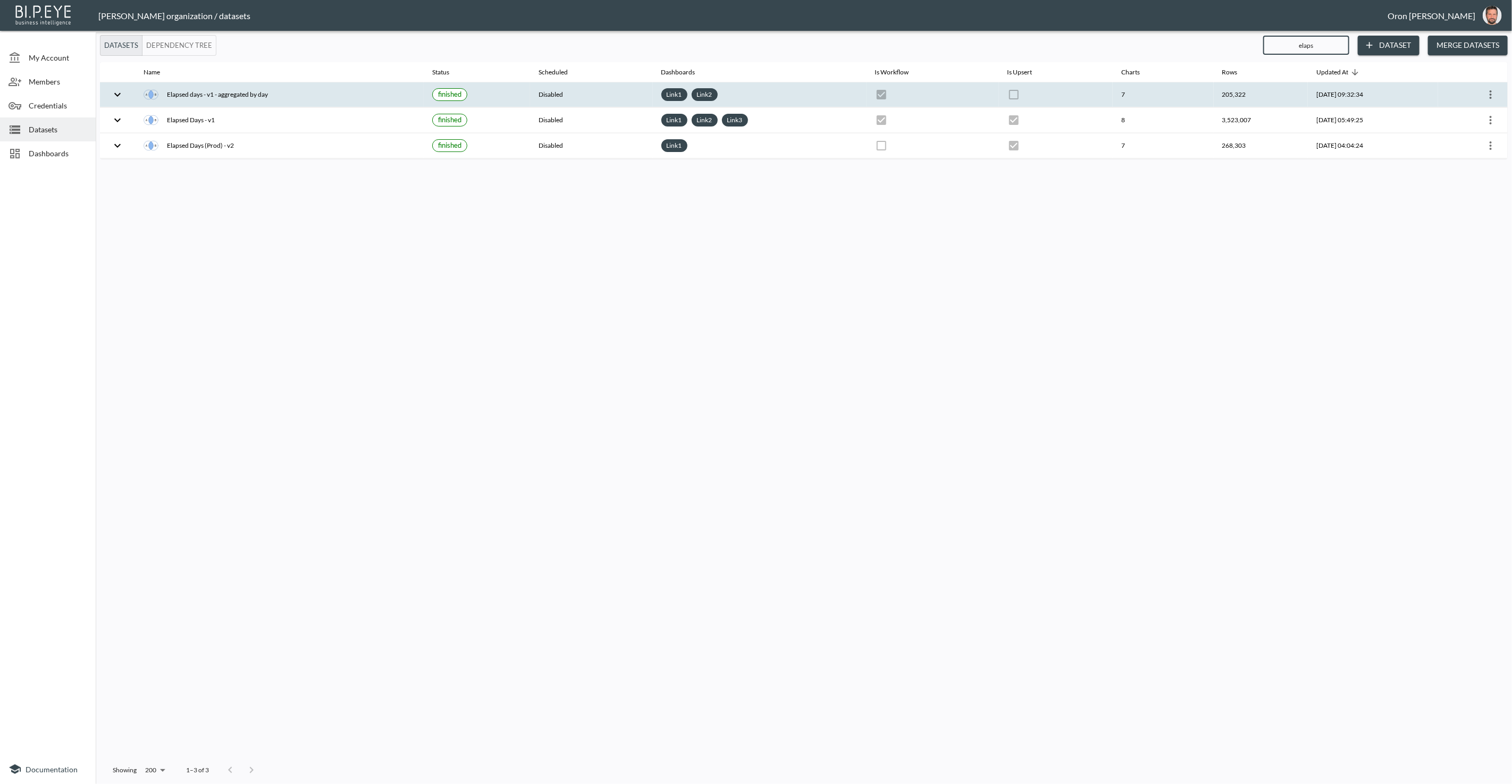
type input "elaps"
click at [1491, 97] on icon "more" at bounding box center [1491, 94] width 2 height 8
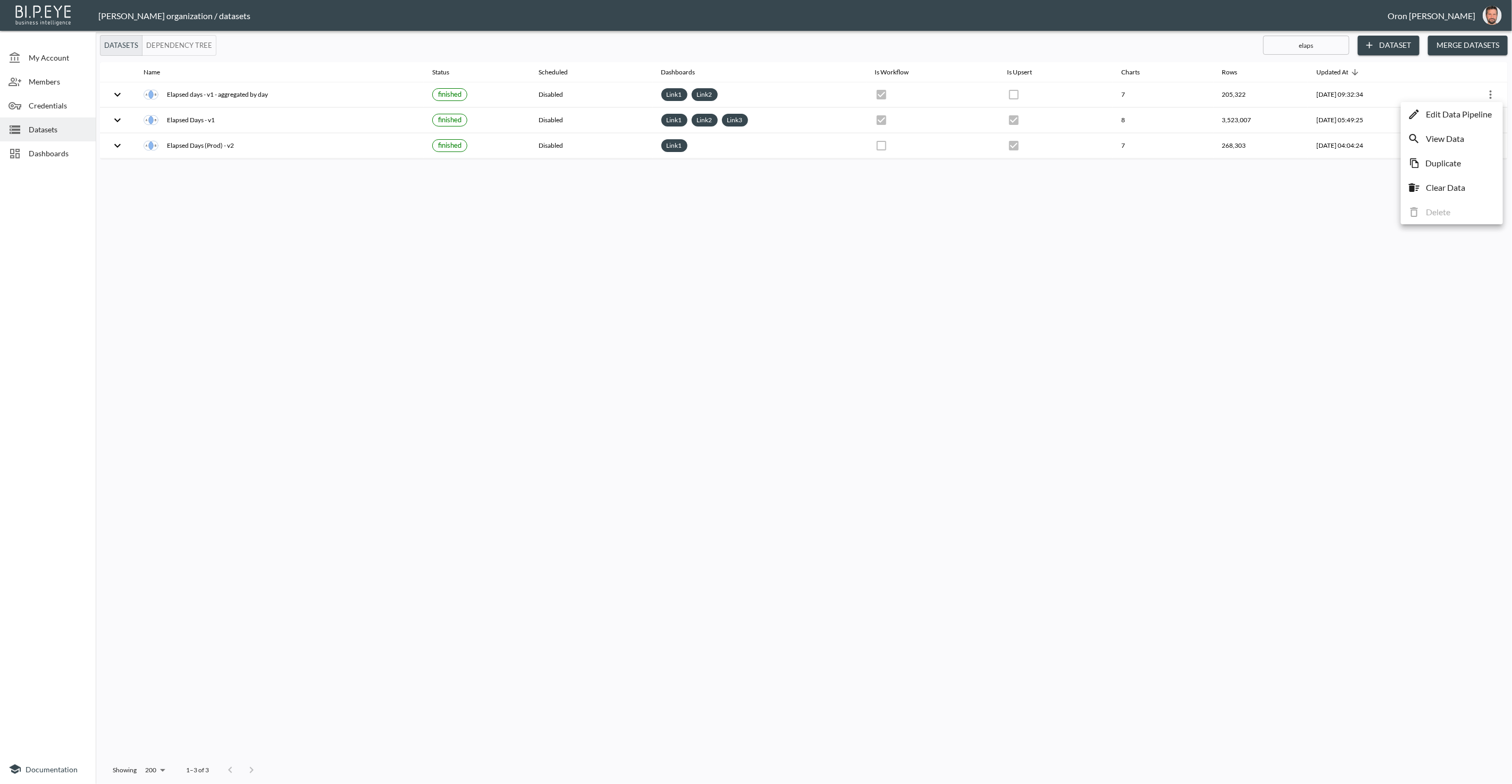
click at [1481, 115] on p "Edit Data Pipeline" at bounding box center [1459, 114] width 66 height 13
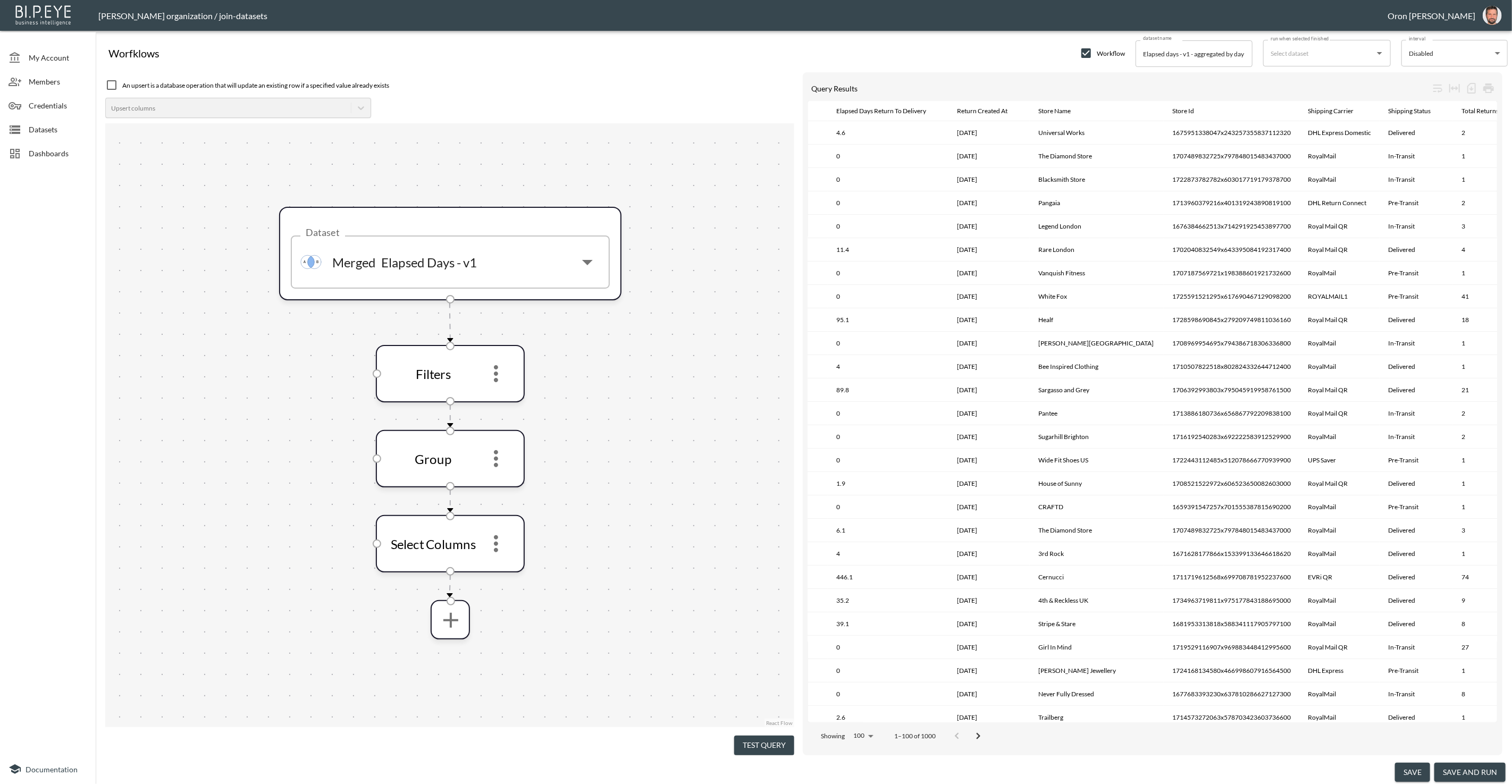
scroll to position [0, 215]
click at [498, 539] on icon "more" at bounding box center [495, 543] width 25 height 25
click at [495, 600] on p "Remove" at bounding box center [496, 597] width 30 height 13
click at [501, 465] on icon "more" at bounding box center [495, 458] width 25 height 25
click at [497, 484] on li "Edit" at bounding box center [496, 487] width 47 height 19
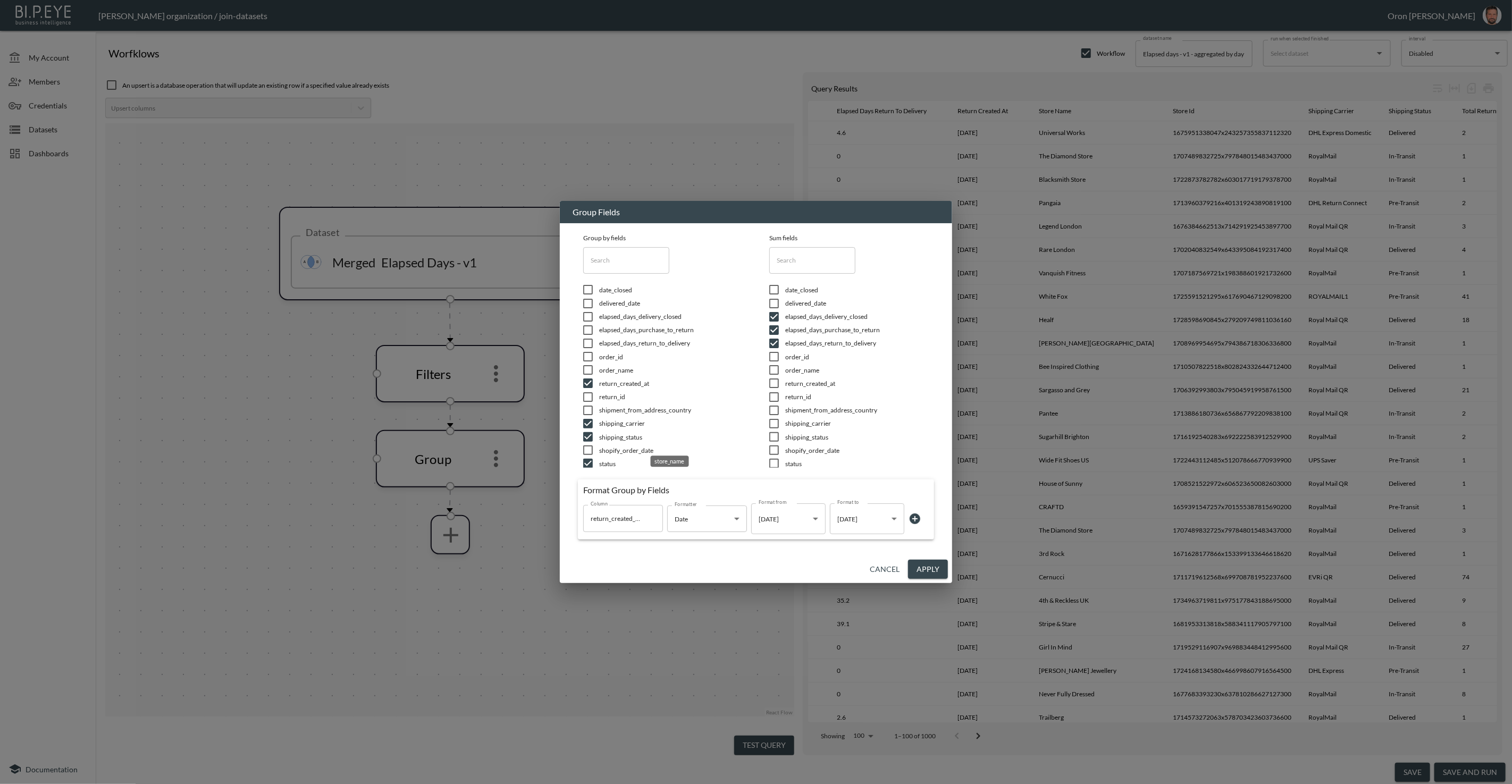
scroll to position [46, 0]
click at [601, 428] on span "store_id" at bounding box center [671, 430] width 144 height 9
checkbox input "false"
click at [606, 386] on span "shipping_status" at bounding box center [671, 390] width 144 height 9
checkbox input "false"
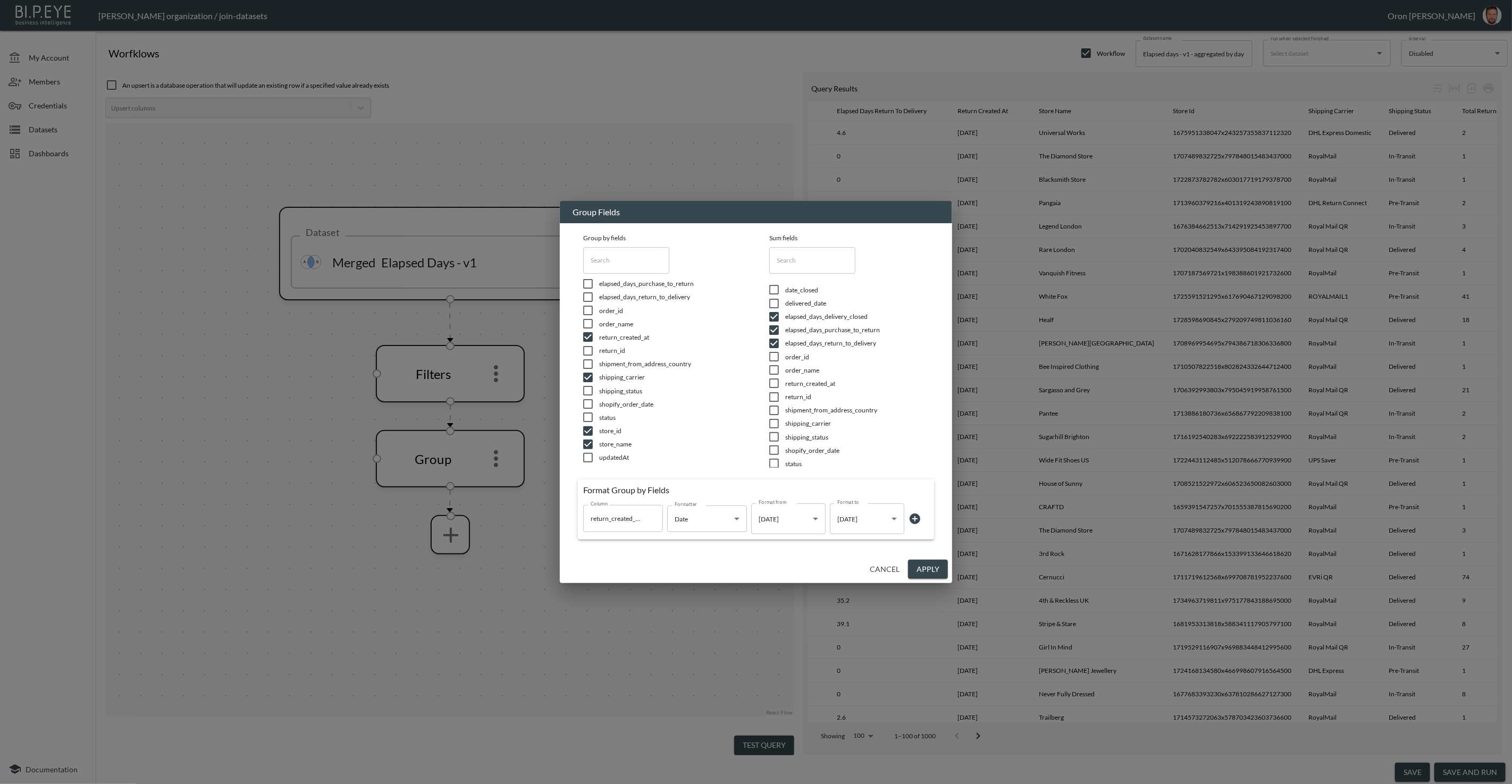
click at [606, 371] on li "shipping_carrier" at bounding box center [663, 377] width 160 height 13
checkbox input "false"
drag, startPoint x: 612, startPoint y: 333, endPoint x: 611, endPoint y: 350, distance: 17.0
click at [612, 333] on span "return_created_at" at bounding box center [671, 337] width 144 height 9
checkbox input "false"
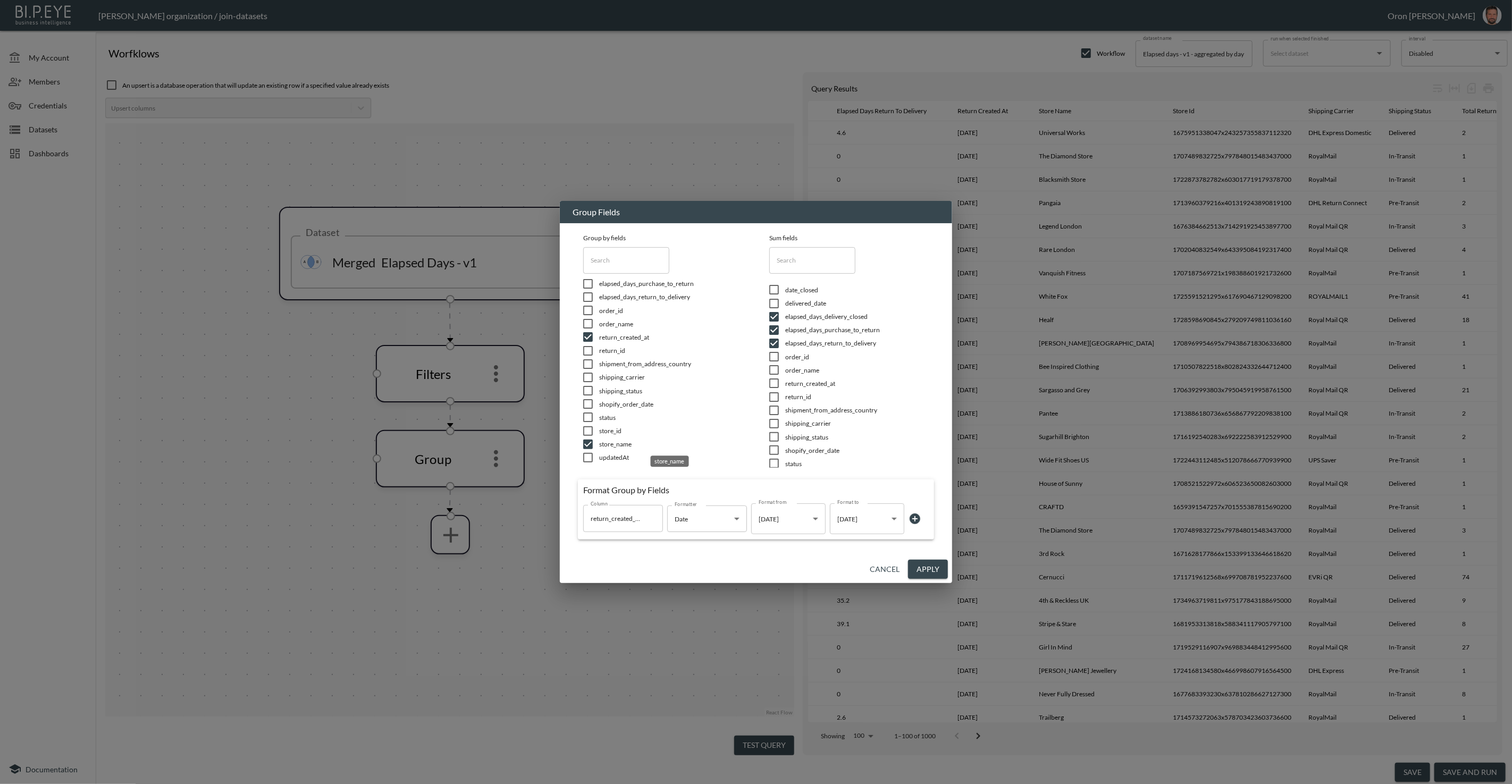
click at [619, 447] on span "store_name" at bounding box center [671, 444] width 144 height 9
checkbox input "false"
click at [592, 336] on input "checkbox" at bounding box center [588, 337] width 22 height 11
checkbox input "false"
click at [586, 418] on input "checkbox" at bounding box center [588, 417] width 22 height 11
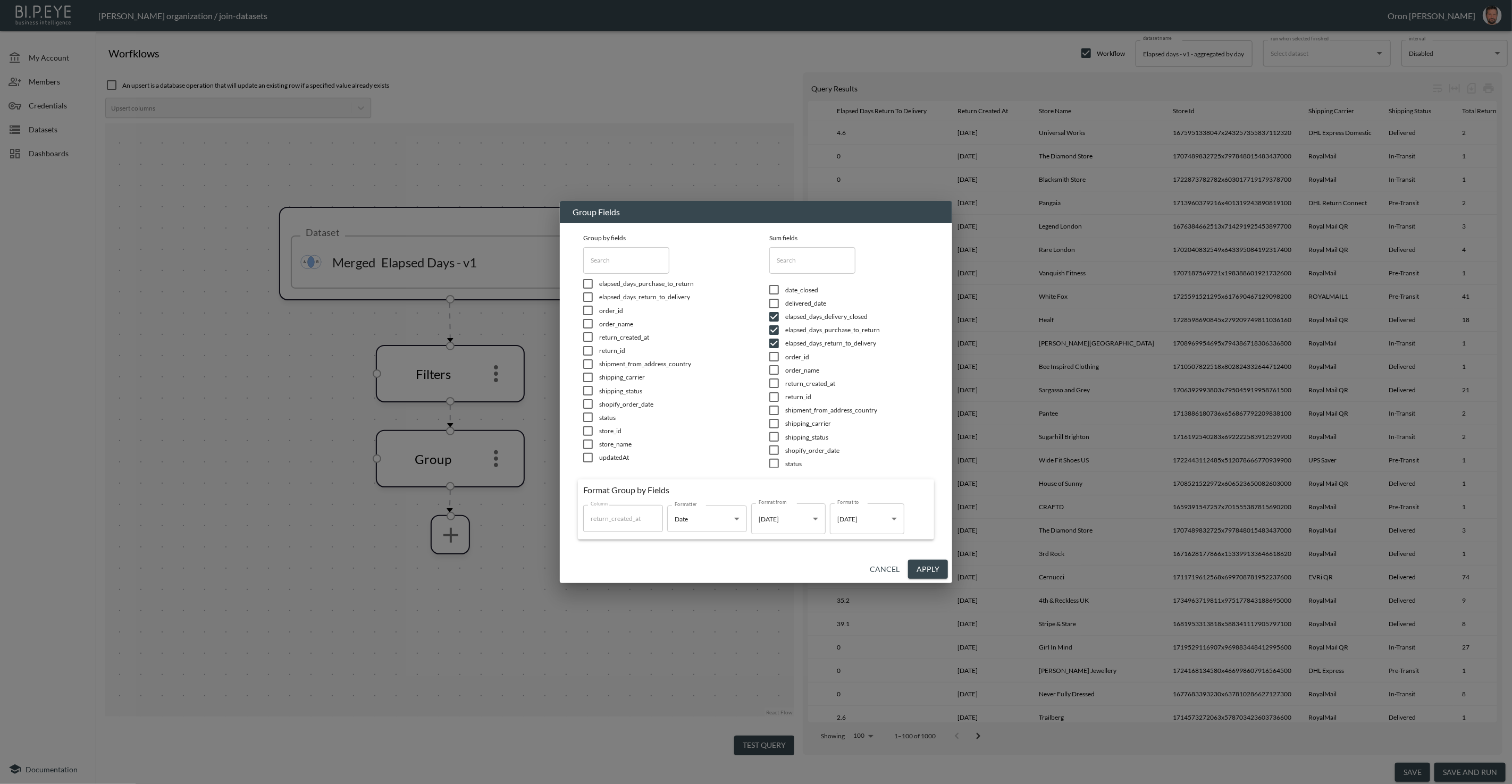
checkbox input "true"
click at [929, 567] on button "Apply" at bounding box center [928, 570] width 40 height 20
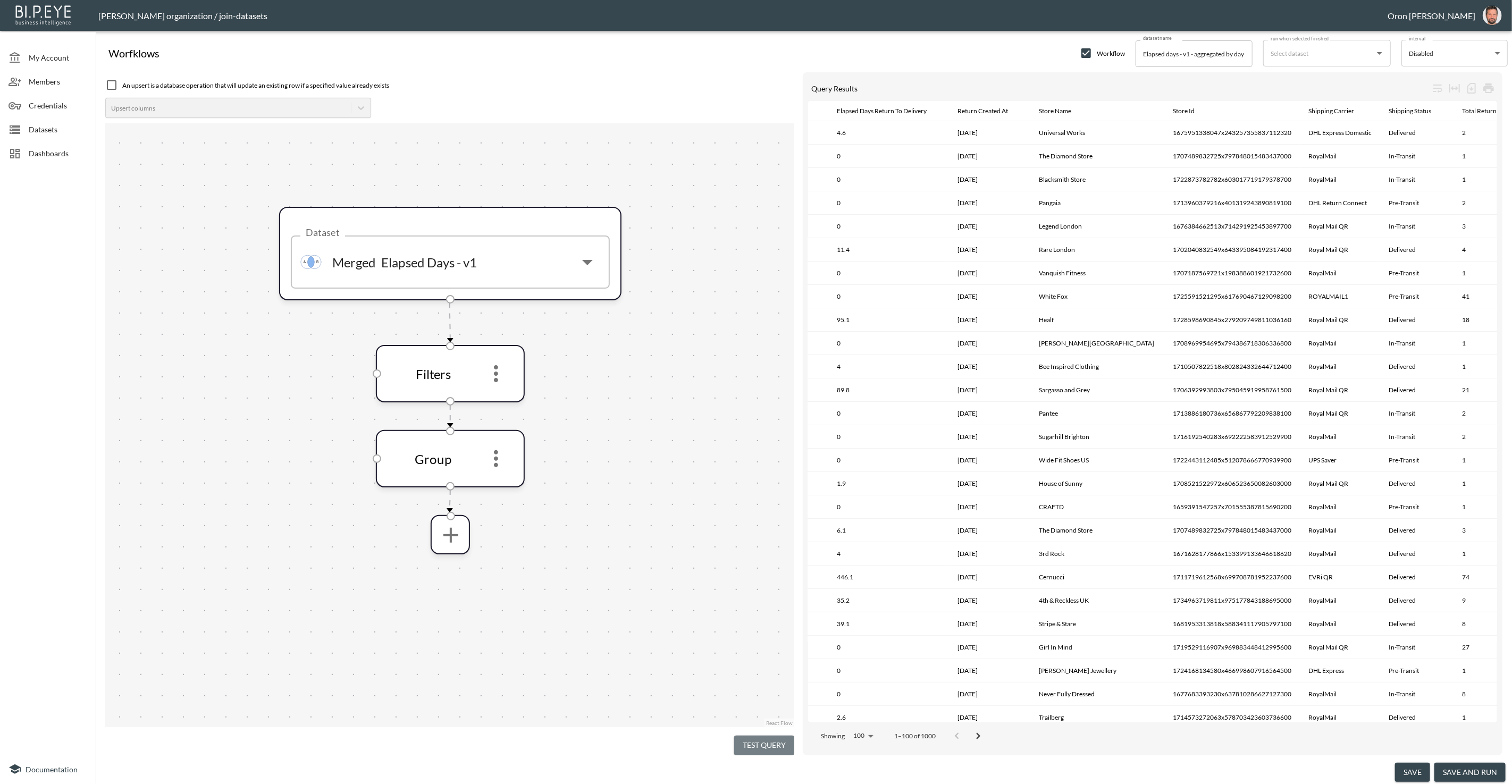
drag, startPoint x: 762, startPoint y: 740, endPoint x: 749, endPoint y: 746, distance: 14.3
click at [761, 740] on button "Test Query" at bounding box center [764, 746] width 60 height 20
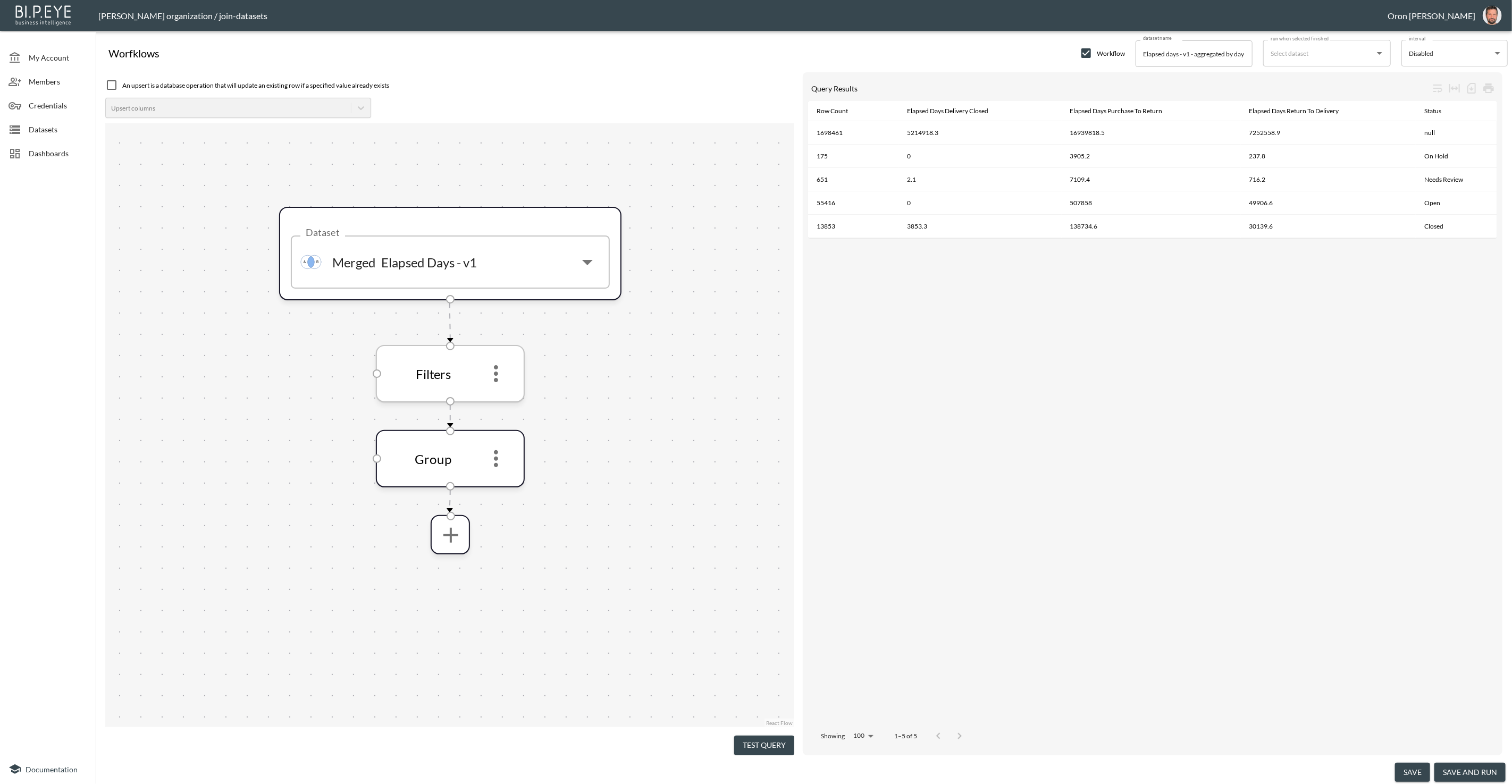
click at [499, 390] on button "more" at bounding box center [496, 374] width 34 height 34
click at [500, 405] on li "Edit" at bounding box center [496, 402] width 47 height 19
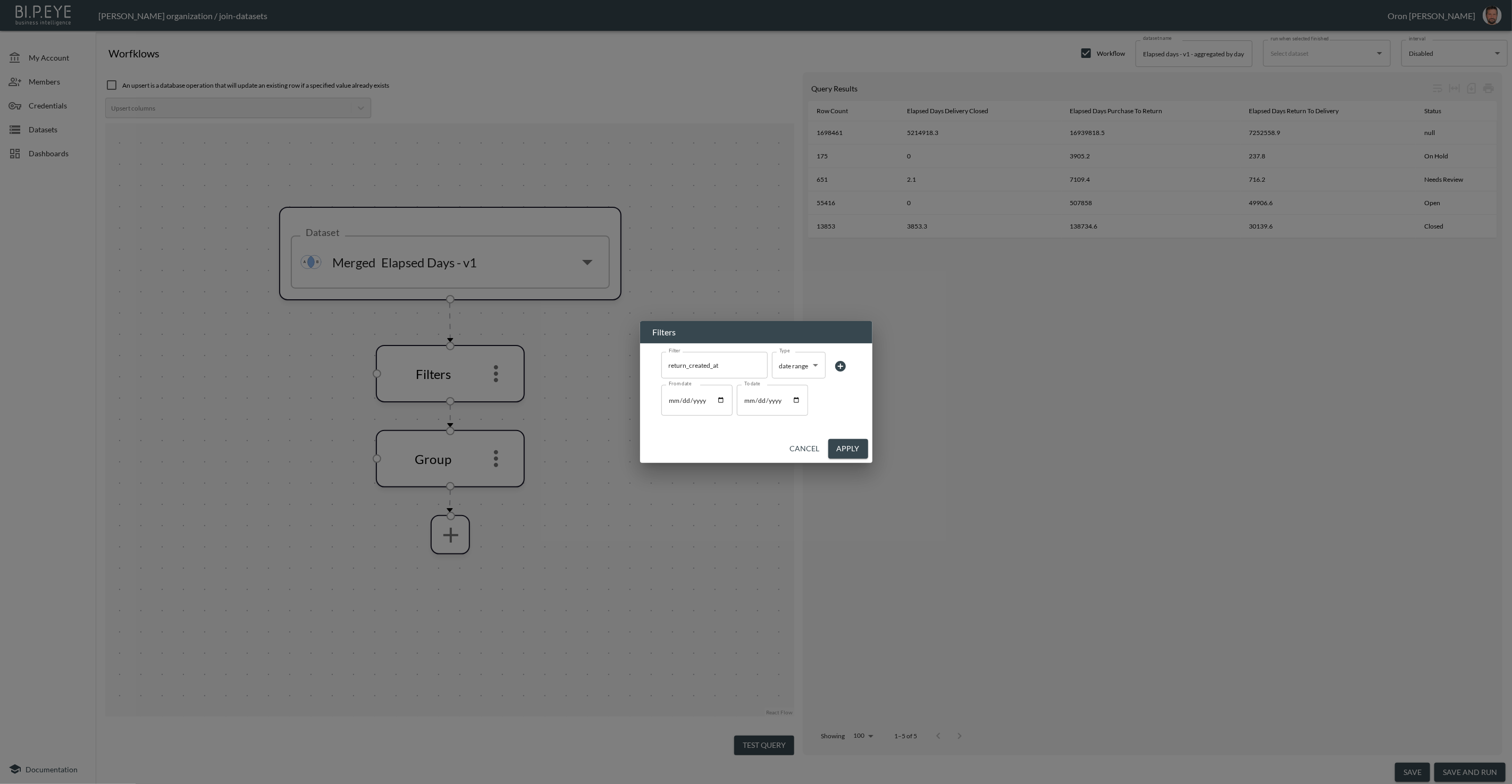
click at [681, 401] on input "[DATE]" at bounding box center [697, 400] width 71 height 31
type input "[DATE]"
click at [859, 452] on button "Apply" at bounding box center [848, 449] width 40 height 20
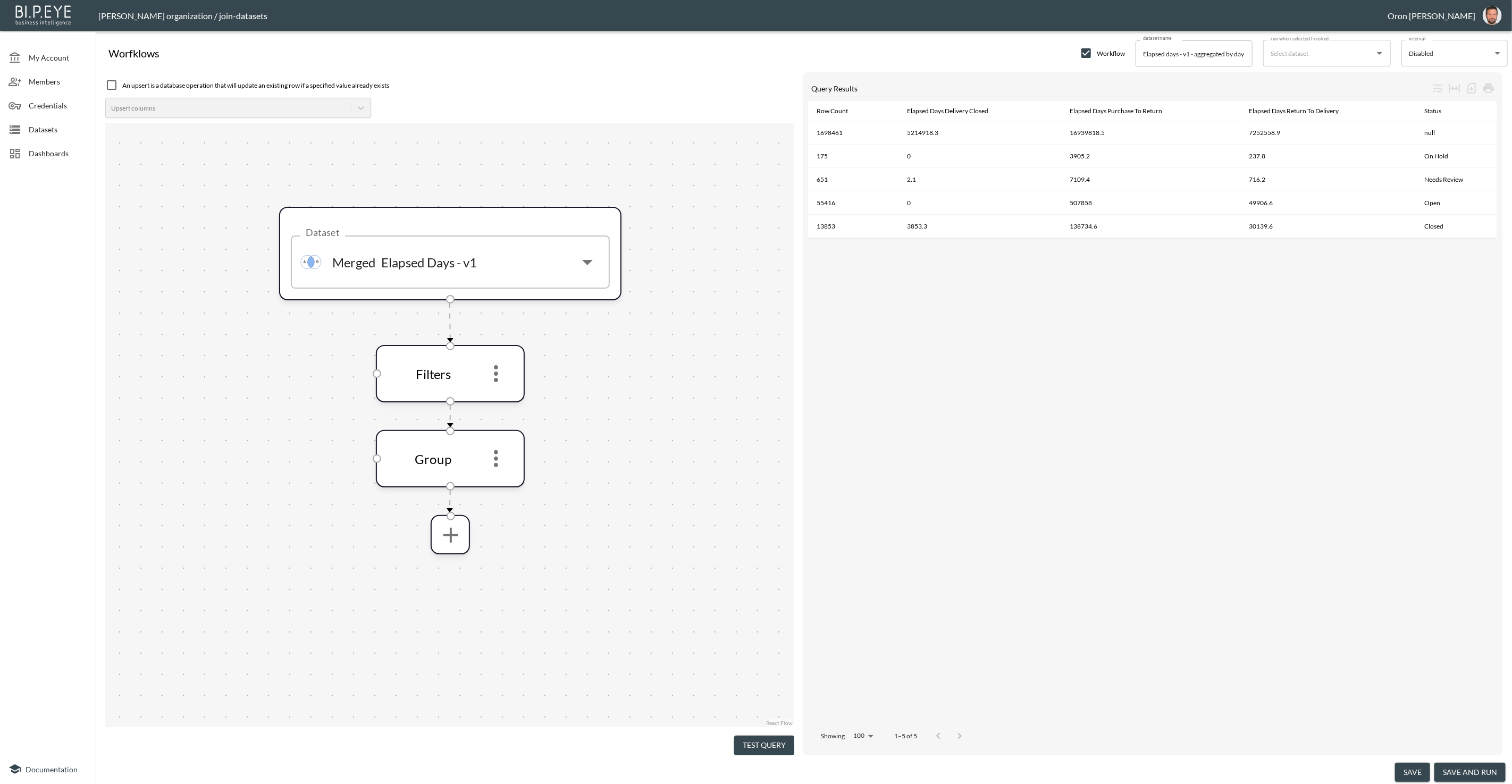
drag, startPoint x: 772, startPoint y: 742, endPoint x: 754, endPoint y: 684, distance: 60.7
click at [772, 741] on button "Test Query" at bounding box center [764, 746] width 60 height 20
click at [504, 451] on icon "more" at bounding box center [495, 458] width 25 height 25
click at [504, 481] on li "Edit" at bounding box center [496, 487] width 47 height 19
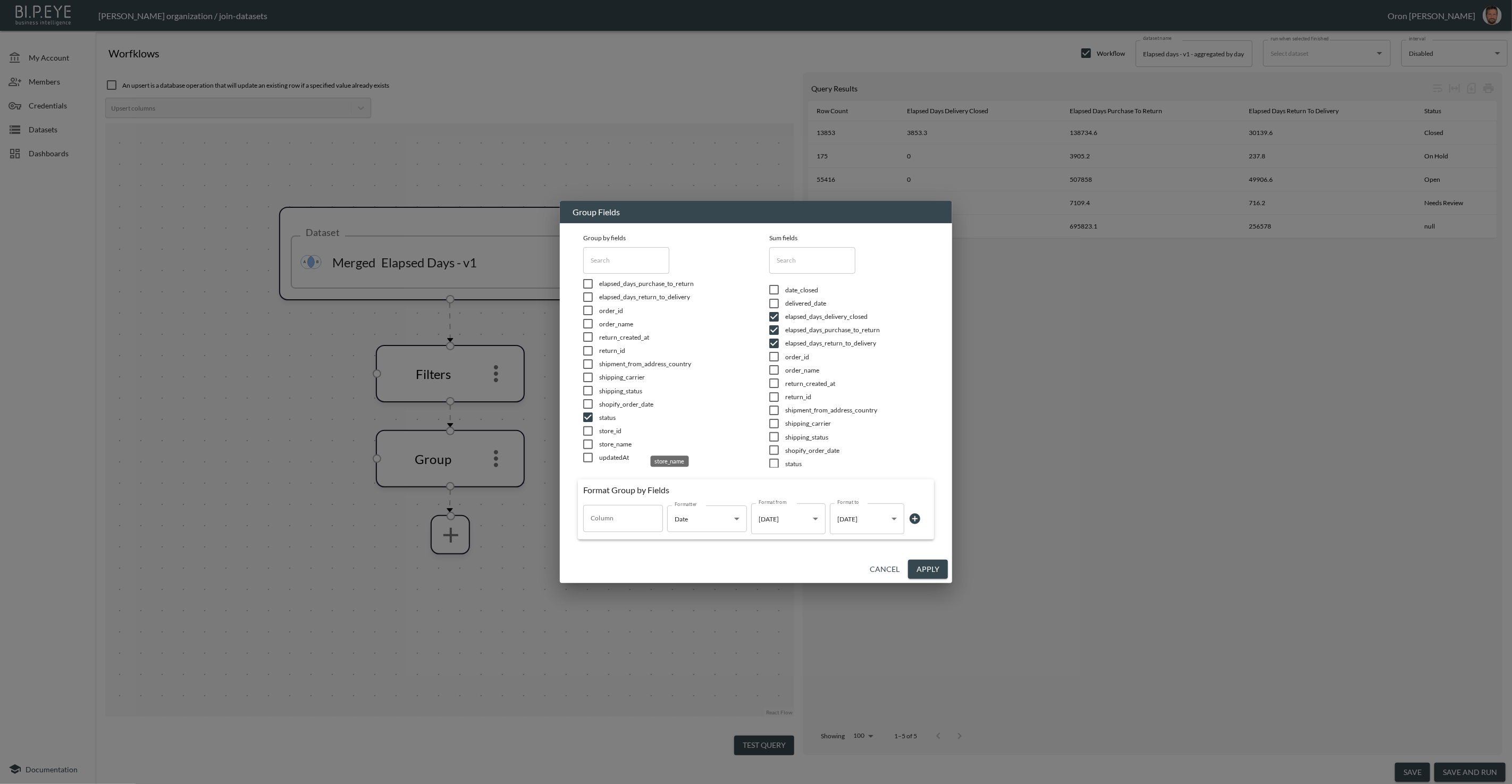
click at [604, 444] on span "store_name" at bounding box center [671, 444] width 144 height 9
checkbox input "true"
click at [606, 430] on span "store_id" at bounding box center [671, 430] width 144 height 9
checkbox input "true"
click at [916, 563] on button "Apply" at bounding box center [928, 570] width 40 height 20
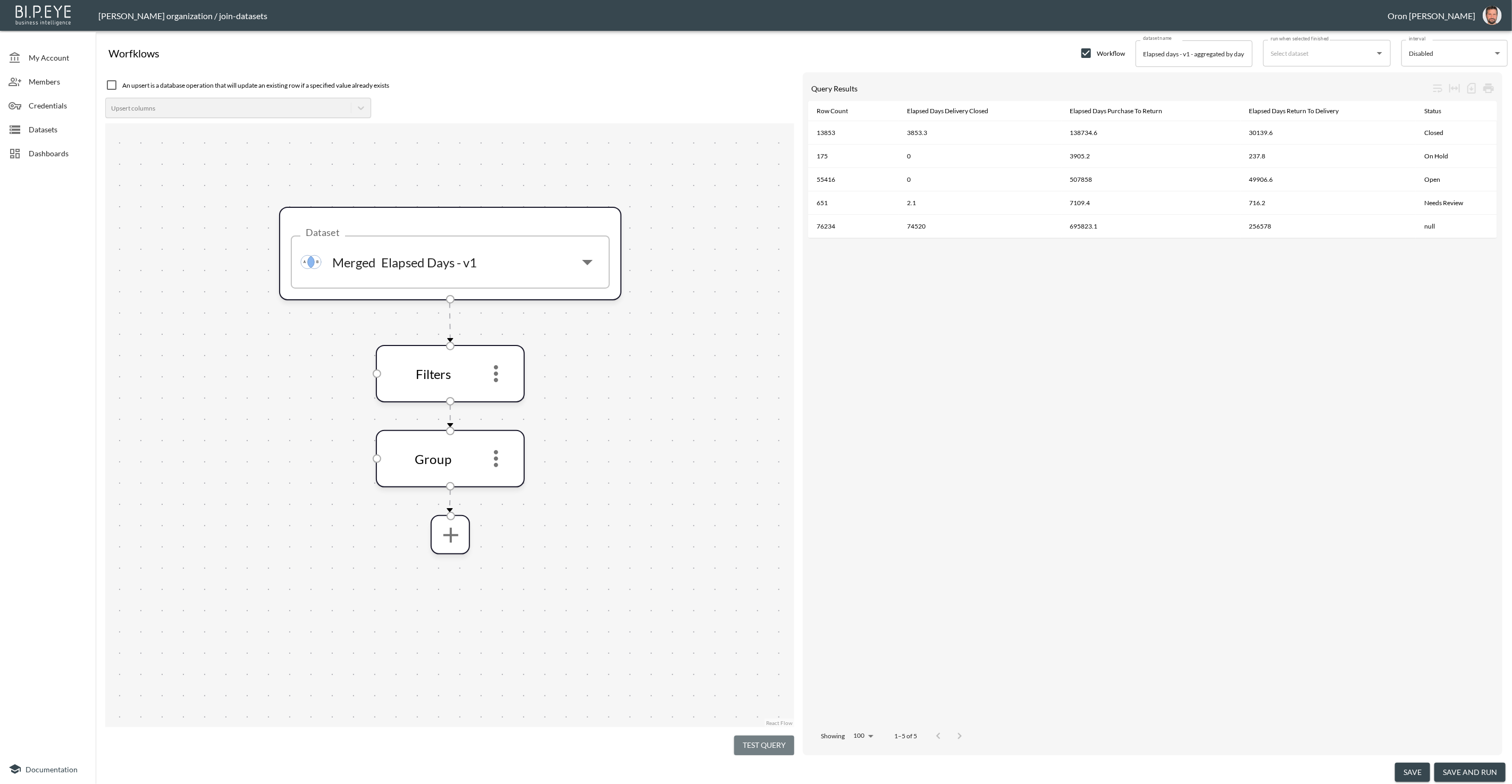
drag, startPoint x: 781, startPoint y: 739, endPoint x: 770, endPoint y: 687, distance: 53.2
click at [781, 739] on button "Test Query" at bounding box center [764, 746] width 60 height 20
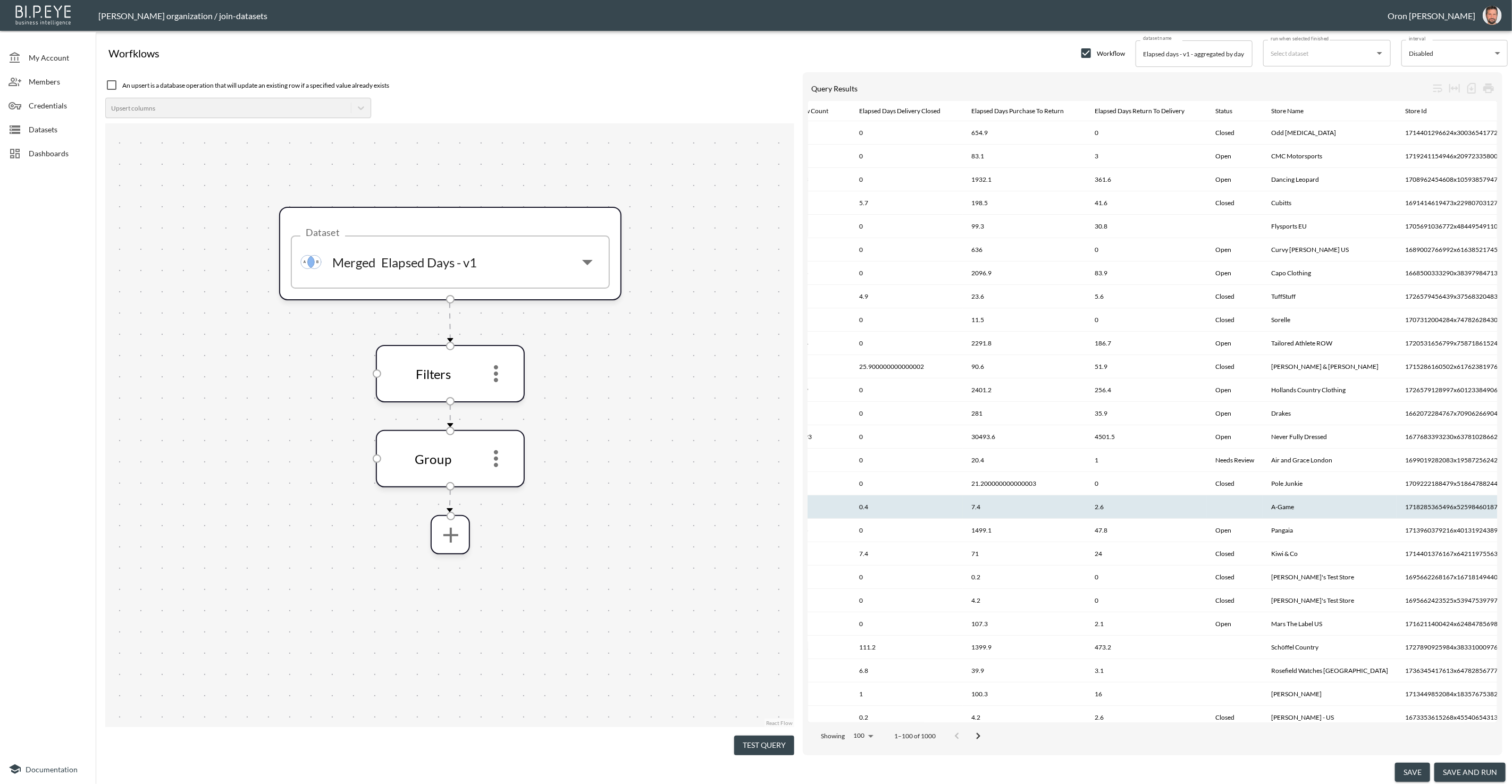
scroll to position [0, 0]
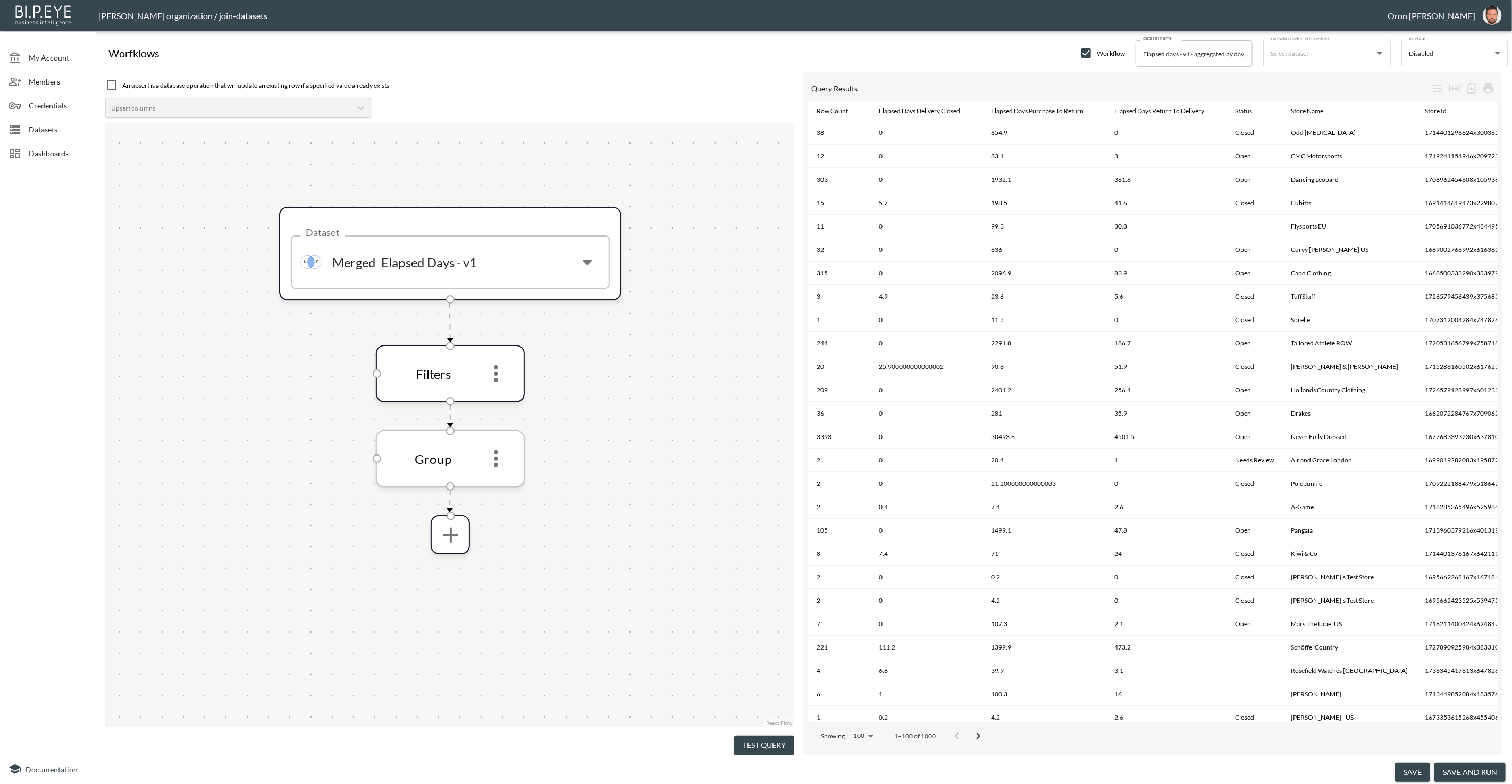
click at [493, 458] on icon "more" at bounding box center [495, 458] width 25 height 25
click at [500, 483] on li "Edit" at bounding box center [496, 487] width 47 height 19
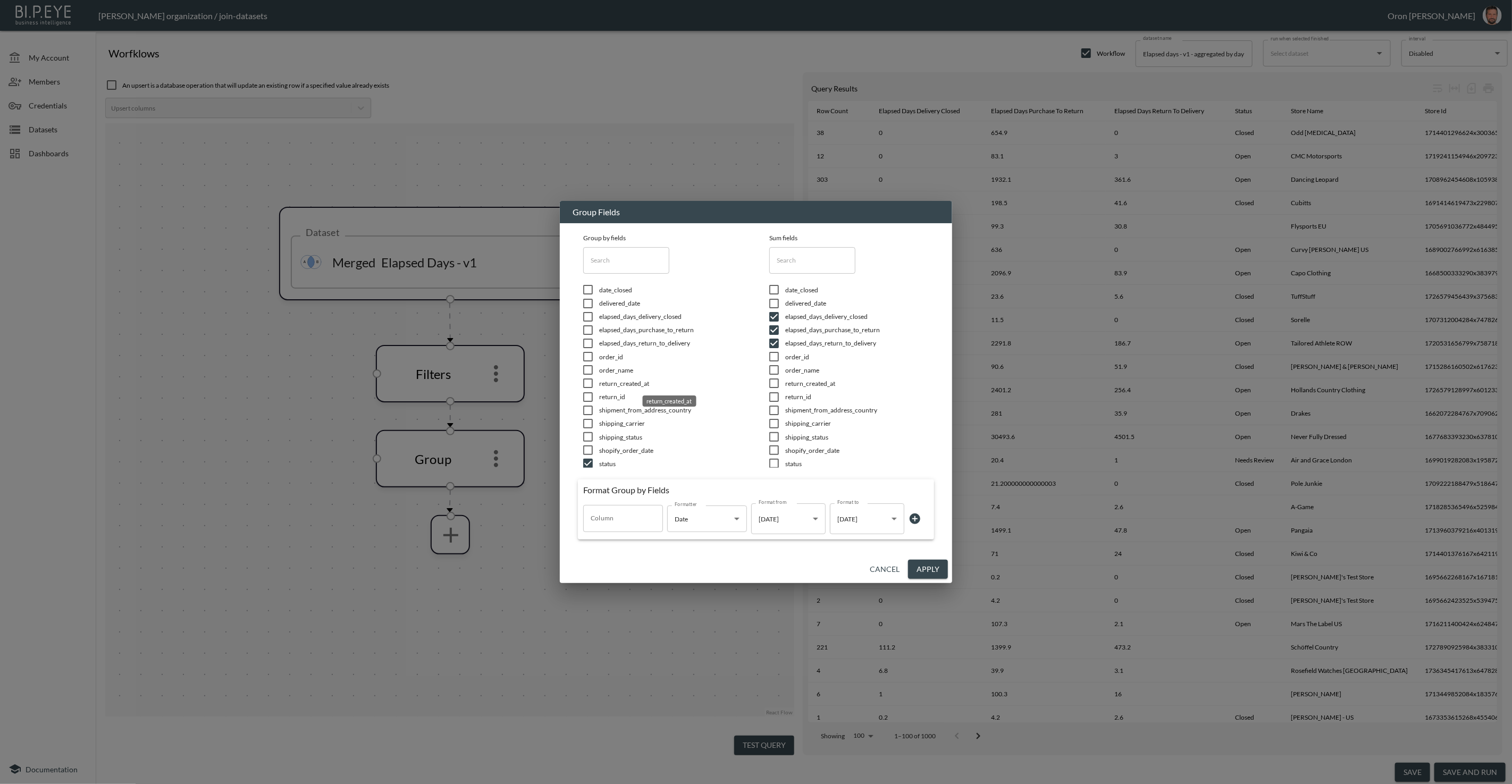
click at [633, 384] on span "return_created_at" at bounding box center [671, 383] width 144 height 9
checkbox input "true"
type input "return_created_at"
drag, startPoint x: 934, startPoint y: 568, endPoint x: 903, endPoint y: 603, distance: 46.8
click at [934, 568] on button "Apply" at bounding box center [928, 570] width 40 height 20
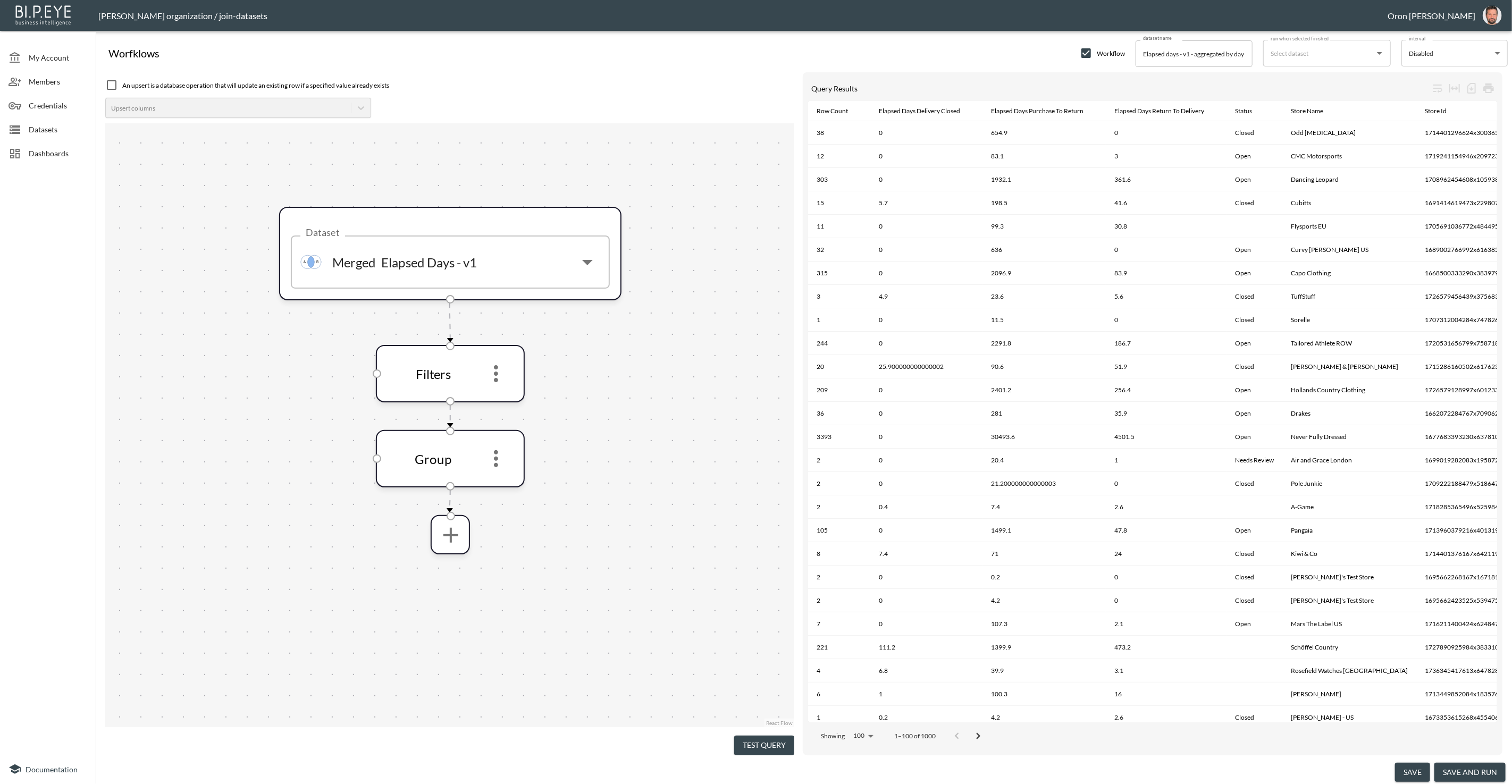
click at [771, 741] on button "Test Query" at bounding box center [764, 746] width 60 height 20
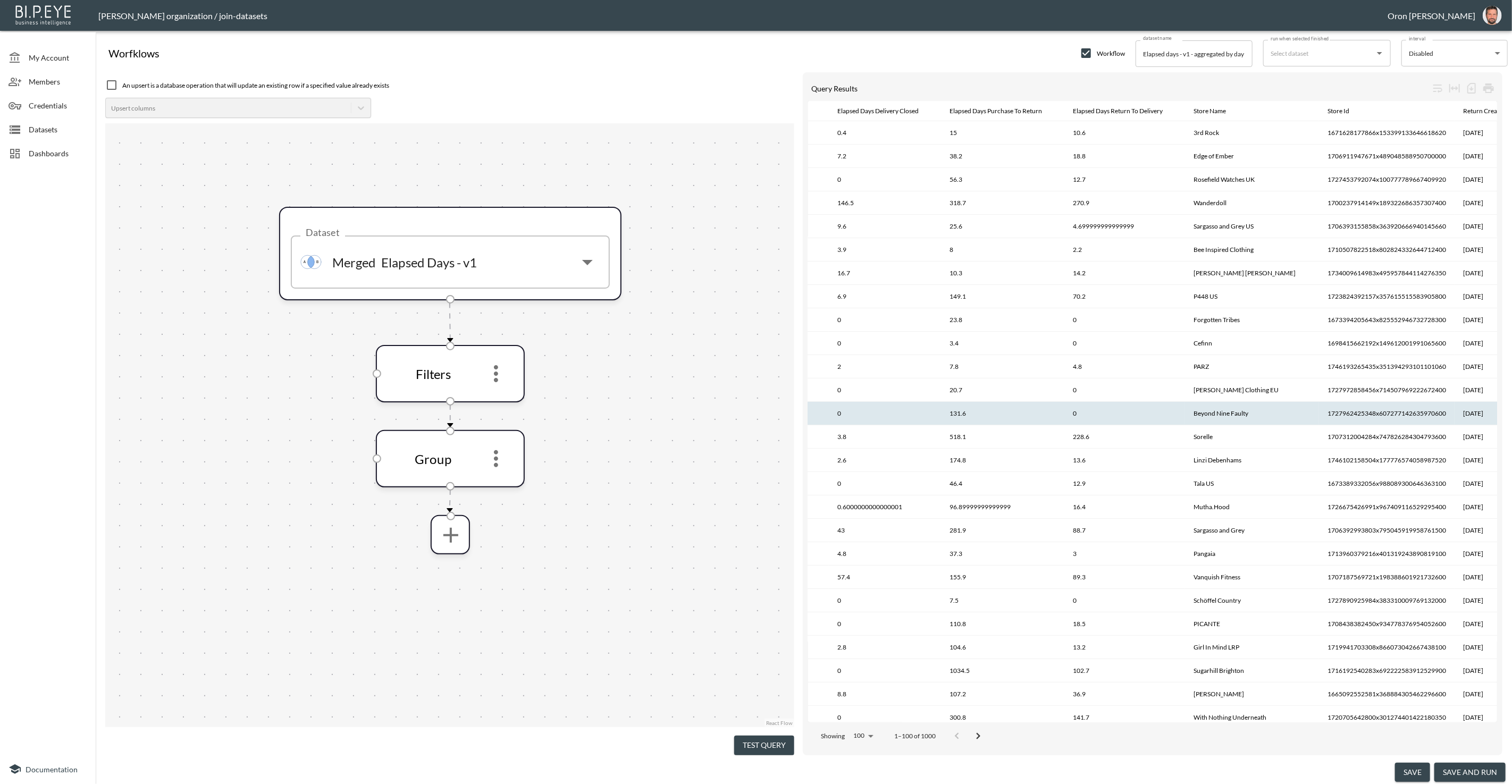
scroll to position [0, 41]
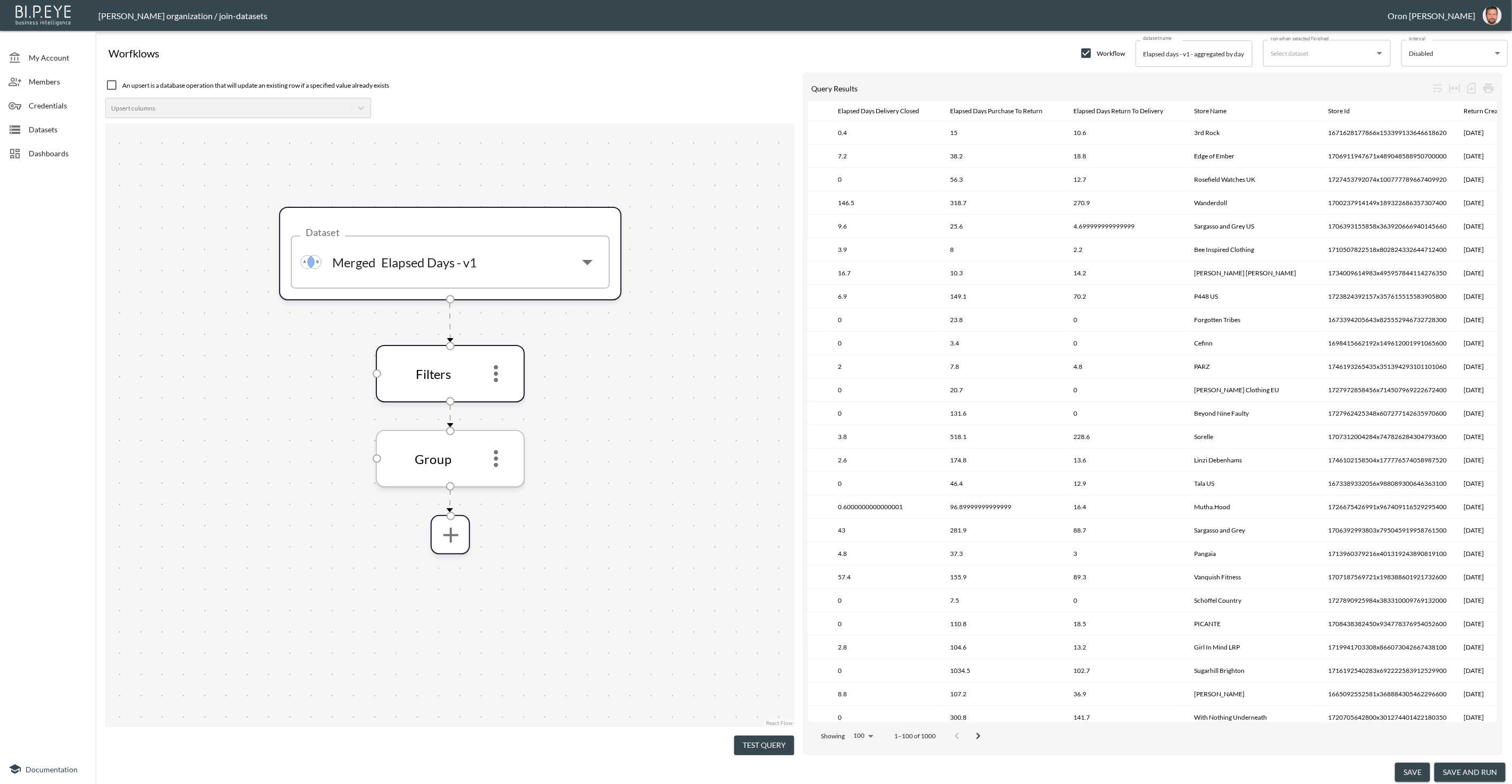
click at [496, 459] on icon "more" at bounding box center [495, 458] width 4 height 17
click at [500, 482] on li "Edit" at bounding box center [496, 487] width 47 height 19
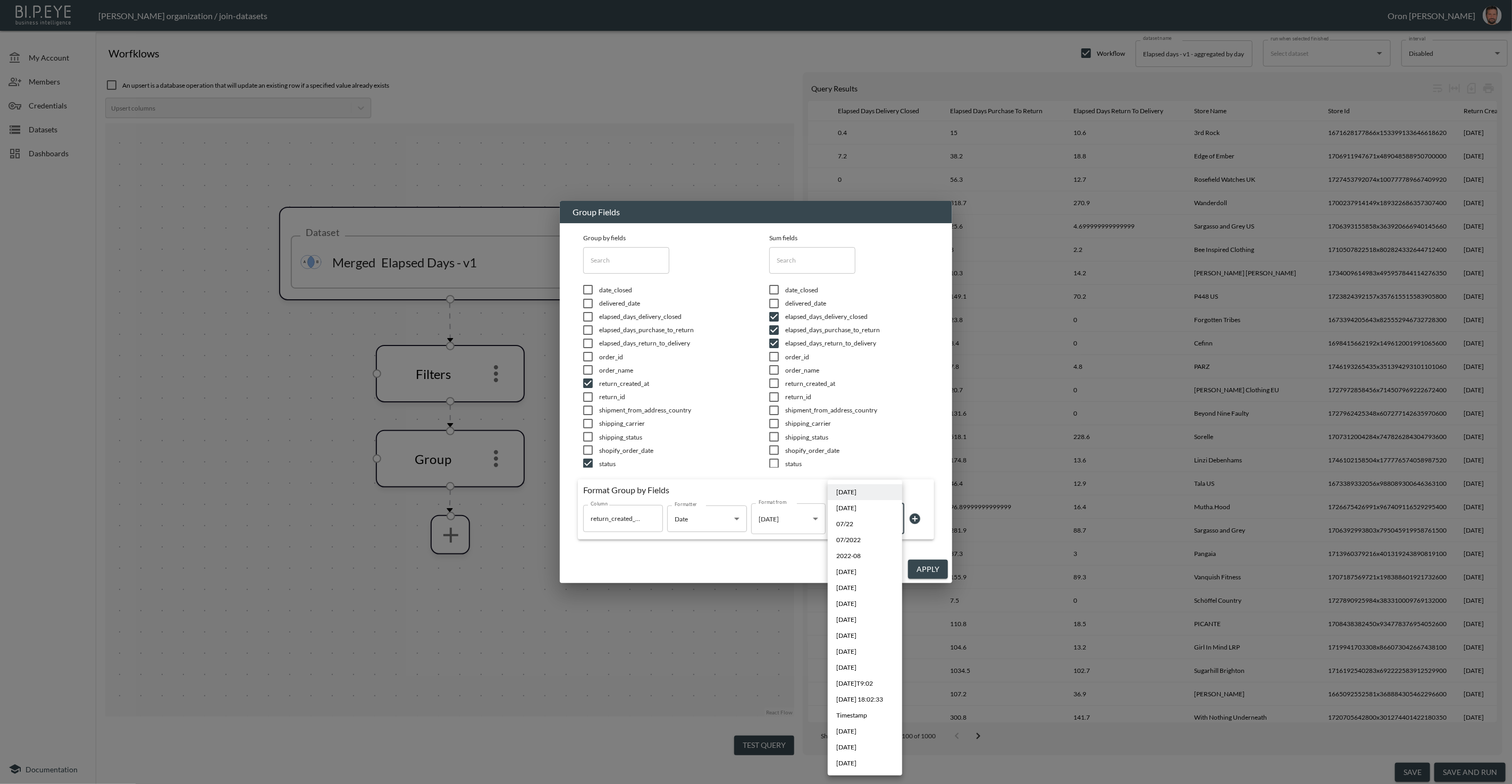
drag, startPoint x: 868, startPoint y: 528, endPoint x: 852, endPoint y: 522, distance: 17.1
click at [868, 528] on body "BI.P.EYE, Interactive Analytics Dashboards - app [PERSON_NAME] organization / j…" at bounding box center [756, 392] width 1512 height 784
drag, startPoint x: 859, startPoint y: 748, endPoint x: 875, endPoint y: 717, distance: 34.9
click at [856, 746] on span "[DATE]" at bounding box center [846, 747] width 20 height 9
type input "MMM YYYY"
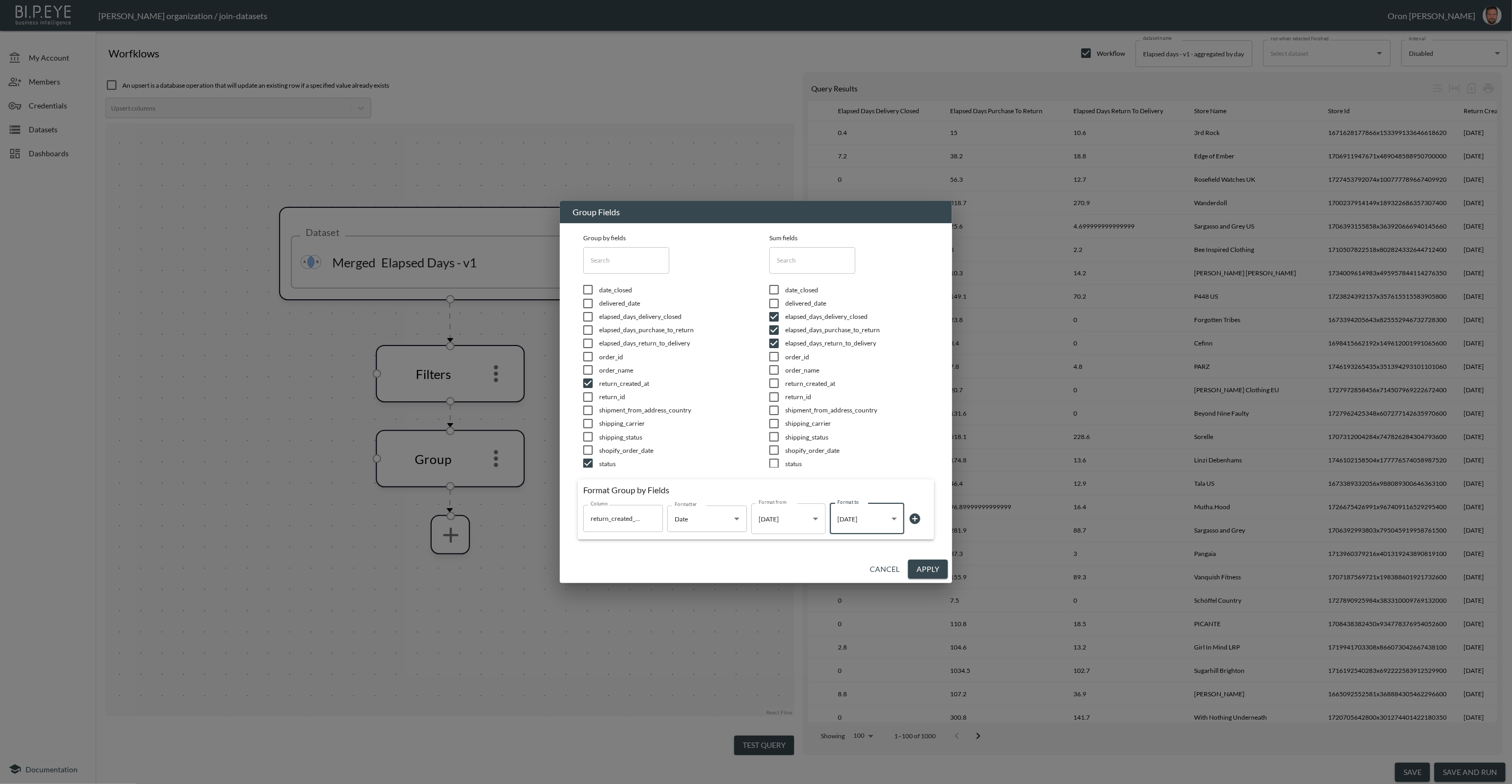
click at [933, 567] on button "Apply" at bounding box center [928, 570] width 40 height 20
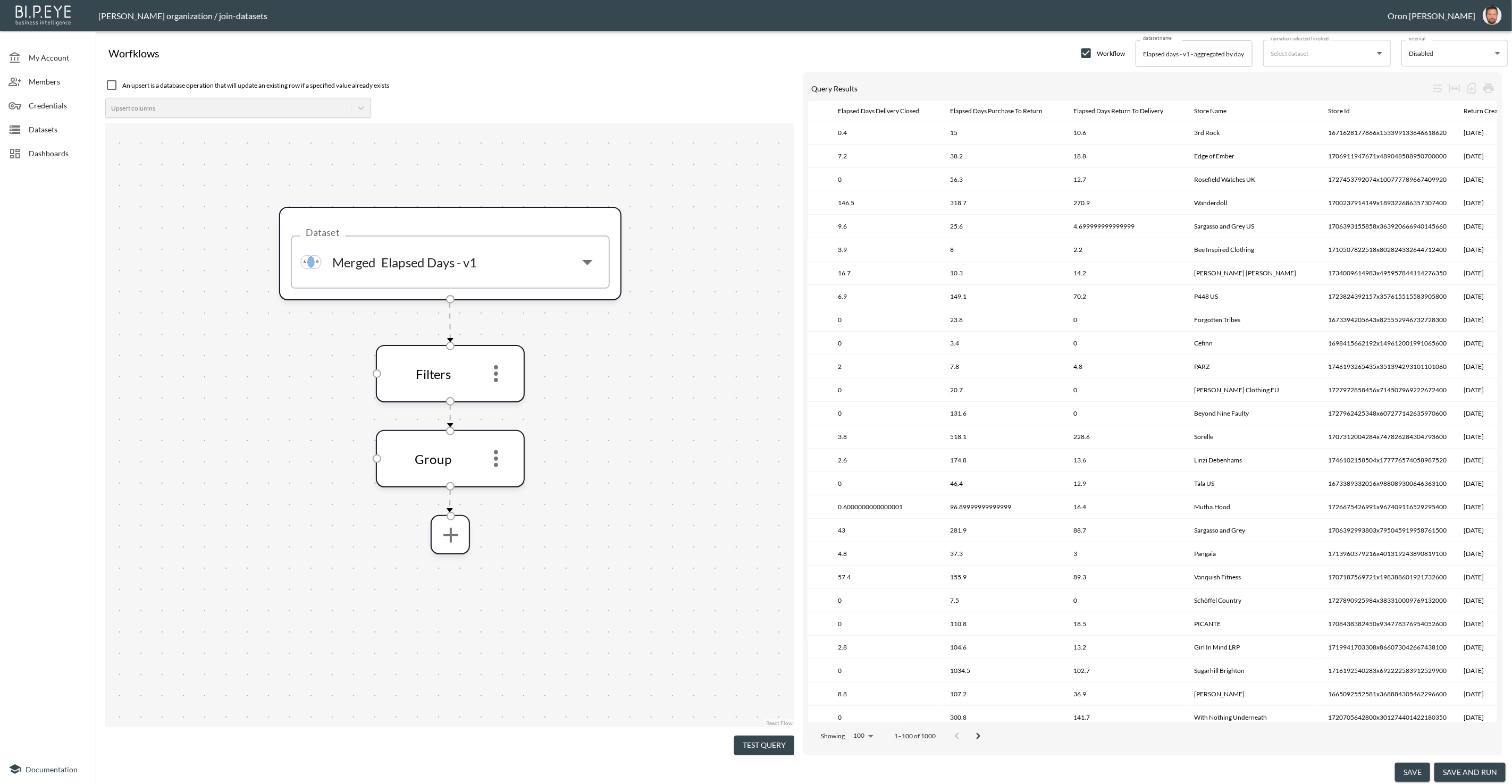
drag, startPoint x: 757, startPoint y: 737, endPoint x: 752, endPoint y: 706, distance: 31.4
click at [758, 736] on button "Test Query" at bounding box center [764, 746] width 60 height 20
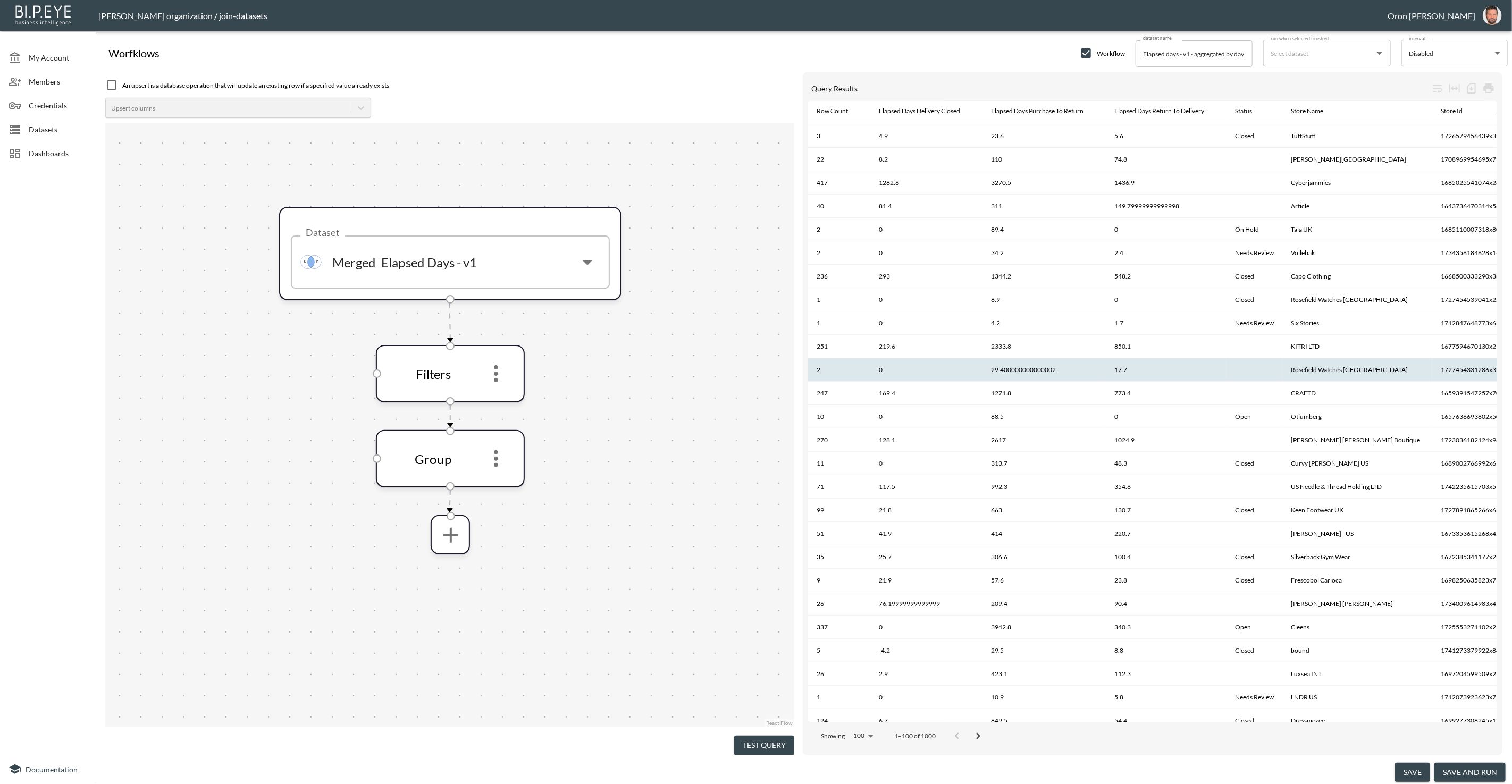
scroll to position [0, 0]
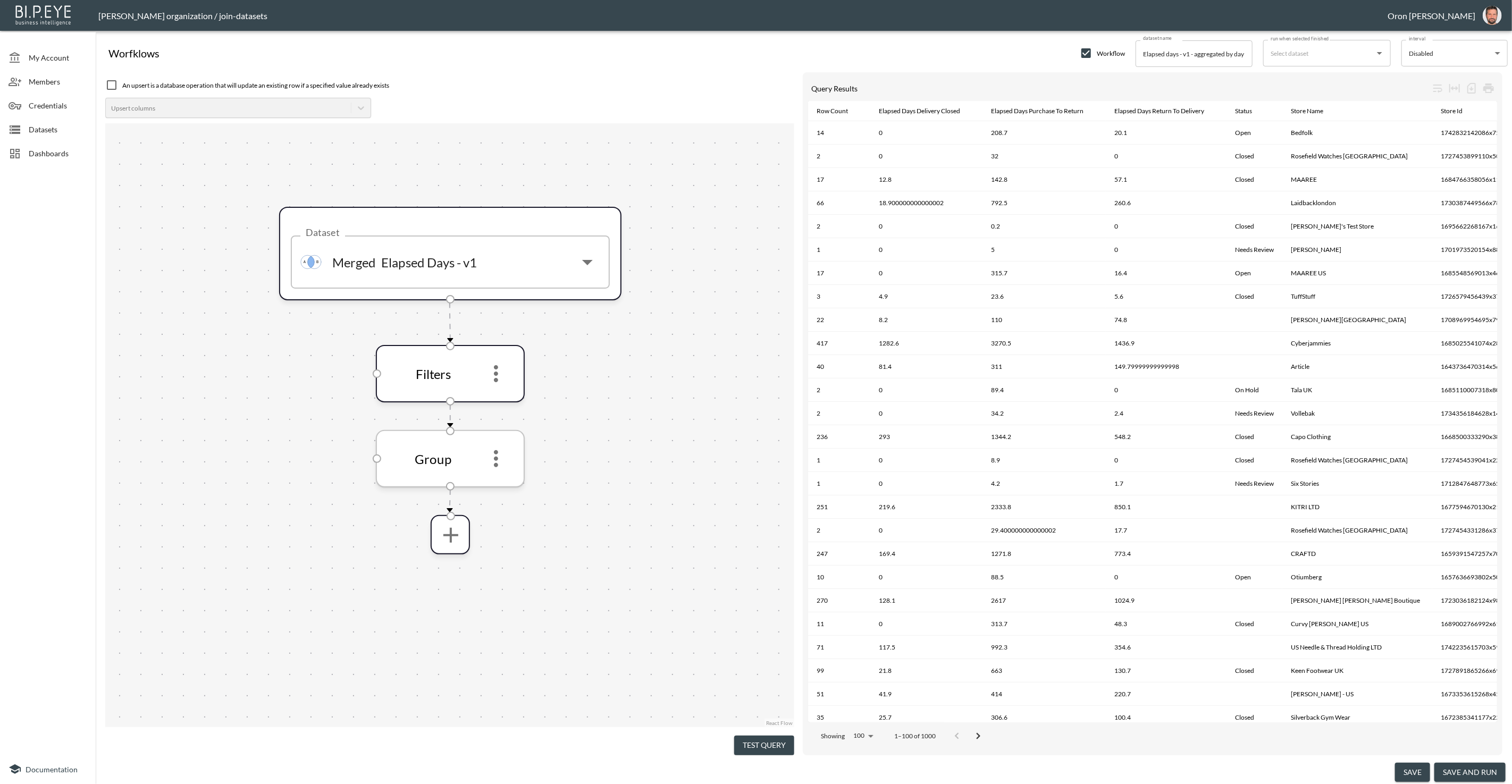
click at [500, 448] on icon "more" at bounding box center [495, 458] width 25 height 25
click at [500, 479] on li "Edit" at bounding box center [496, 487] width 47 height 19
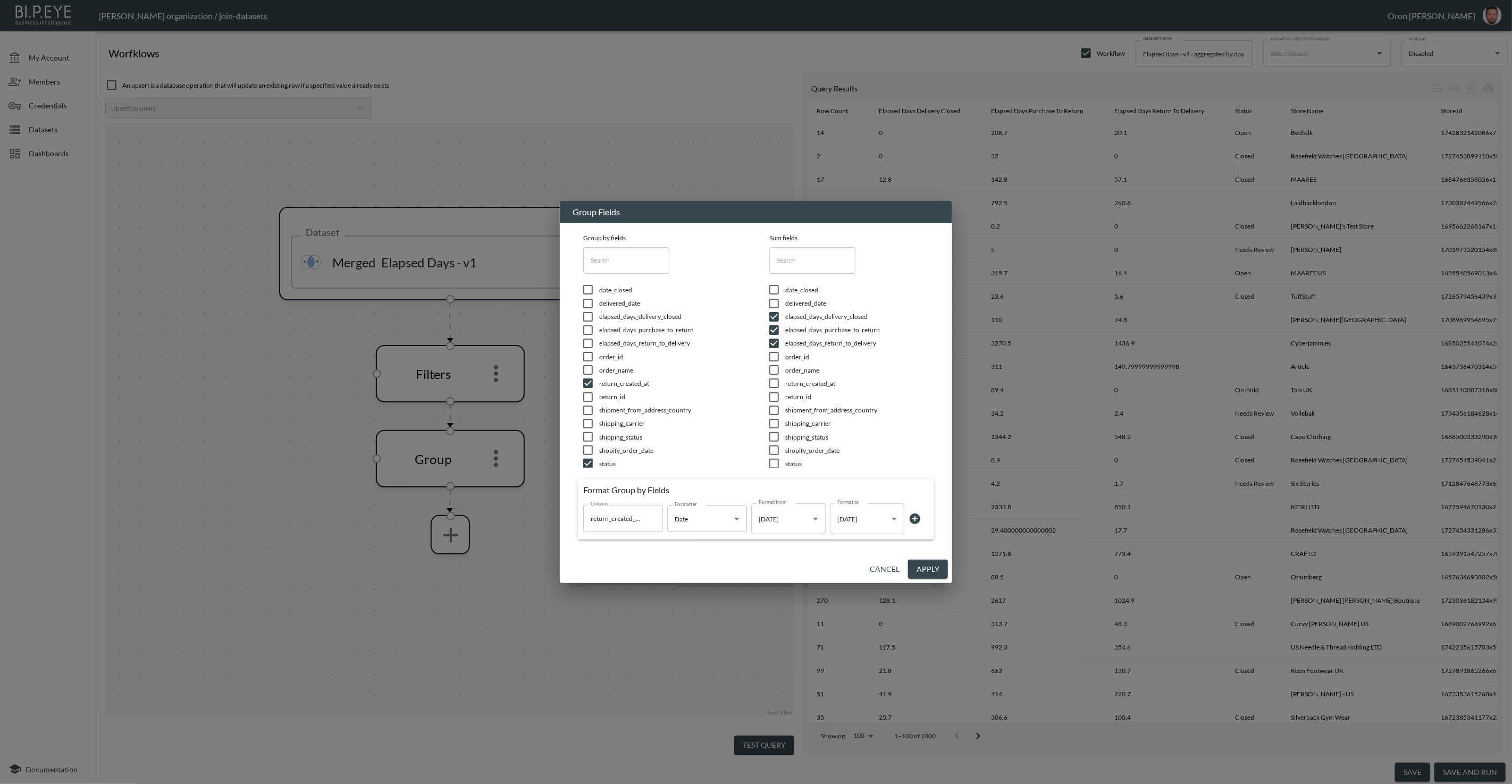
click at [875, 516] on body "BI.P.EYE, Interactive Analytics Dashboards - app [PERSON_NAME] organization / j…" at bounding box center [756, 392] width 1512 height 784
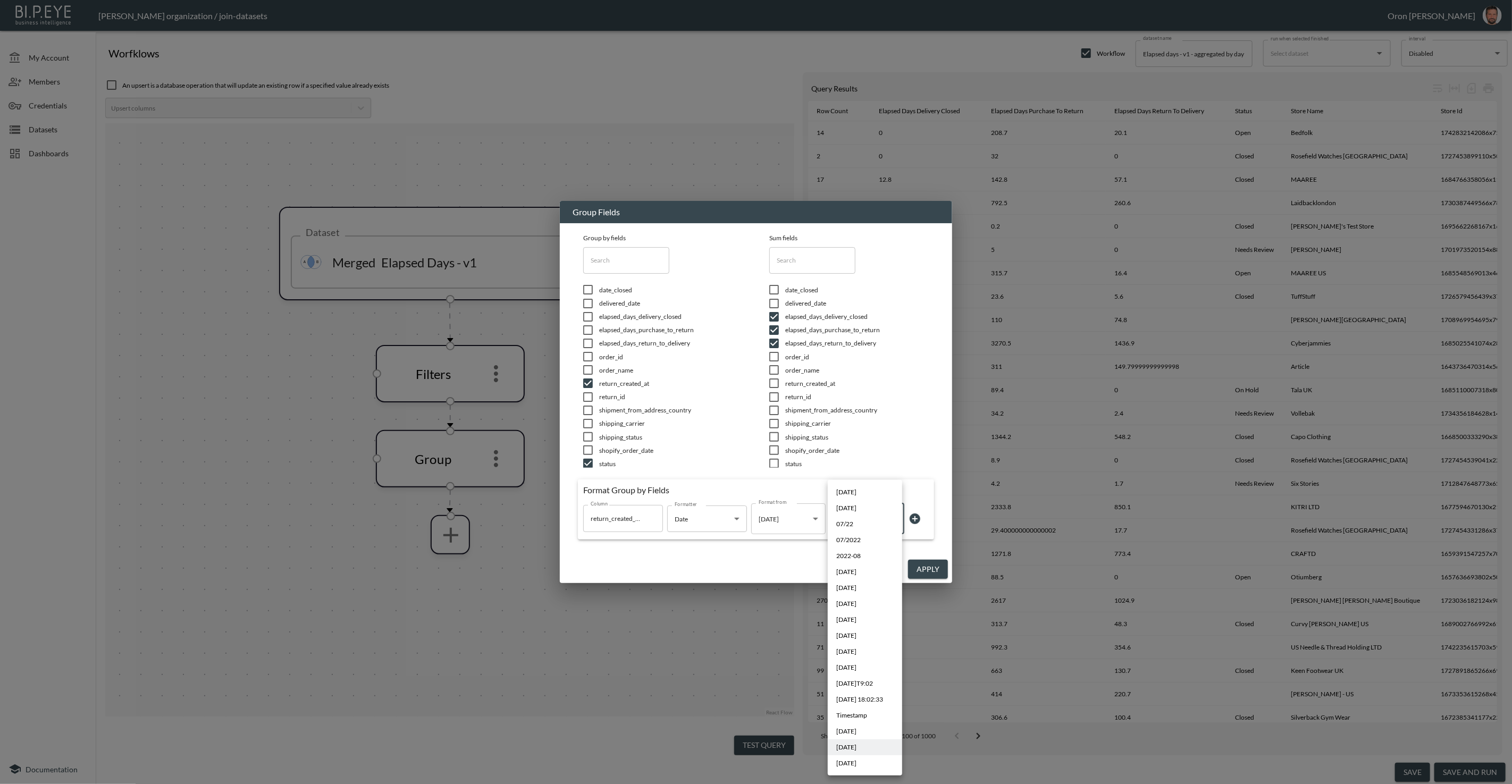
click at [856, 496] on span "[DATE]" at bounding box center [846, 492] width 20 height 9
type input "YYYY-MM-DD"
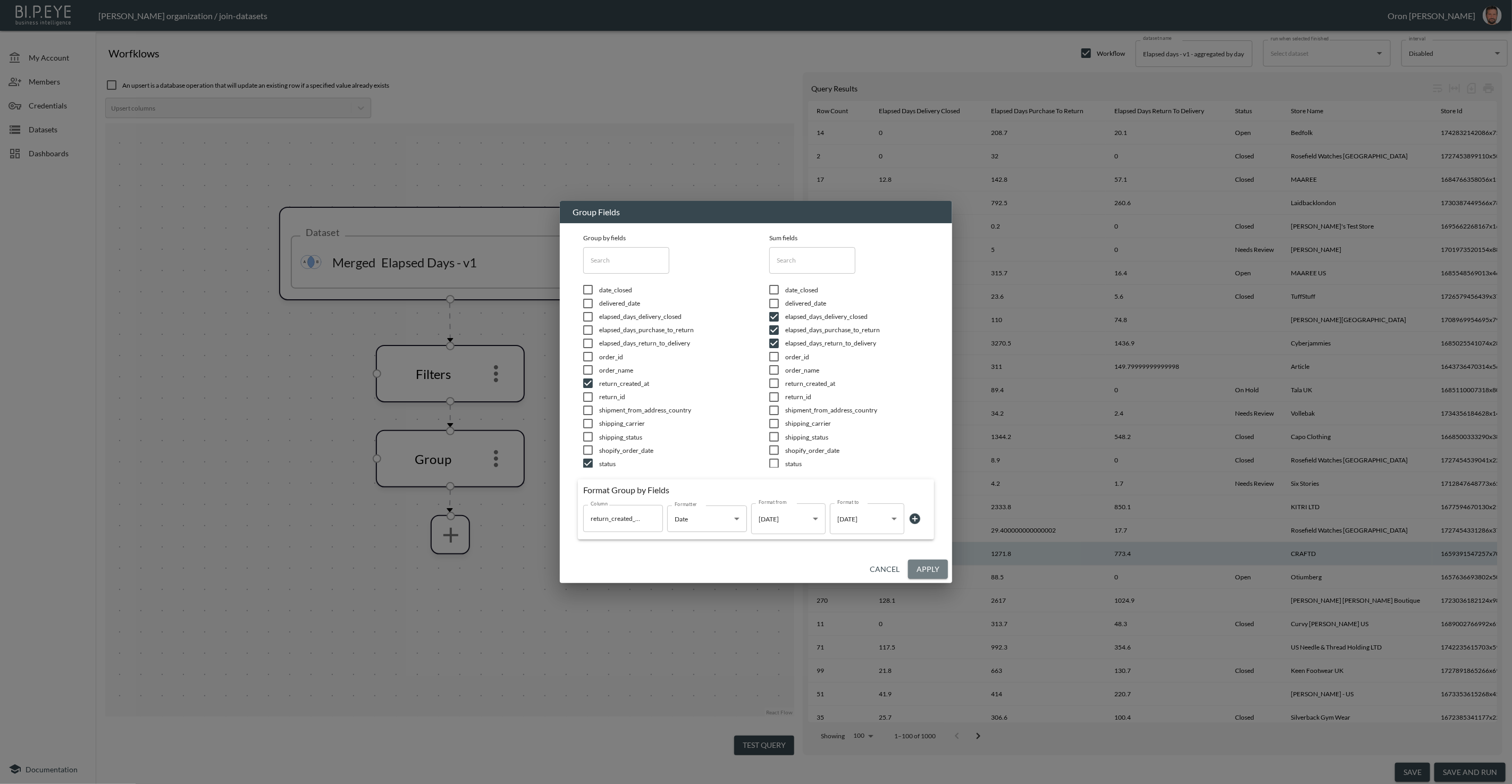
click at [926, 563] on button "Apply" at bounding box center [928, 570] width 40 height 20
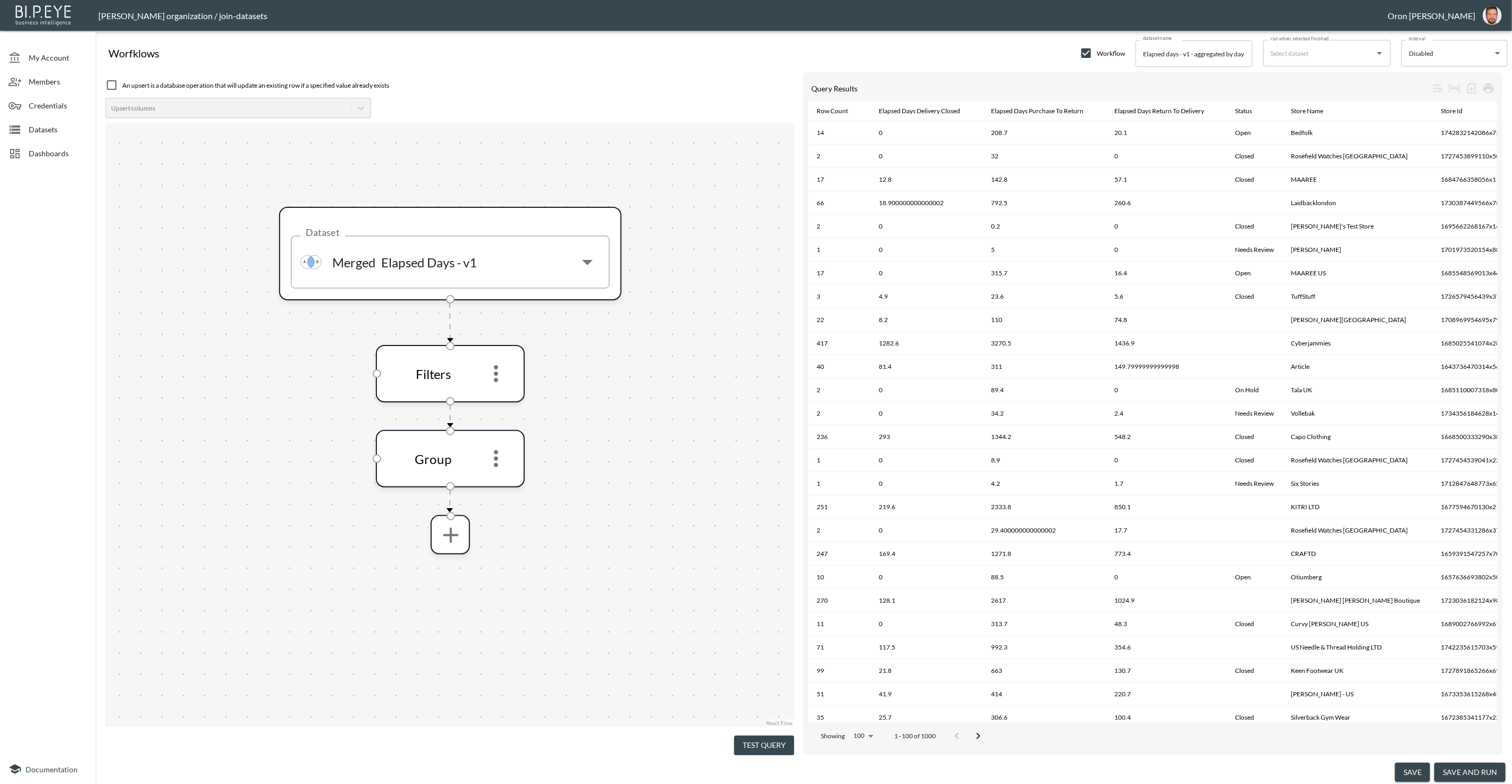
drag, startPoint x: 768, startPoint y: 734, endPoint x: 762, endPoint y: 702, distance: 32.6
click at [768, 732] on div "Test Query" at bounding box center [450, 744] width 689 height 23
drag, startPoint x: 766, startPoint y: 746, endPoint x: 731, endPoint y: 666, distance: 87.3
click at [766, 745] on button "Test Query" at bounding box center [764, 746] width 60 height 20
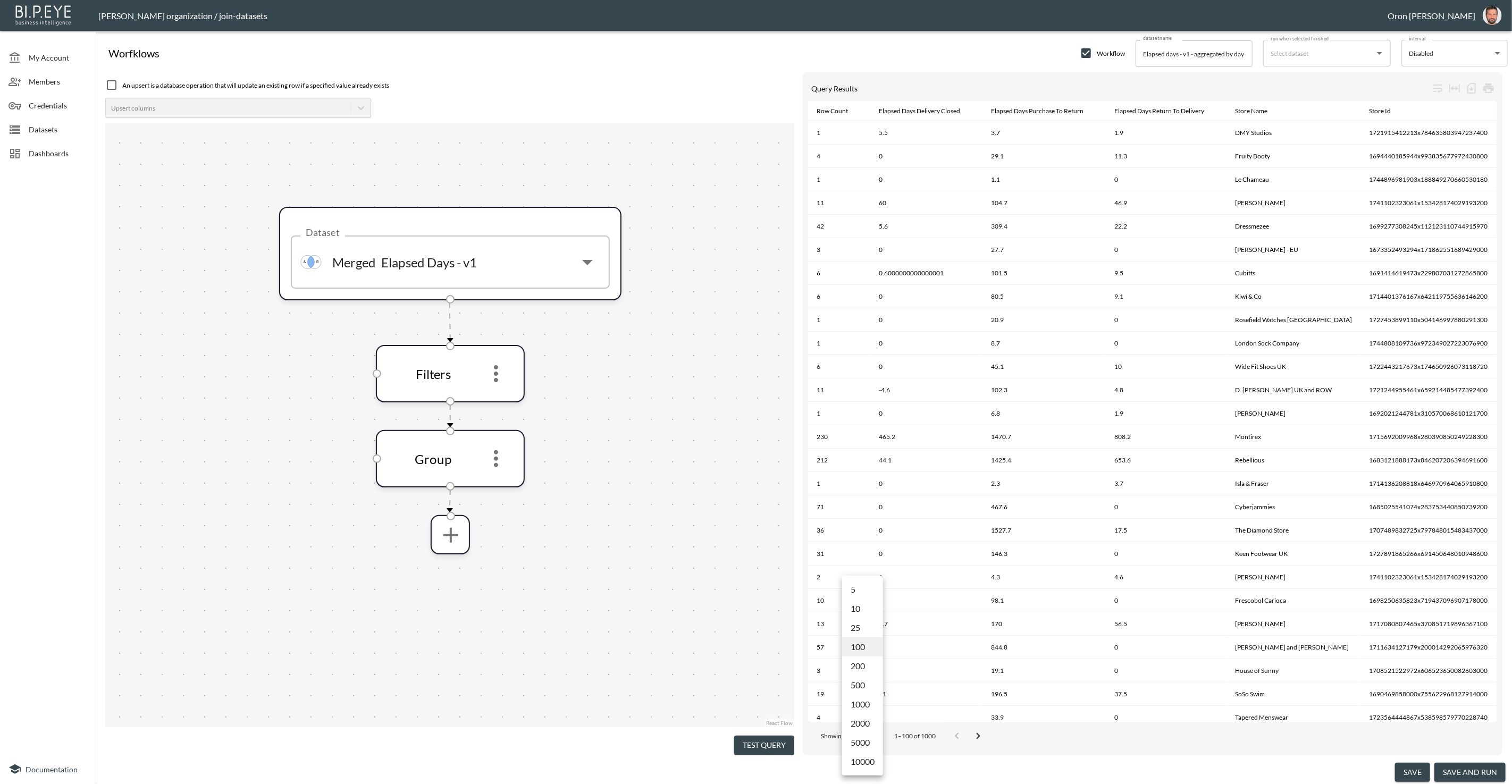
click at [868, 730] on body "BI.P.EYE, Interactive Analytics Dashboards - app [PERSON_NAME] organization / j…" at bounding box center [756, 392] width 1512 height 784
click at [866, 741] on li "5000" at bounding box center [863, 742] width 41 height 19
type input "5000"
click at [1068, 114] on div "Elapsed Days Purchase To Return" at bounding box center [1037, 111] width 93 height 13
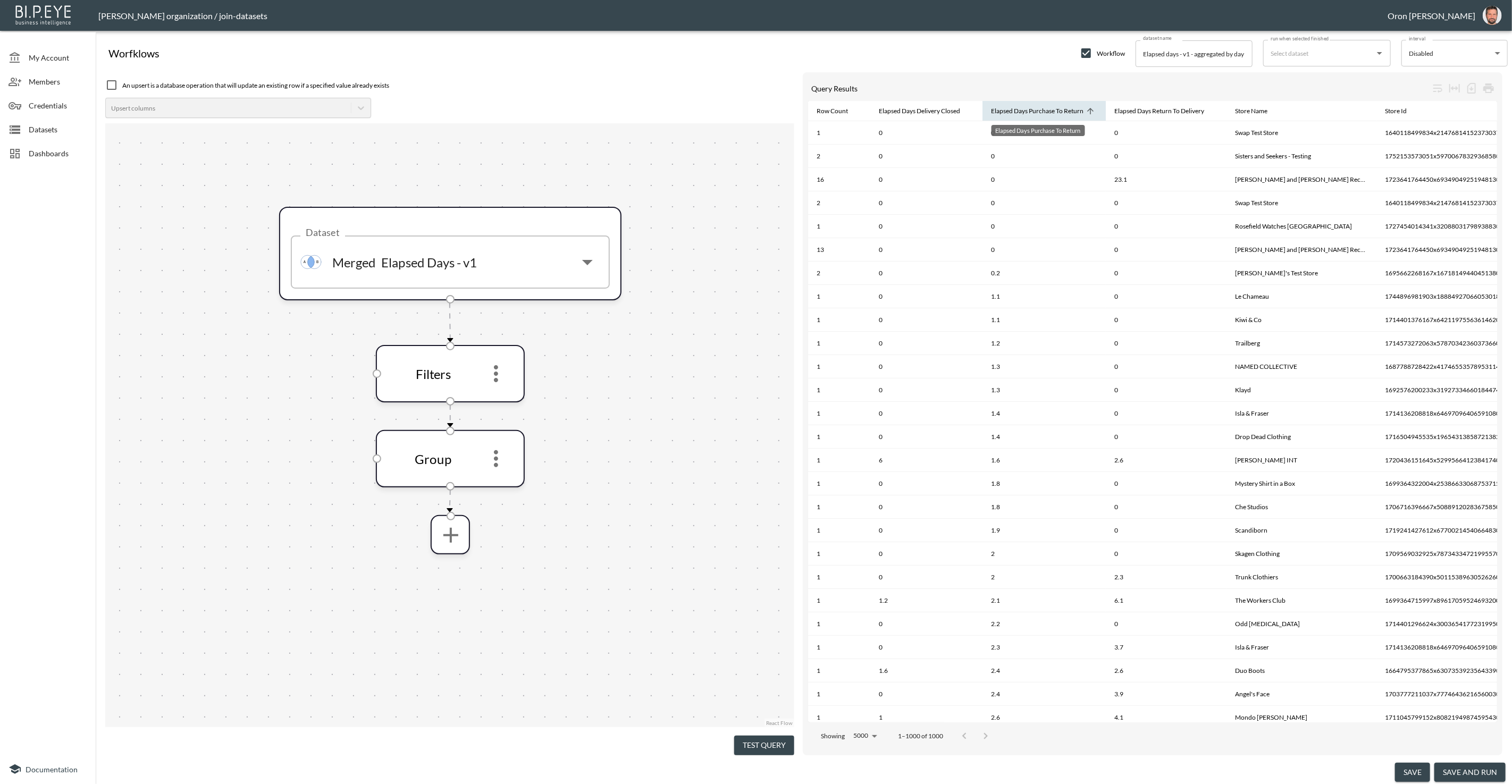
click at [1068, 114] on div "Elapsed Days Purchase To Return" at bounding box center [1037, 111] width 93 height 13
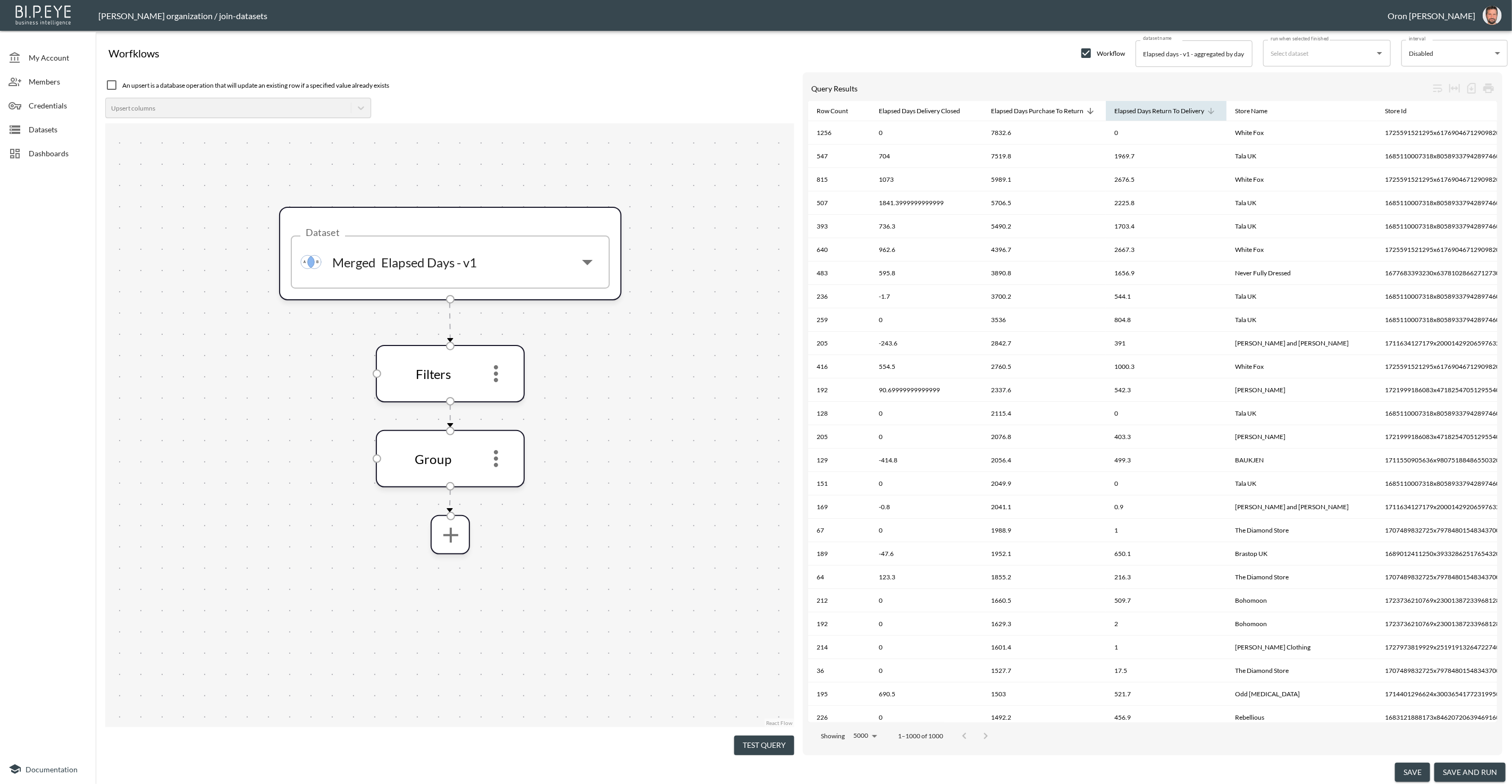
click at [1132, 111] on div "Elapsed Days Return To Delivery" at bounding box center [1159, 111] width 90 height 13
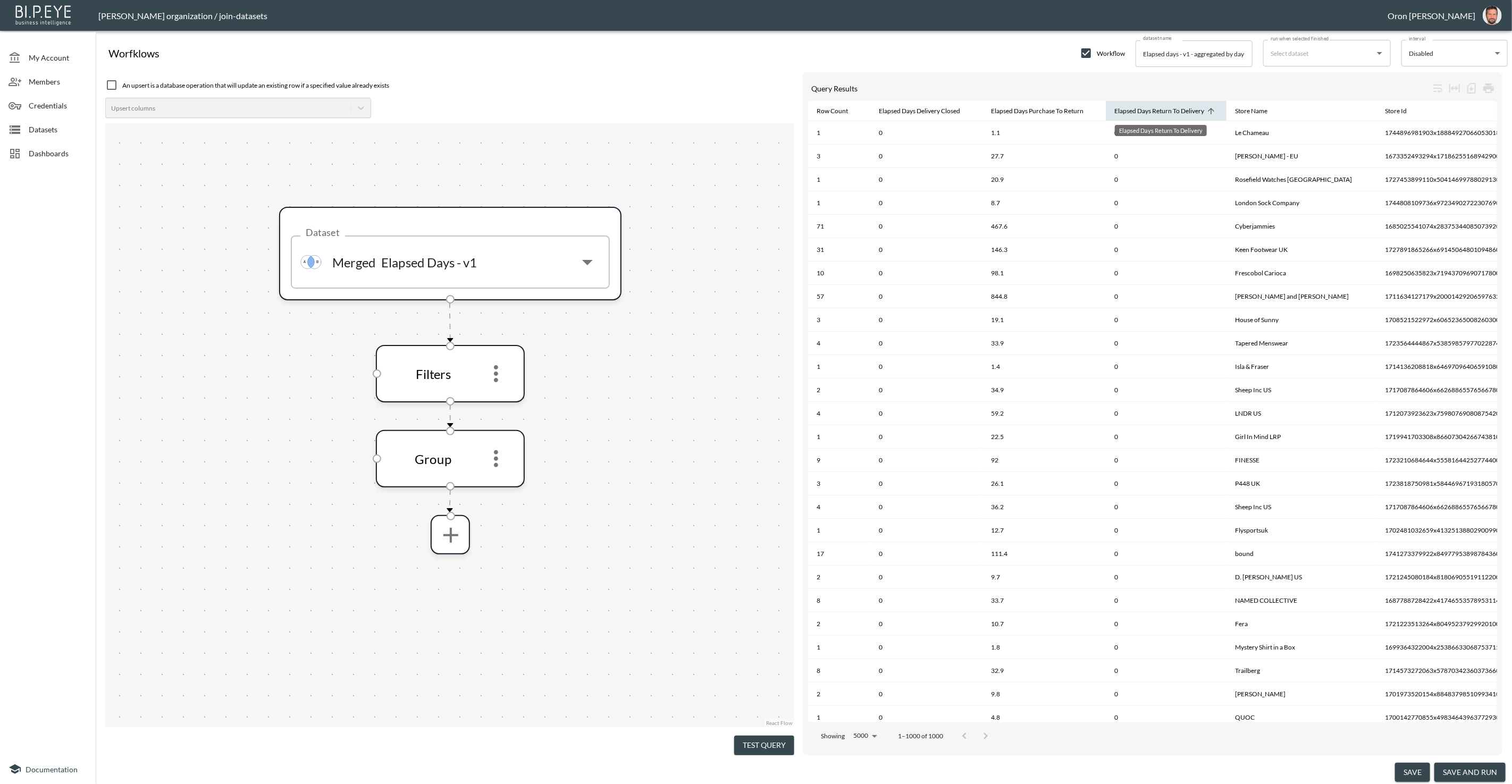
scroll to position [0, 72]
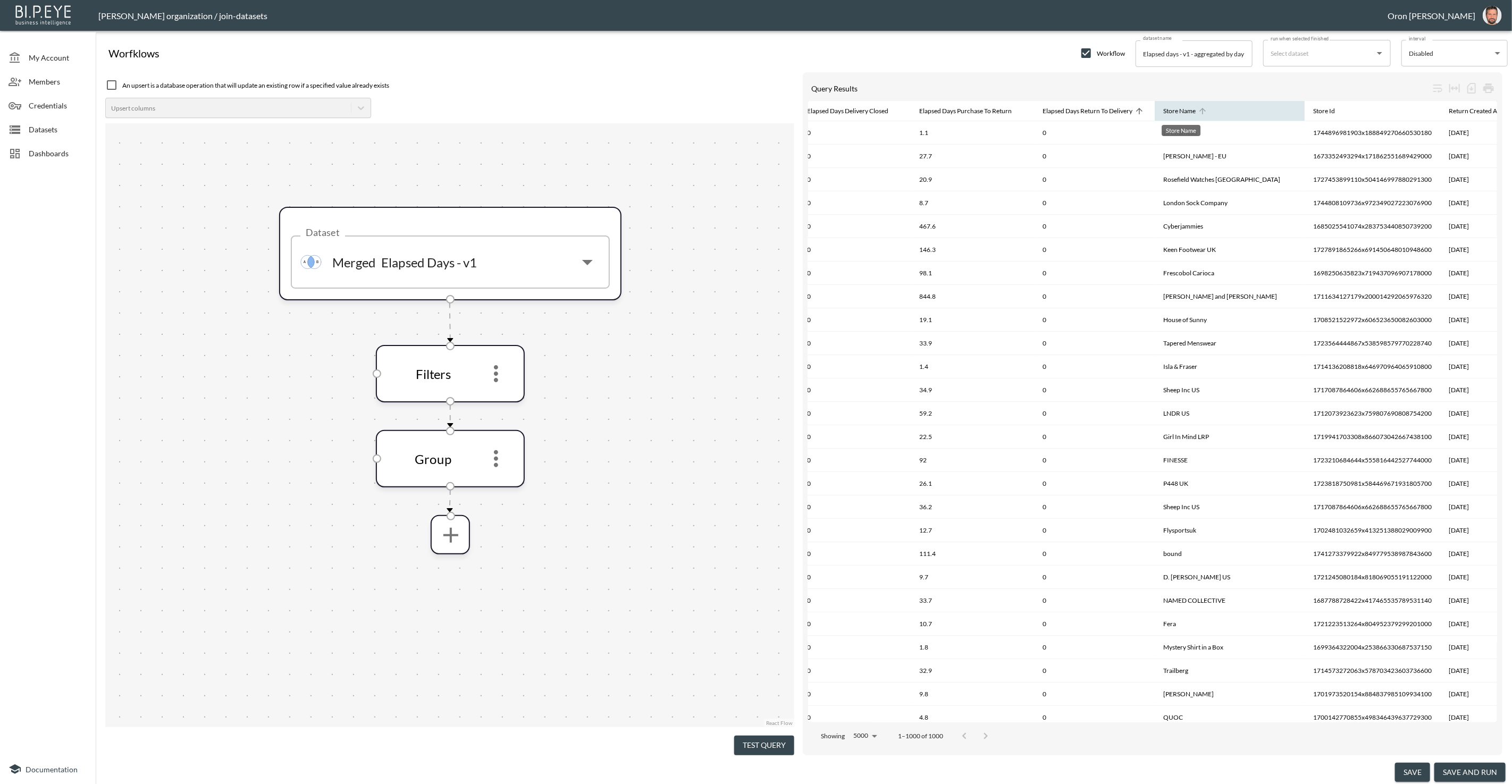
click at [1183, 110] on div "Store Name" at bounding box center [1179, 111] width 32 height 13
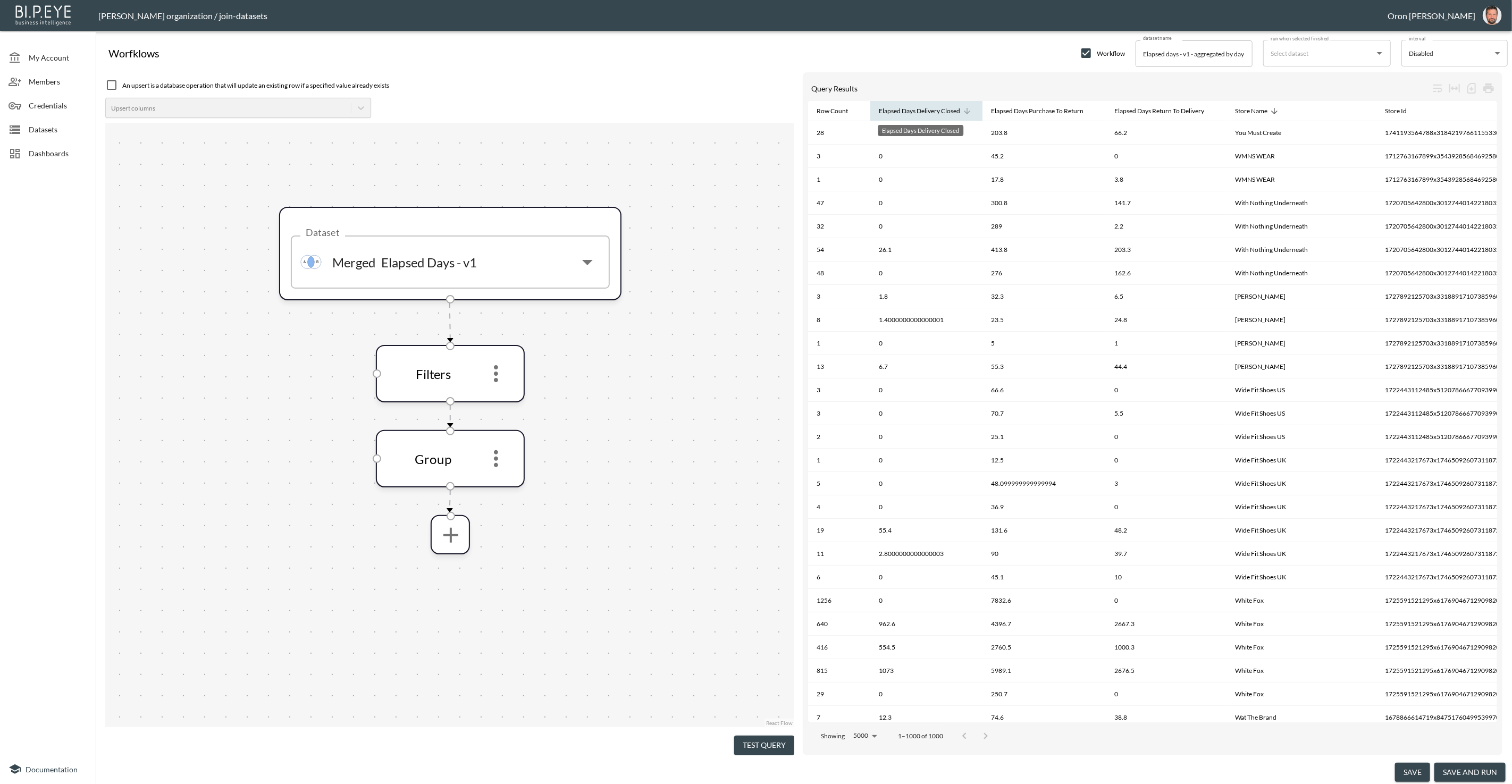
click at [926, 111] on div "Elapsed Days Delivery Closed" at bounding box center [919, 111] width 82 height 13
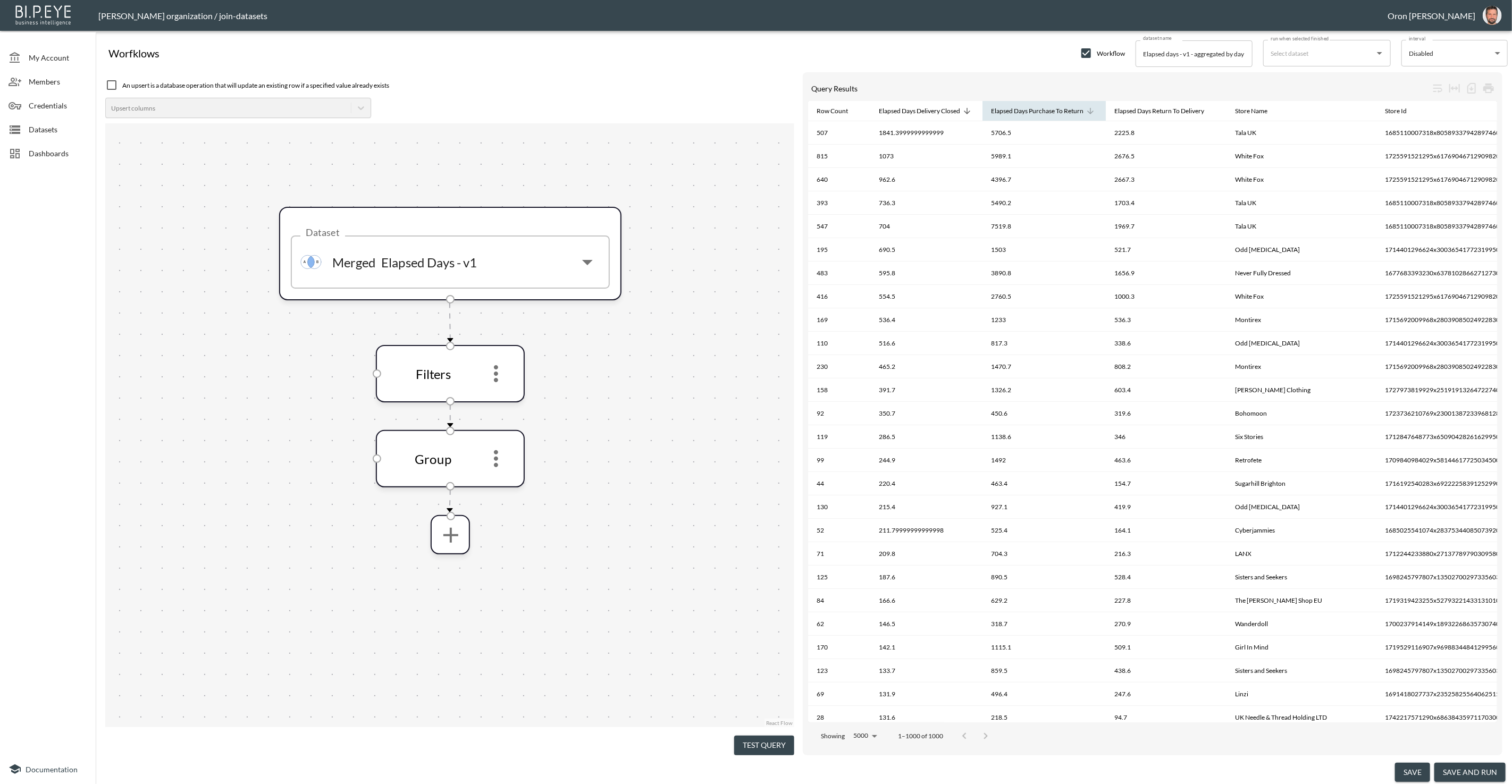
scroll to position [0, 72]
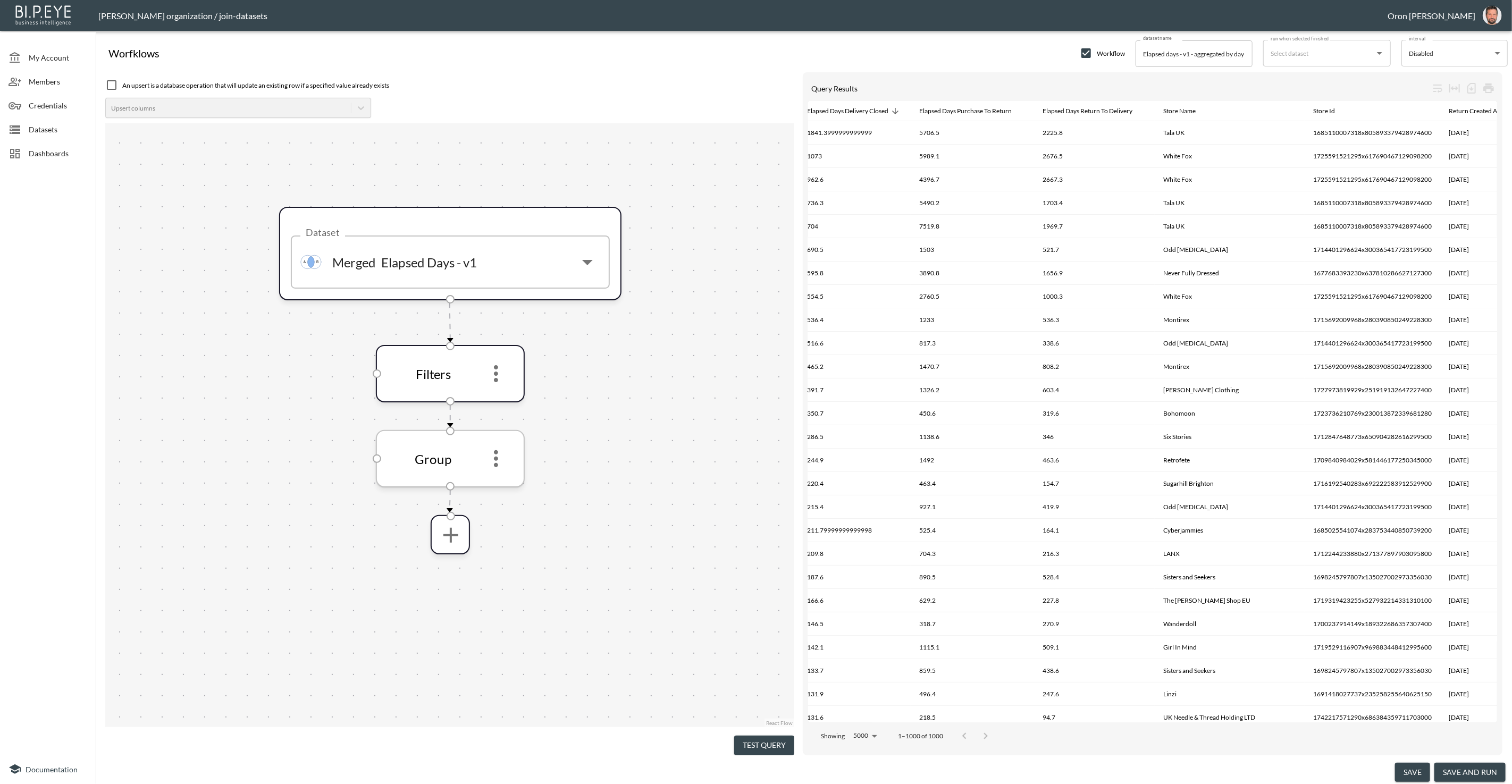
click at [500, 457] on icon "more" at bounding box center [495, 458] width 25 height 25
click at [499, 481] on li "Edit" at bounding box center [496, 487] width 47 height 19
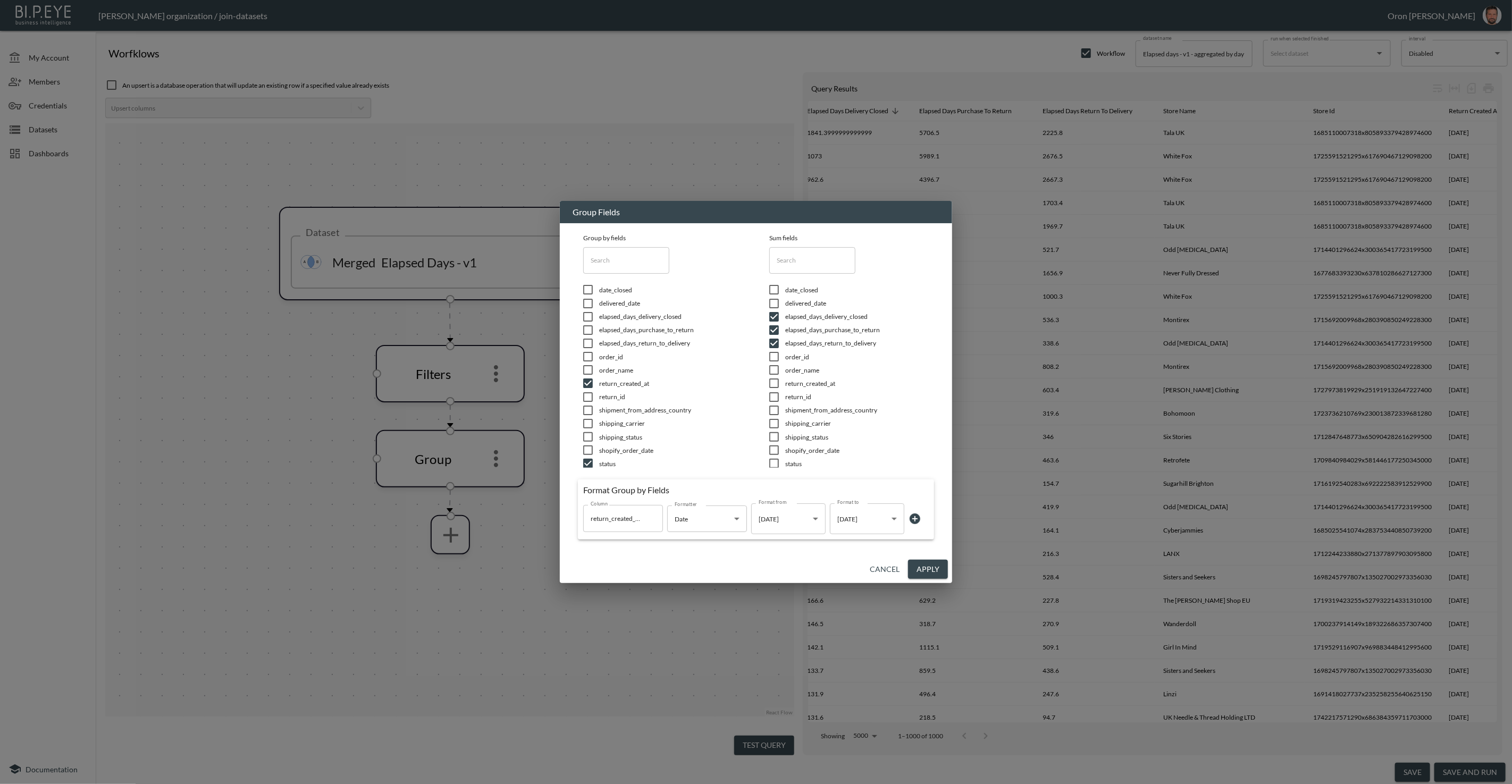
click at [857, 520] on body "BI.P.EYE, Interactive Analytics Dashboards - app [PERSON_NAME] organization / j…" at bounding box center [756, 392] width 1512 height 784
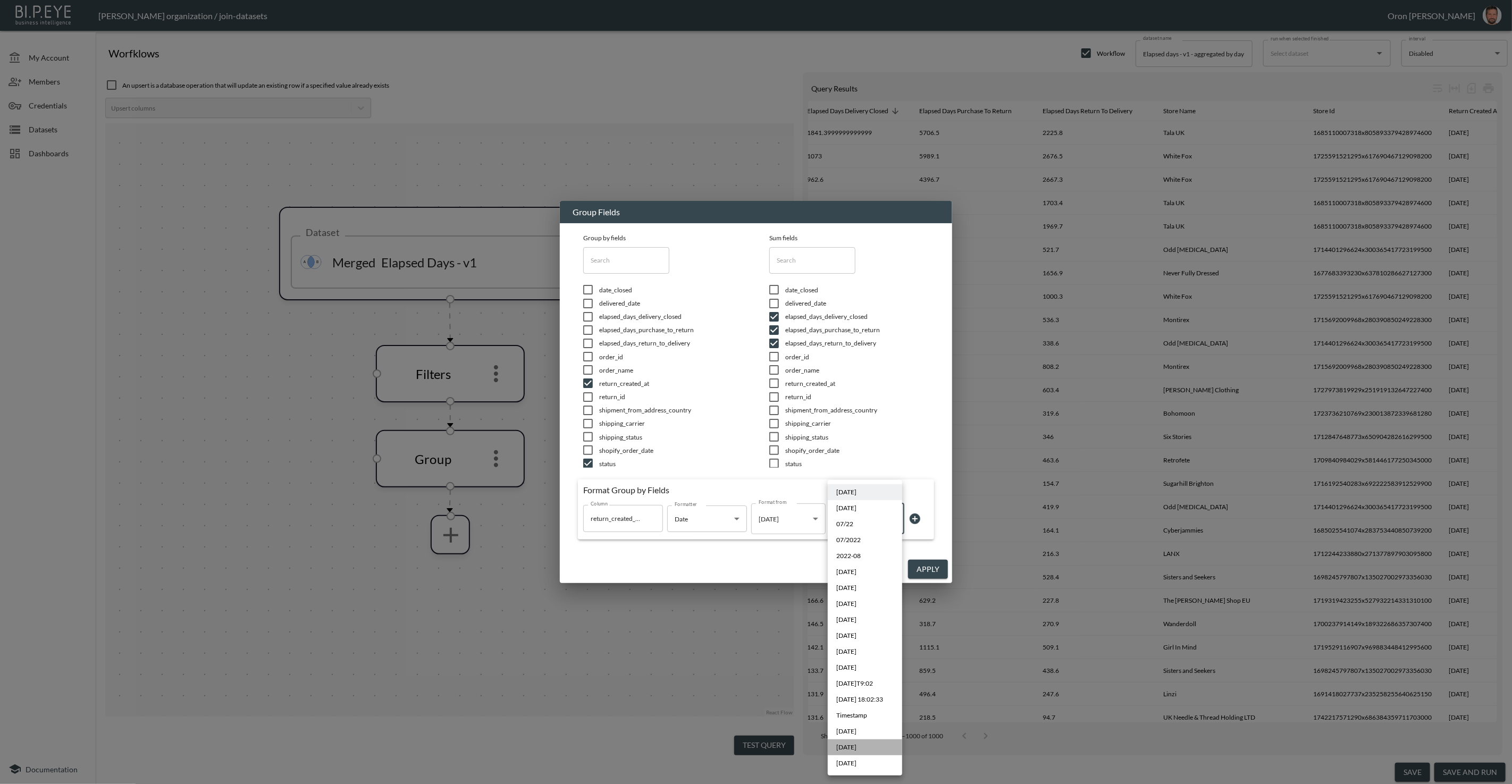
click at [855, 749] on span "[DATE]" at bounding box center [846, 747] width 20 height 9
type input "MMM YYYY"
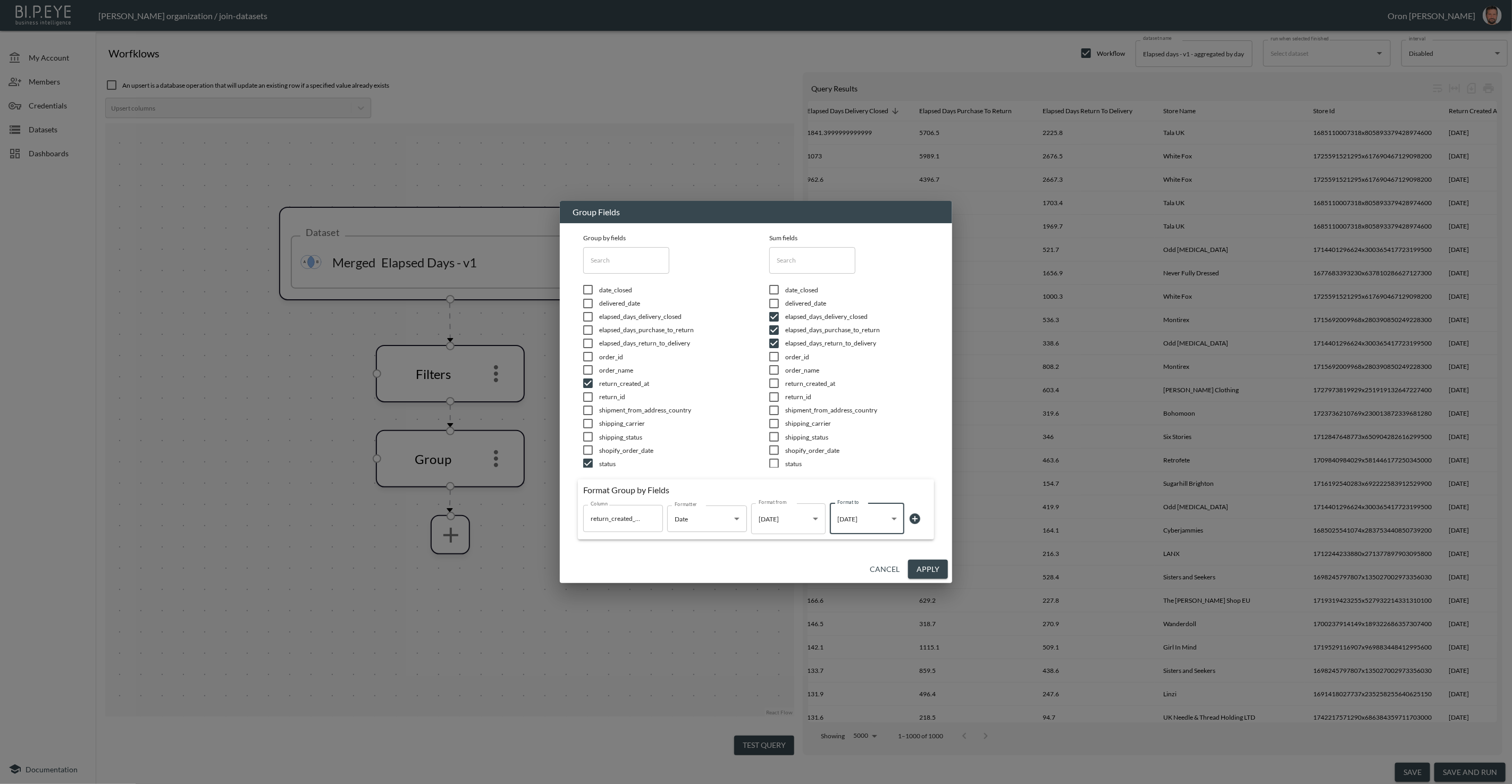
scroll to position [46, 0]
click at [601, 430] on span "store_id" at bounding box center [671, 430] width 144 height 9
checkbox input "false"
click at [606, 443] on span "store_name" at bounding box center [671, 444] width 144 height 9
checkbox input "false"
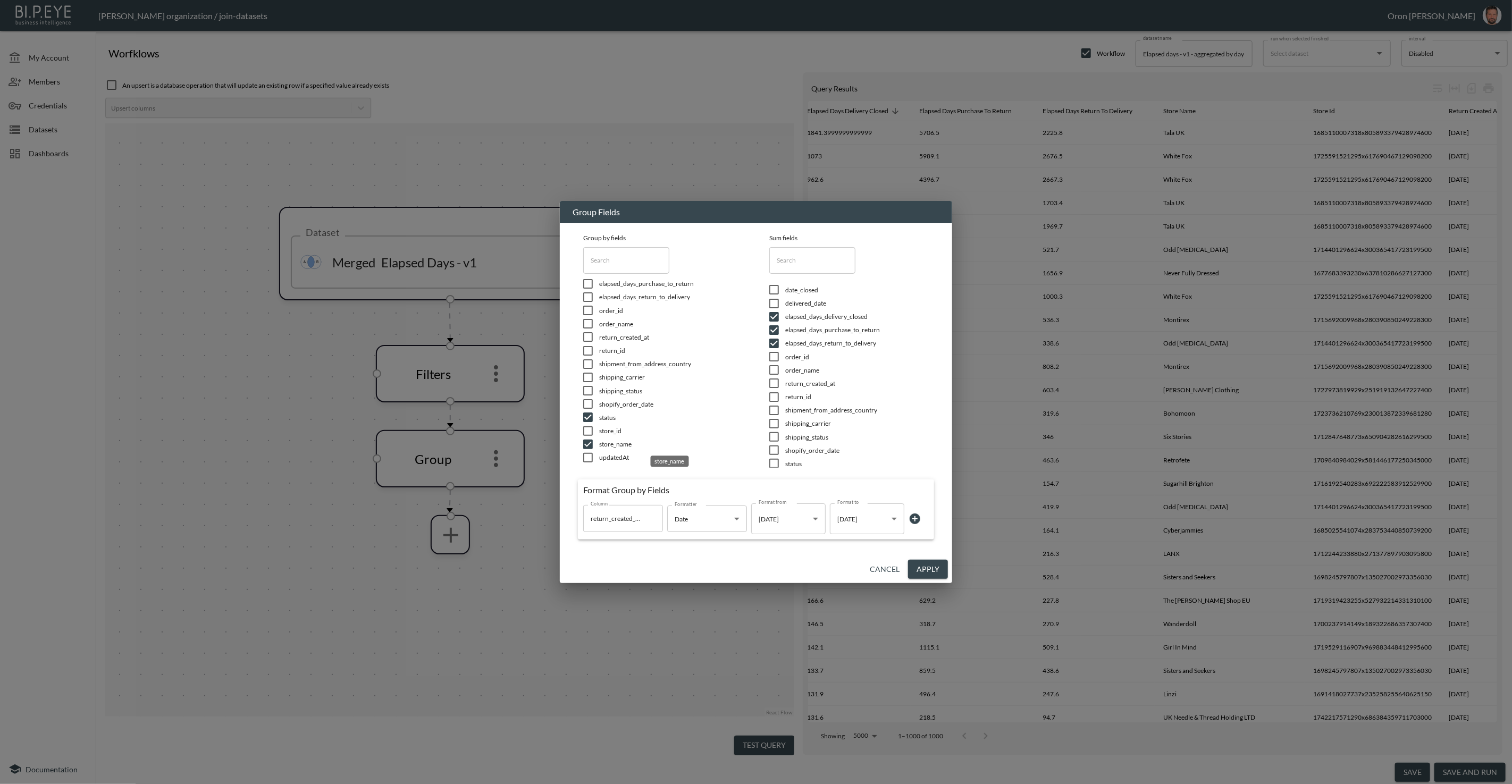
click at [606, 446] on span "store_name" at bounding box center [671, 444] width 144 height 9
checkbox input "false"
click at [611, 383] on span "return_created_at" at bounding box center [671, 383] width 144 height 9
checkbox input "true"
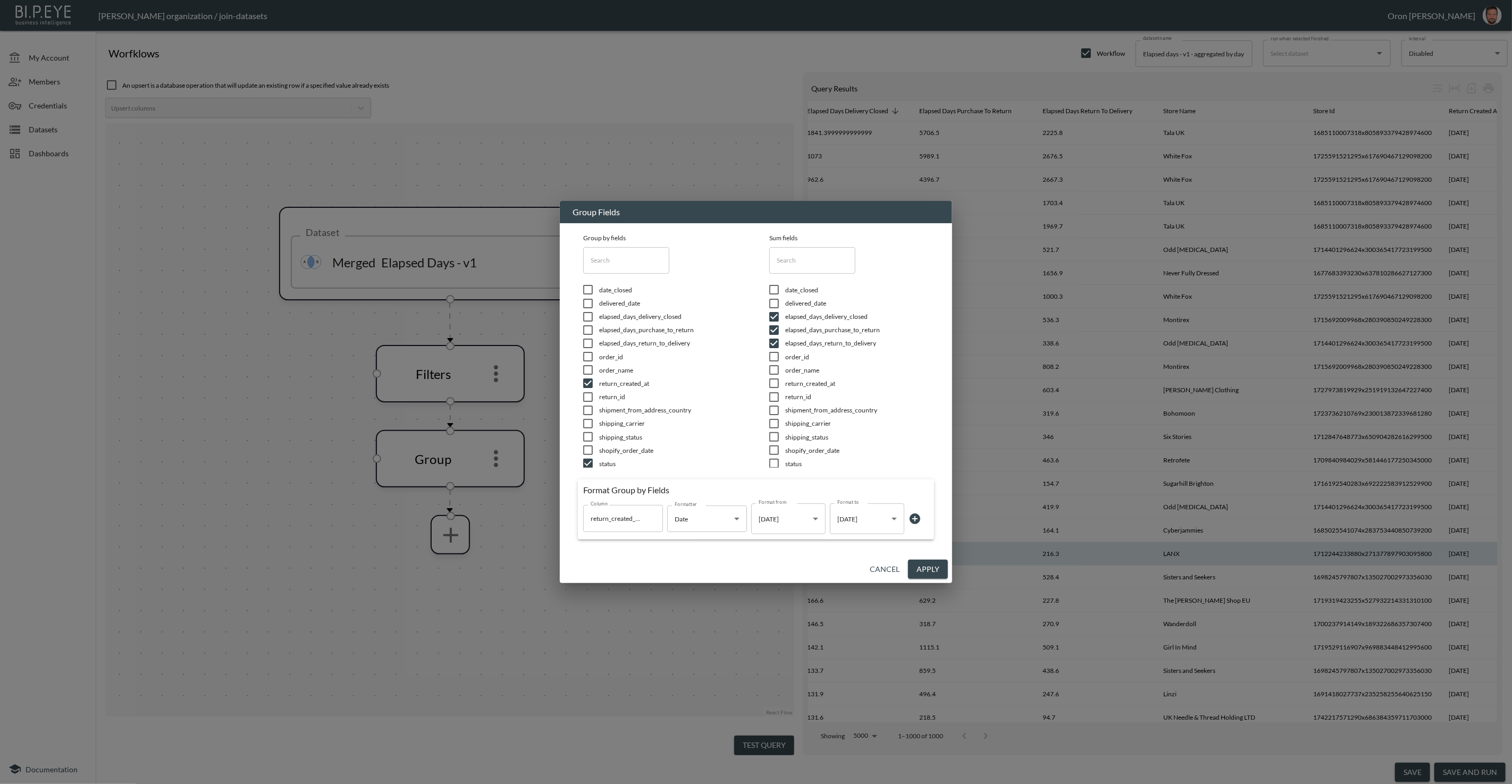
click at [930, 569] on button "Apply" at bounding box center [928, 570] width 40 height 20
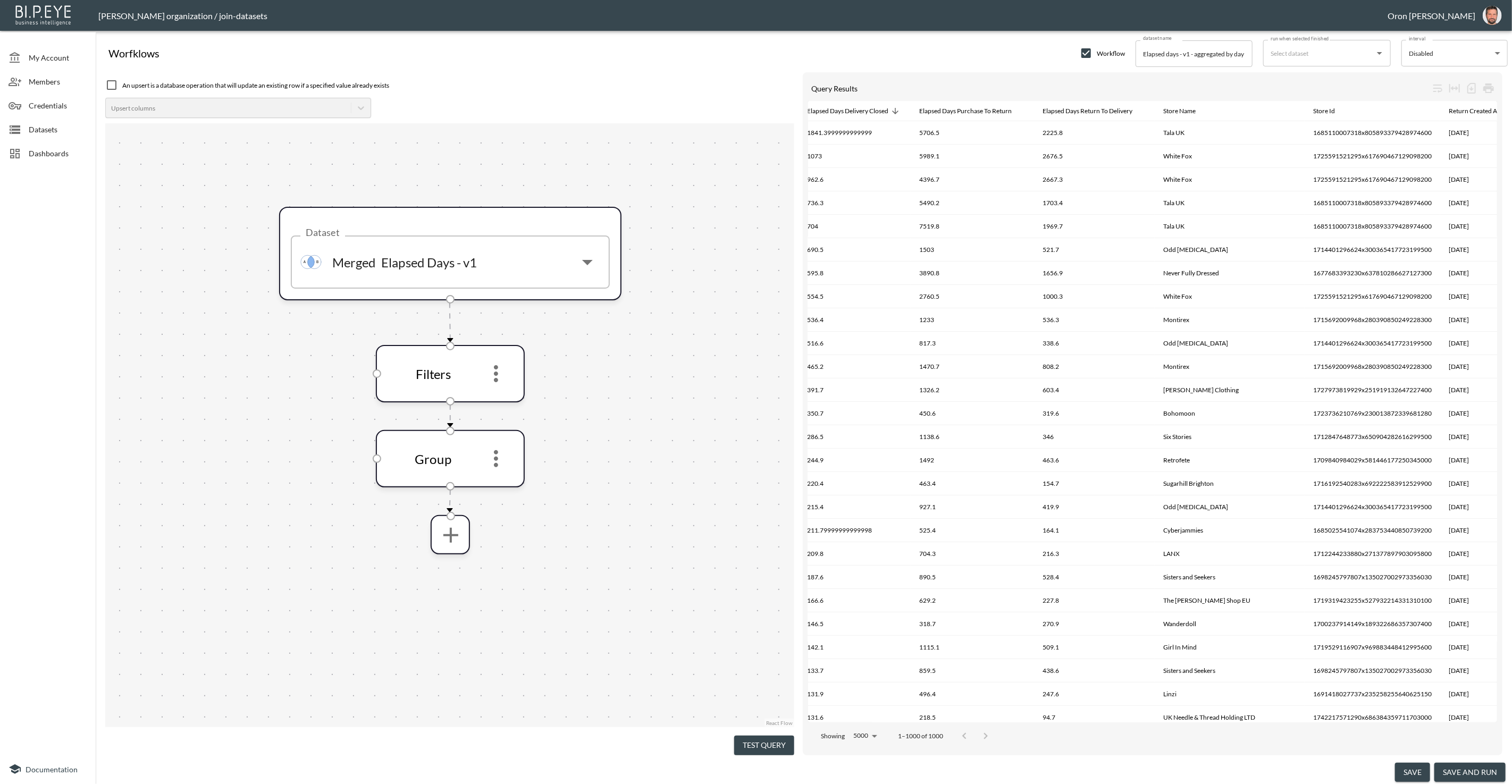
click at [775, 743] on button "Test Query" at bounding box center [764, 746] width 60 height 20
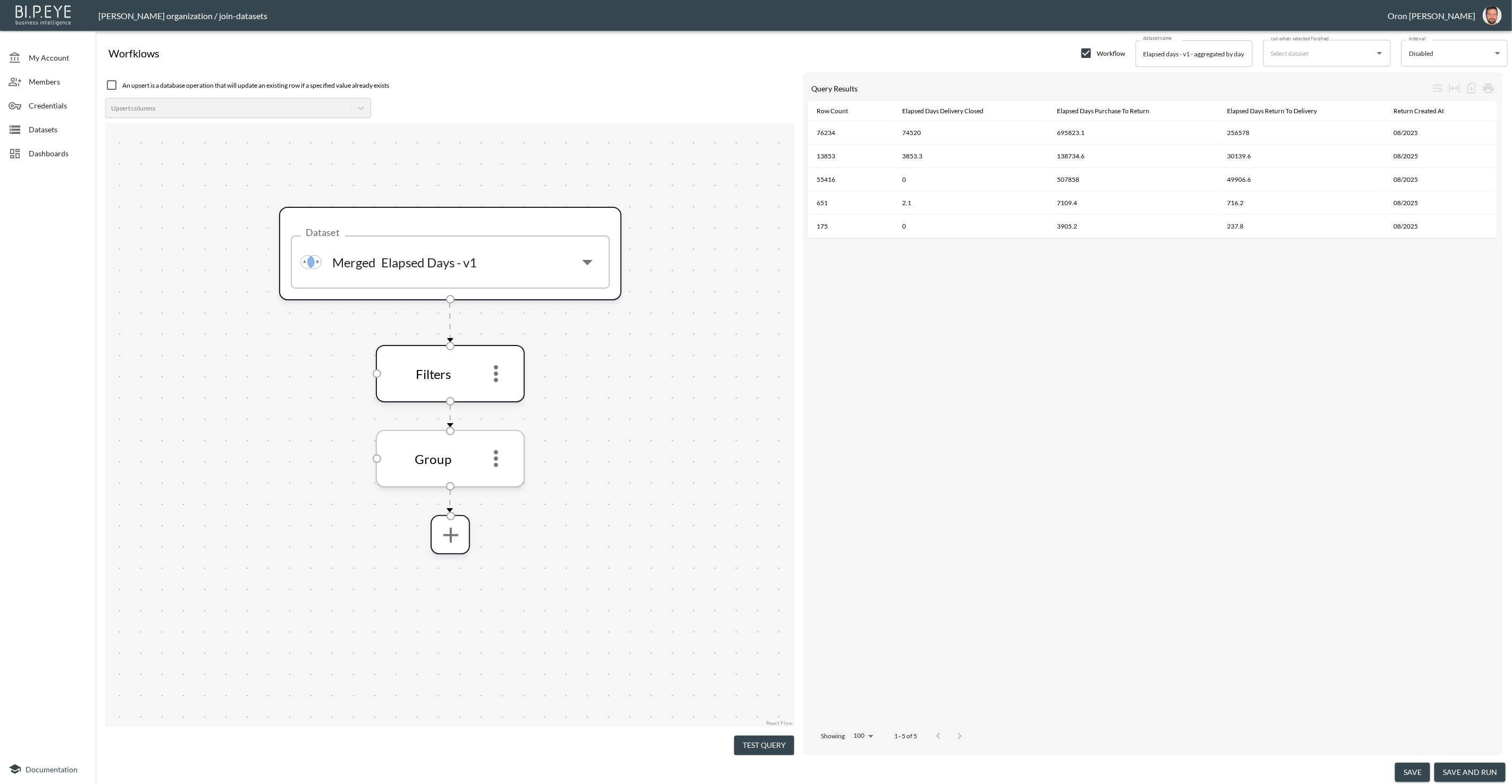
click at [497, 458] on icon "more" at bounding box center [495, 458] width 4 height 17
click at [498, 478] on li "Edit" at bounding box center [496, 487] width 47 height 19
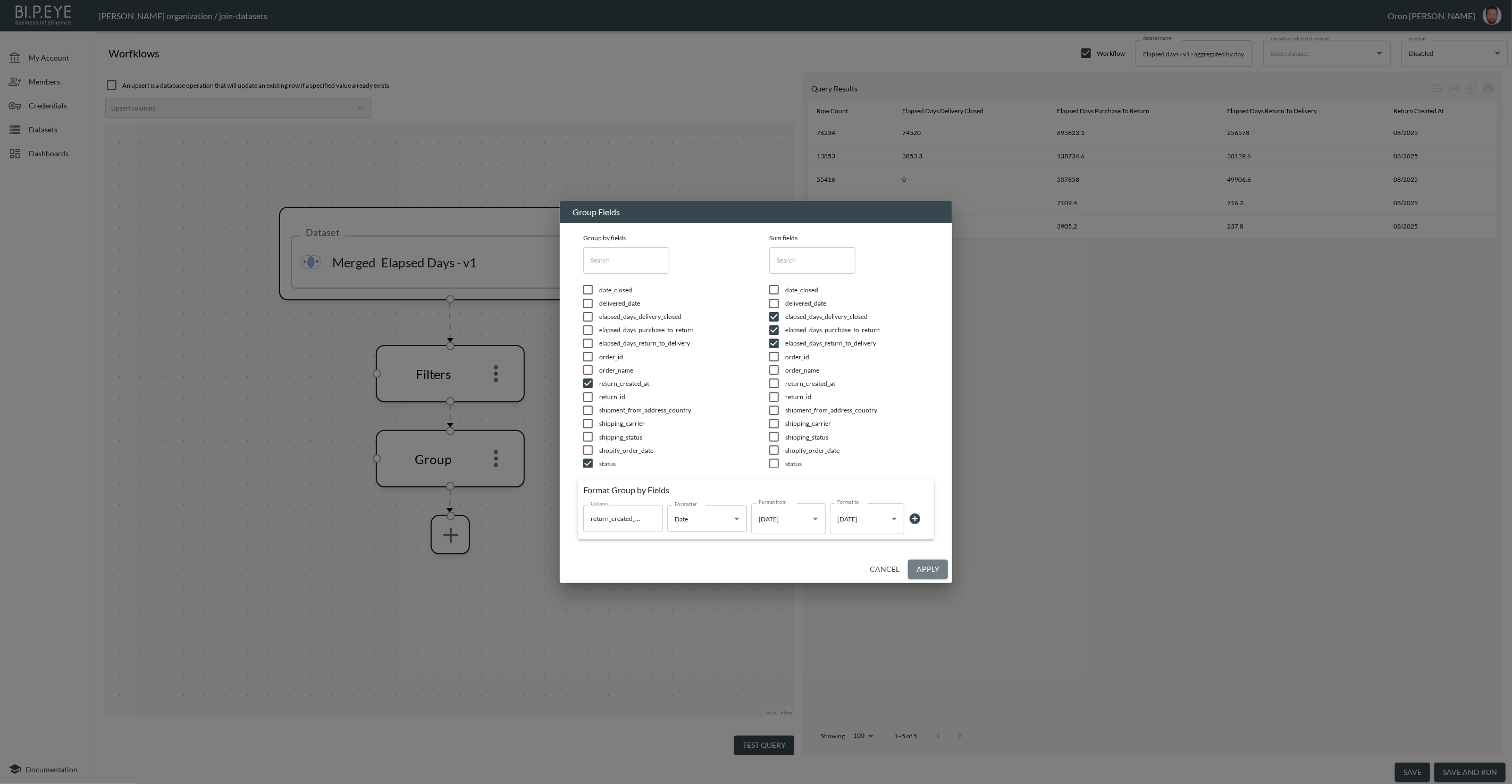
drag, startPoint x: 916, startPoint y: 563, endPoint x: 739, endPoint y: 654, distance: 199.0
click at [916, 563] on button "Apply" at bounding box center [928, 570] width 40 height 20
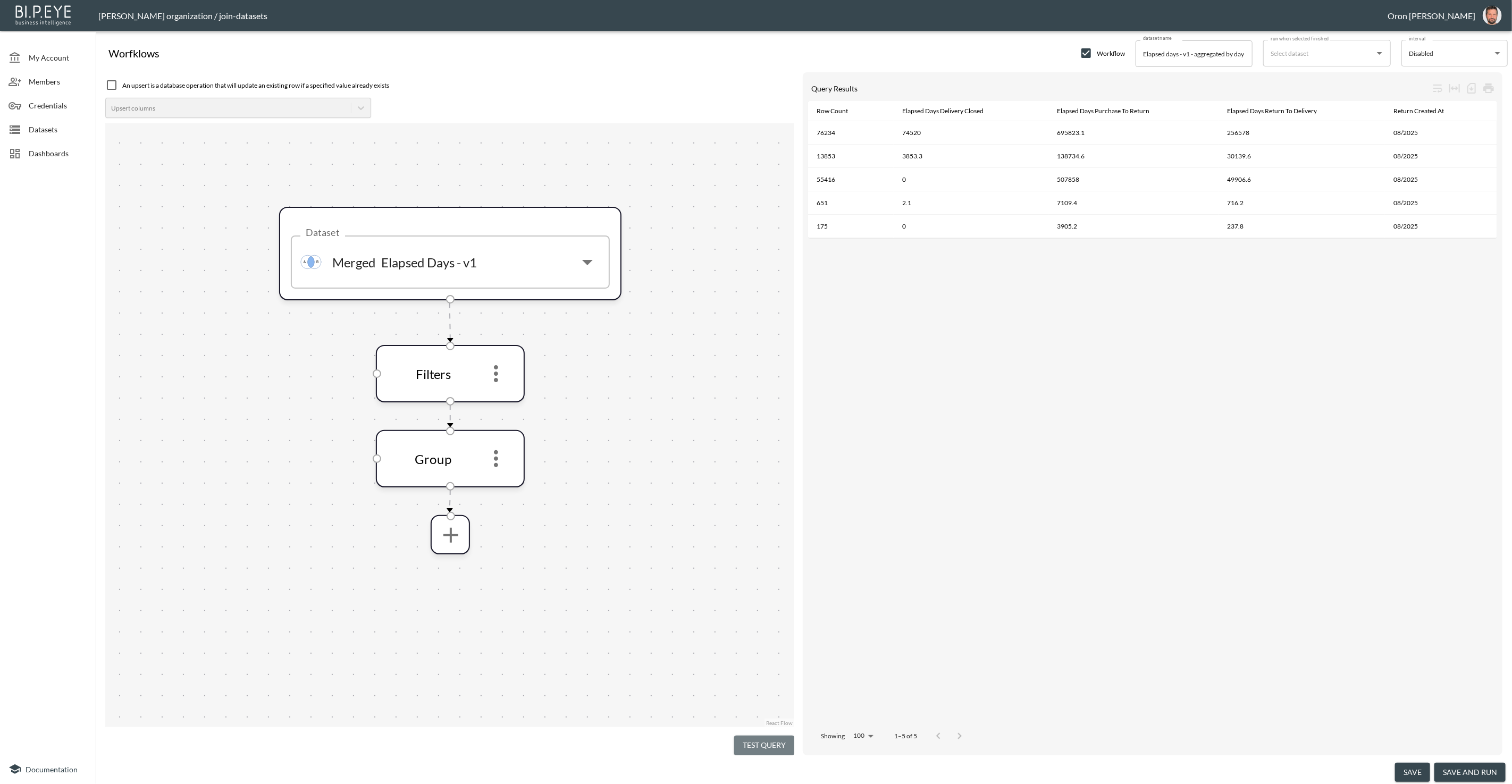
click at [774, 742] on button "Test Query" at bounding box center [764, 746] width 60 height 20
click at [500, 459] on icon "more" at bounding box center [495, 458] width 25 height 25
click at [505, 484] on li "Edit" at bounding box center [496, 487] width 47 height 19
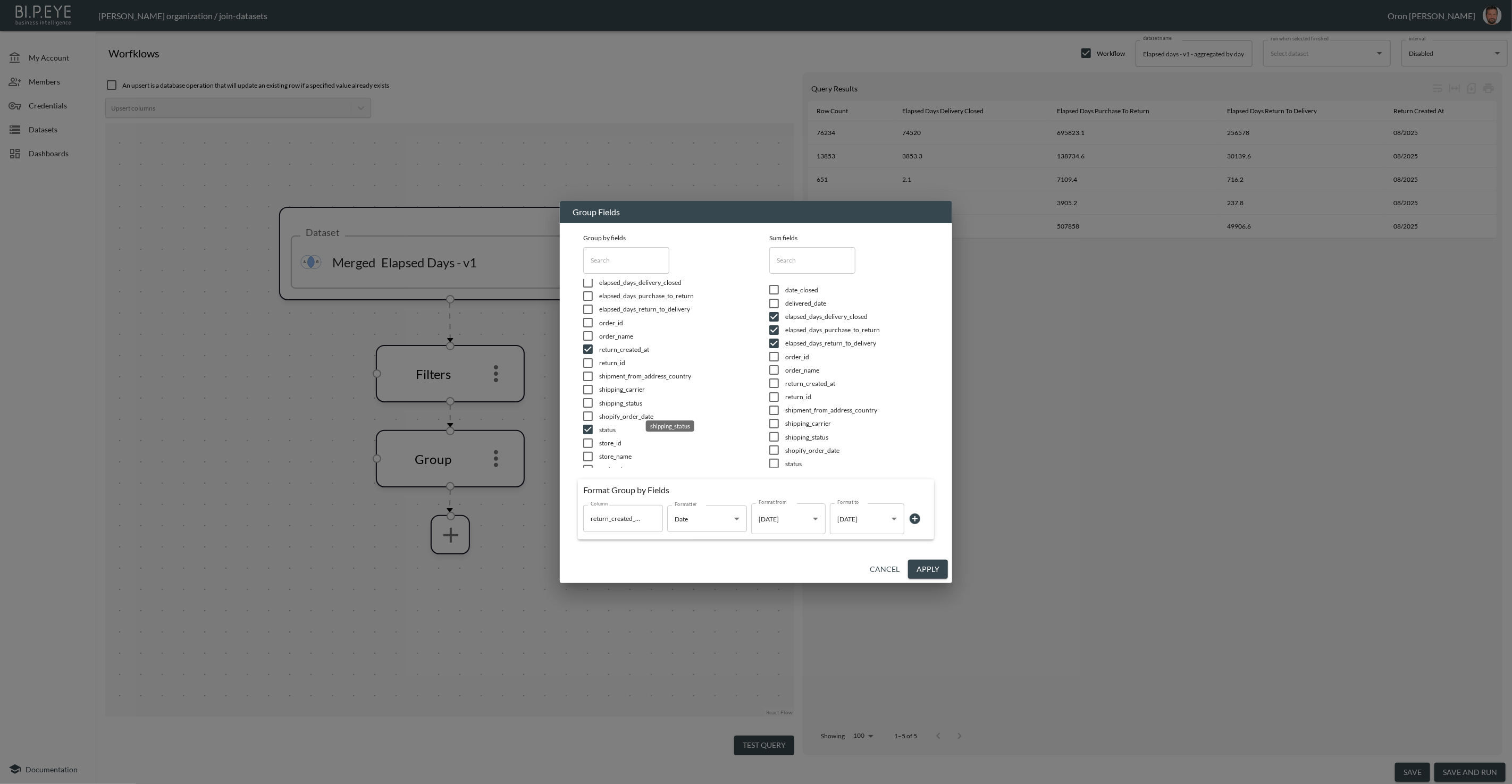
scroll to position [46, 0]
click at [625, 337] on span "return_created_at" at bounding box center [671, 337] width 144 height 9
checkbox input "false"
click at [929, 566] on button "Apply" at bounding box center [928, 570] width 40 height 20
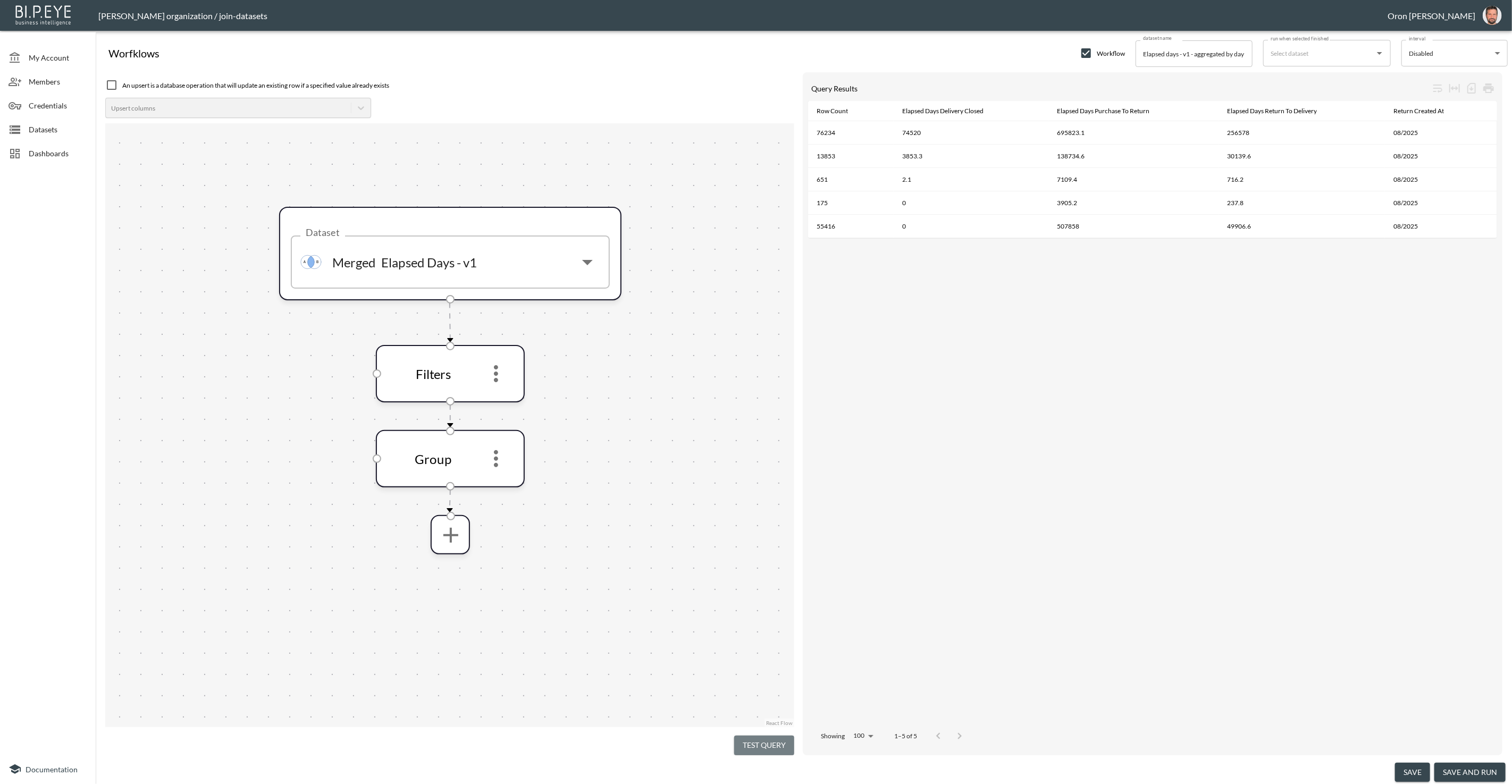
drag, startPoint x: 777, startPoint y: 736, endPoint x: 763, endPoint y: 609, distance: 127.8
click at [777, 736] on button "Test Query" at bounding box center [764, 746] width 60 height 20
click at [496, 462] on icon "more" at bounding box center [495, 458] width 4 height 17
click at [509, 516] on p "Remove" at bounding box center [496, 512] width 30 height 13
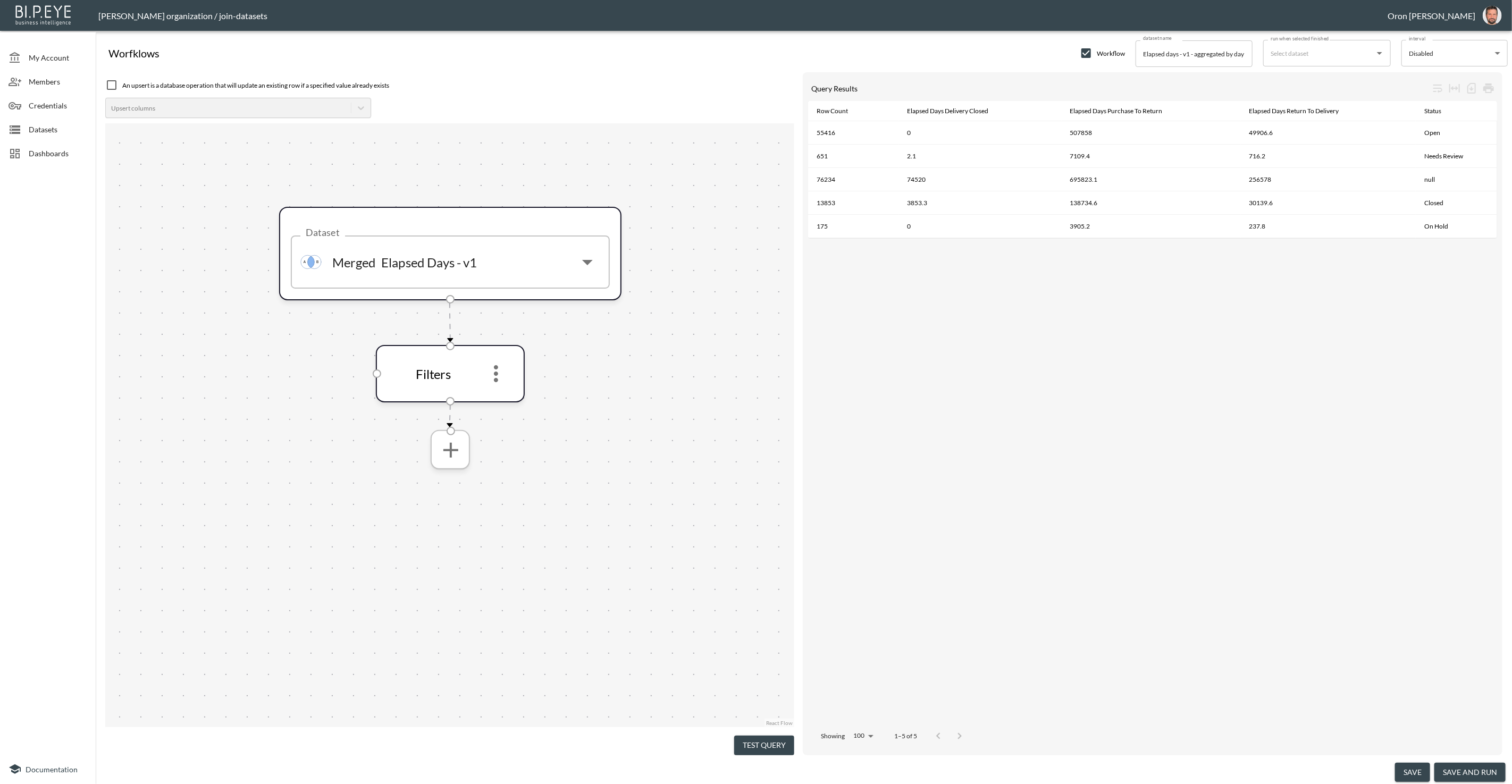
click at [453, 459] on icon "more" at bounding box center [450, 450] width 25 height 25
click at [462, 628] on p "Conditional Assignments" at bounding box center [450, 625] width 93 height 13
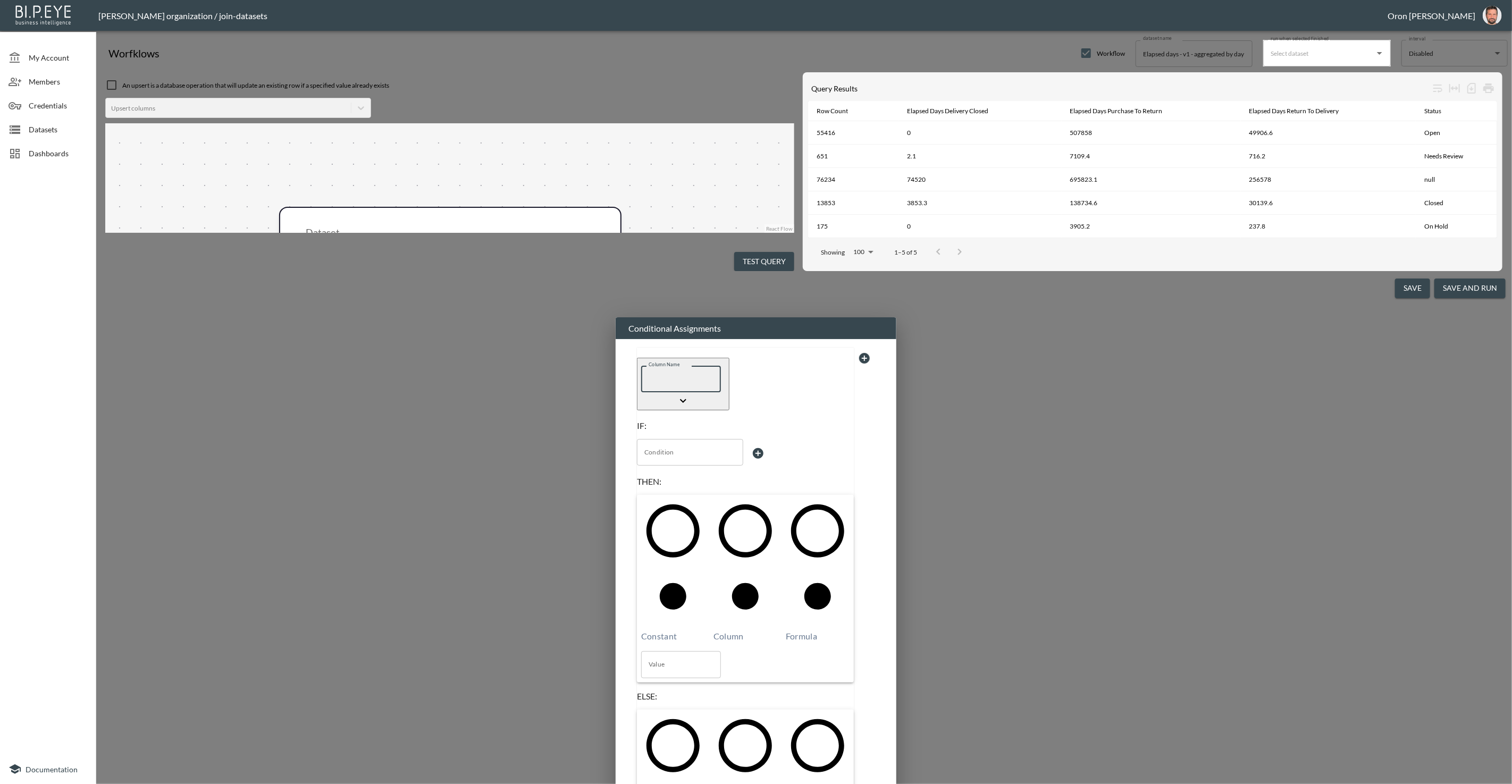
click at [675, 366] on input "Column Name" at bounding box center [681, 379] width 80 height 26
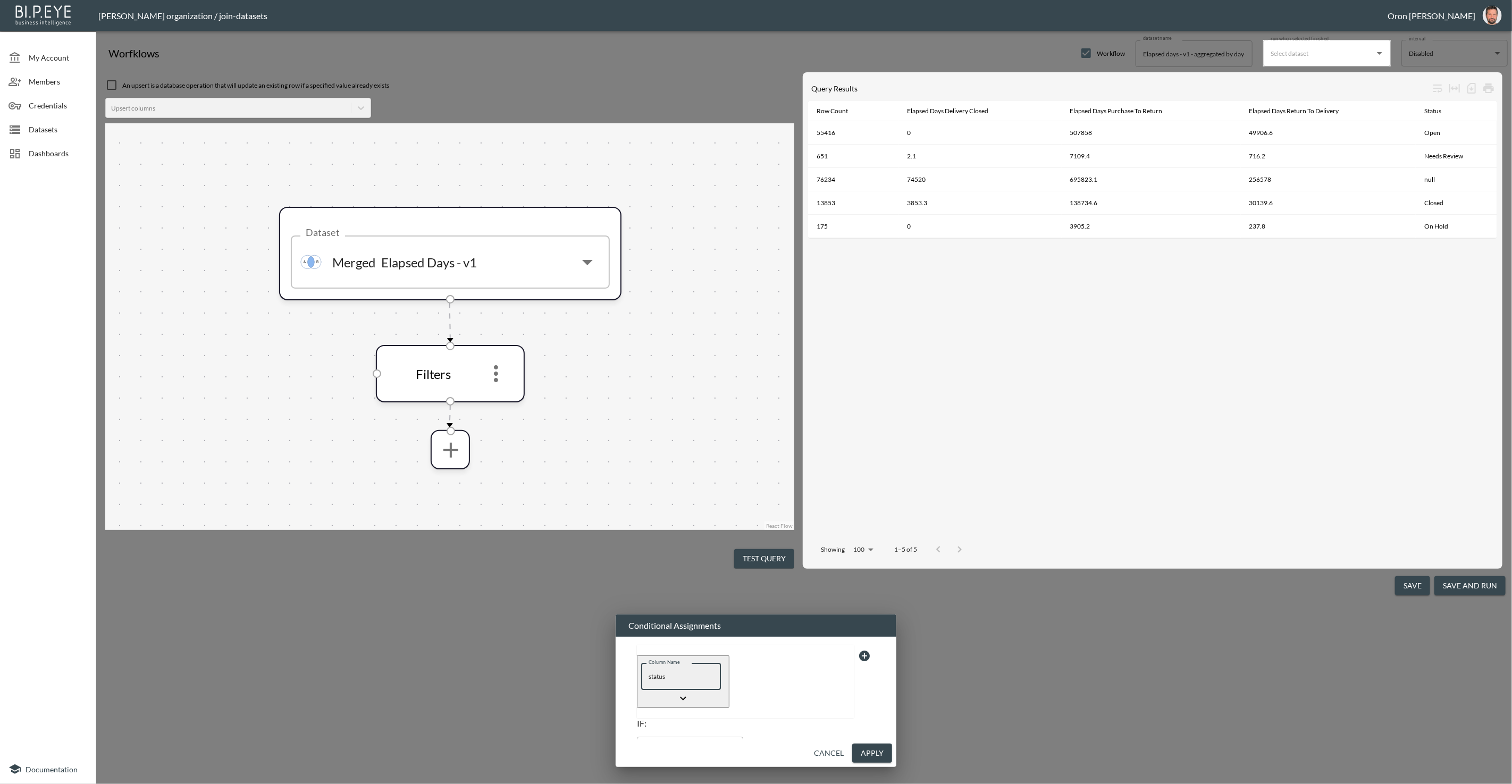
type input "status"
drag, startPoint x: 723, startPoint y: 382, endPoint x: 706, endPoint y: 384, distance: 17.1
click at [723, 657] on div "Column Name status Column Name" at bounding box center [683, 675] width 84 height 35
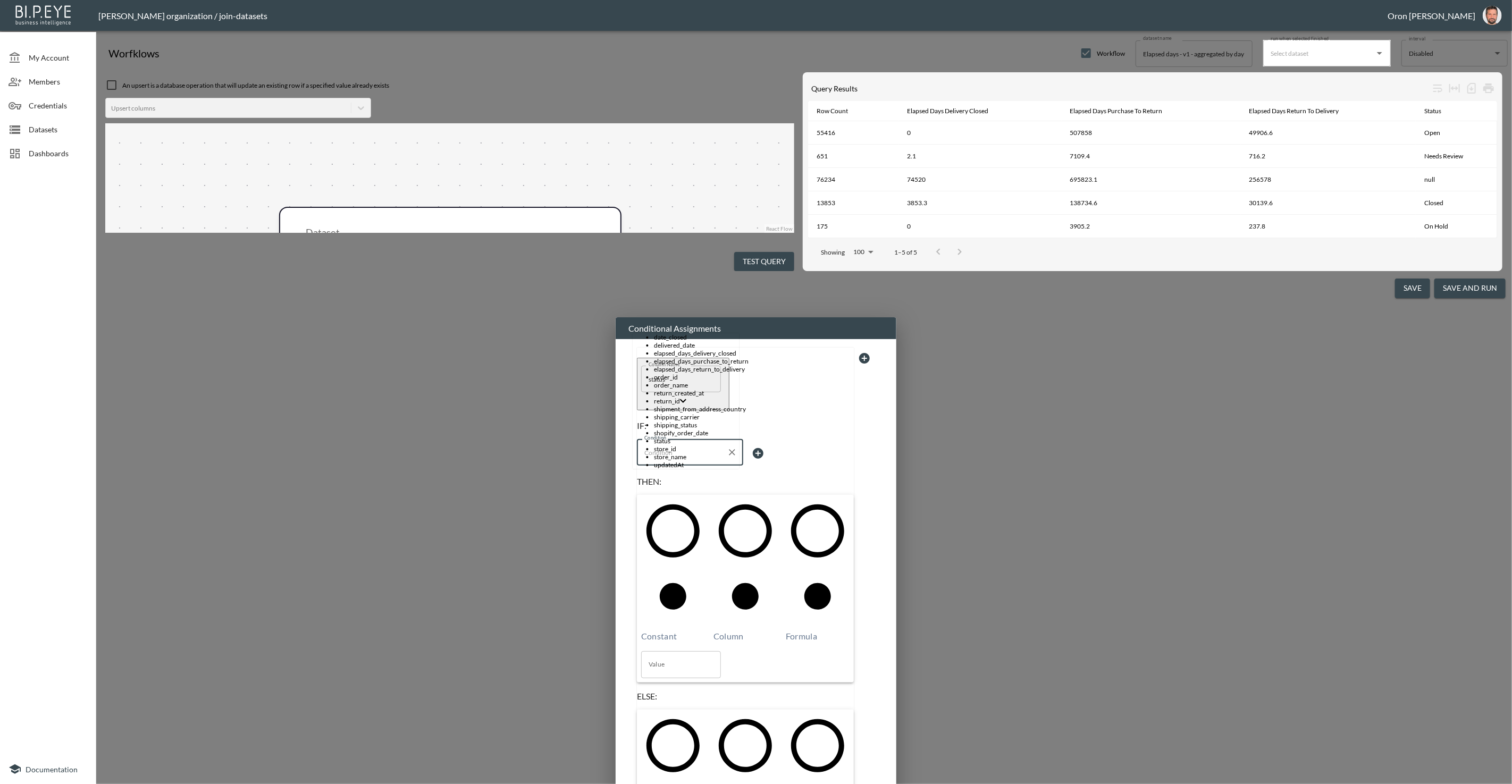
click at [660, 444] on input "Condition" at bounding box center [682, 452] width 81 height 17
drag, startPoint x: 657, startPoint y: 545, endPoint x: 723, endPoint y: 379, distance: 178.6
click at [659, 445] on span "status" at bounding box center [697, 441] width 85 height 8
type input "status"
click at [772, 313] on body "BI.P.EYE, Interactive Analytics Dashboards - app [PERSON_NAME] organization / j…" at bounding box center [756, 392] width 1512 height 784
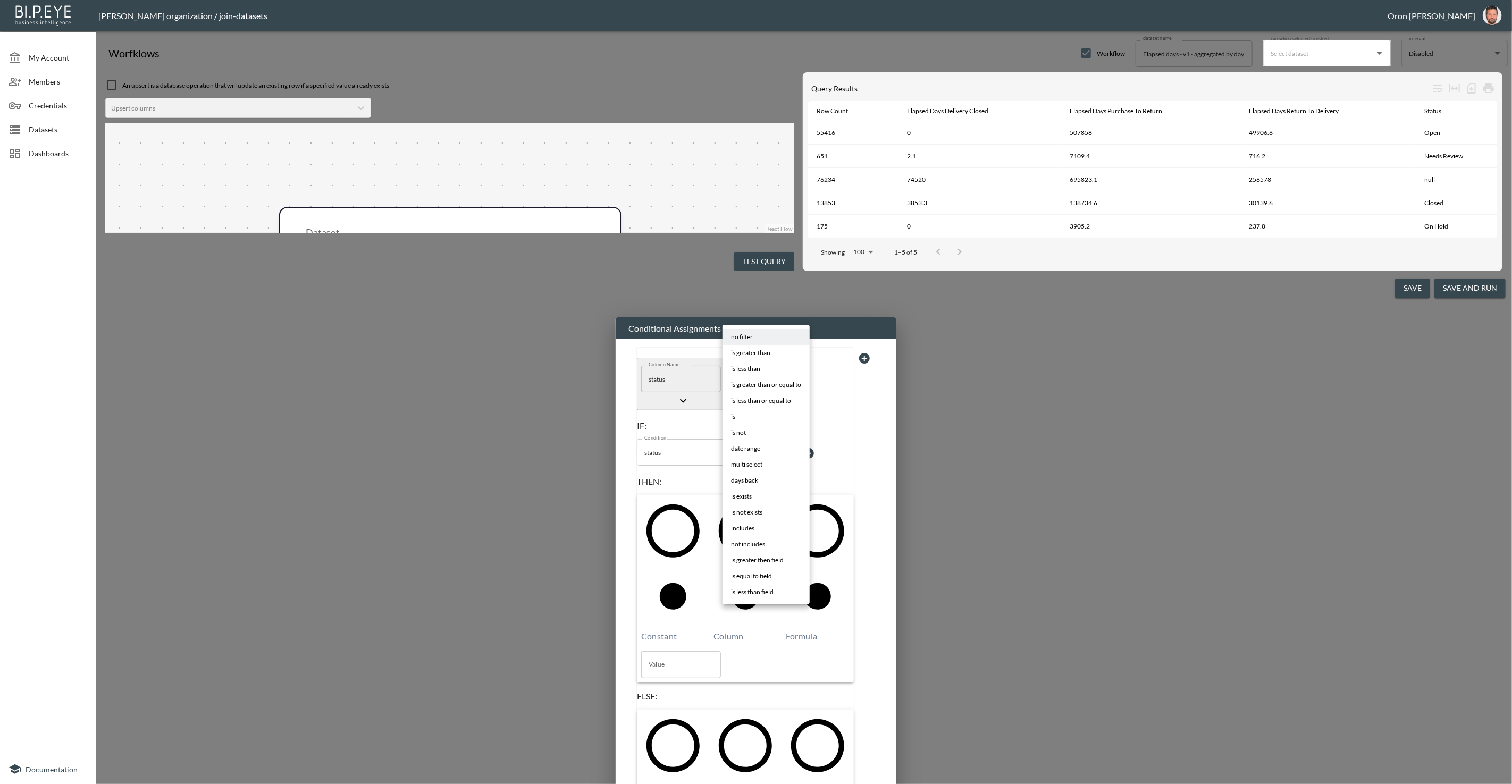
click at [767, 498] on li "is exists" at bounding box center [766, 496] width 87 height 16
type input "is exists"
click at [725, 368] on input "Column" at bounding box center [756, 632] width 281 height 629
radio input "true"
click at [688, 651] on input "Value" at bounding box center [681, 664] width 80 height 26
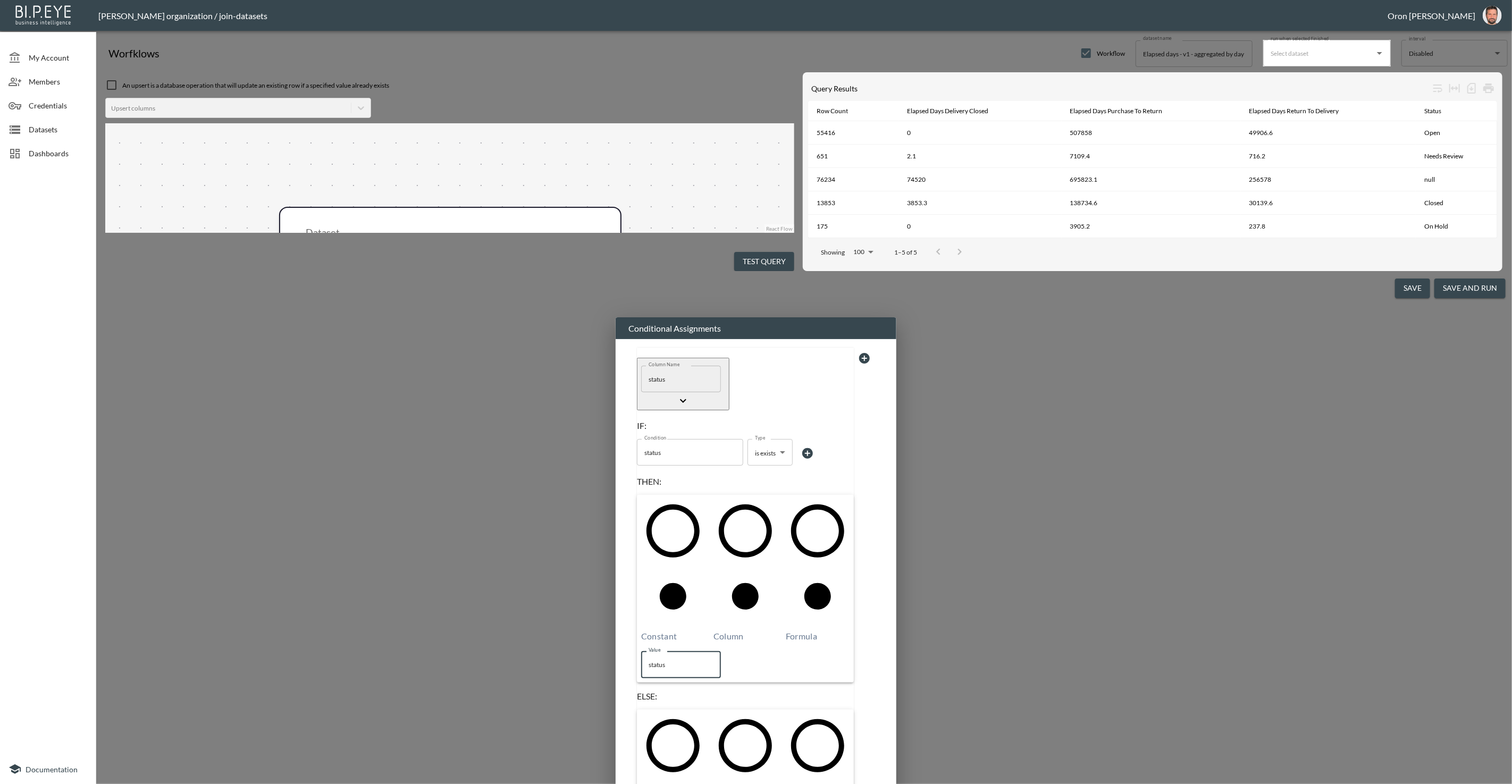
type input "status"
type input "T"
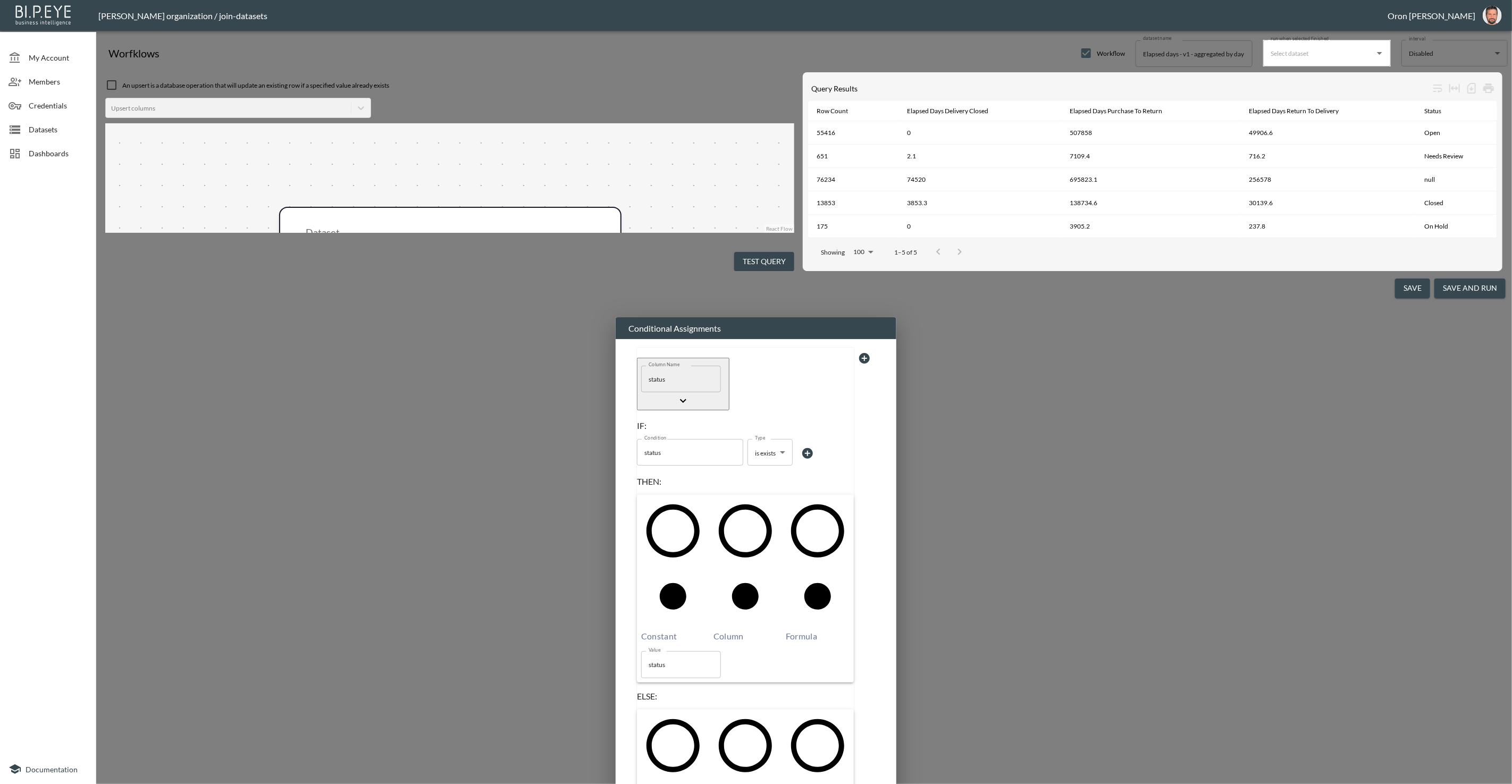
click at [796, 516] on div "IF: Condition status Condition Type is exists is exists Type THEN: Constant Col…" at bounding box center [745, 658] width 217 height 477
type input "Missing"
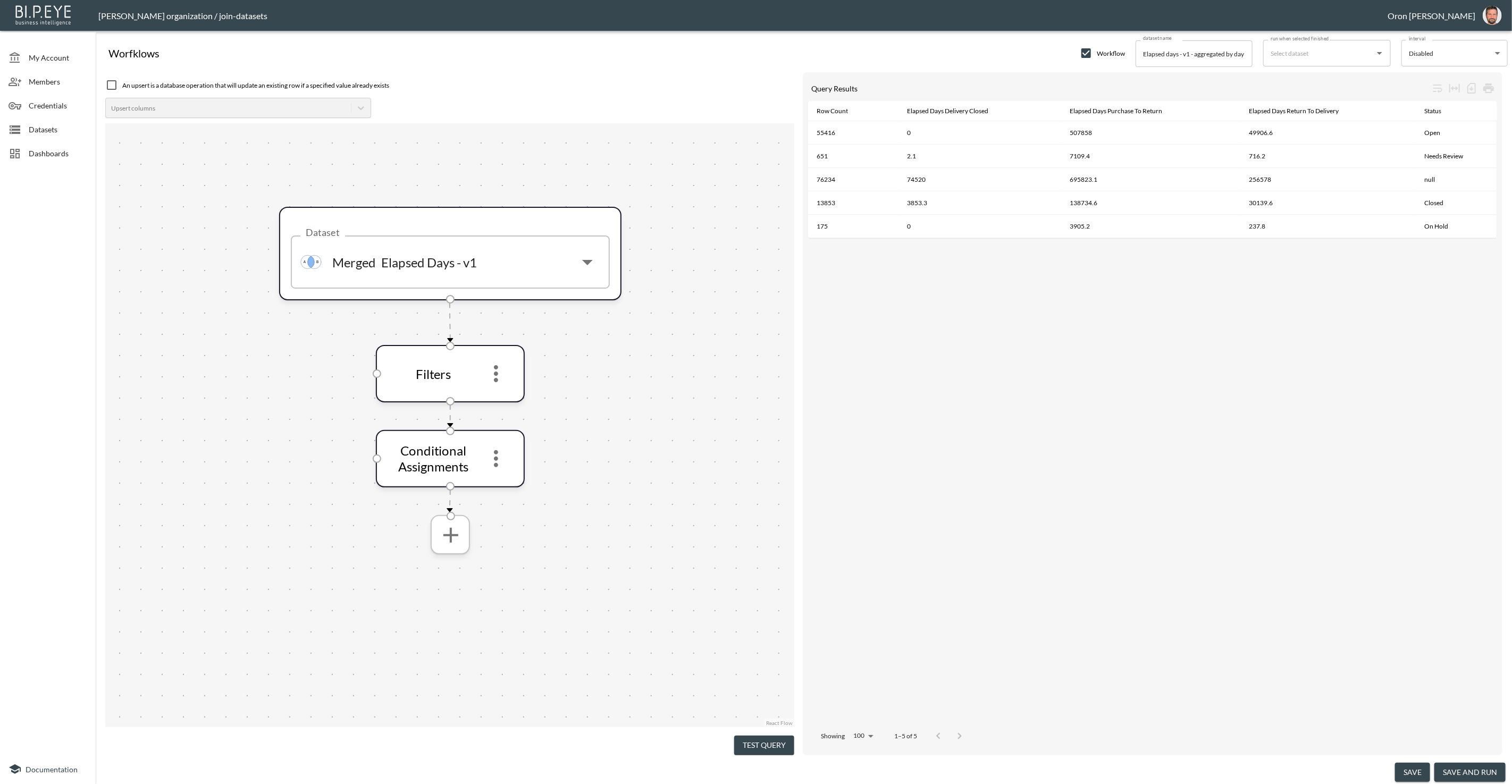
click at [448, 549] on button "more" at bounding box center [450, 535] width 34 height 34
click at [457, 593] on li "Group" at bounding box center [450, 587] width 110 height 19
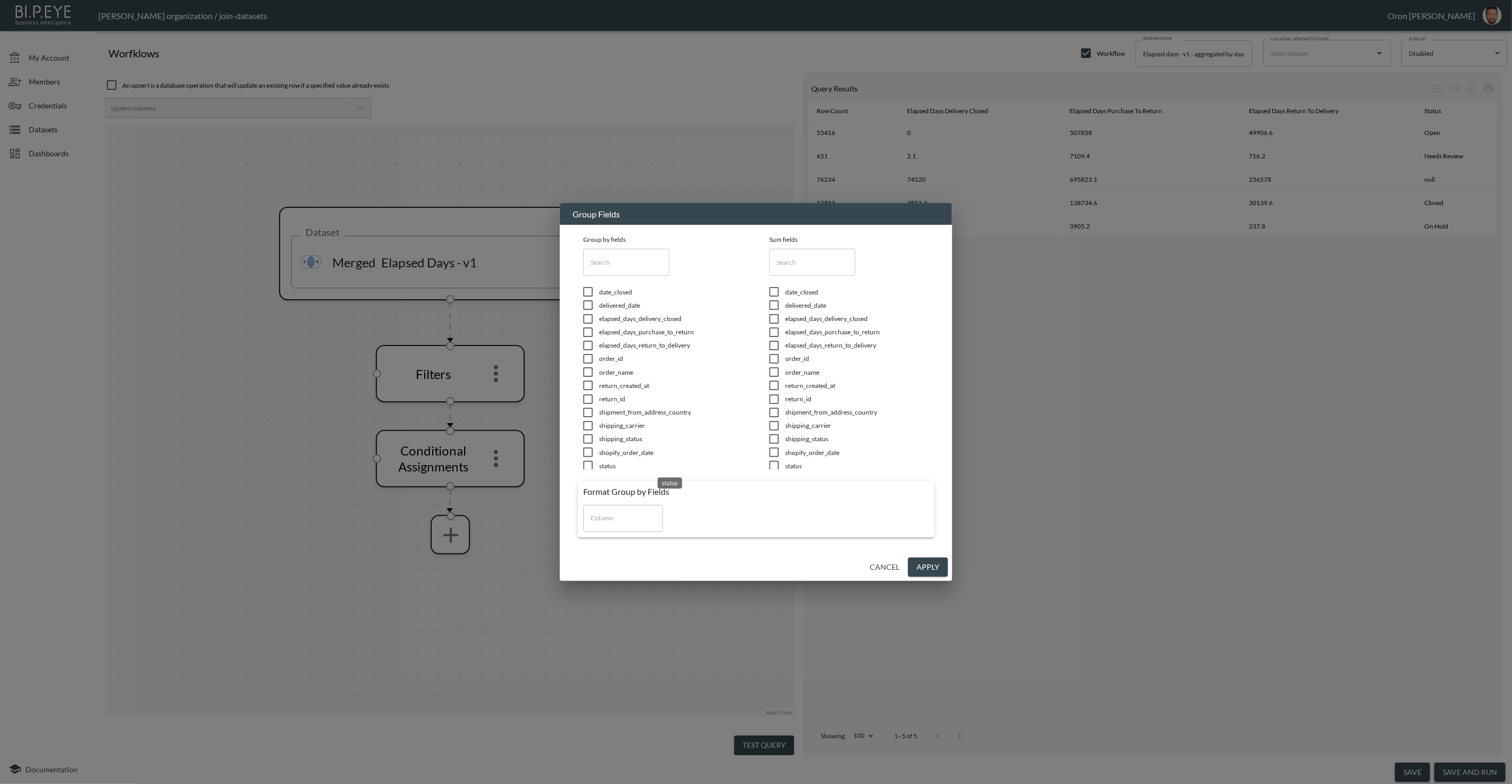
click at [600, 465] on span "status" at bounding box center [671, 465] width 144 height 9
checkbox input "true"
click at [743, 322] on span "elapsed_days_delivery_closed" at bounding box center [671, 318] width 144 height 9
checkbox input "true"
click at [743, 332] on span "elapsed_days_purchase_to_return" at bounding box center [671, 332] width 144 height 9
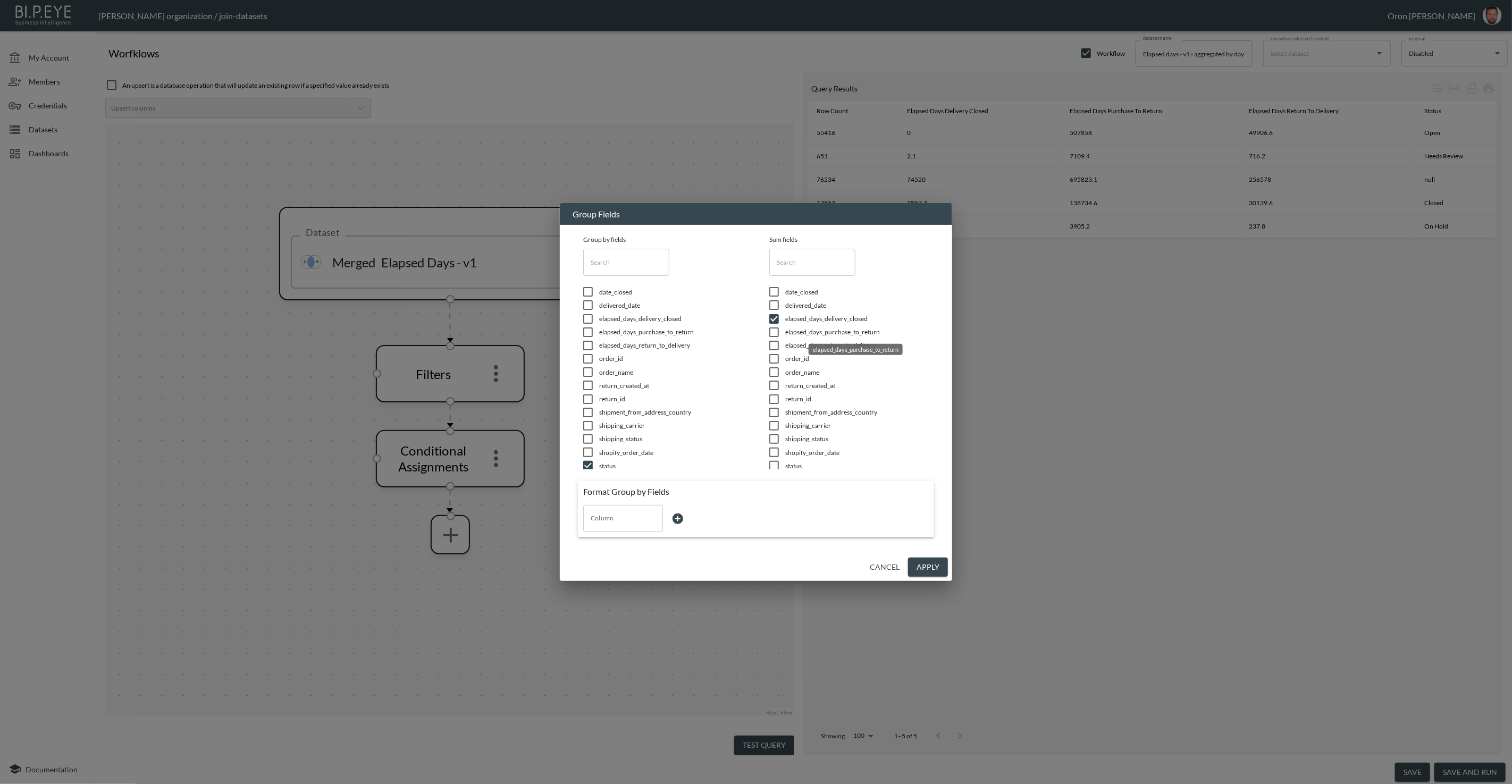
checkbox input "true"
click at [743, 345] on span "elapsed_days_return_to_delivery" at bounding box center [671, 345] width 144 height 9
checkbox input "true"
click at [926, 567] on button "Apply" at bounding box center [928, 567] width 40 height 20
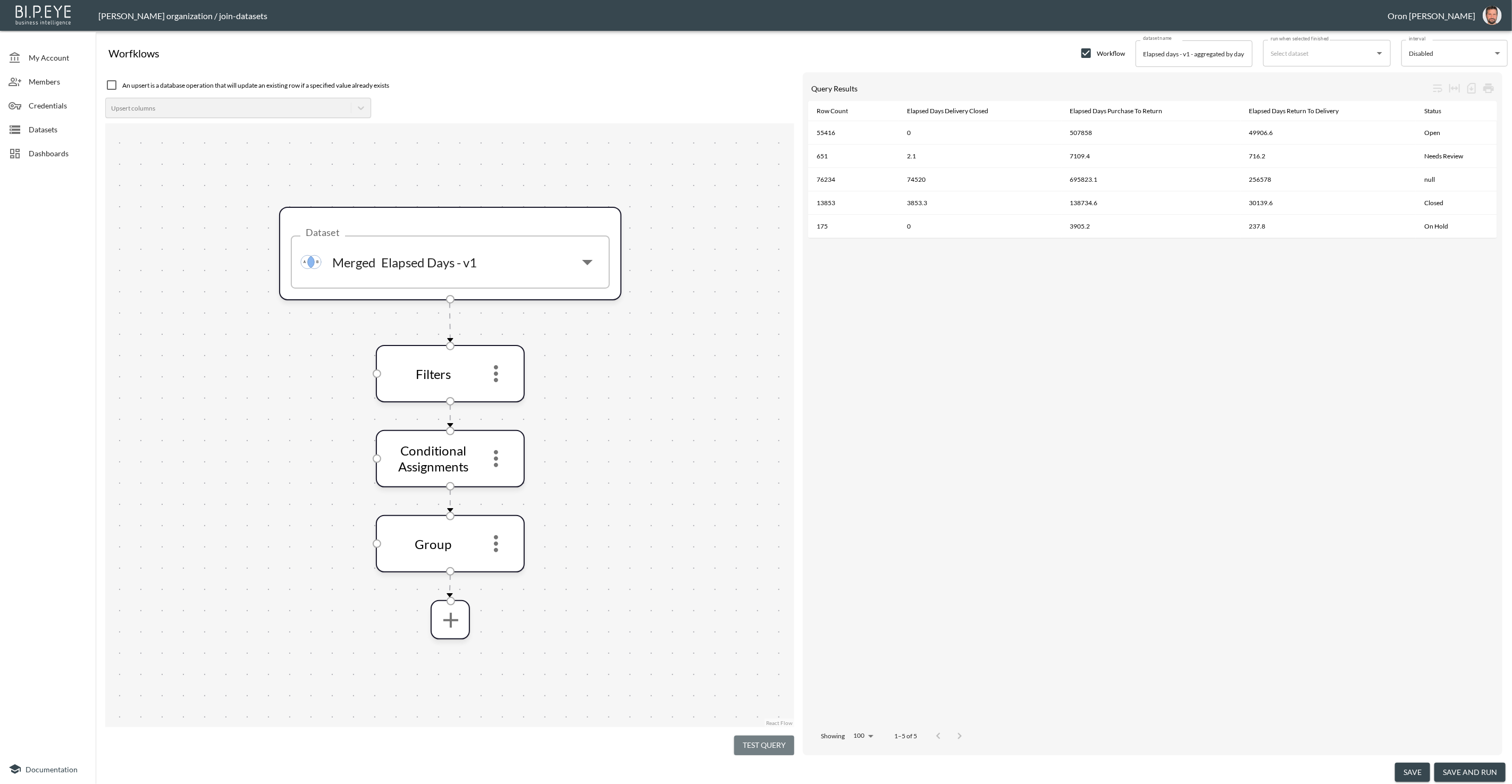
drag, startPoint x: 754, startPoint y: 748, endPoint x: 745, endPoint y: 626, distance: 122.3
click at [754, 747] on button "Test Query" at bounding box center [764, 746] width 60 height 20
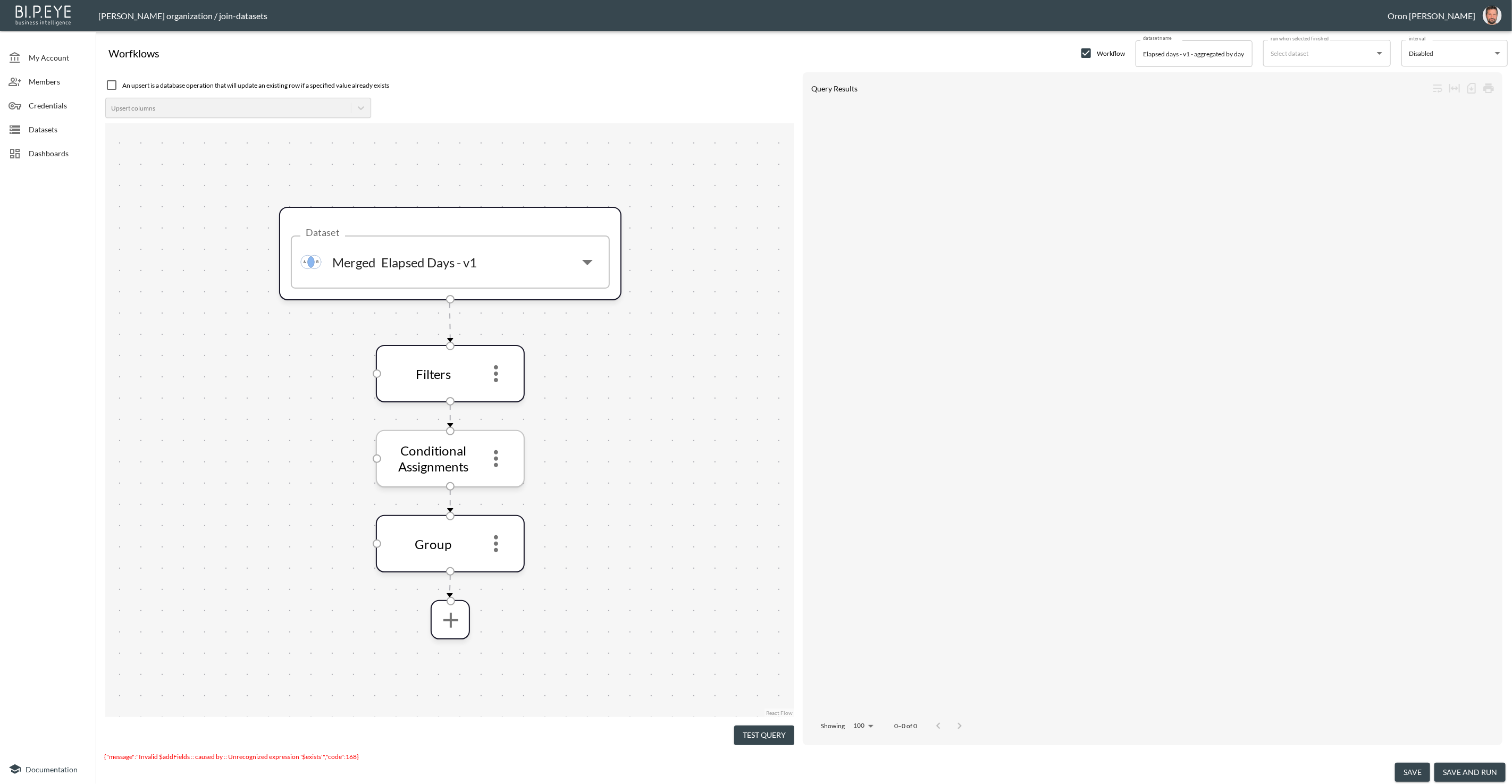
click at [500, 459] on icon "more" at bounding box center [495, 458] width 25 height 25
click at [500, 482] on li "Edit" at bounding box center [496, 487] width 47 height 19
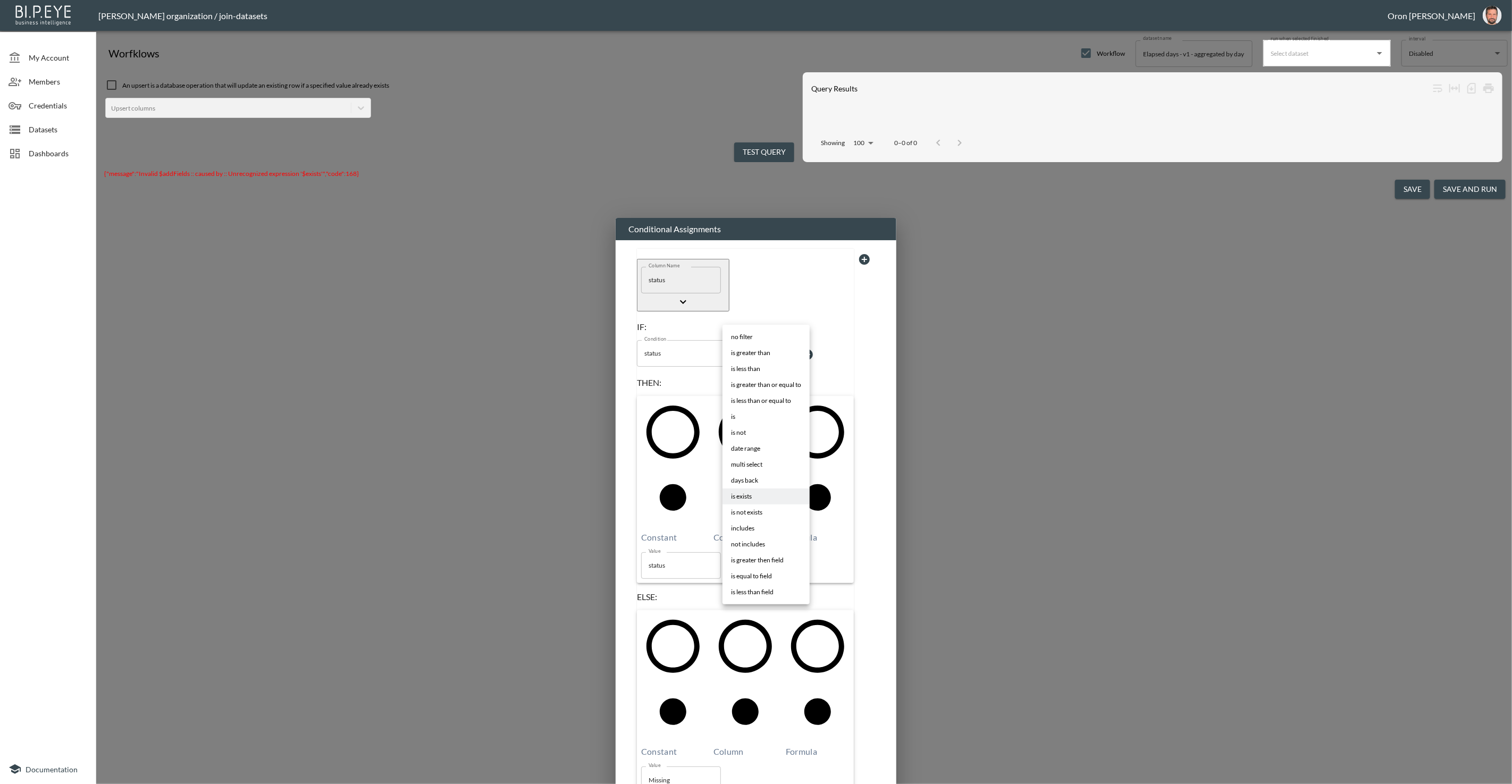
click at [761, 309] on body "BI.P.EYE, Interactive Analytics Dashboards - app [PERSON_NAME] organization / j…" at bounding box center [756, 392] width 1512 height 784
drag, startPoint x: 753, startPoint y: 434, endPoint x: 772, endPoint y: 399, distance: 39.8
click at [754, 433] on li "is not" at bounding box center [766, 432] width 87 height 16
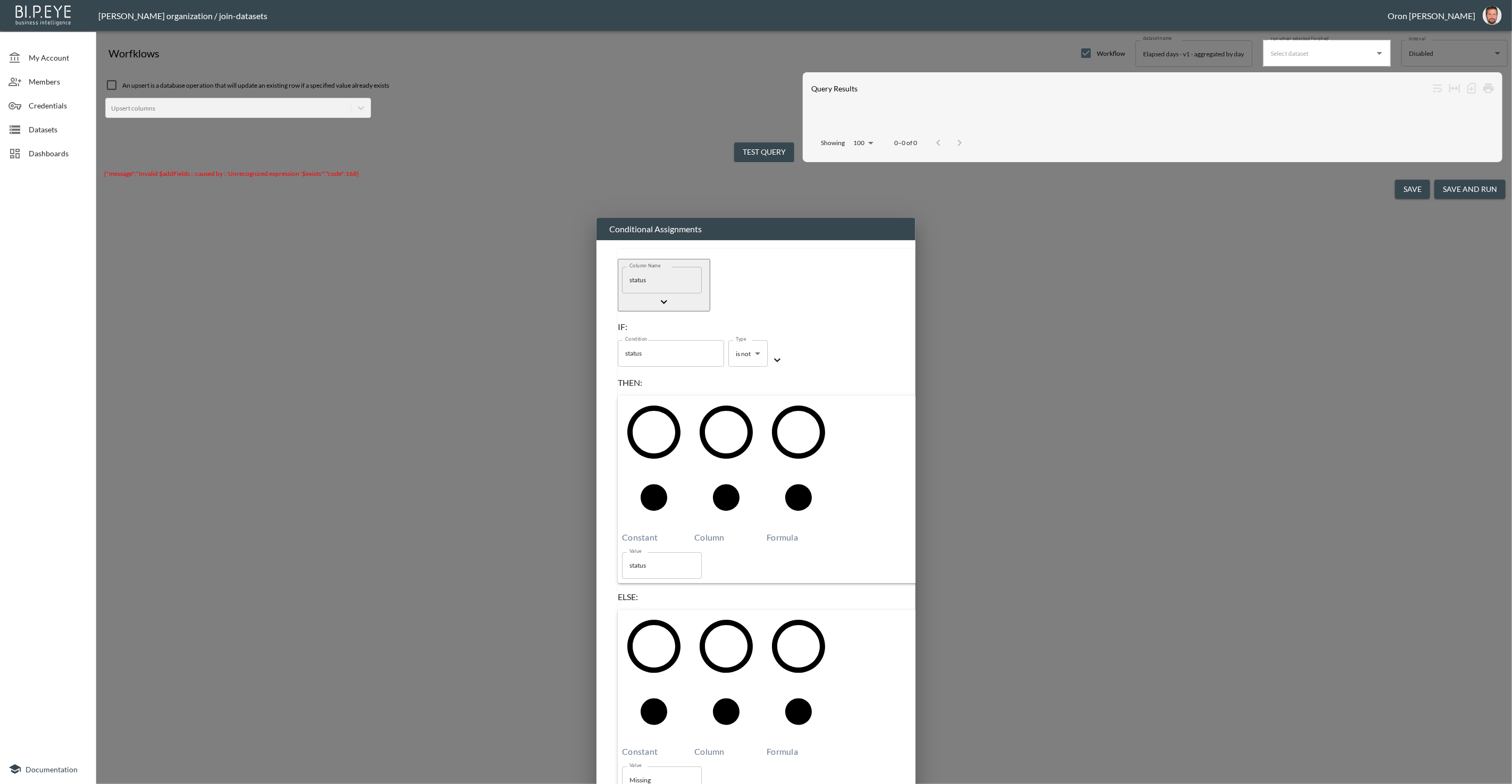
click at [808, 343] on div at bounding box center [851, 348] width 150 height 10
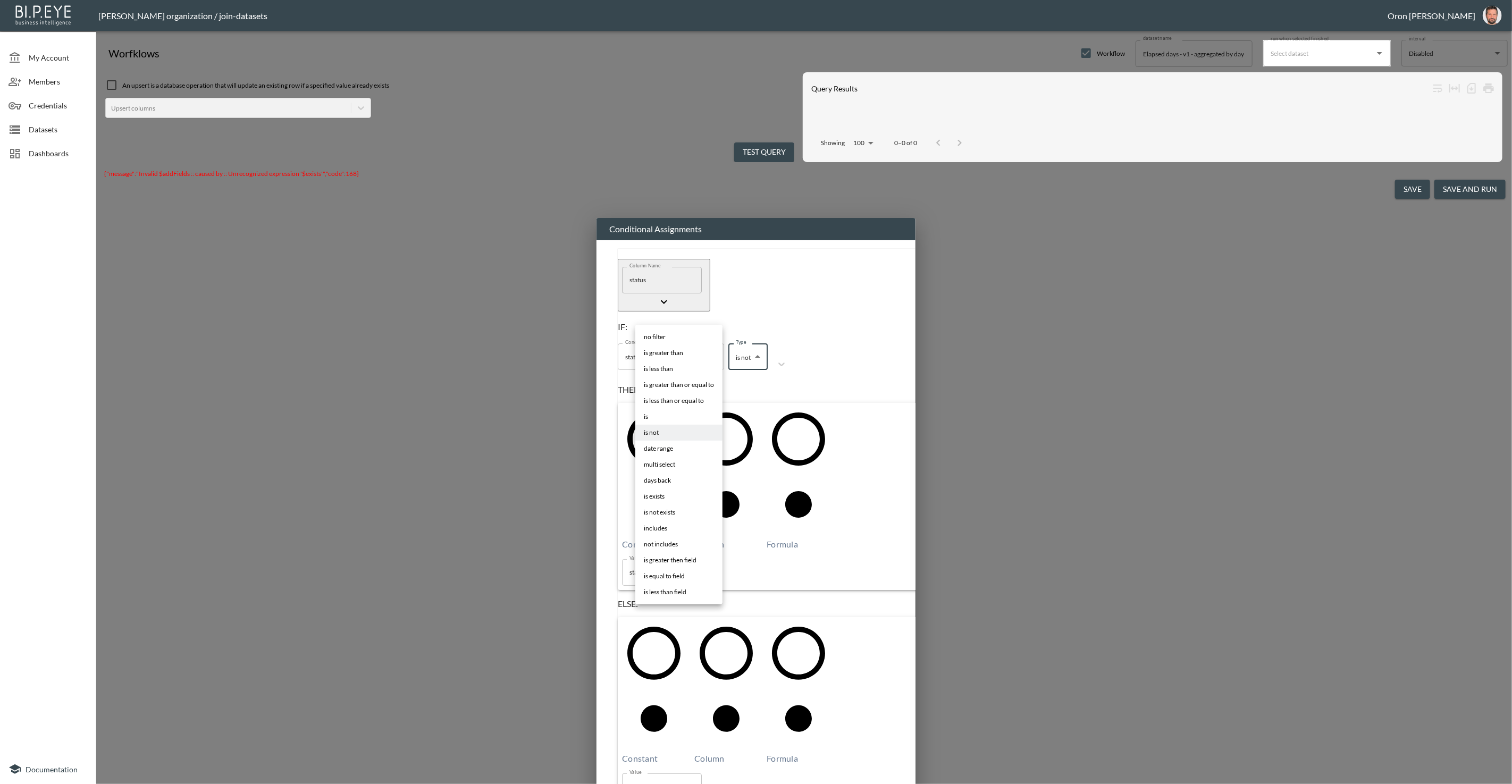
click at [681, 313] on body "BI.P.EYE, Interactive Analytics Dashboards - app [PERSON_NAME] organization / j…" at bounding box center [756, 392] width 1512 height 784
click at [683, 511] on li "is not exists" at bounding box center [679, 512] width 87 height 16
type input "is not exists"
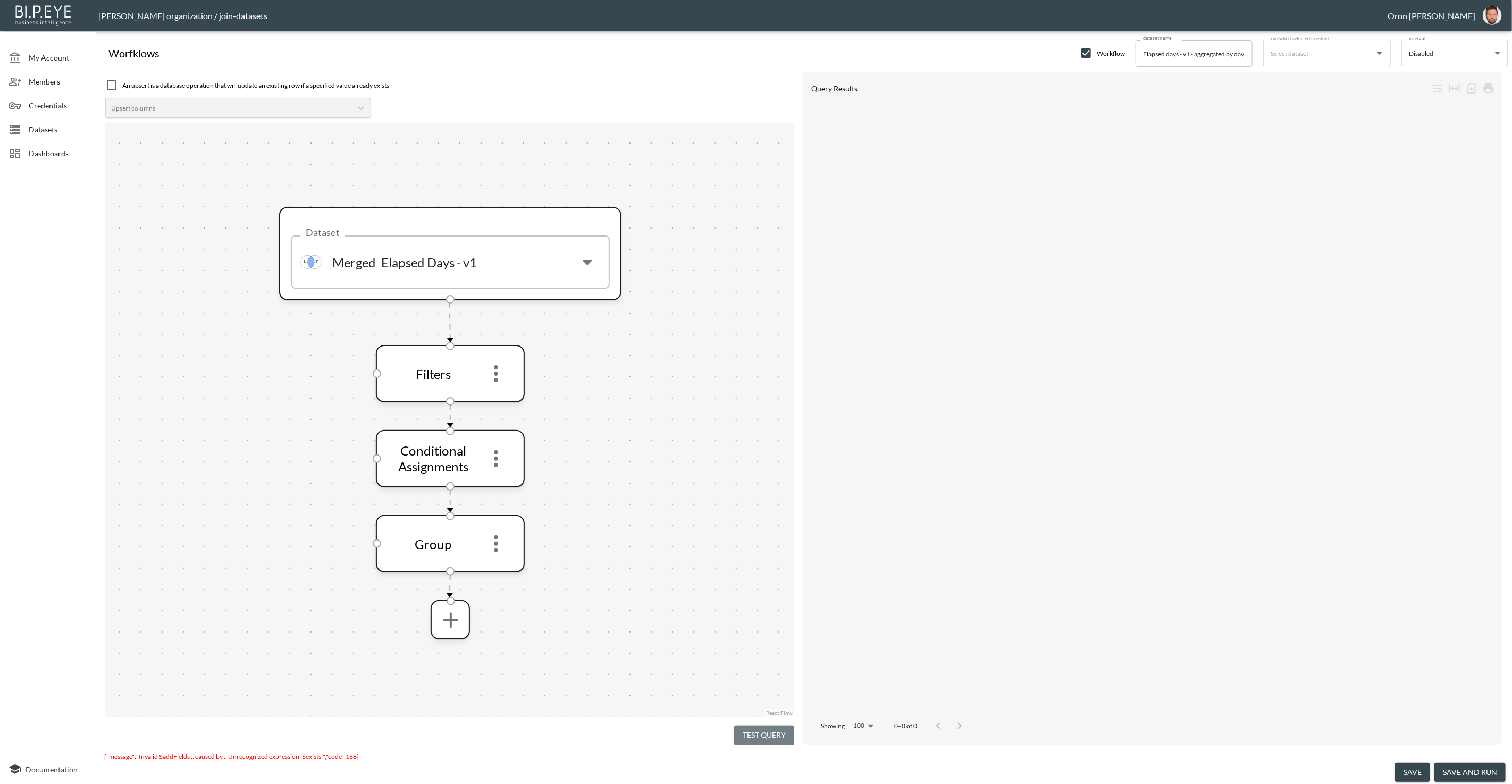
drag, startPoint x: 779, startPoint y: 725, endPoint x: 775, endPoint y: 702, distance: 23.3
click at [779, 725] on button "Test Query" at bounding box center [764, 735] width 60 height 20
